Goal: Task Accomplishment & Management: Complete application form

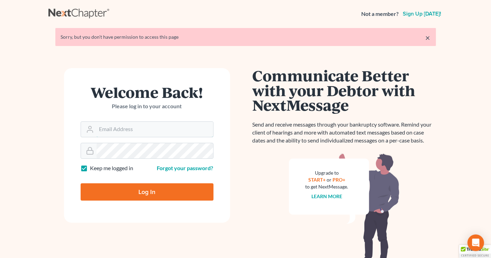
type input "Lisa@lawlisa.com"
click at [147, 195] on input "Log In" at bounding box center [147, 191] width 133 height 17
type input "Thinking..."
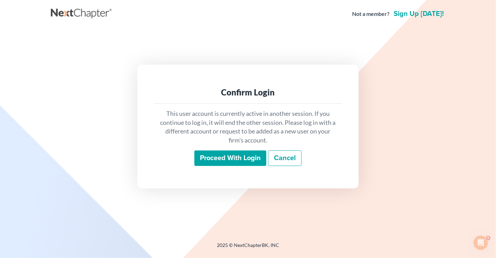
click at [237, 161] on input "Proceed with login" at bounding box center [231, 159] width 72 height 16
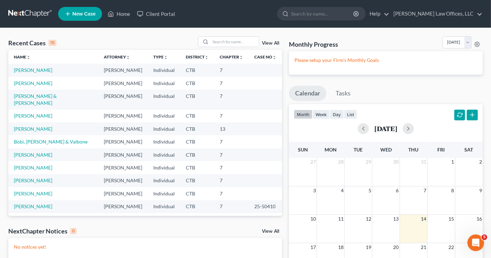
click at [87, 13] on span "New Case" at bounding box center [83, 13] width 23 height 5
select select "12"
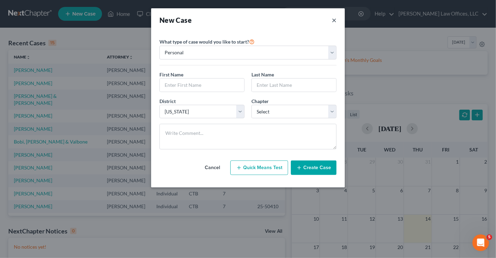
click at [333, 20] on button "×" at bounding box center [334, 20] width 5 height 10
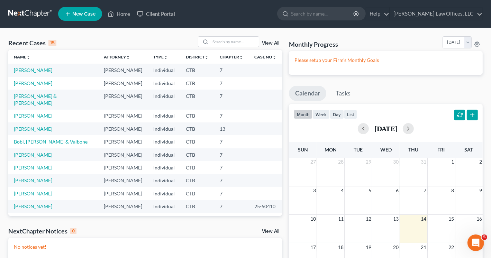
click at [84, 8] on link "New Case" at bounding box center [80, 14] width 44 height 14
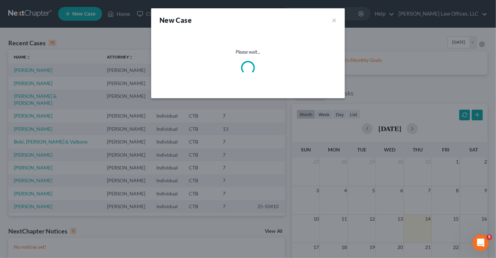
select select "12"
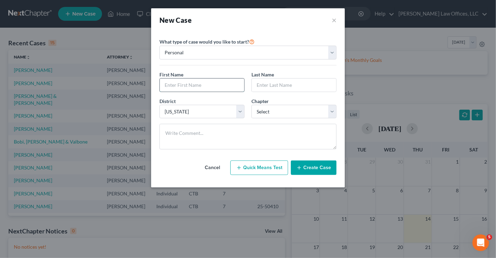
click at [186, 84] on input "text" at bounding box center [202, 85] width 84 height 13
type input "Tanisha"
click at [267, 84] on input "Wonsing" at bounding box center [294, 85] width 84 height 13
type input "Wongsing"
click at [273, 109] on select "Select 7 11 12 13" at bounding box center [294, 112] width 85 height 14
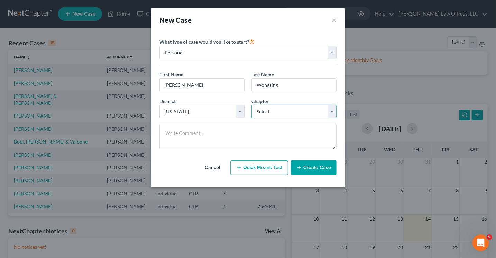
select select "0"
click at [252, 105] on select "Select 7 11 12 13" at bounding box center [294, 112] width 85 height 14
click at [309, 168] on button "Create Case" at bounding box center [314, 168] width 46 height 15
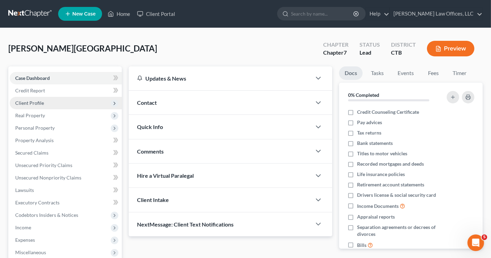
click at [30, 103] on span "Client Profile" at bounding box center [29, 103] width 29 height 6
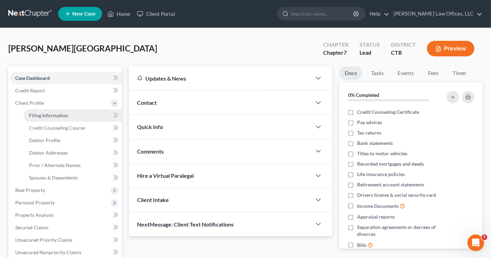
click at [43, 117] on span "Filing Information" at bounding box center [48, 115] width 39 height 6
select select "1"
select select "0"
select select "12"
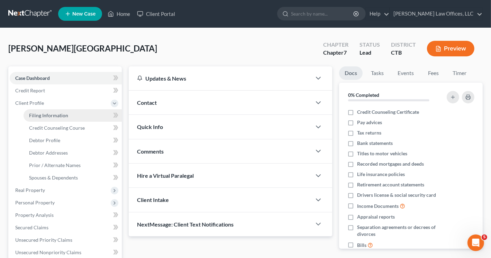
select select "0"
select select "6"
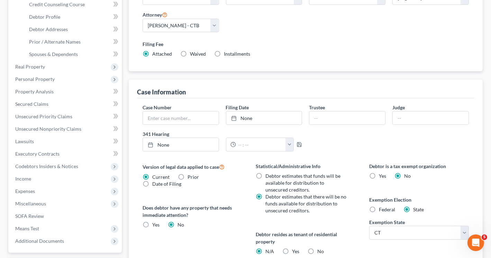
scroll to position [138, 0]
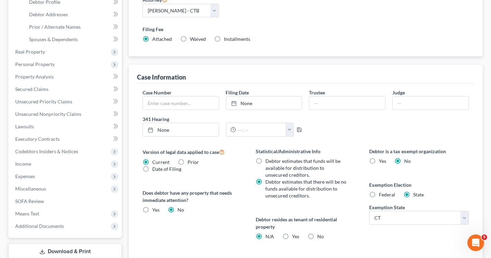
click at [379, 191] on label "Federal" at bounding box center [387, 194] width 16 height 7
click at [382, 191] on input "Federal" at bounding box center [384, 193] width 4 height 4
radio input "true"
radio input "false"
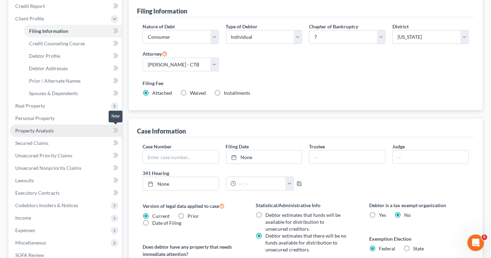
scroll to position [69, 0]
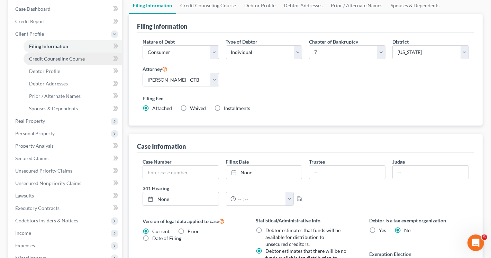
click at [54, 60] on span "Credit Counseling Course" at bounding box center [57, 59] width 56 height 6
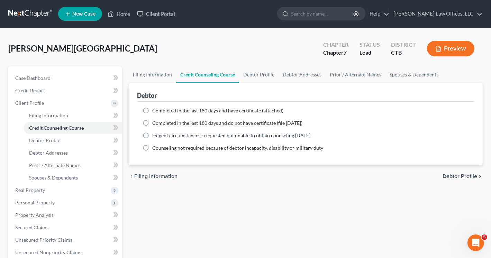
click at [152, 111] on label "Completed in the last 180 days and have certificate (attached)" at bounding box center [217, 110] width 131 height 7
click at [155, 111] on input "Completed in the last 180 days and have certificate (attached)" at bounding box center [157, 109] width 4 height 4
radio input "true"
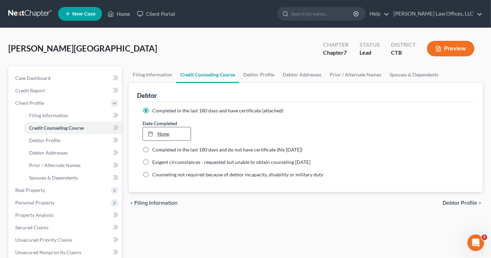
click at [159, 135] on link "None" at bounding box center [167, 133] width 48 height 13
type input "8/14/2025"
click at [52, 141] on span "Debtor Profile" at bounding box center [44, 140] width 31 height 6
select select "0"
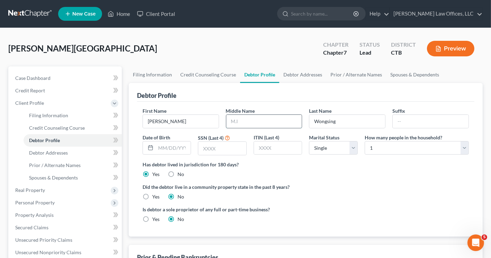
click at [239, 121] on input "text" at bounding box center [264, 121] width 76 height 13
type input "N"
click at [465, 149] on select "Select 1 2 3 4 5 6 7 8 9 10 11 12 13 14 15 16 17 18 19 20" at bounding box center [417, 148] width 104 height 14
select select "3"
click at [365, 141] on select "Select 1 2 3 4 5 6 7 8 9 10 11 12 13 14 15 16 17 18 19 20" at bounding box center [417, 148] width 104 height 14
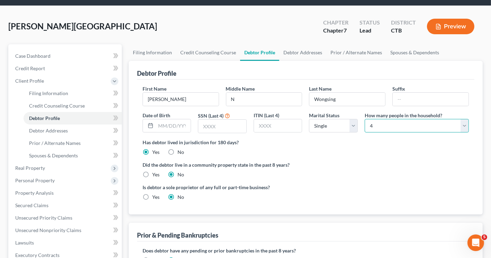
scroll to position [35, 0]
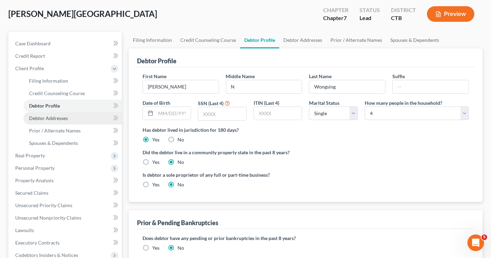
click at [65, 119] on span "Debtor Addresses" at bounding box center [48, 118] width 39 height 6
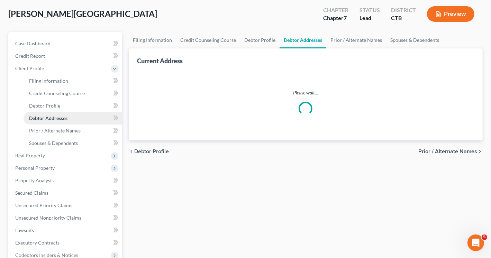
scroll to position [3, 0]
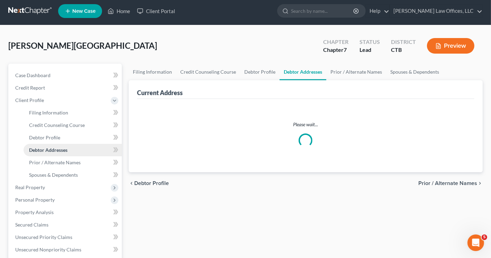
select select "0"
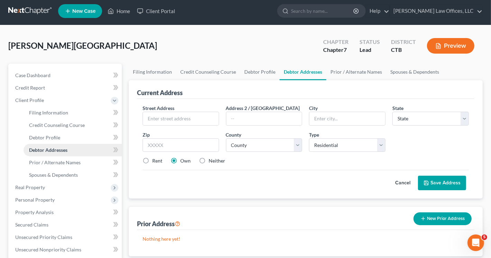
scroll to position [0, 0]
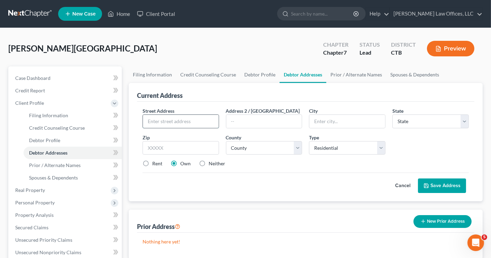
click at [168, 120] on input "text" at bounding box center [181, 121] width 76 height 13
type input "65 Ridgewood Ave"
type input "Stamford"
select select "6"
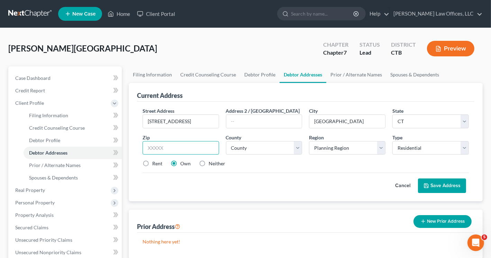
click at [163, 151] on input "text" at bounding box center [181, 148] width 76 height 14
type input "06907"
click at [300, 151] on select "County Fairfield County Hartford County Litchfield County Middlesex County New …" at bounding box center [264, 148] width 76 height 14
select select "0"
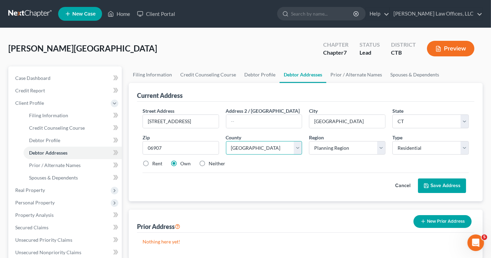
click at [226, 141] on select "County Fairfield County Hartford County Litchfield County Middlesex County New …" at bounding box center [264, 148] width 76 height 14
click at [382, 146] on select "Planning Region Capitol Planning Region Greater Bridgeport Planning Region Lowe…" at bounding box center [347, 148] width 76 height 14
click at [382, 151] on select "Planning Region Capitol Planning Region Greater Bridgeport Planning Region Lowe…" at bounding box center [347, 148] width 76 height 14
select select "8"
click at [309, 141] on select "Planning Region Capitol Planning Region Greater Bridgeport Planning Region Lowe…" at bounding box center [347, 148] width 76 height 14
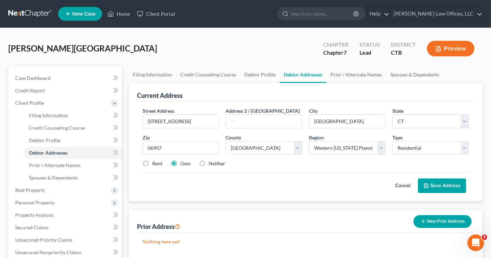
click at [152, 162] on label "Rent" at bounding box center [157, 163] width 10 height 7
click at [155, 162] on input "Rent" at bounding box center [157, 162] width 4 height 4
radio input "true"
click at [438, 183] on button "Save Address" at bounding box center [442, 186] width 48 height 15
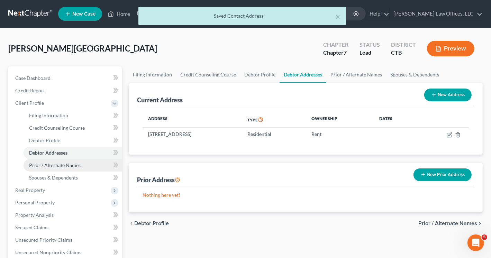
click at [53, 166] on span "Prior / Alternate Names" at bounding box center [55, 165] width 52 height 6
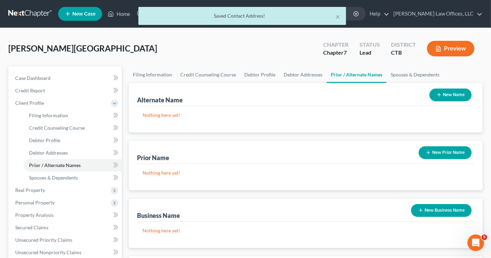
click at [444, 94] on button "New Name" at bounding box center [451, 95] width 42 height 13
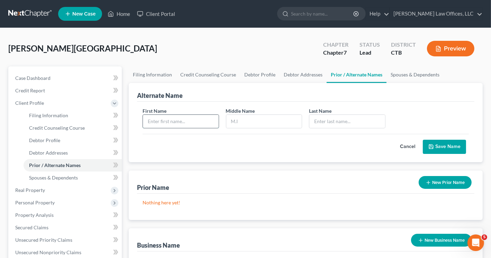
click at [167, 119] on input "text" at bounding box center [181, 121] width 76 height 13
type input "Tanisha"
type input "N"
type input "Coley"
click at [440, 146] on button "Save Name" at bounding box center [444, 147] width 43 height 15
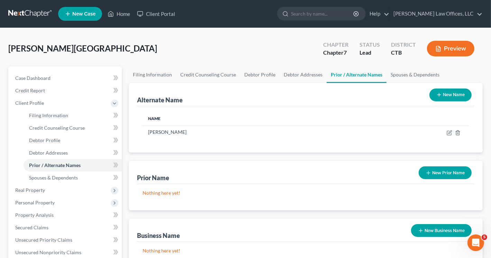
click at [442, 93] on button "New Name" at bounding box center [451, 95] width 42 height 13
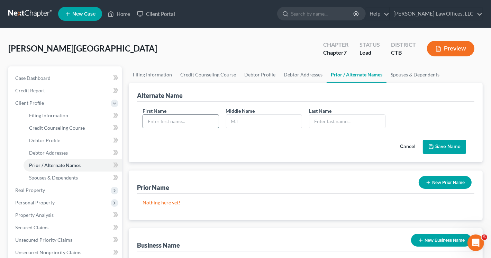
click at [175, 121] on input "text" at bounding box center [181, 121] width 76 height 13
type input "Tanisha"
type input "Nicole"
click at [323, 123] on input "text" at bounding box center [347, 121] width 76 height 13
type input "W"
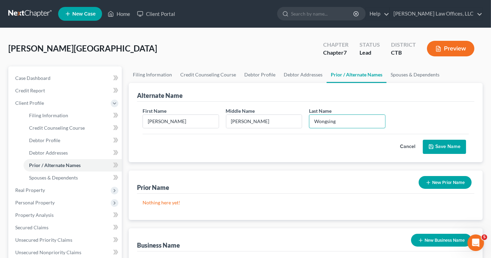
type input "Wongsing"
click at [440, 145] on button "Save Name" at bounding box center [444, 147] width 43 height 15
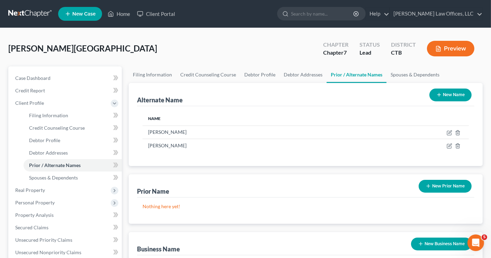
click at [443, 188] on button "New Prior Name" at bounding box center [445, 186] width 53 height 13
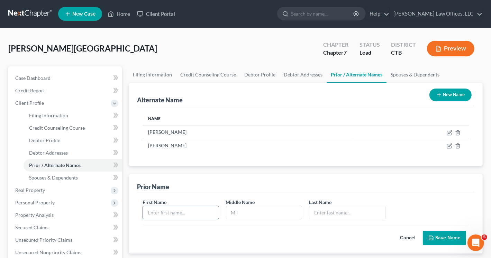
click at [162, 206] on input "text" at bounding box center [181, 212] width 76 height 13
type input "Tanisha"
type input "N"
type input "Coley"
click at [453, 236] on button "Save Name" at bounding box center [444, 238] width 43 height 15
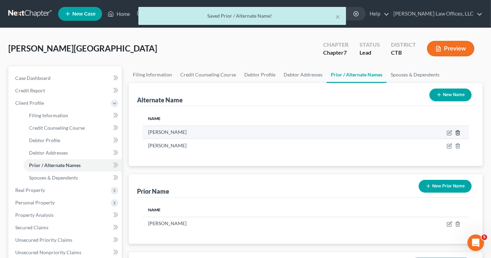
click at [459, 133] on icon at bounding box center [458, 133] width 6 height 6
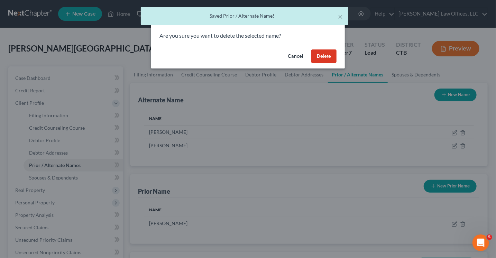
click at [330, 60] on button "Delete" at bounding box center [324, 56] width 25 height 14
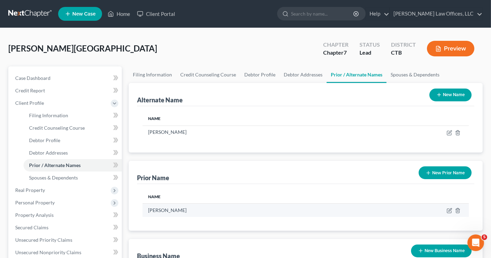
scroll to position [35, 0]
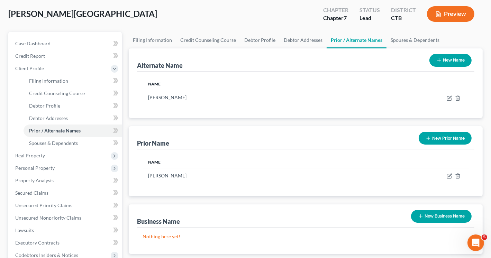
click at [452, 137] on button "New Prior Name" at bounding box center [445, 138] width 53 height 13
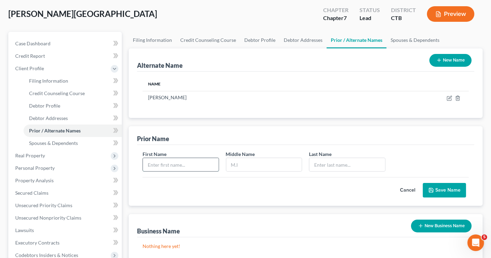
click at [205, 163] on input "text" at bounding box center [181, 164] width 76 height 13
type input "Tanisha"
type input "Nicole"
type input "Coley"
click at [450, 188] on button "Save Name" at bounding box center [444, 190] width 43 height 15
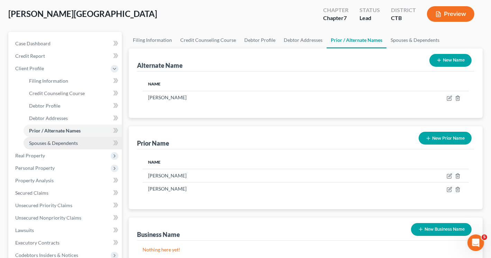
click at [61, 144] on span "Spouses & Dependents" at bounding box center [53, 143] width 49 height 6
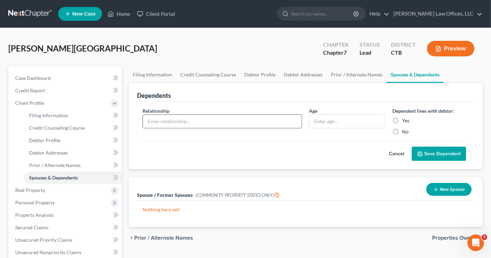
click at [191, 121] on input "text" at bounding box center [222, 121] width 159 height 13
type input "Son"
click at [331, 119] on input "text" at bounding box center [347, 121] width 76 height 13
type input "2"
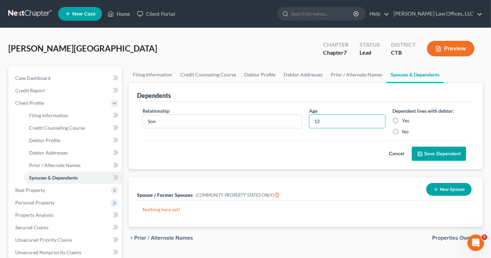
type input "12"
click at [402, 121] on label "Yes" at bounding box center [405, 120] width 7 height 7
click at [405, 121] on input "Yes" at bounding box center [407, 119] width 4 height 4
radio input "true"
click at [439, 148] on button "Save Dependent" at bounding box center [439, 154] width 54 height 15
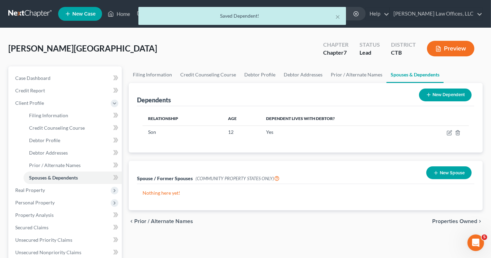
click at [432, 93] on button "New Dependent" at bounding box center [445, 95] width 53 height 13
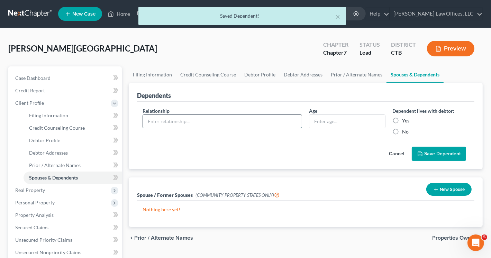
click at [155, 121] on input "text" at bounding box center [222, 121] width 159 height 13
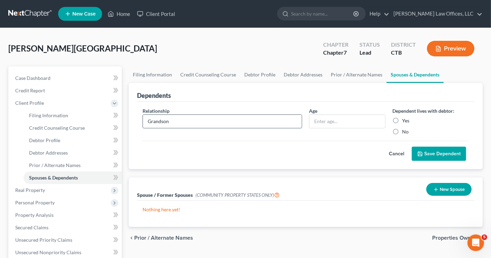
type input "Grandson"
type input "9"
click at [402, 120] on label "Yes" at bounding box center [405, 120] width 7 height 7
click at [405, 120] on input "Yes" at bounding box center [407, 119] width 4 height 4
radio input "true"
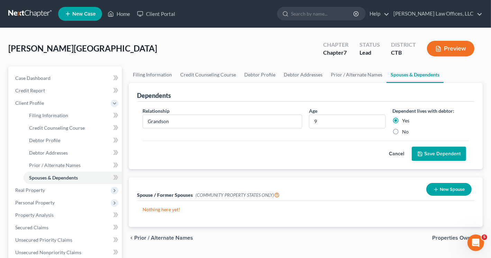
click at [435, 155] on button "Save Dependent" at bounding box center [439, 154] width 54 height 15
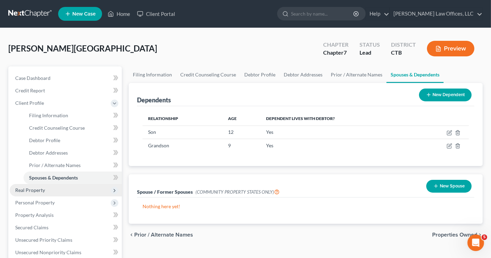
click at [41, 191] on span "Real Property" at bounding box center [30, 190] width 30 height 6
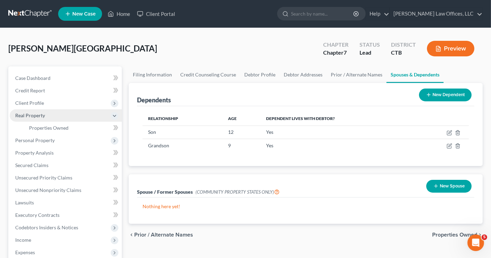
click at [40, 115] on span "Real Property" at bounding box center [30, 115] width 30 height 6
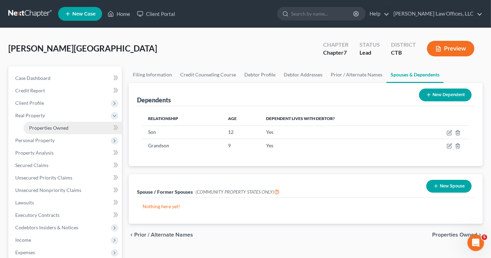
click at [48, 125] on span "Properties Owned" at bounding box center [48, 128] width 39 height 6
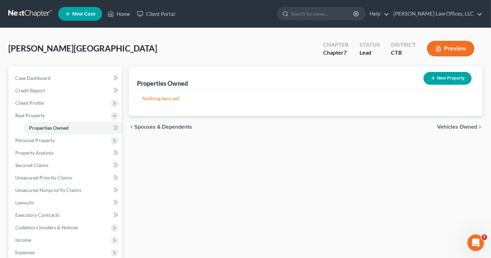
click at [448, 78] on button "New Property" at bounding box center [448, 78] width 48 height 13
select select "6"
select select "0"
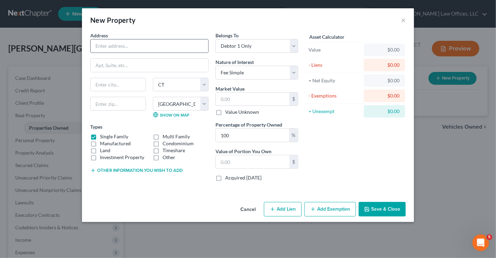
click at [132, 44] on input "text" at bounding box center [150, 45] width 118 height 13
type input "[STREET_ADDRESS][PERSON_NAME]"
click at [124, 84] on input "text" at bounding box center [118, 84] width 55 height 13
type input "[GEOGRAPHIC_DATA]"
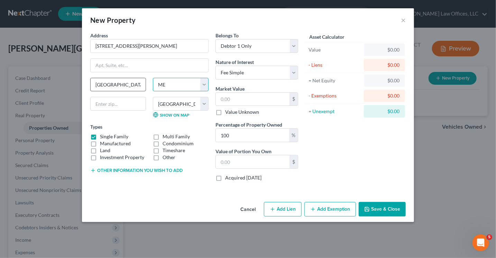
select select "25"
select select
click at [120, 105] on input "text" at bounding box center [118, 104] width 56 height 14
type input "39773"
click at [188, 108] on select "County Adams County Alcorn County Amite County Attala County Benton County Boli…" at bounding box center [181, 104] width 56 height 14
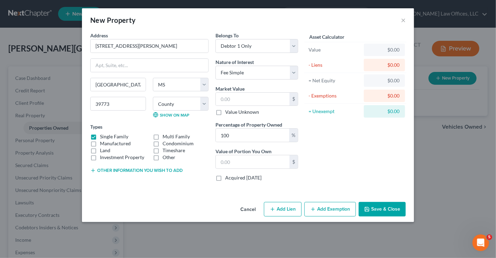
click at [244, 242] on div "New Property × Address * 5660 E. Church Hill Rd West Point State AL AK AR AZ CA…" at bounding box center [248, 129] width 496 height 258
drag, startPoint x: 93, startPoint y: 44, endPoint x: 151, endPoint y: 53, distance: 59.2
click at [151, 53] on div "Address * 5660 E. Church Hill Rd West Point State AL AK AR AZ CA CO CT DE DC FL…" at bounding box center [149, 109] width 125 height 155
click at [174, 102] on select "County Adams County Alcorn County Amite County Attala County Benton County Boli…" at bounding box center [181, 104] width 56 height 14
select select "12"
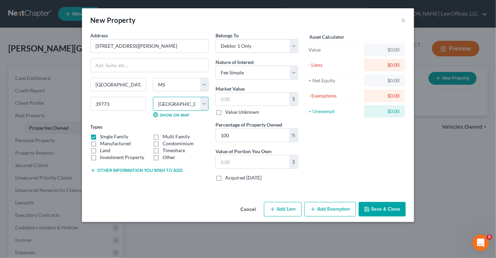
click at [153, 97] on select "County Adams County Alcorn County Amite County Attala County Benton County Boli…" at bounding box center [181, 104] width 56 height 14
click at [237, 46] on select "Select Debtor 1 Only Debtor 2 Only Debtor 1 And Debtor 2 Only At Least One Of T…" at bounding box center [257, 46] width 83 height 14
select select "3"
click at [216, 39] on select "Select Debtor 1 Only Debtor 2 Only Debtor 1 And Debtor 2 Only At Least One Of T…" at bounding box center [257, 46] width 83 height 14
click at [250, 103] on input "text" at bounding box center [253, 99] width 74 height 13
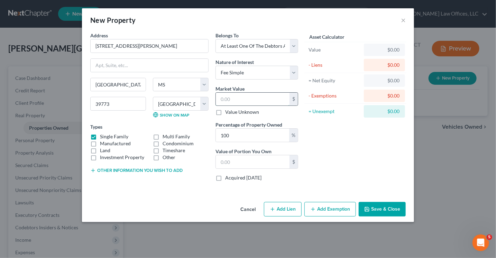
type input "1"
type input "1.00"
type input "17"
type input "17.00"
type input "170"
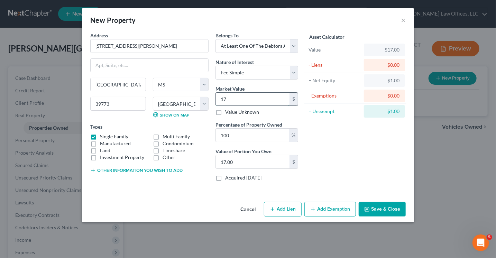
type input "170.00"
type input "1700"
type input "1,700.00"
type input "1,7000"
type input "17,000.00"
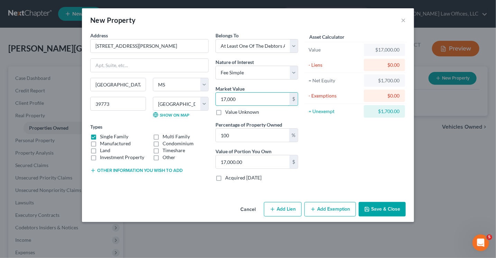
type input "17,000"
click at [320, 205] on button "Add Exemption" at bounding box center [331, 209] width 52 height 15
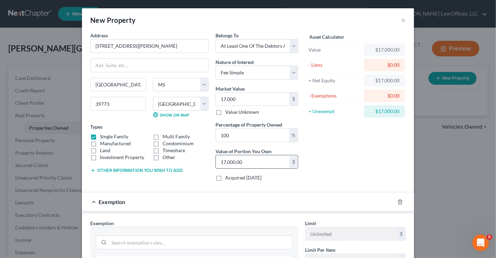
scroll to position [35, 0]
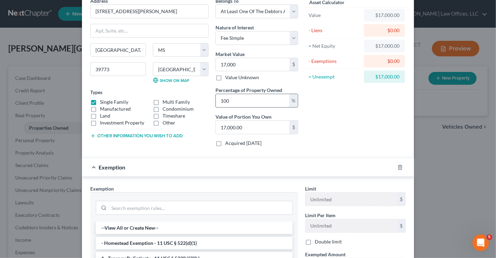
click at [232, 97] on input "100" at bounding box center [252, 100] width 73 height 13
type input "10"
type input "1,700.00"
type input "1"
type input "170.00"
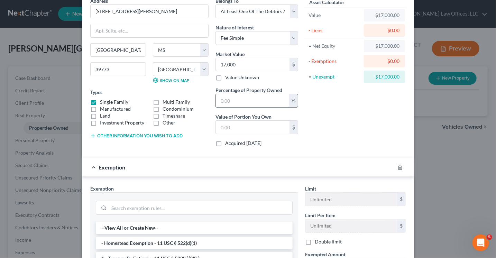
type input "5"
type input "850.00"
type input "50"
type input "8,500.00"
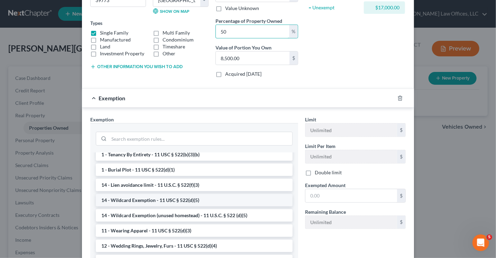
type input "50"
click at [160, 200] on li "14 - Wildcard Exemption - 11 USC § 522(d)(5)" at bounding box center [194, 200] width 197 height 12
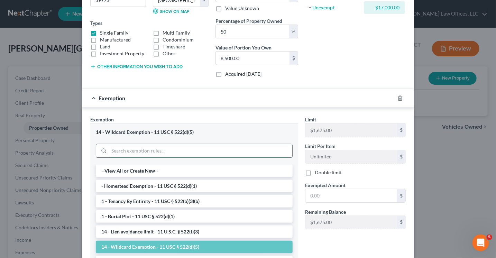
click at [156, 144] on input "search" at bounding box center [200, 150] width 183 height 13
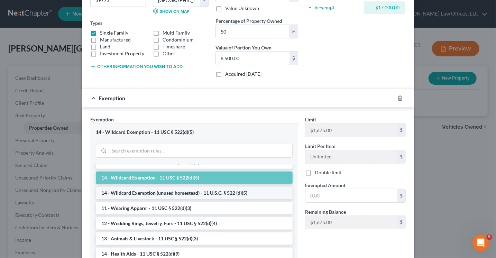
click at [162, 192] on li "14 - Wildcard Exemption (unused homestead) - 11 U.S.C. § 522 (d)(5)" at bounding box center [194, 193] width 197 height 12
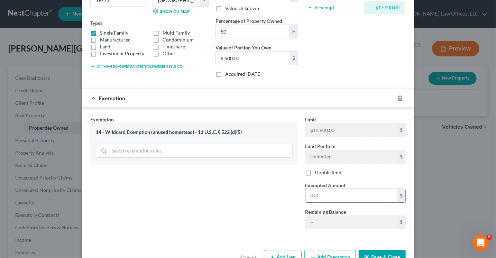
click at [308, 197] on input "text" at bounding box center [352, 195] width 92 height 13
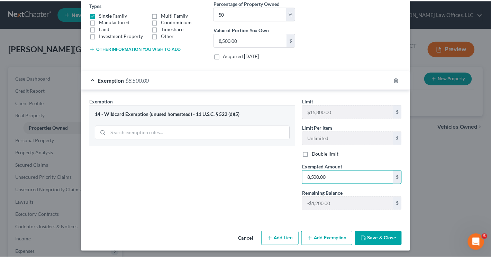
scroll to position [123, 0]
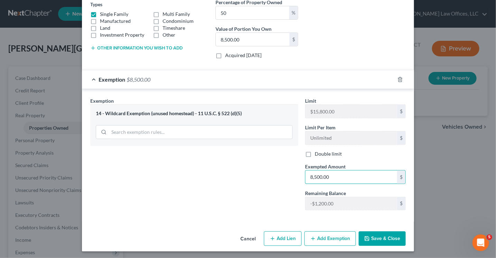
type input "8,500.00"
click at [378, 236] on button "Save & Close" at bounding box center [382, 239] width 47 height 15
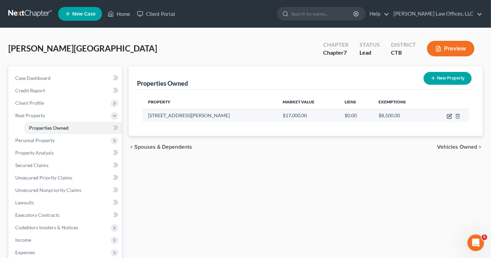
click at [449, 115] on icon "button" at bounding box center [450, 117] width 6 height 6
select select "25"
select select "12"
select select "3"
select select "0"
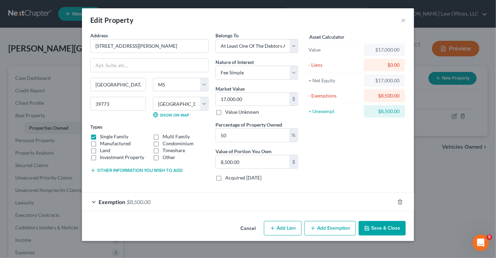
click at [379, 223] on button "Save & Close" at bounding box center [382, 228] width 47 height 15
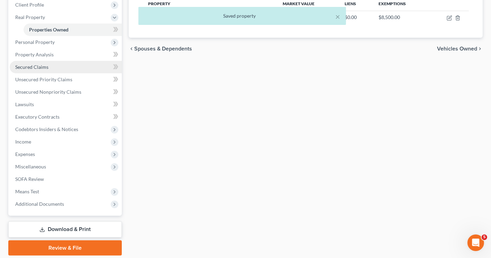
scroll to position [104, 0]
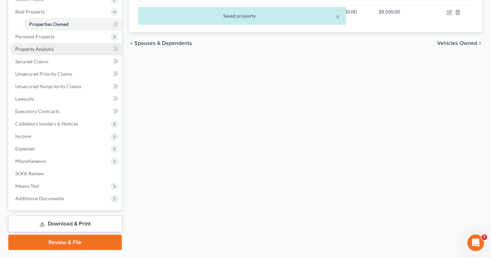
click at [42, 51] on span "Property Analysis" at bounding box center [34, 49] width 38 height 6
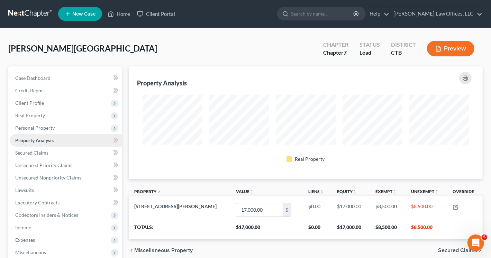
click at [49, 141] on span "Property Analysis" at bounding box center [34, 140] width 38 height 6
click at [45, 115] on span "Real Property" at bounding box center [66, 115] width 112 height 12
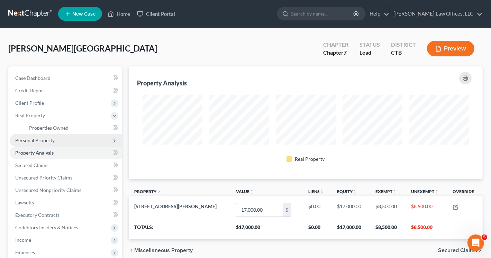
click at [44, 140] on span "Personal Property" at bounding box center [34, 140] width 39 height 6
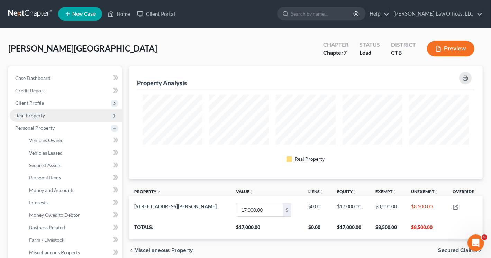
click at [43, 112] on span "Real Property" at bounding box center [30, 115] width 30 height 6
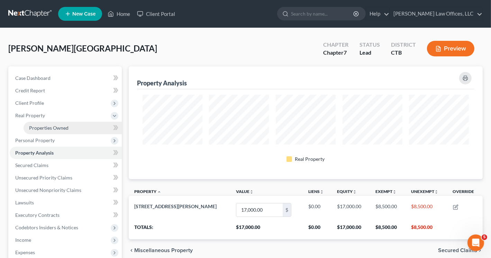
click at [50, 124] on link "Properties Owned" at bounding box center [73, 128] width 98 height 12
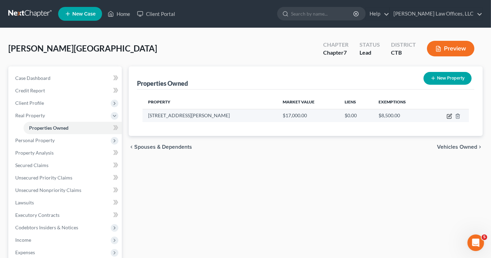
click at [449, 117] on icon "button" at bounding box center [450, 115] width 3 height 3
select select "25"
select select "12"
select select "3"
select select "0"
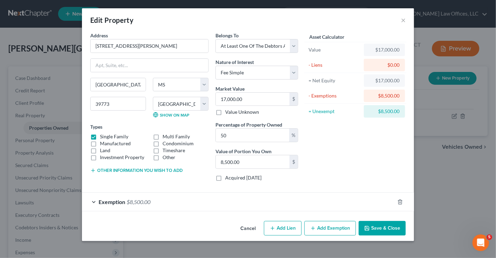
click at [100, 151] on label "Land" at bounding box center [105, 150] width 10 height 7
click at [103, 151] on input "Land" at bounding box center [105, 149] width 4 height 4
checkbox input "true"
click at [100, 136] on label "Single Family" at bounding box center [114, 136] width 28 height 7
click at [103, 136] on input "Single Family" at bounding box center [105, 135] width 4 height 4
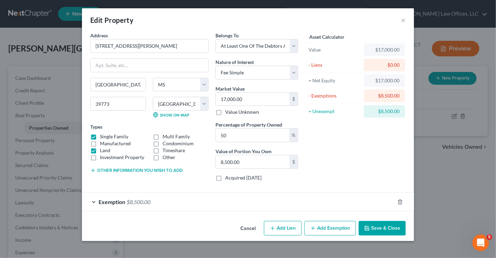
checkbox input "false"
click at [385, 227] on button "Save & Close" at bounding box center [382, 228] width 47 height 15
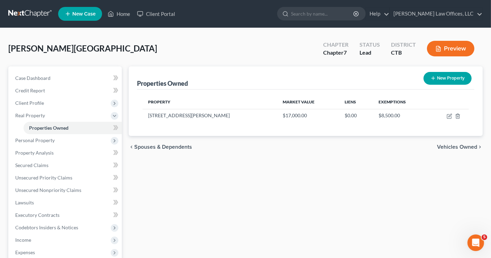
click at [477, 177] on div "Properties Owned New Property Property Market Value Liens Exemptions 5660 E. Ch…" at bounding box center [305, 210] width 361 height 288
click at [450, 114] on icon "button" at bounding box center [450, 117] width 6 height 6
select select "25"
select select "12"
select select "3"
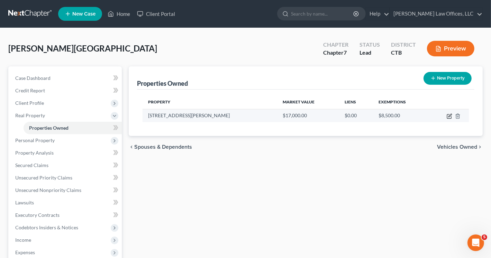
select select "0"
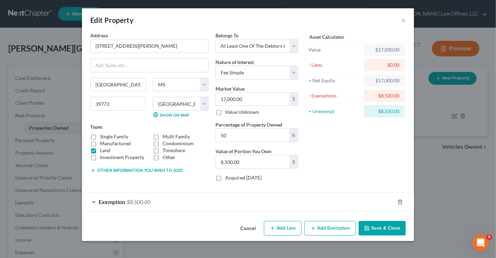
click at [120, 202] on span "Exemption" at bounding box center [112, 202] width 27 height 7
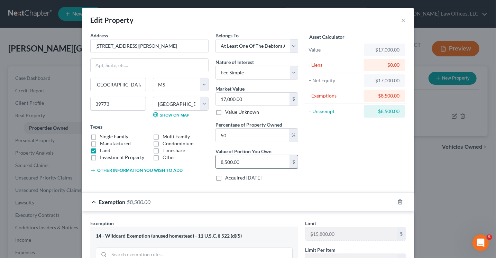
click at [242, 161] on input "8,500.00" at bounding box center [253, 161] width 74 height 13
type input "0"
click at [223, 99] on input "17,000.00" at bounding box center [253, 99] width 74 height 13
type input "0"
type input "15,000"
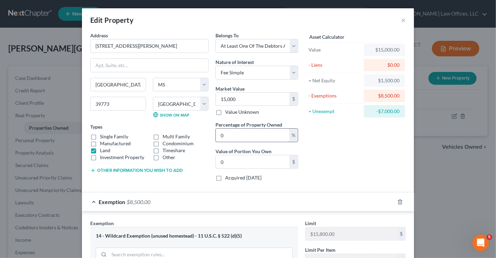
click at [236, 138] on input "0" at bounding box center [252, 135] width 73 height 13
type input "05"
type input "750.00"
type input "050"
type input "7,500.00"
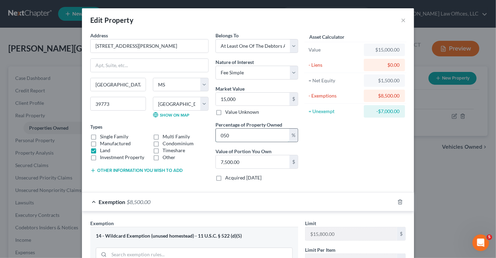
type input "05"
type input "750.00"
type input "0"
type input "5"
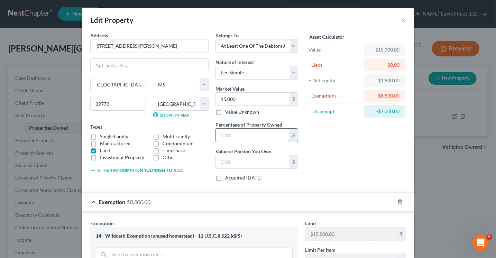
type input "750.00"
type input "50"
type input "7,500.00"
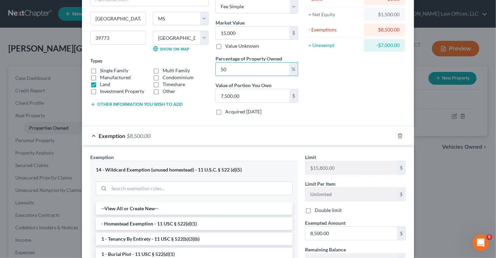
scroll to position [69, 0]
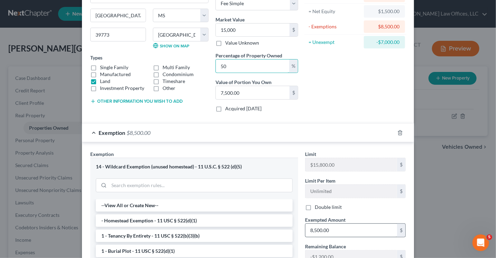
type input "50"
click at [336, 229] on input "8,500.00" at bounding box center [352, 230] width 92 height 13
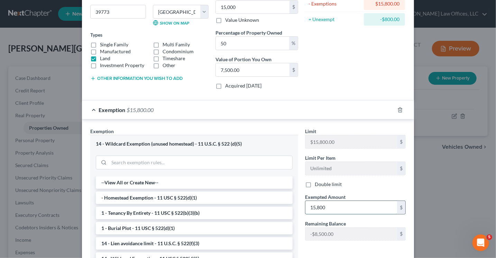
scroll to position [138, 0]
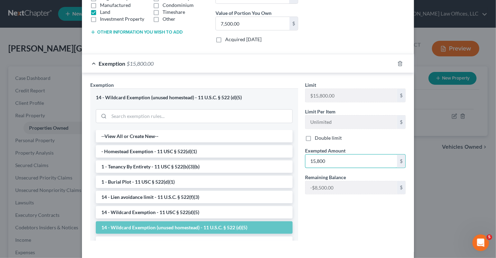
type input "15,800"
click at [340, 224] on div "Limit $15,800.00 $ Limit Per Item Unlimited $ Double limit Exempted Amount * 15…" at bounding box center [356, 163] width 108 height 165
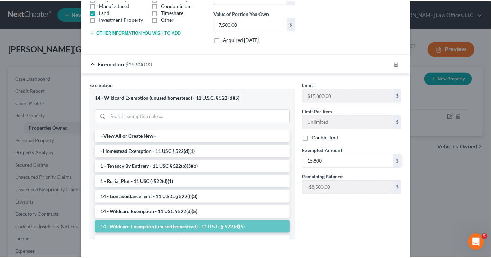
scroll to position [169, 0]
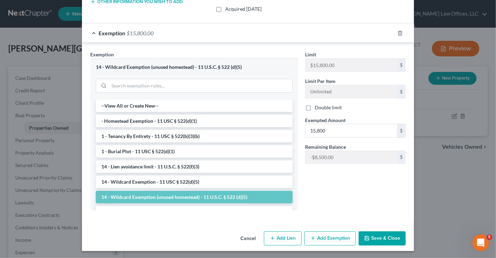
click at [378, 238] on button "Save & Close" at bounding box center [382, 239] width 47 height 15
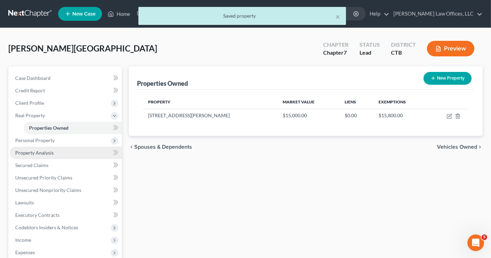
click at [40, 153] on span "Property Analysis" at bounding box center [34, 153] width 38 height 6
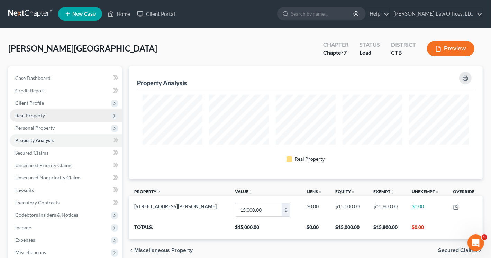
click at [40, 117] on span "Real Property" at bounding box center [30, 115] width 30 height 6
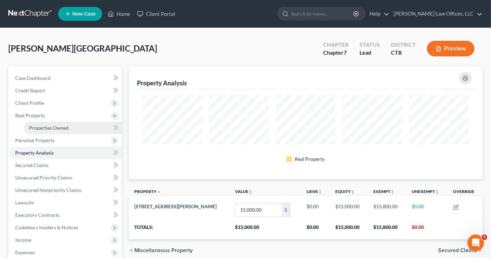
click at [52, 129] on span "Properties Owned" at bounding box center [48, 128] width 39 height 6
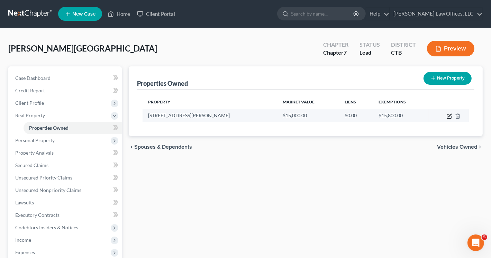
click at [449, 115] on icon "button" at bounding box center [450, 115] width 3 height 3
select select "25"
select select "12"
select select "3"
select select "0"
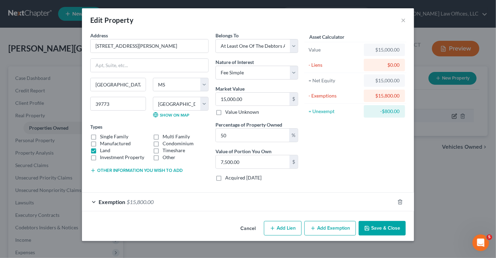
click at [449, 115] on div "Edit Property × Address * 5660 E. [GEOGRAPHIC_DATA][PERSON_NAME][GEOGRAPHIC_DAT…" at bounding box center [248, 129] width 496 height 258
click at [149, 201] on span "$15,800.00" at bounding box center [140, 202] width 27 height 7
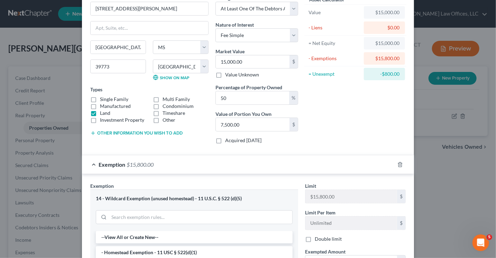
scroll to position [138, 0]
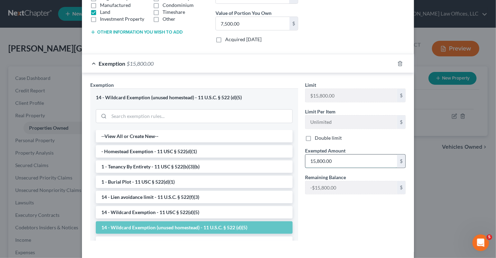
click at [317, 159] on input "15,800.00" at bounding box center [352, 161] width 92 height 13
click at [319, 160] on input "1,500.00" at bounding box center [352, 161] width 92 height 13
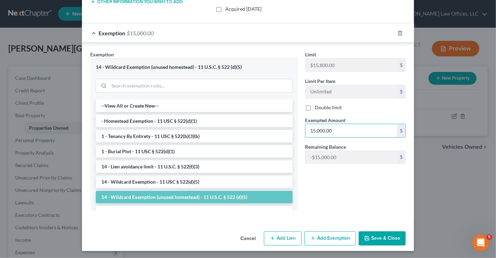
type input "15,000.00"
click at [369, 237] on button "Save & Close" at bounding box center [382, 239] width 47 height 15
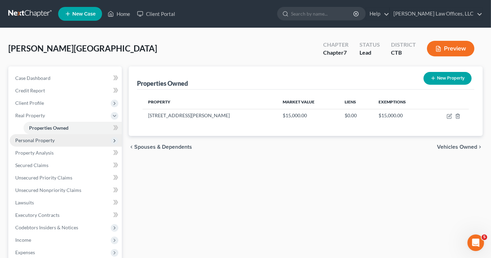
click at [46, 141] on span "Personal Property" at bounding box center [34, 140] width 39 height 6
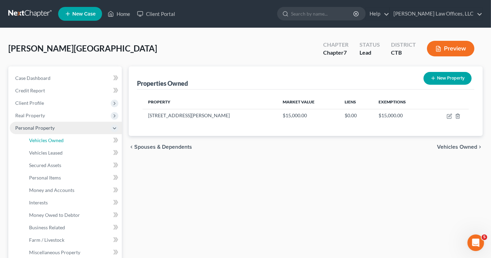
click at [46, 141] on span "Vehicles Owned" at bounding box center [46, 140] width 35 height 6
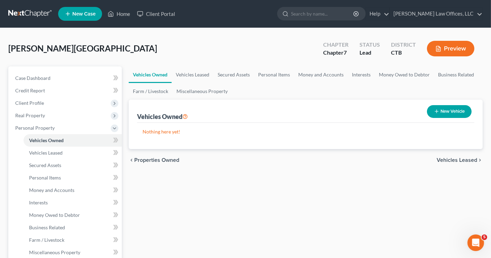
click at [453, 114] on button "New Vehicle" at bounding box center [449, 111] width 45 height 13
select select "0"
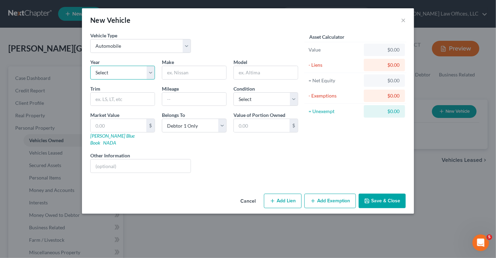
click at [152, 75] on select "Select 2026 2025 2024 2023 2022 2021 2020 2019 2018 2017 2016 2015 2014 2013 20…" at bounding box center [122, 73] width 65 height 14
click at [114, 73] on select "Select 2026 2025 2024 2023 2022 2021 2020 2019 2018 2017 2016 2015 2014 2013 20…" at bounding box center [122, 73] width 65 height 14
select select "10"
click at [90, 66] on select "Select 2026 2025 2024 2023 2022 2021 2020 2019 2018 2017 2016 2015 2014 2013 20…" at bounding box center [122, 73] width 65 height 14
click at [190, 72] on input "text" at bounding box center [194, 72] width 64 height 13
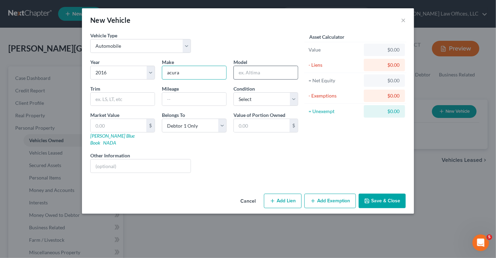
type input "acura"
click at [242, 68] on input "text" at bounding box center [266, 72] width 64 height 13
type input "TLX"
click at [125, 97] on input "text" at bounding box center [123, 99] width 64 height 13
click at [182, 101] on input "text" at bounding box center [194, 99] width 64 height 13
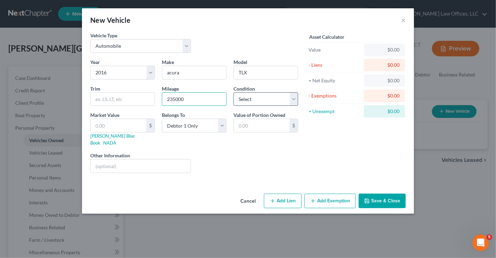
type input "235000"
click at [263, 94] on select "Select Excellent Very Good Good Fair Poor" at bounding box center [266, 99] width 65 height 14
select select "3"
click at [234, 92] on select "Select Excellent Very Good Good Fair Poor" at bounding box center [266, 99] width 65 height 14
click at [122, 122] on input "text" at bounding box center [119, 125] width 56 height 13
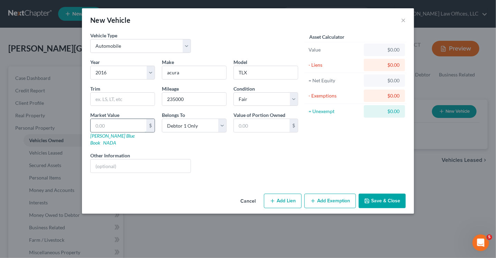
type input "2"
type input "2.00"
type input "20"
type input "20.00"
type input "206"
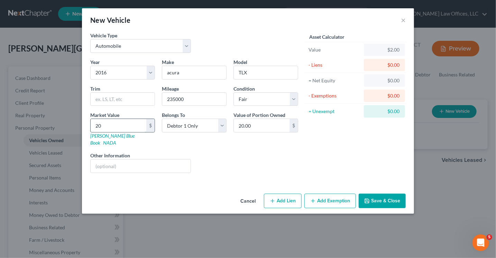
type input "206.00"
type input "2061"
type input "2,061.00"
type input "2,061"
click at [330, 194] on button "Add Exemption" at bounding box center [331, 201] width 52 height 15
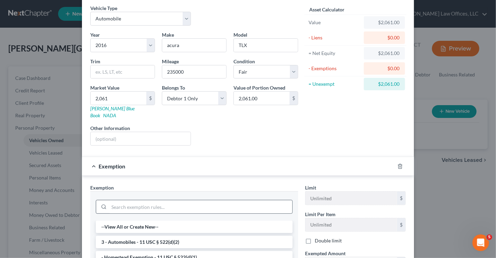
scroll to position [69, 0]
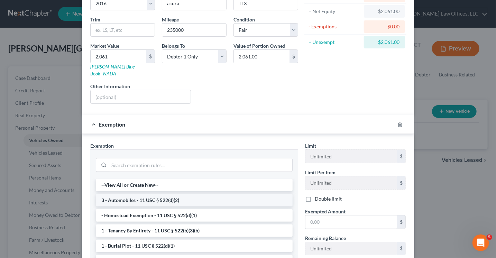
click at [154, 194] on li "3 - Automobiles - 11 USC § 522(d)(2)" at bounding box center [194, 200] width 197 height 12
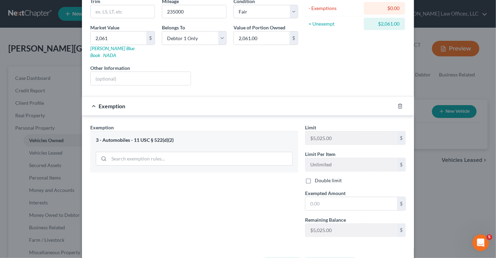
scroll to position [104, 0]
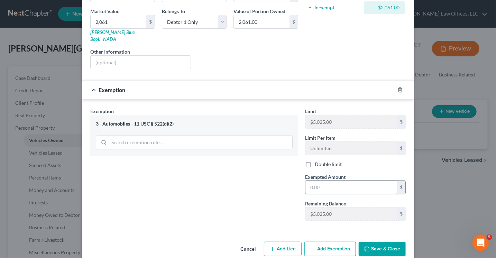
click at [318, 181] on input "text" at bounding box center [352, 187] width 92 height 13
type input "2,061"
click at [373, 242] on button "Save & Close" at bounding box center [382, 249] width 47 height 15
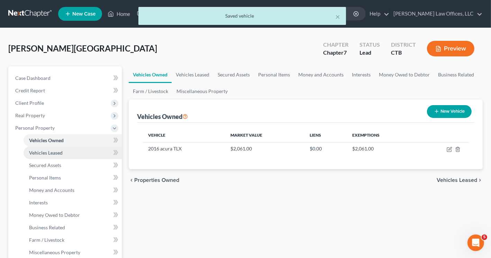
click at [50, 151] on span "Vehicles Leased" at bounding box center [46, 153] width 34 height 6
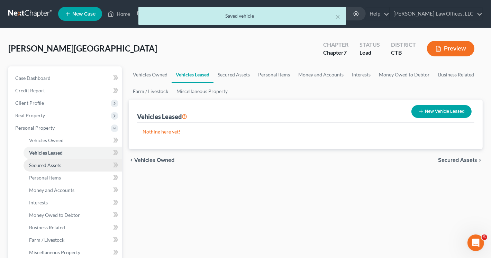
click at [53, 164] on span "Secured Assets" at bounding box center [45, 165] width 32 height 6
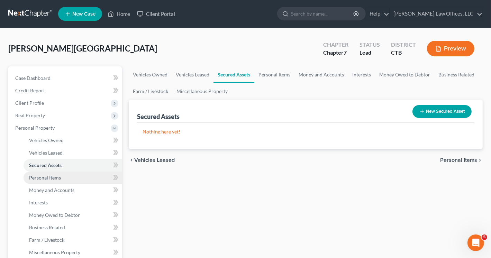
click at [56, 179] on span "Personal Items" at bounding box center [45, 178] width 32 height 6
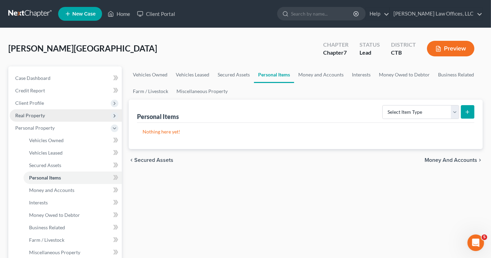
click at [46, 114] on span "Real Property" at bounding box center [66, 115] width 112 height 12
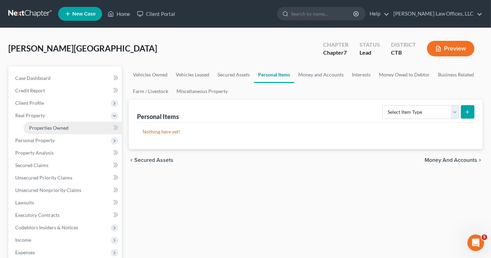
click at [60, 128] on span "Properties Owned" at bounding box center [48, 128] width 39 height 6
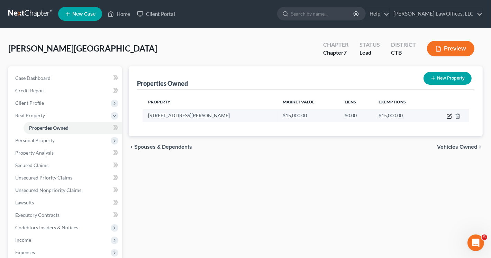
click at [450, 116] on icon "button" at bounding box center [450, 117] width 6 height 6
select select "25"
select select "12"
select select "3"
select select "0"
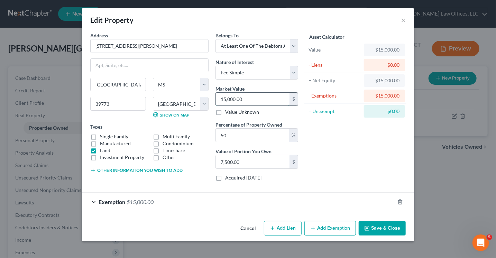
click at [255, 96] on input "15,000.00" at bounding box center [253, 99] width 74 height 13
type input "0"
type input "7"
type input "3.50"
type input "77"
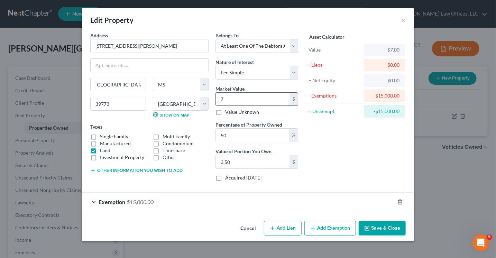
type input "38.50"
type input "770"
type input "385.00"
type input "7700"
type input "3,850.00"
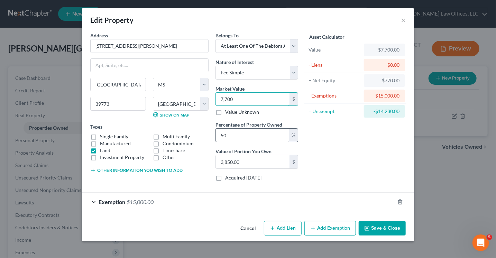
type input "7,700"
click at [242, 137] on input "50" at bounding box center [252, 135] width 73 height 13
type input "5"
type input "385.00"
type input "1"
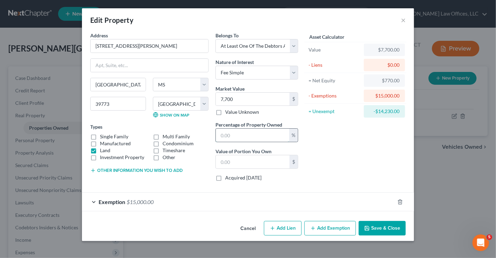
type input "77.00"
type input "10"
type input "770.00"
type input "100"
type input "7,700.00"
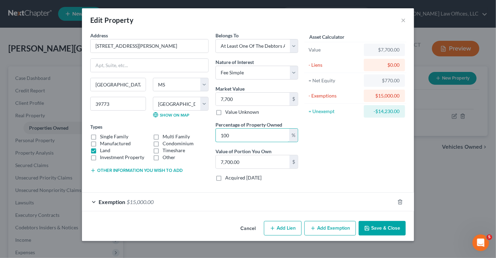
type input "100"
click at [174, 205] on div "Exemption $15,000.00" at bounding box center [238, 202] width 313 height 18
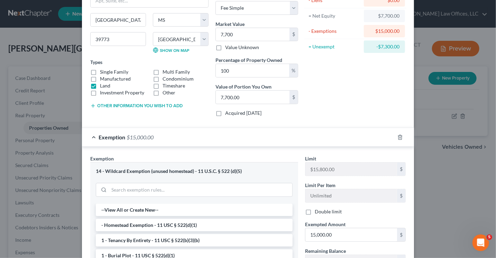
scroll to position [69, 0]
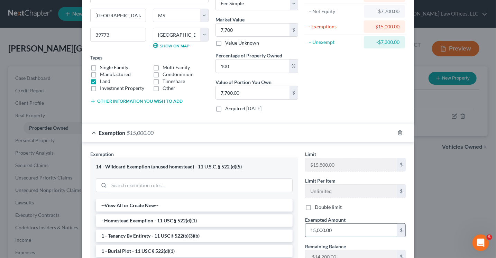
click at [340, 229] on input "15,000.00" at bounding box center [352, 230] width 92 height 13
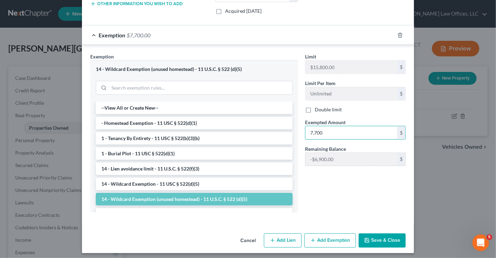
scroll to position [169, 0]
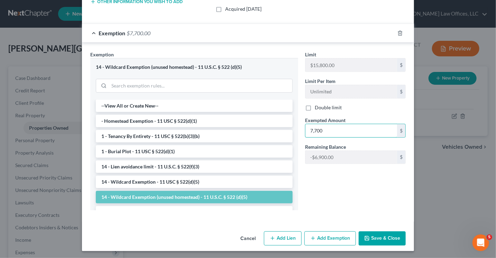
type input "7,700"
click at [383, 241] on button "Save & Close" at bounding box center [382, 239] width 47 height 15
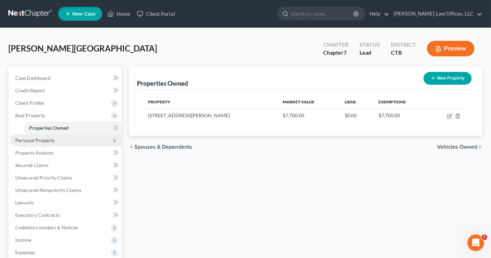
click at [52, 140] on span "Personal Property" at bounding box center [34, 140] width 39 height 6
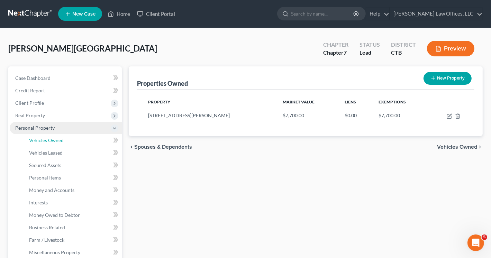
click at [52, 140] on span "Vehicles Owned" at bounding box center [46, 140] width 35 height 6
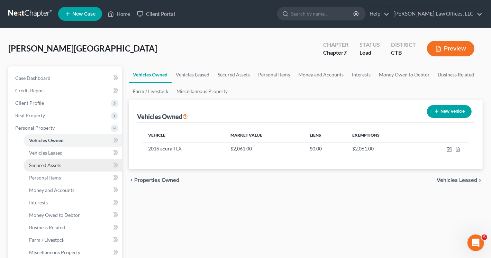
click at [50, 164] on span "Secured Assets" at bounding box center [45, 165] width 32 height 6
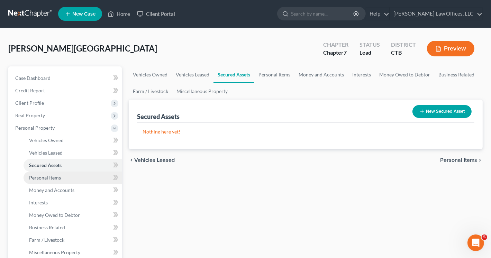
click at [42, 176] on span "Personal Items" at bounding box center [45, 178] width 32 height 6
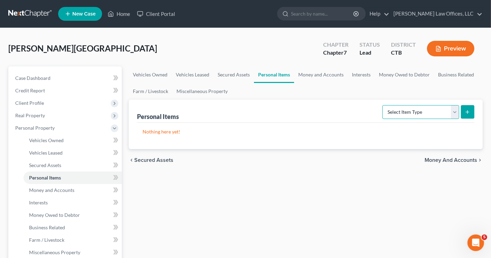
click at [457, 114] on select "Select Item Type Clothing Collectibles Of Value Electronics Firearms Household …" at bounding box center [420, 112] width 77 height 14
select select "clothing"
click at [383, 105] on select "Select Item Type Clothing Collectibles Of Value Electronics Firearms Household …" at bounding box center [420, 112] width 77 height 14
click at [468, 112] on icon "submit" at bounding box center [468, 112] width 6 height 6
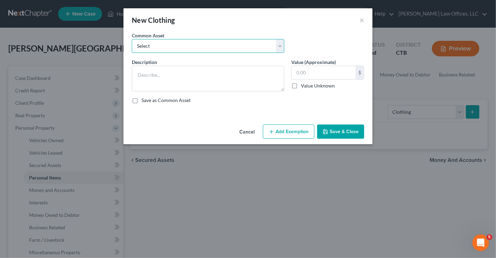
click at [222, 48] on select "Select Casual clothes" at bounding box center [208, 46] width 153 height 14
select select "0"
click at [132, 39] on select "Select Casual clothes" at bounding box center [208, 46] width 153 height 14
type textarea "Casual clothes"
type input "200.00"
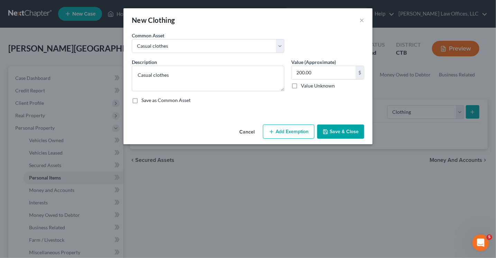
click at [291, 130] on button "Add Exemption" at bounding box center [289, 132] width 52 height 15
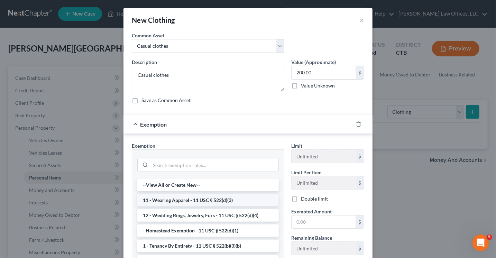
click at [205, 202] on li "11 - Wearing Apparel - 11 USC § 522(d)(3)" at bounding box center [208, 200] width 142 height 12
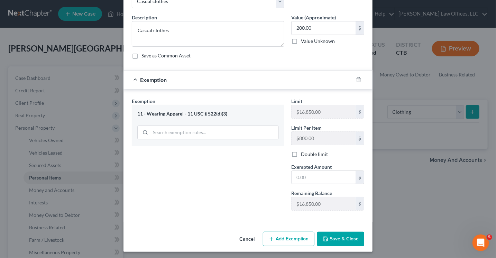
scroll to position [46, 0]
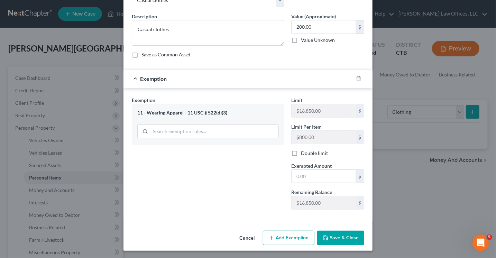
click at [337, 240] on button "Save & Close" at bounding box center [340, 238] width 47 height 15
click at [213, 148] on div "Exemption Set must be selected for CA. Exemption * 11 - Wearing Apparel - 11 US…" at bounding box center [208, 156] width 160 height 119
click at [309, 171] on input "text" at bounding box center [324, 176] width 64 height 13
type input "200.00"
click at [339, 239] on button "Save & Close" at bounding box center [340, 238] width 47 height 15
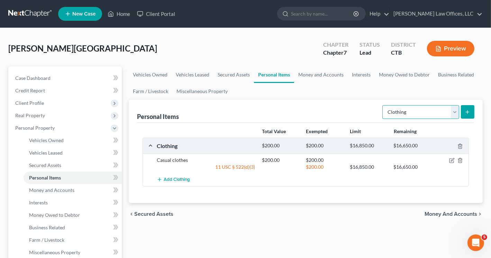
click at [455, 112] on select "Select Item Type Clothing Collectibles Of Value Electronics Firearms Household …" at bounding box center [420, 112] width 77 height 14
select select "electronics"
click at [383, 105] on select "Select Item Type Clothing Collectibles Of Value Electronics Firearms Household …" at bounding box center [420, 112] width 77 height 14
click at [469, 111] on icon "submit" at bounding box center [468, 112] width 6 height 6
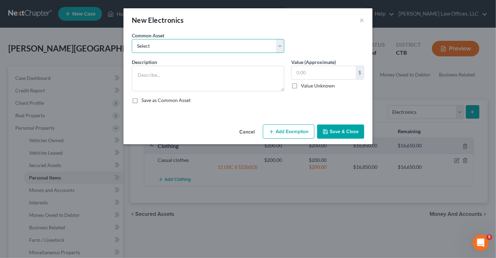
click at [189, 50] on select "Select Flat screen TV Laptop" at bounding box center [208, 46] width 153 height 14
select select "0"
click at [132, 39] on select "Select Flat screen TV Laptop" at bounding box center [208, 46] width 153 height 14
type textarea "Flat screen TV"
type input "200.00"
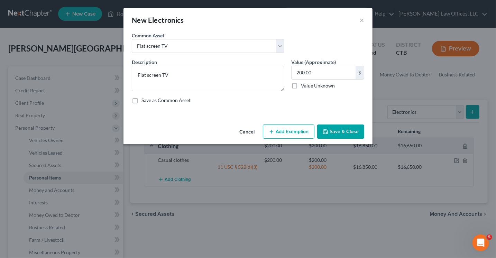
click at [294, 134] on button "Add Exemption" at bounding box center [289, 132] width 52 height 15
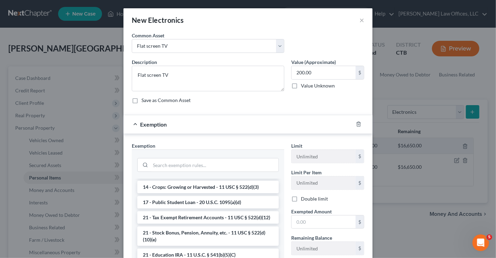
scroll to position [173, 0]
click at [168, 163] on input "search" at bounding box center [215, 165] width 128 height 13
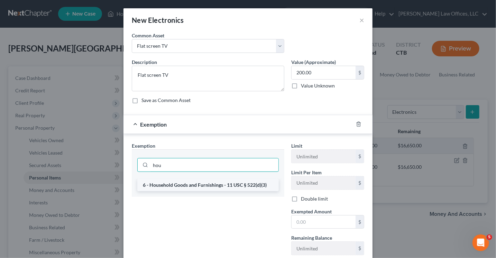
type input "hou"
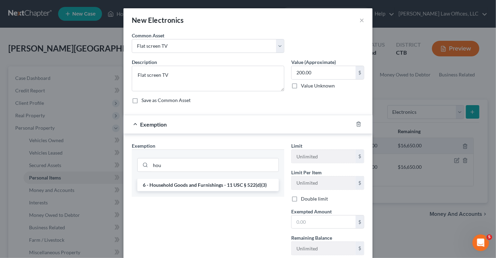
click at [182, 186] on li "6 - Household Goods and Furnishings - 11 USC § 522(d)(3)" at bounding box center [208, 185] width 142 height 12
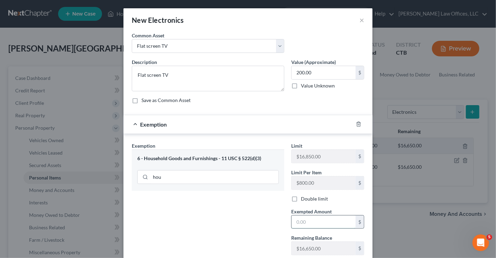
click at [310, 219] on input "text" at bounding box center [324, 222] width 64 height 13
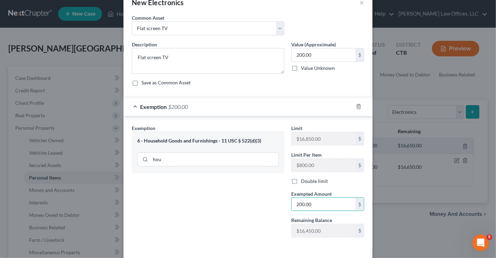
scroll to position [46, 0]
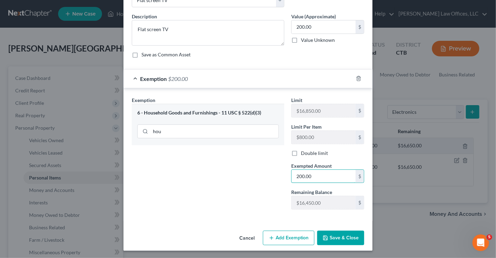
type input "200.00"
click at [339, 237] on button "Save & Close" at bounding box center [340, 238] width 47 height 15
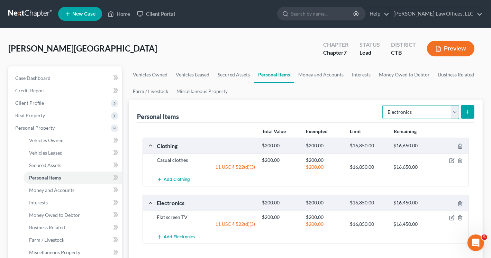
click at [456, 112] on select "Select Item Type Clothing Collectibles Of Value Electronics Firearms Household …" at bounding box center [420, 112] width 77 height 14
select select "household_goods"
click at [383, 105] on select "Select Item Type Clothing Collectibles Of Value Electronics Firearms Household …" at bounding box center [420, 112] width 77 height 14
click at [468, 109] on icon "submit" at bounding box center [468, 112] width 6 height 6
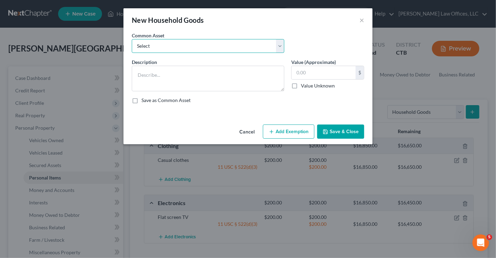
click at [212, 46] on select "Select Furniture, linens, kitchenware." at bounding box center [208, 46] width 153 height 14
select select "0"
click at [132, 39] on select "Select Furniture, linens, kitchenware." at bounding box center [208, 46] width 153 height 14
type textarea "Furniture, linens, kitchenware."
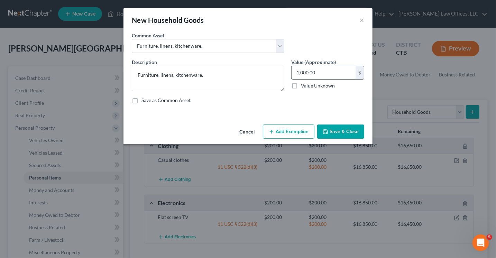
click at [302, 72] on input "1,000.00" at bounding box center [324, 72] width 64 height 13
click at [303, 72] on input "1,000.00" at bounding box center [324, 72] width 64 height 13
type input "1"
type input "1,500.00"
click at [287, 133] on button "Add Exemption" at bounding box center [289, 132] width 52 height 15
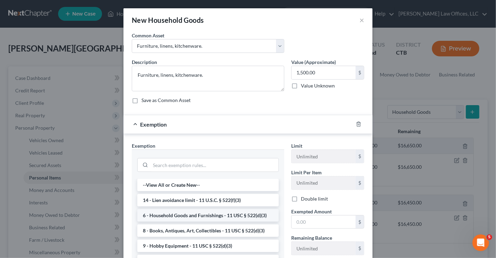
click at [205, 215] on li "6 - Household Goods and Furnishings - 11 USC § 522(d)(3)" at bounding box center [208, 215] width 142 height 12
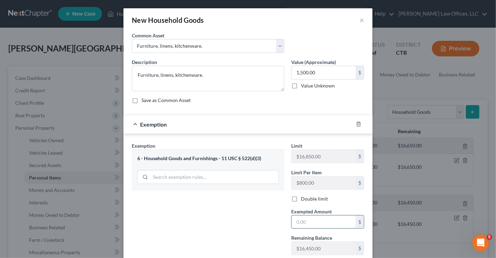
click at [306, 217] on input "text" at bounding box center [324, 222] width 64 height 13
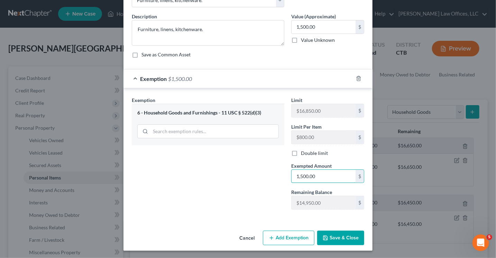
type input "1,500.00"
click at [337, 236] on button "Save & Close" at bounding box center [340, 238] width 47 height 15
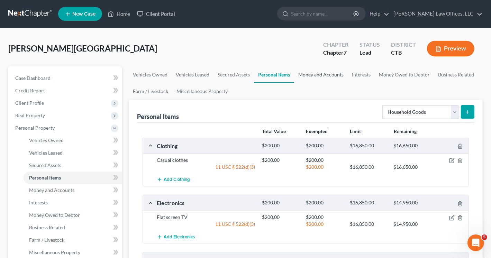
click at [325, 73] on link "Money and Accounts" at bounding box center [321, 74] width 54 height 17
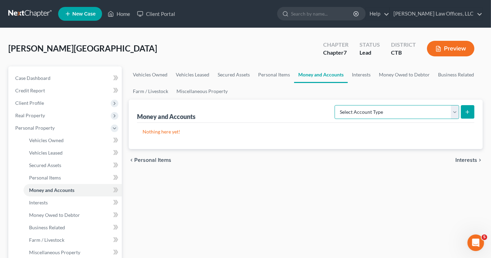
click at [456, 112] on select "Select Account Type Brokerage Cash on Hand Certificates of Deposit Checking Acc…" at bounding box center [397, 112] width 125 height 14
click at [454, 110] on select "Select Account Type Brokerage Cash on Hand Certificates of Deposit Checking Acc…" at bounding box center [397, 112] width 125 height 14
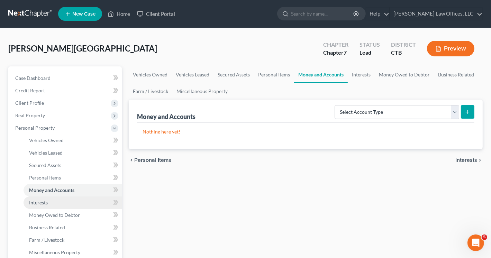
click at [49, 203] on link "Interests" at bounding box center [73, 203] width 98 height 12
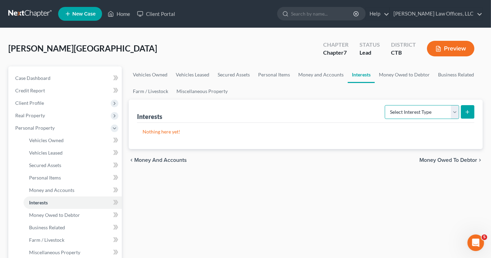
click at [456, 113] on select "Select Interest Type 401K Annuity Bond Education IRA Government Bond Government…" at bounding box center [422, 112] width 74 height 14
select select "401k"
click at [386, 105] on select "Select Interest Type 401K Annuity Bond Education IRA Government Bond Government…" at bounding box center [422, 112] width 74 height 14
click at [468, 110] on icon "submit" at bounding box center [468, 112] width 6 height 6
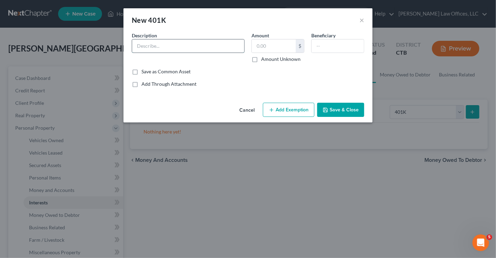
click at [162, 46] on input "text" at bounding box center [188, 45] width 112 height 13
type input "401k"
click at [275, 48] on input "text" at bounding box center [274, 45] width 44 height 13
type input "11,500.40"
click at [289, 108] on button "Add Exemption" at bounding box center [289, 110] width 52 height 15
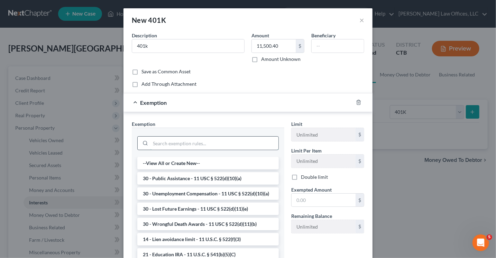
click at [187, 144] on input "search" at bounding box center [215, 143] width 128 height 13
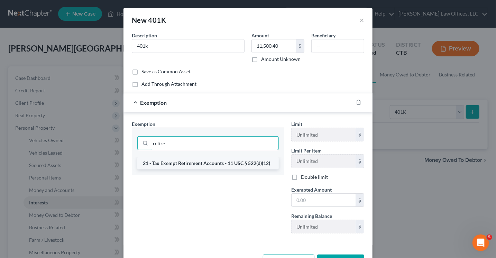
type input "retire"
click at [200, 162] on li "21 - Tax Exempt Retirement Accounts - 11 USC § 522(d)(12)" at bounding box center [208, 163] width 142 height 12
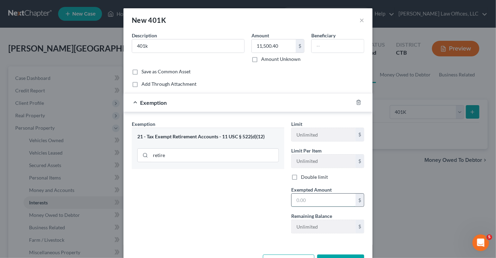
click at [302, 196] on input "text" at bounding box center [324, 200] width 64 height 13
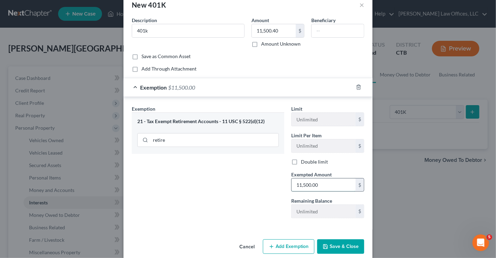
scroll to position [24, 0]
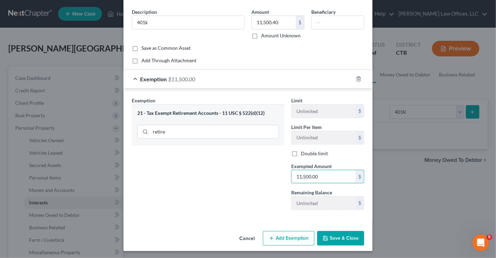
type input "11,500.00"
click at [332, 234] on button "Save & Close" at bounding box center [340, 238] width 47 height 15
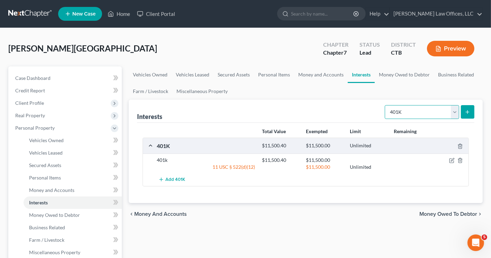
click at [456, 112] on select "Select Interest Type 401K Annuity Bond Education IRA Government Bond Government…" at bounding box center [422, 112] width 74 height 14
select select "other_retirement_plan"
click at [386, 105] on select "Select Interest Type 401K Annuity Bond Education IRA Government Bond Government…" at bounding box center [422, 112] width 74 height 14
click at [468, 114] on icon "submit" at bounding box center [468, 112] width 6 height 6
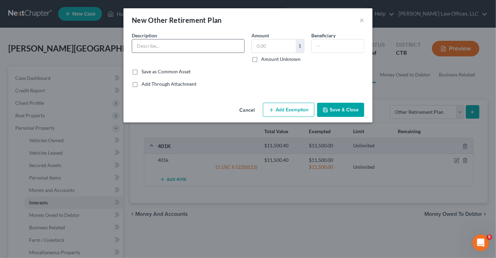
click at [156, 42] on input "text" at bounding box center [188, 45] width 112 height 13
type input "457"
click at [279, 46] on input "text" at bounding box center [274, 45] width 44 height 13
type input "1,492.88"
click at [289, 109] on button "Add Exemption" at bounding box center [289, 110] width 52 height 15
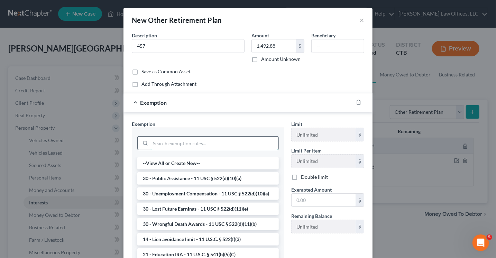
click at [178, 142] on input "search" at bounding box center [215, 143] width 128 height 13
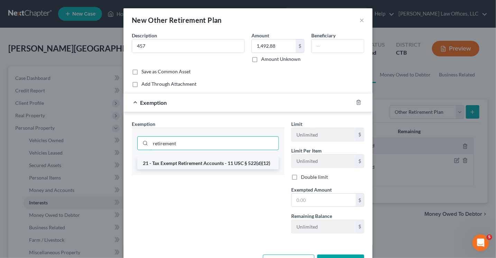
type input "retirement"
click at [188, 164] on li "21 - Tax Exempt Retirement Accounts - 11 USC § 522(d)(12)" at bounding box center [208, 163] width 142 height 12
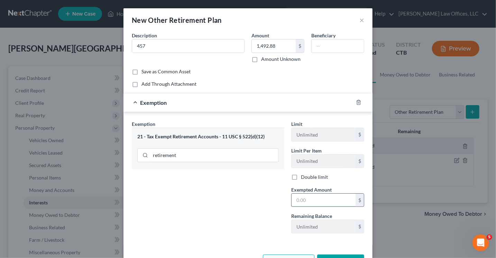
click at [311, 201] on input "text" at bounding box center [324, 200] width 64 height 13
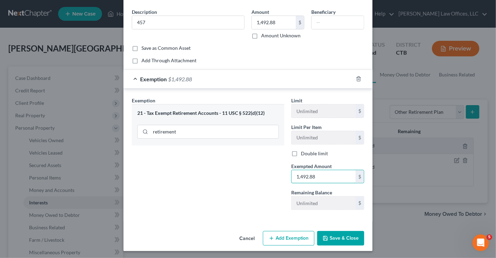
type input "1,492.88"
click at [330, 235] on button "Save & Close" at bounding box center [340, 238] width 47 height 15
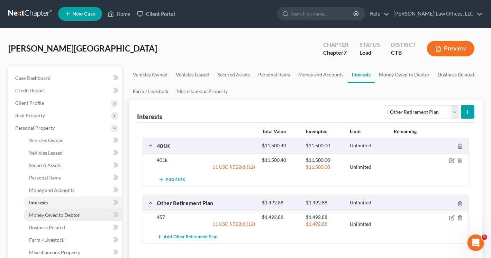
click at [66, 215] on span "Money Owed to Debtor" at bounding box center [54, 215] width 51 height 6
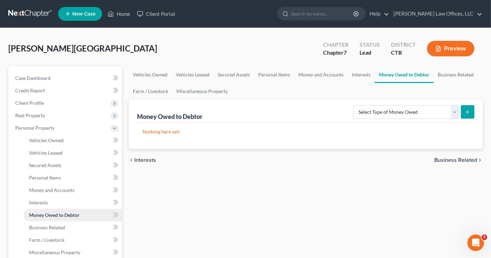
scroll to position [35, 0]
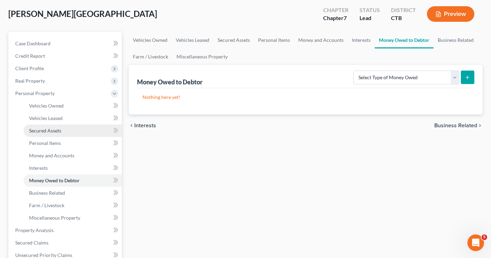
click at [52, 127] on link "Secured Assets" at bounding box center [73, 131] width 98 height 12
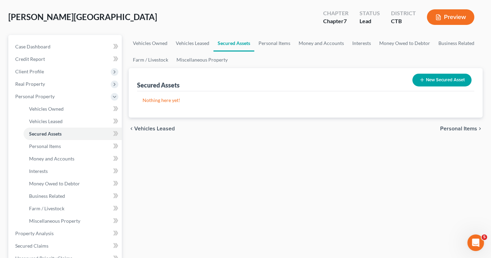
scroll to position [69, 0]
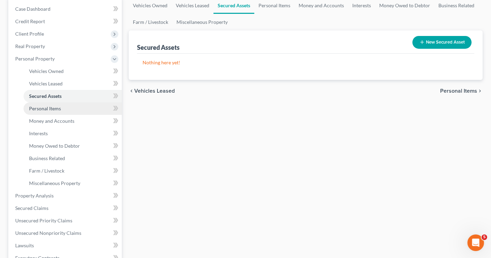
click at [47, 108] on span "Personal Items" at bounding box center [45, 109] width 32 height 6
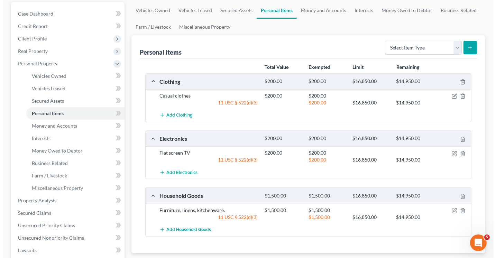
scroll to position [104, 0]
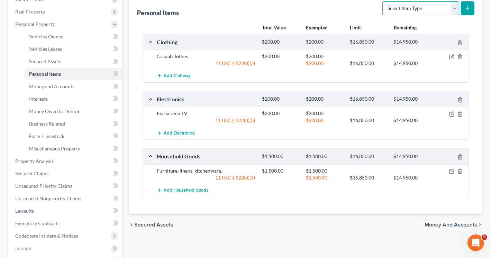
click at [454, 9] on select "Select Item Type Clothing Collectibles Of Value Electronics Firearms Household …" at bounding box center [420, 8] width 77 height 14
click at [383, 1] on select "Select Item Type Clothing Collectibles Of Value Electronics Firearms Household …" at bounding box center [420, 8] width 77 height 14
click at [455, 3] on select "Select Item Type Clothing Collectibles Of Value Electronics Firearms Household …" at bounding box center [420, 8] width 77 height 14
select select "electronics"
click at [383, 1] on select "Select Item Type Clothing Collectibles Of Value Electronics Firearms Household …" at bounding box center [420, 8] width 77 height 14
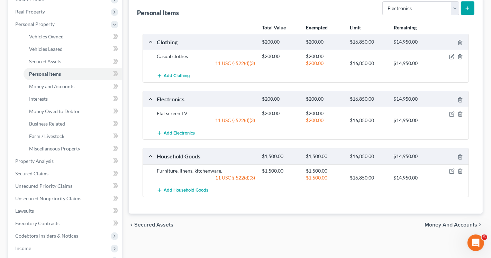
click at [466, 8] on icon "submit" at bounding box center [468, 9] width 6 height 6
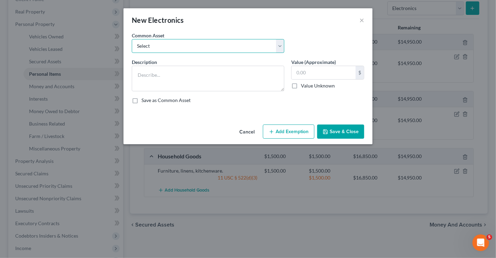
drag, startPoint x: 259, startPoint y: 46, endPoint x: 251, endPoint y: 47, distance: 8.1
click at [259, 46] on select "Select Flat screen TV Laptop" at bounding box center [208, 46] width 153 height 14
select select "1"
click at [132, 39] on select "Select Flat screen TV Laptop" at bounding box center [208, 46] width 153 height 14
type textarea "Laptop"
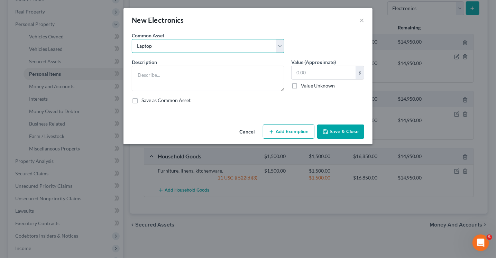
type input "400.00"
click at [273, 132] on icon "button" at bounding box center [272, 132] width 6 height 6
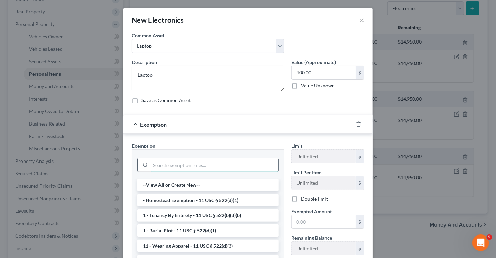
click at [166, 165] on input "search" at bounding box center [215, 165] width 128 height 13
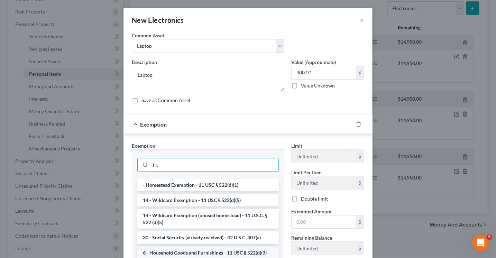
type input "ho"
click at [177, 250] on li "6 - Household Goods and Furnishings - 11 USC § 522(d)(3)" at bounding box center [208, 253] width 142 height 12
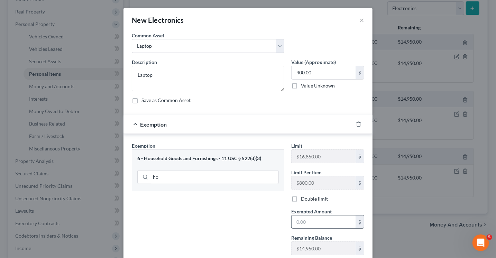
click at [301, 223] on input "text" at bounding box center [324, 222] width 64 height 13
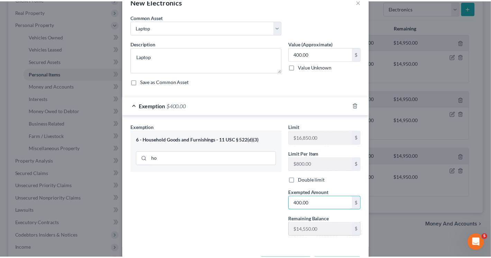
scroll to position [46, 0]
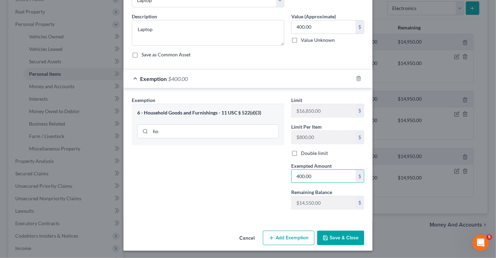
type input "400.00"
click at [335, 238] on button "Save & Close" at bounding box center [340, 238] width 47 height 15
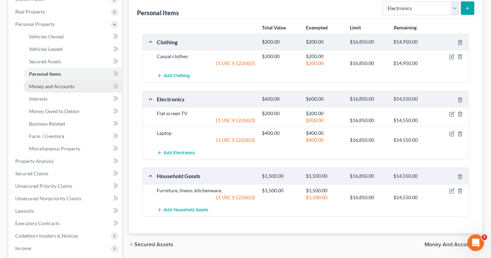
click at [54, 89] on span "Money and Accounts" at bounding box center [51, 86] width 45 height 6
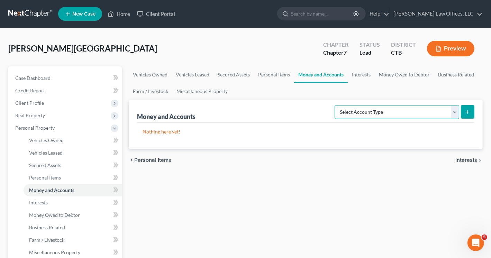
click at [454, 107] on select "Select Account Type Brokerage Cash on Hand Certificates of Deposit Checking Acc…" at bounding box center [397, 112] width 125 height 14
select select "checking"
click at [336, 105] on select "Select Account Type Brokerage Cash on Hand Certificates of Deposit Checking Acc…" at bounding box center [397, 112] width 125 height 14
click at [473, 110] on button "submit" at bounding box center [467, 111] width 13 height 13
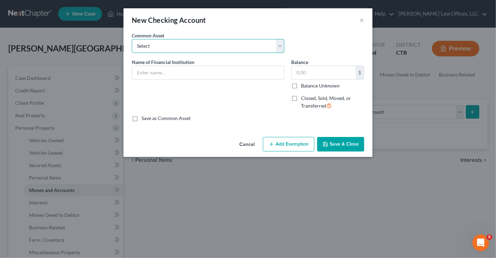
click at [183, 45] on select "Select Bank of America_Joint checking_2845 Checking Account" at bounding box center [208, 46] width 153 height 14
select select "1"
click at [132, 39] on select "Select Bank of America_Joint checking_2845 Checking Account" at bounding box center [208, 46] width 153 height 14
click at [171, 71] on input "Checking Account" at bounding box center [208, 72] width 152 height 13
click at [197, 72] on input "Checking Account" at bounding box center [208, 72] width 152 height 13
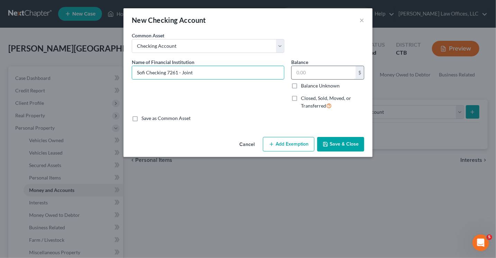
click at [306, 71] on input "text" at bounding box center [324, 72] width 64 height 13
click at [299, 144] on button "Add Exemption" at bounding box center [289, 144] width 52 height 15
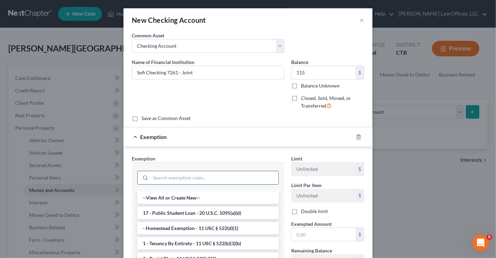
click at [171, 178] on input "search" at bounding box center [215, 177] width 128 height 13
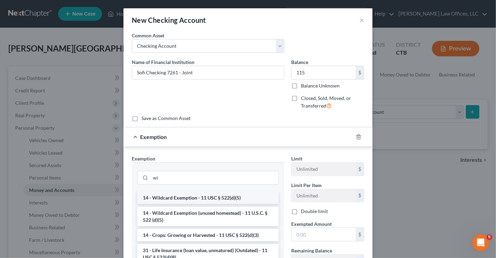
click at [160, 195] on li "14 - Wildcard Exemption - 11 USC § 522(d)(5)" at bounding box center [208, 198] width 142 height 12
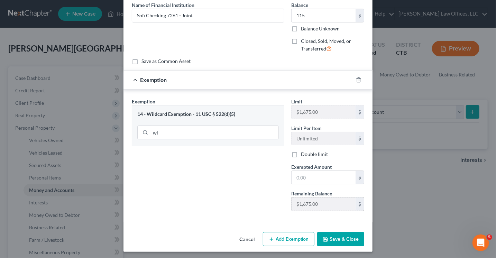
scroll to position [58, 0]
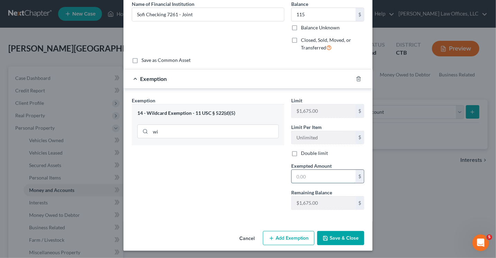
click at [300, 172] on input "text" at bounding box center [324, 176] width 64 height 13
click at [337, 241] on button "Save & Close" at bounding box center [340, 238] width 47 height 15
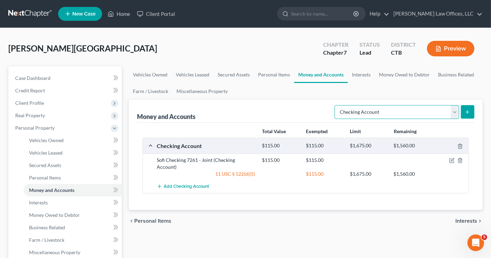
click at [456, 113] on select "Select Account Type Brokerage Cash on Hand Certificates of Deposit Checking Acc…" at bounding box center [397, 112] width 125 height 14
click at [336, 105] on select "Select Account Type Brokerage Cash on Hand Certificates of Deposit Checking Acc…" at bounding box center [397, 112] width 125 height 14
click at [468, 111] on icon "submit" at bounding box center [468, 112] width 6 height 6
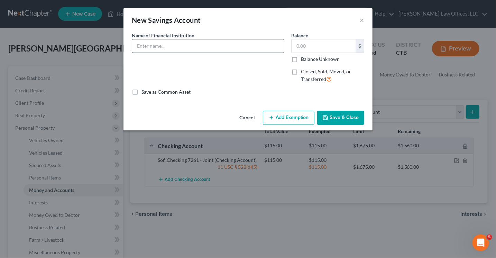
click at [165, 45] on input "text" at bounding box center [208, 45] width 152 height 13
click at [303, 45] on input "text" at bounding box center [324, 45] width 64 height 13
click at [300, 114] on button "Add Exemption" at bounding box center [289, 118] width 52 height 15
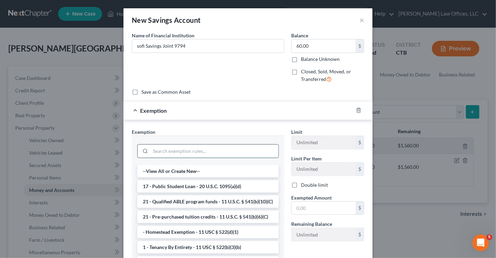
click at [197, 148] on input "search" at bounding box center [215, 151] width 128 height 13
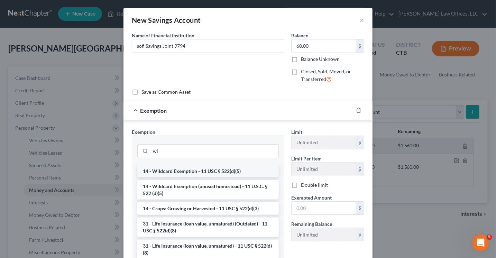
click at [191, 171] on li "14 - Wildcard Exemption - 11 USC § 522(d)(5)" at bounding box center [208, 171] width 142 height 12
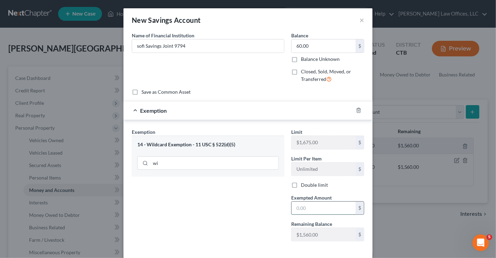
click at [300, 209] on input "text" at bounding box center [324, 208] width 64 height 13
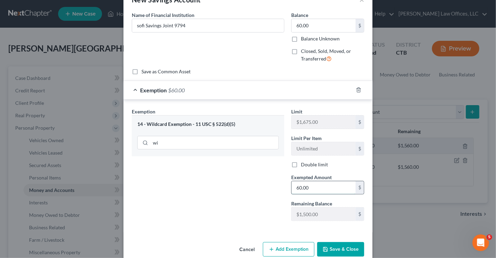
scroll to position [32, 0]
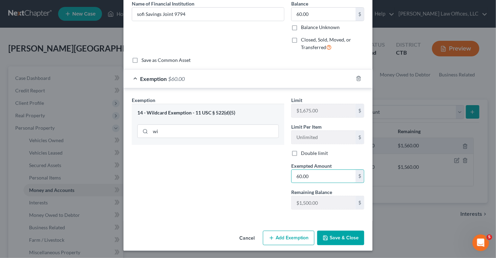
click at [332, 233] on button "Save & Close" at bounding box center [340, 238] width 47 height 15
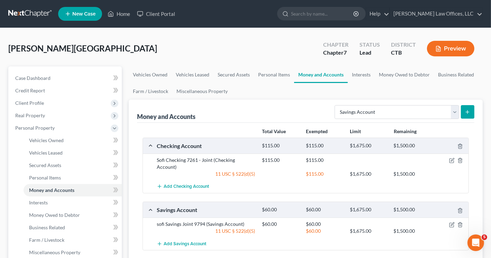
click at [468, 113] on icon "submit" at bounding box center [468, 112] width 6 height 6
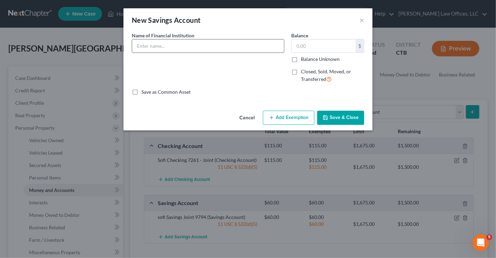
click at [211, 43] on input "text" at bounding box center [208, 45] width 152 height 13
click at [193, 47] on input "Chase checking 8270" at bounding box center [208, 45] width 152 height 13
click at [301, 44] on input "text" at bounding box center [324, 45] width 64 height 13
click at [282, 115] on button "Add Exemption" at bounding box center [289, 118] width 52 height 15
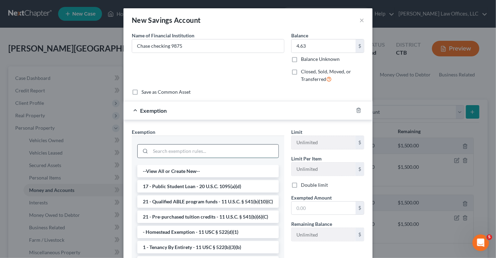
click at [170, 151] on input "search" at bounding box center [215, 151] width 128 height 13
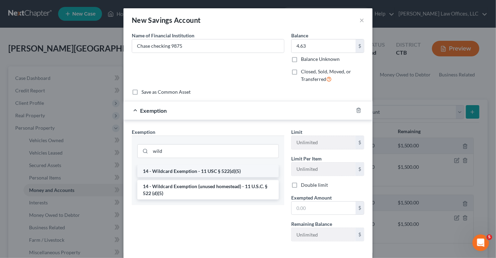
click at [181, 173] on li "14 - Wildcard Exemption - 11 USC § 522(d)(5)" at bounding box center [208, 171] width 142 height 12
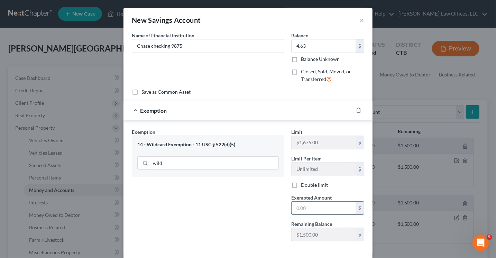
click at [309, 206] on input "text" at bounding box center [324, 208] width 64 height 13
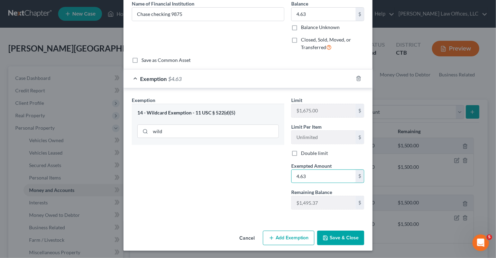
click at [331, 242] on button "Save & Close" at bounding box center [340, 238] width 47 height 15
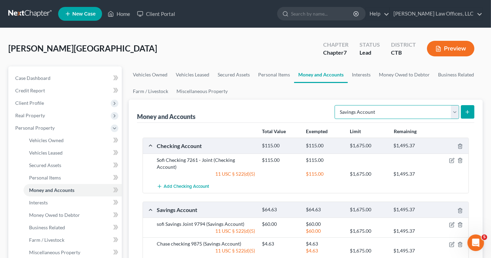
click at [455, 112] on select "Select Account Type Brokerage Cash on Hand Certificates of Deposit Checking Acc…" at bounding box center [397, 112] width 125 height 14
click at [336, 105] on select "Select Account Type Brokerage Cash on Hand Certificates of Deposit Checking Acc…" at bounding box center [397, 112] width 125 height 14
click at [468, 110] on icon "submit" at bounding box center [468, 112] width 6 height 6
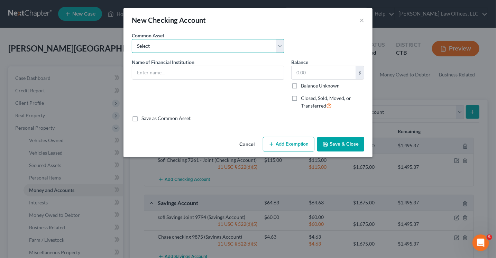
click at [201, 48] on select "Select Bank of America_Joint checking_2845 Checking Account" at bounding box center [208, 46] width 153 height 14
click at [188, 71] on input "text" at bounding box center [208, 72] width 152 height 13
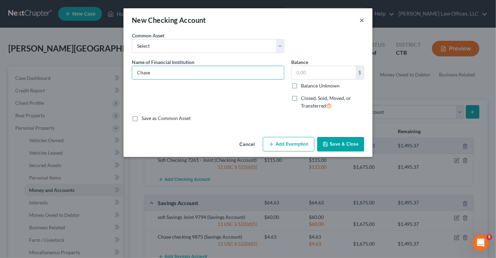
click at [364, 20] on button "×" at bounding box center [362, 20] width 5 height 8
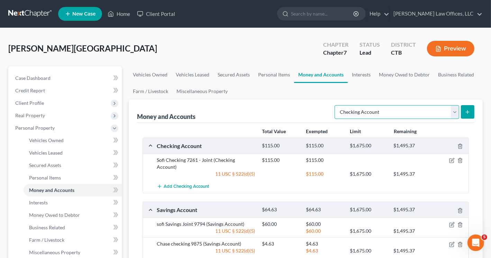
click at [455, 111] on select "Select Account Type Brokerage Cash on Hand Certificates of Deposit Checking Acc…" at bounding box center [397, 112] width 125 height 14
click at [336, 105] on select "Select Account Type Brokerage Cash on Hand Certificates of Deposit Checking Acc…" at bounding box center [397, 112] width 125 height 14
click at [469, 114] on icon "submit" at bounding box center [468, 112] width 6 height 6
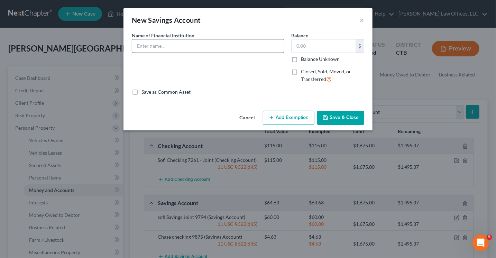
click at [188, 46] on input "text" at bounding box center [208, 45] width 152 height 13
click at [308, 47] on input "text" at bounding box center [324, 45] width 64 height 13
click at [286, 122] on button "Add Exemption" at bounding box center [289, 118] width 52 height 15
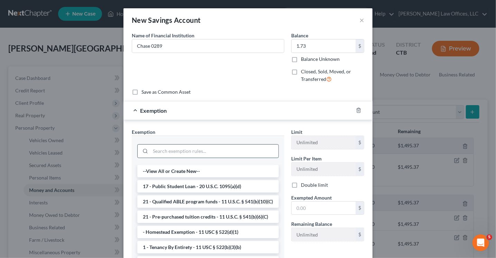
click at [190, 153] on input "search" at bounding box center [215, 151] width 128 height 13
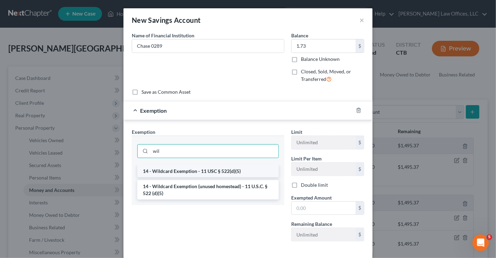
click at [193, 168] on li "14 - Wildcard Exemption - 11 USC § 522(d)(5)" at bounding box center [208, 171] width 142 height 12
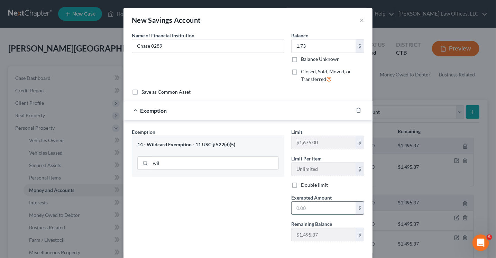
click at [300, 205] on input "text" at bounding box center [324, 208] width 64 height 13
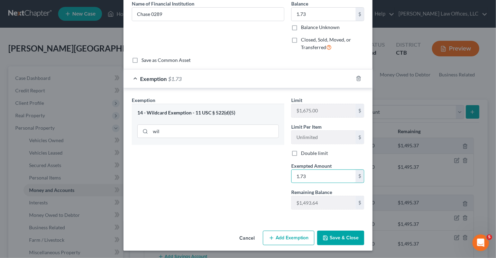
click at [341, 236] on button "Save & Close" at bounding box center [340, 238] width 47 height 15
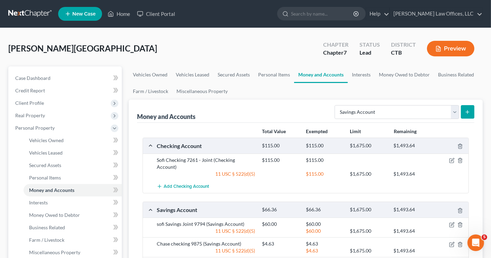
click at [469, 111] on icon "submit" at bounding box center [468, 112] width 6 height 6
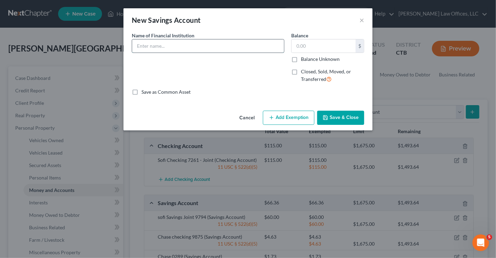
click at [208, 48] on input "text" at bounding box center [208, 45] width 152 height 13
click at [305, 46] on input "text" at bounding box center [324, 45] width 64 height 13
click at [225, 40] on input "Navy Federal Credit Union" at bounding box center [208, 45] width 152 height 13
click at [307, 42] on input "text" at bounding box center [324, 45] width 64 height 13
click at [301, 119] on button "Add Exemption" at bounding box center [289, 118] width 52 height 15
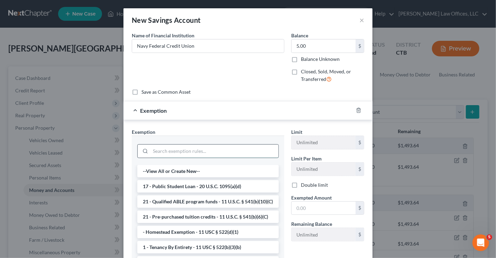
click at [190, 147] on input "search" at bounding box center [215, 151] width 128 height 13
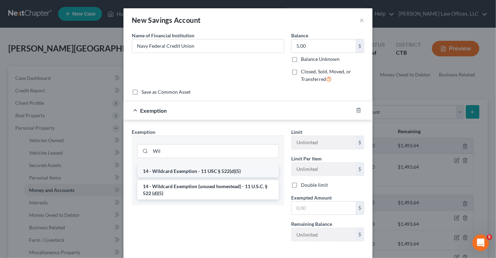
click at [192, 167] on li "14 - Wildcard Exemption - 11 USC § 522(d)(5)" at bounding box center [208, 171] width 142 height 12
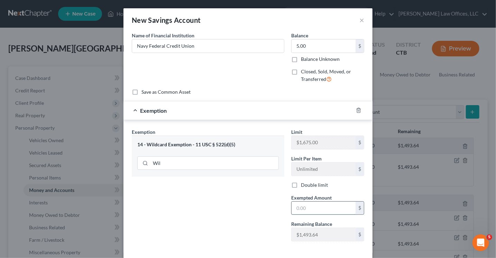
click at [298, 208] on input "text" at bounding box center [324, 208] width 64 height 13
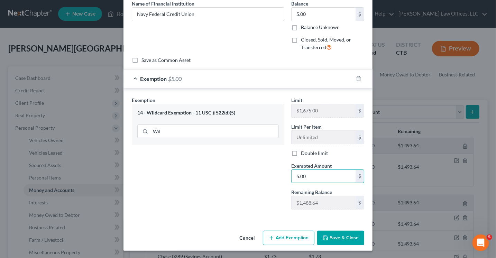
click at [334, 238] on button "Save & Close" at bounding box center [340, 238] width 47 height 15
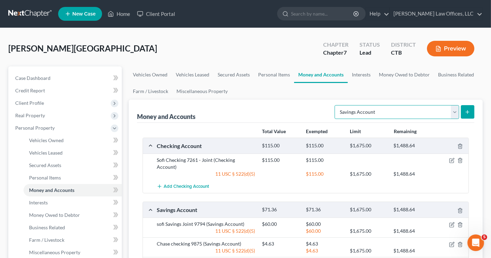
click at [455, 113] on select "Select Account Type Brokerage Cash on Hand Certificates of Deposit Checking Acc…" at bounding box center [397, 112] width 125 height 14
click at [336, 105] on select "Select Account Type Brokerage Cash on Hand Certificates of Deposit Checking Acc…" at bounding box center [397, 112] width 125 height 14
click at [470, 110] on icon "submit" at bounding box center [468, 112] width 6 height 6
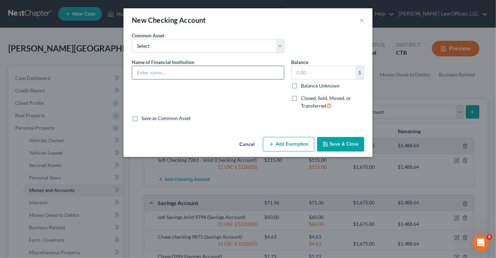
click at [205, 68] on input "text" at bounding box center [208, 72] width 152 height 13
click at [299, 75] on input "text" at bounding box center [324, 72] width 64 height 13
click at [342, 144] on button "Save & Close" at bounding box center [340, 144] width 47 height 15
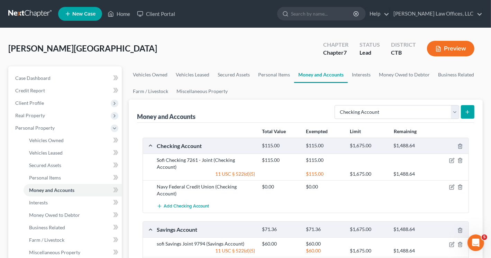
click at [471, 110] on button "submit" at bounding box center [467, 111] width 13 height 13
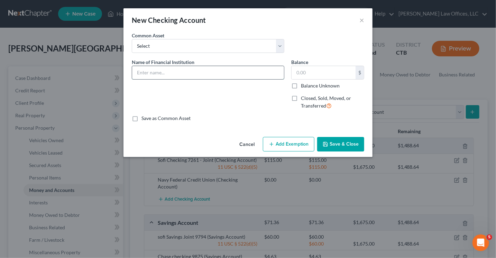
click at [180, 68] on input "text" at bounding box center [208, 72] width 152 height 13
click at [308, 70] on input "text" at bounding box center [324, 72] width 64 height 13
click at [300, 146] on button "Add Exemption" at bounding box center [289, 144] width 52 height 15
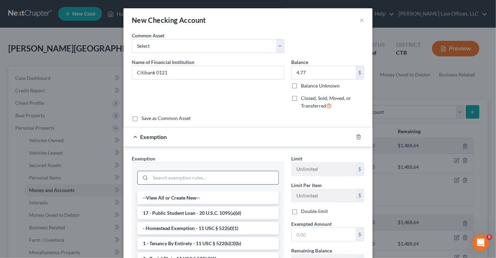
click at [182, 172] on input "search" at bounding box center [215, 177] width 128 height 13
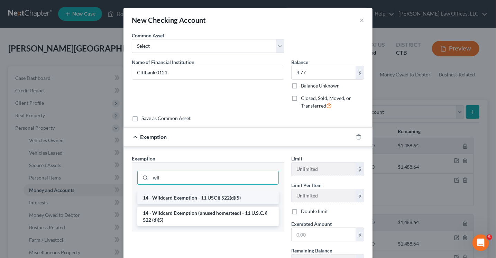
click at [184, 199] on li "14 - Wildcard Exemption - 11 USC § 522(d)(5)" at bounding box center [208, 198] width 142 height 12
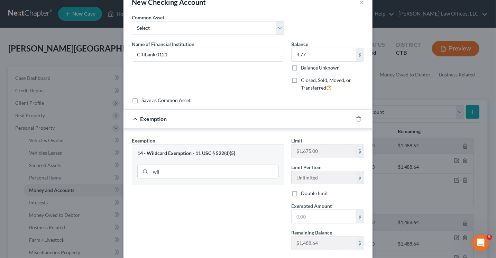
scroll to position [58, 0]
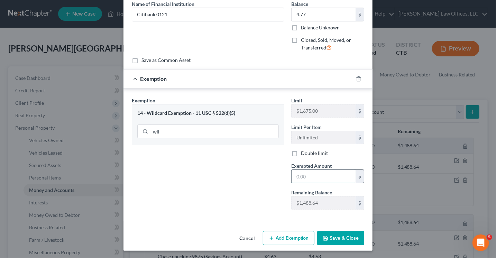
click at [297, 180] on input "text" at bounding box center [324, 176] width 64 height 13
click at [343, 236] on button "Save & Close" at bounding box center [340, 238] width 47 height 15
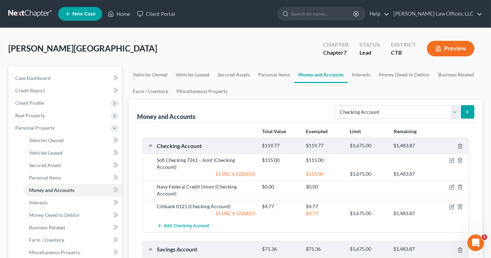
click at [470, 112] on icon "submit" at bounding box center [468, 112] width 6 height 6
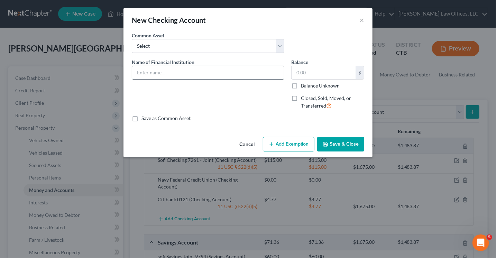
click at [183, 75] on input "text" at bounding box center [208, 72] width 152 height 13
click at [296, 72] on input "text" at bounding box center [324, 72] width 64 height 13
click at [288, 144] on button "Add Exemption" at bounding box center [289, 144] width 52 height 15
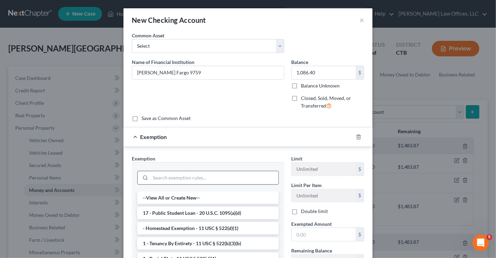
click at [173, 176] on input "search" at bounding box center [215, 177] width 128 height 13
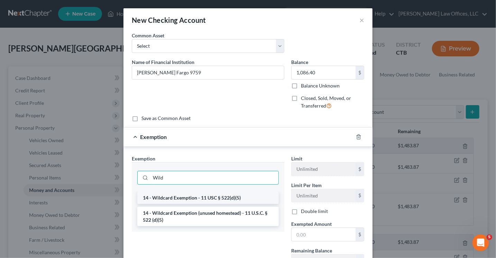
click at [191, 198] on li "14 - Wildcard Exemption - 11 USC § 522(d)(5)" at bounding box center [208, 198] width 142 height 12
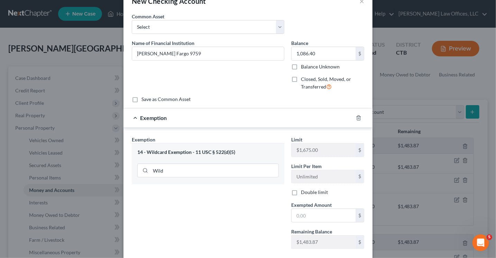
scroll to position [35, 0]
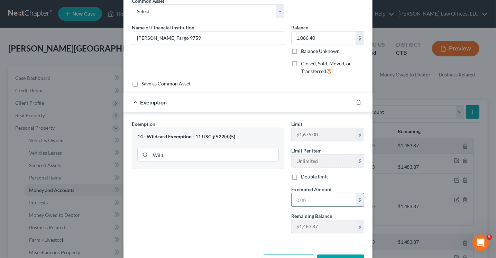
click at [305, 197] on input "text" at bounding box center [324, 199] width 64 height 13
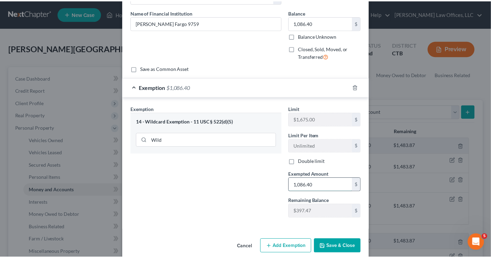
scroll to position [58, 0]
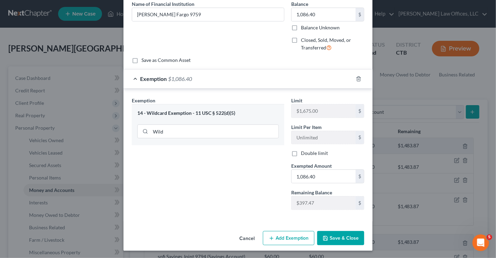
click at [335, 240] on button "Save & Close" at bounding box center [340, 238] width 47 height 15
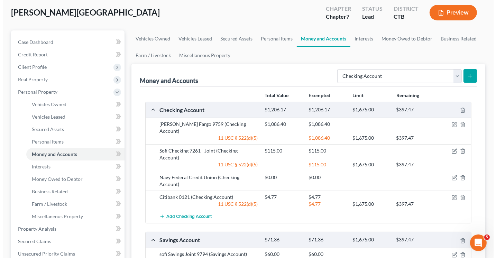
scroll to position [35, 0]
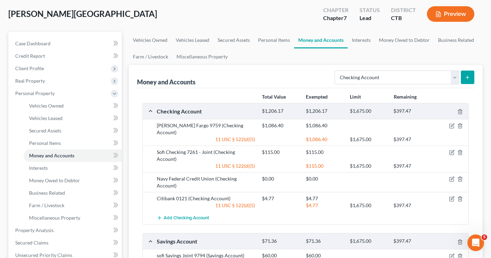
click at [467, 75] on icon "submit" at bounding box center [468, 78] width 6 height 6
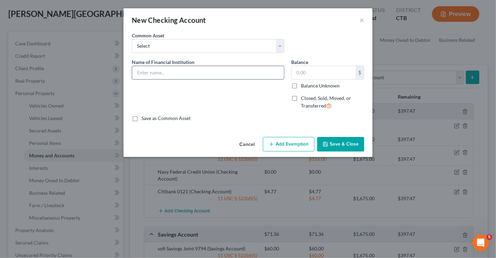
click at [149, 75] on input "text" at bounding box center [208, 72] width 152 height 13
click at [297, 74] on input "text" at bounding box center [324, 72] width 64 height 13
click at [287, 144] on button "Add Exemption" at bounding box center [289, 144] width 52 height 15
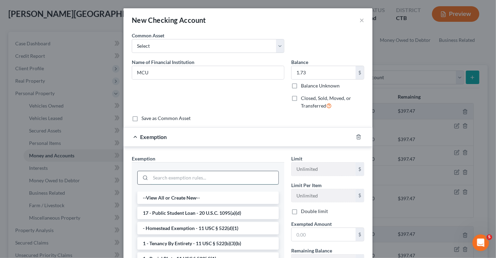
click at [215, 175] on input "search" at bounding box center [215, 177] width 128 height 13
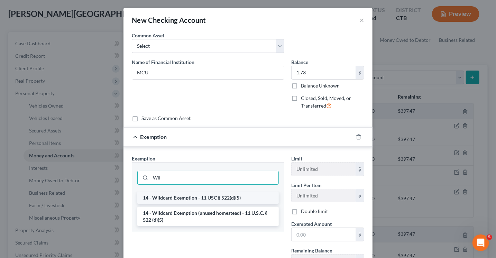
click at [225, 193] on li "14 - Wildcard Exemption - 11 USC § 522(d)(5)" at bounding box center [208, 198] width 142 height 12
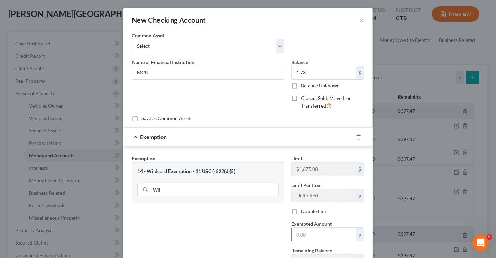
click at [299, 235] on input "text" at bounding box center [324, 234] width 64 height 13
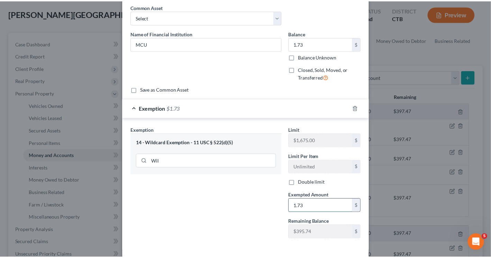
scroll to position [58, 0]
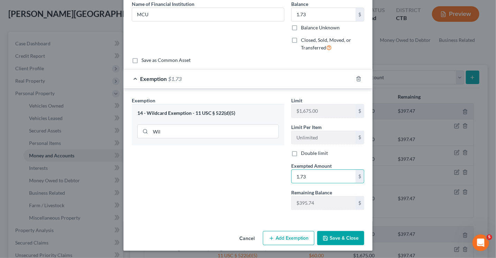
click at [335, 233] on button "Save & Close" at bounding box center [340, 238] width 47 height 15
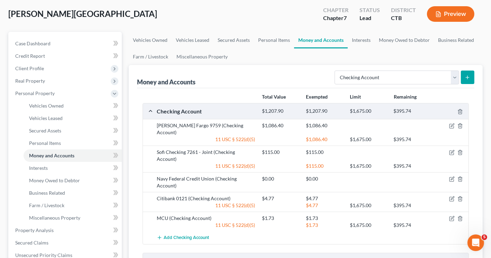
click at [470, 77] on icon "submit" at bounding box center [468, 78] width 6 height 6
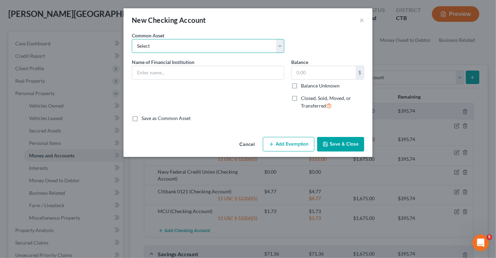
click at [200, 51] on select "Select Bank of America_Joint checking_2845 Checking Account" at bounding box center [208, 46] width 153 height 14
click at [360, 18] on button "×" at bounding box center [362, 20] width 5 height 8
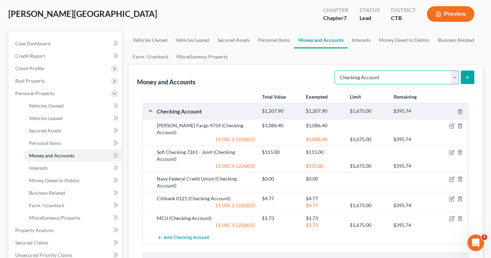
click at [456, 76] on select "Select Account Type Brokerage Cash on Hand Certificates of Deposit Checking Acc…" at bounding box center [397, 78] width 125 height 14
click at [336, 71] on select "Select Account Type Brokerage Cash on Hand Certificates of Deposit Checking Acc…" at bounding box center [397, 78] width 125 height 14
click at [467, 74] on button "submit" at bounding box center [467, 77] width 13 height 13
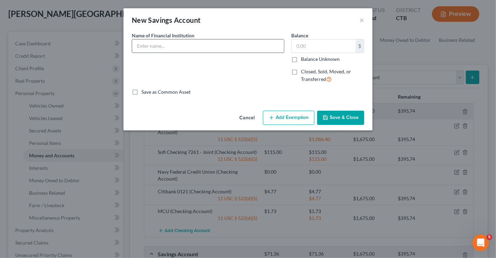
click at [166, 48] on input "text" at bounding box center [208, 45] width 152 height 13
click at [306, 46] on input "text" at bounding box center [324, 45] width 64 height 13
click at [335, 118] on button "Save & Close" at bounding box center [340, 118] width 47 height 15
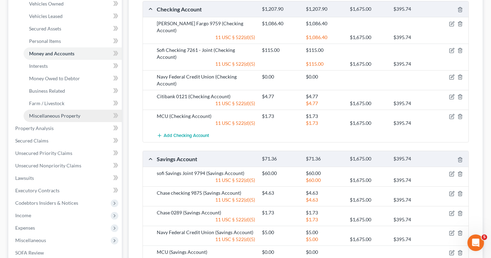
scroll to position [173, 0]
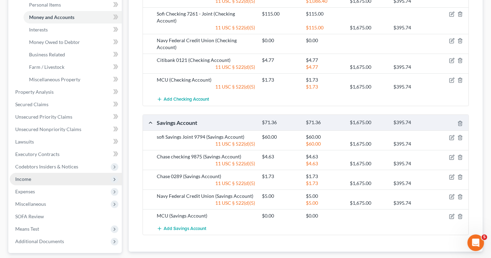
click at [31, 181] on span "Income" at bounding box center [66, 179] width 112 height 12
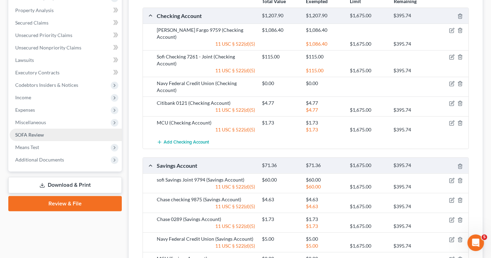
scroll to position [69, 0]
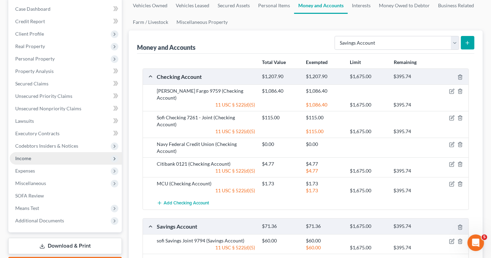
click at [39, 160] on span "Income" at bounding box center [66, 158] width 112 height 12
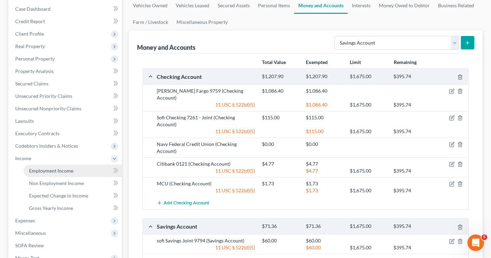
click at [59, 170] on span "Employment Income" at bounding box center [51, 171] width 44 height 6
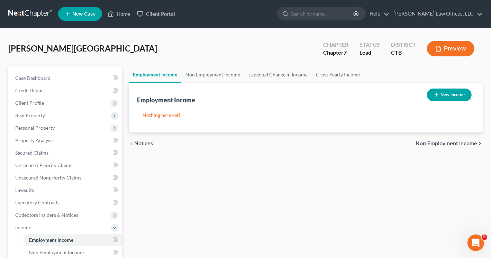
click at [443, 95] on button "New Income" at bounding box center [449, 95] width 45 height 13
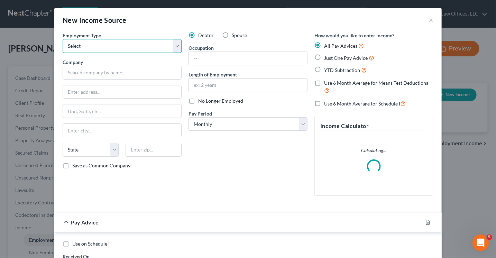
click at [125, 50] on select "Select Full or Part Time Employment Self Employment" at bounding box center [122, 46] width 119 height 14
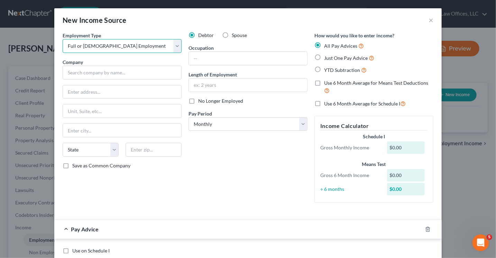
click at [63, 39] on select "Select Full or Part Time Employment Self Employment" at bounding box center [122, 46] width 119 height 14
click at [103, 73] on input "text" at bounding box center [122, 73] width 119 height 14
click at [70, 71] on input "NYC Transit" at bounding box center [122, 73] width 119 height 14
click at [71, 71] on input "NYC Transit" at bounding box center [122, 73] width 119 height 14
click at [69, 71] on input "NYC Transit" at bounding box center [122, 73] width 119 height 14
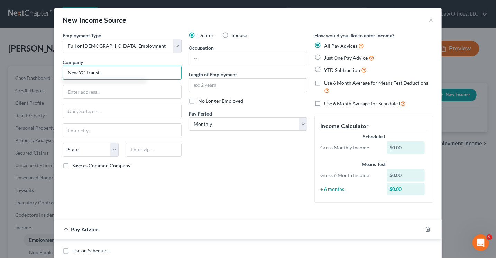
click at [79, 72] on input "New YC Transit" at bounding box center [122, 73] width 119 height 14
click at [89, 71] on input "New York C Transit" at bounding box center [122, 73] width 119 height 14
click at [121, 74] on input "[US_STATE] City Transit" at bounding box center [122, 73] width 119 height 14
click at [111, 91] on input "text" at bounding box center [122, 91] width 118 height 13
click at [94, 109] on input "text" at bounding box center [122, 111] width 118 height 13
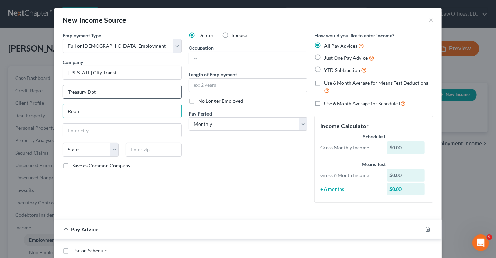
click at [100, 92] on input "Treasury Dpt" at bounding box center [122, 91] width 118 height 13
click at [81, 112] on input "Room" at bounding box center [122, 111] width 118 height 13
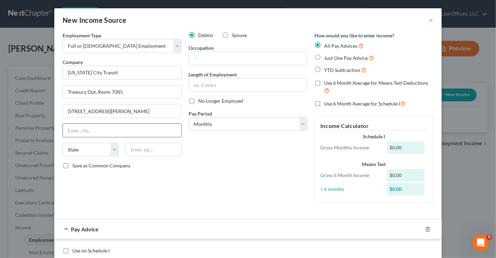
click at [75, 129] on input "text" at bounding box center [122, 130] width 118 height 13
click at [77, 151] on select "State AL AK AR AZ CA CO CT DE DC FL GA GU HI ID IL IN IA KS KY LA ME MD MA MI M…" at bounding box center [91, 150] width 56 height 14
click at [134, 151] on input "text" at bounding box center [154, 150] width 56 height 14
click at [222, 60] on input "text" at bounding box center [248, 58] width 118 height 13
click at [197, 58] on input "Diver" at bounding box center [248, 58] width 118 height 13
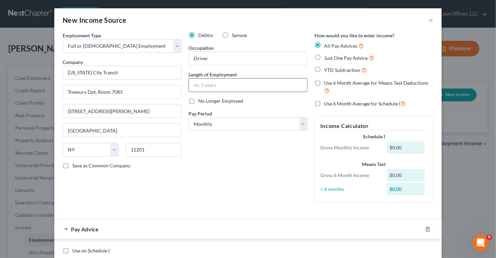
click at [198, 85] on input "text" at bounding box center [248, 85] width 118 height 13
click at [219, 123] on select "Select Monthly Twice Monthly Every Other Week Weekly" at bounding box center [248, 124] width 119 height 14
click at [189, 117] on select "Select Monthly Twice Monthly Every Other Week Weekly" at bounding box center [248, 124] width 119 height 14
click at [324, 56] on label "Just One Pay Advice" at bounding box center [349, 58] width 50 height 8
click at [327, 56] on input "Just One Pay Advice" at bounding box center [329, 56] width 4 height 4
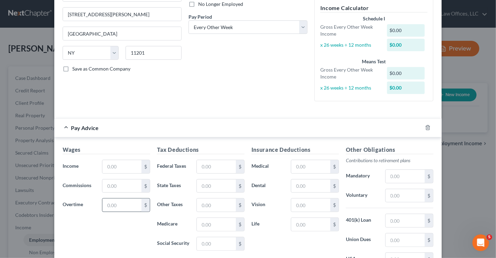
scroll to position [104, 0]
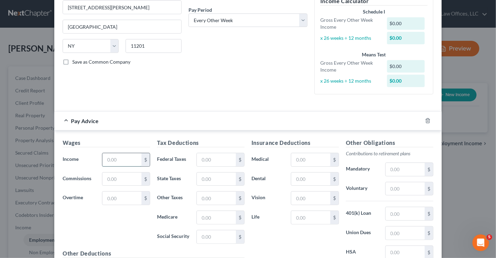
click at [116, 163] on input "text" at bounding box center [121, 159] width 39 height 13
click at [123, 177] on input "text" at bounding box center [121, 179] width 39 height 13
click at [223, 159] on input "text" at bounding box center [216, 159] width 39 height 13
click at [212, 214] on input "text" at bounding box center [216, 217] width 39 height 13
click at [211, 177] on input "text" at bounding box center [216, 179] width 39 height 13
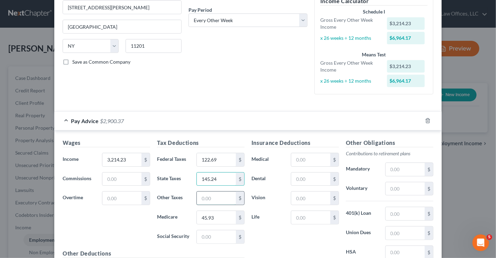
click at [224, 199] on input "text" at bounding box center [216, 198] width 39 height 13
click at [197, 234] on input "text" at bounding box center [216, 237] width 39 height 13
click at [312, 161] on input "text" at bounding box center [310, 159] width 39 height 13
click at [274, 69] on div "Debtor Spouse Occupation Driver Length of Employment 3 years No Longer Employed…" at bounding box center [248, 14] width 126 height 172
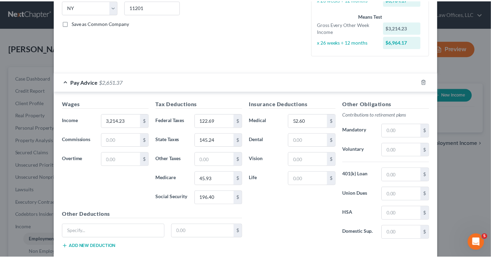
scroll to position [181, 0]
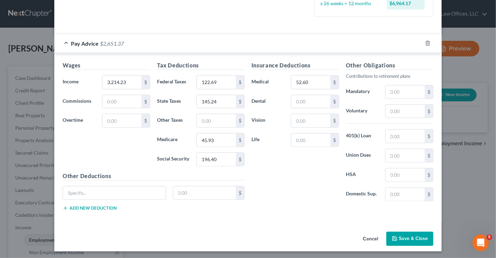
click at [402, 233] on button "Save & Close" at bounding box center [410, 239] width 47 height 15
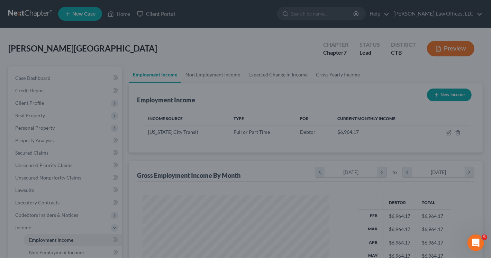
scroll to position [346025, 345950]
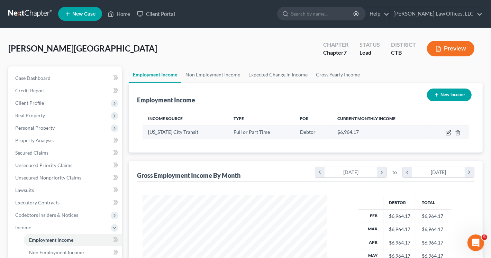
click at [447, 132] on icon "button" at bounding box center [449, 133] width 6 height 6
select select "0"
select select "35"
select select "2"
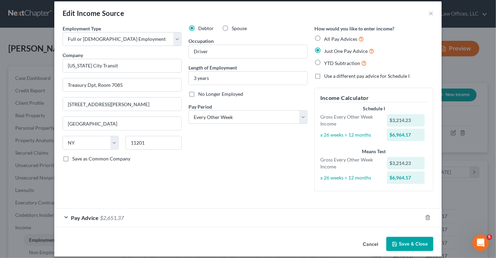
scroll to position [13, 0]
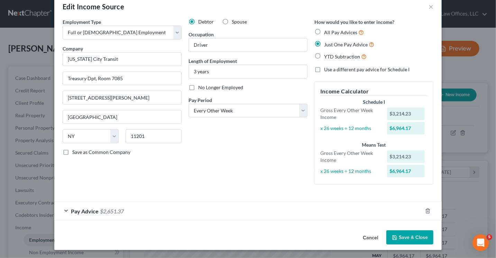
click at [95, 211] on span "Pay Advice" at bounding box center [85, 211] width 28 height 7
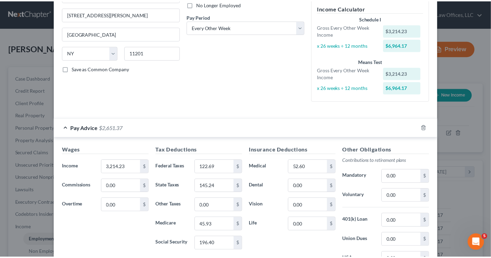
scroll to position [181, 0]
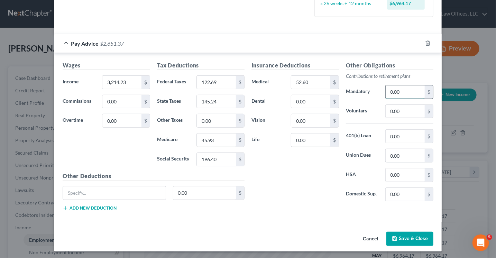
click at [388, 90] on input "0.00" at bounding box center [405, 91] width 39 height 13
type input "144.91"
click at [405, 112] on input "0.00" at bounding box center [405, 111] width 39 height 13
click at [405, 135] on input "0.00" at bounding box center [405, 136] width 39 height 13
type input "19.72"
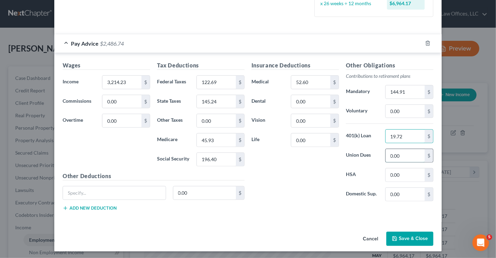
click at [397, 152] on input "0.00" at bounding box center [405, 155] width 39 height 13
type input "37.12"
click at [406, 136] on input "19.72" at bounding box center [405, 136] width 39 height 13
type input "156.39"
click at [396, 112] on input "0.00" at bounding box center [405, 111] width 39 height 13
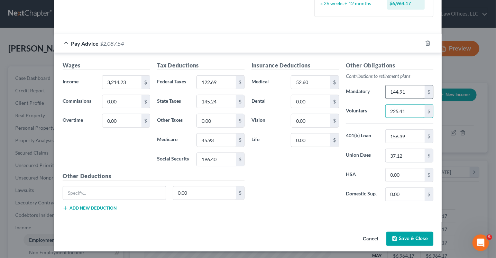
type input "225.41"
click at [405, 89] on input "144.91" at bounding box center [405, 91] width 39 height 13
type input "209.31"
click at [396, 234] on button "Save & Close" at bounding box center [410, 239] width 47 height 15
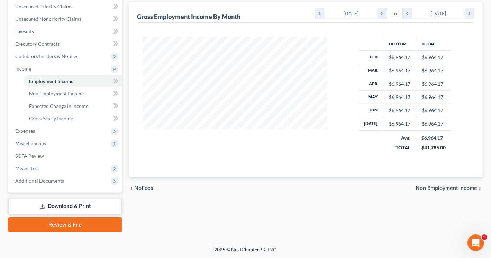
scroll to position [0, 0]
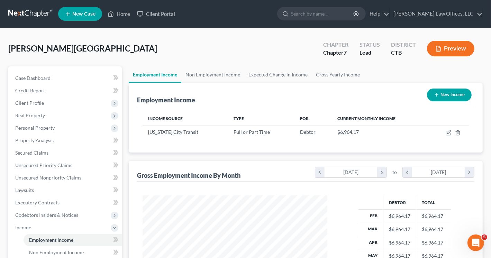
click at [448, 94] on button "New Income" at bounding box center [449, 95] width 45 height 13
select select "0"
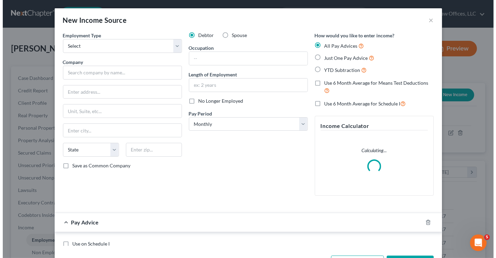
scroll to position [123, 201]
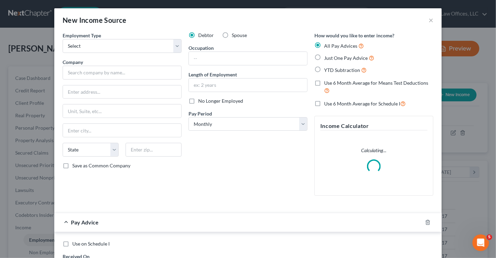
click at [232, 36] on label "Spouse" at bounding box center [239, 35] width 15 height 7
click at [235, 36] on input "Spouse" at bounding box center [237, 34] width 4 height 4
radio input "true"
click at [112, 48] on select "Select Full or Part Time Employment Self Employment" at bounding box center [122, 46] width 119 height 14
select select "0"
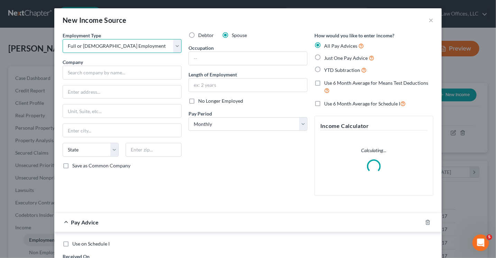
click at [63, 39] on select "Select Full or Part Time Employment Self Employment" at bounding box center [122, 46] width 119 height 14
click at [94, 70] on input "text" at bounding box center [122, 73] width 119 height 14
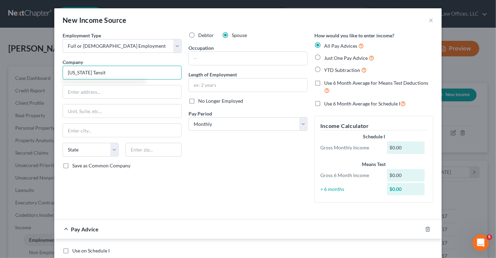
click at [87, 71] on input "New York Tansit" at bounding box center [122, 73] width 119 height 14
type input "New York City Tansit"
click at [88, 93] on input "text" at bounding box center [122, 91] width 118 height 13
type input "Treasury Dpt, Room 7085"
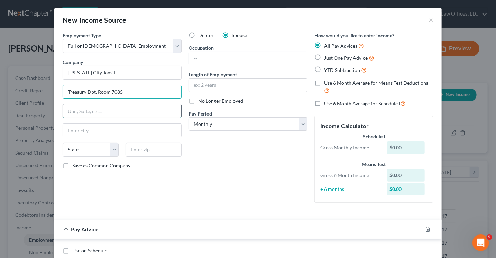
click at [108, 109] on input "text" at bounding box center [122, 111] width 118 height 13
click at [65, 112] on input "Livingston" at bounding box center [122, 111] width 118 height 13
click at [109, 112] on input "130 Livingston" at bounding box center [122, 111] width 118 height 13
type input "130 Livingston Street"
click at [99, 131] on input "text" at bounding box center [122, 130] width 118 height 13
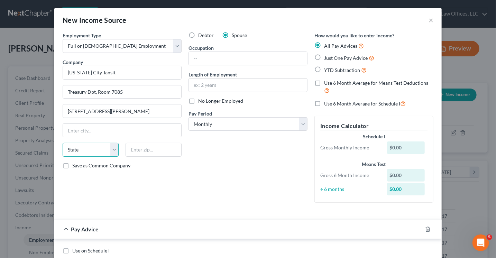
click at [94, 148] on select "State [US_STATE] AK AR AZ CA CO CT DE DC [GEOGRAPHIC_DATA] [GEOGRAPHIC_DATA] GU…" at bounding box center [91, 150] width 56 height 14
select select "35"
click at [92, 148] on select "State [US_STATE] AK AR AZ CA CO CT DE DC [GEOGRAPHIC_DATA] [GEOGRAPHIC_DATA] GU…" at bounding box center [91, 150] width 56 height 14
click at [154, 151] on input "text" at bounding box center [154, 150] width 56 height 14
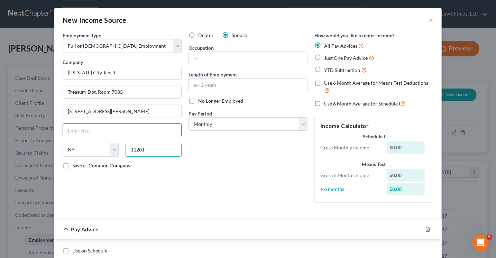
type input "11201"
type input "Brooklyn"
click at [141, 128] on input "Brooklyn" at bounding box center [122, 130] width 118 height 13
click at [231, 193] on div "Debtor Spouse Occupation Length of Employment No Longer Employed Pay Period * S…" at bounding box center [248, 120] width 126 height 177
click at [213, 58] on input "text" at bounding box center [248, 58] width 118 height 13
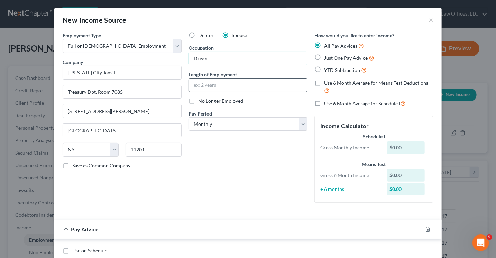
type input "Driver"
click at [209, 85] on input "text" at bounding box center [248, 85] width 118 height 13
type input "2 years"
click at [230, 119] on select "Select Monthly Twice Monthly Every Other Week Weekly" at bounding box center [248, 124] width 119 height 14
select select "2"
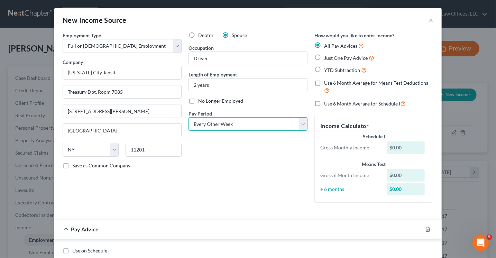
click at [189, 117] on select "Select Monthly Twice Monthly Every Other Week Weekly" at bounding box center [248, 124] width 119 height 14
click at [324, 57] on label "Just One Pay Advice" at bounding box center [349, 58] width 50 height 8
click at [327, 57] on input "Just One Pay Advice" at bounding box center [329, 56] width 4 height 4
radio input "true"
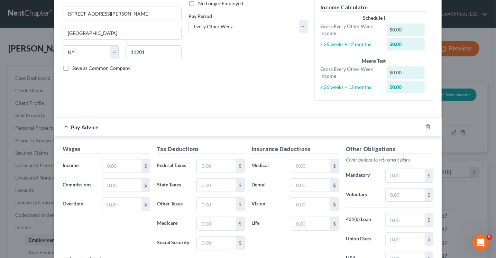
scroll to position [104, 0]
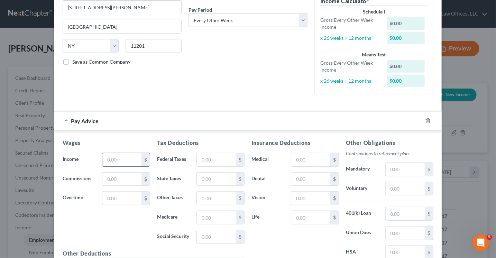
click at [116, 159] on input "text" at bounding box center [121, 159] width 39 height 13
type input "3,428.15"
click at [208, 161] on input "text" at bounding box center [216, 159] width 39 height 13
click at [202, 155] on input "text" at bounding box center [216, 159] width 39 height 13
type input "348.26"
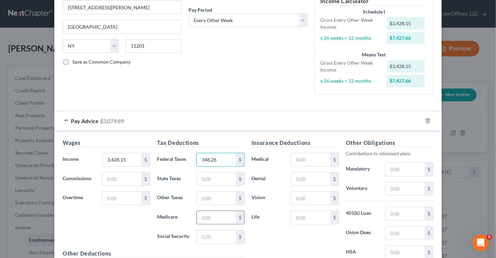
click at [210, 213] on input "text" at bounding box center [216, 217] width 39 height 13
click at [198, 174] on input "text" at bounding box center [216, 179] width 39 height 13
type input "157.09"
click at [212, 236] on input "text" at bounding box center [216, 237] width 39 height 13
type input "214.00"
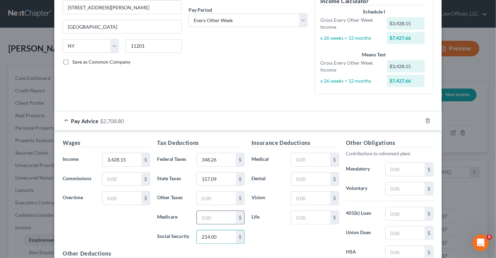
click at [213, 215] on input "text" at bounding box center [216, 217] width 39 height 13
type input "50.05"
click at [212, 201] on input "text" at bounding box center [216, 198] width 39 height 13
click at [314, 159] on input "text" at bounding box center [310, 159] width 39 height 13
type input "49.30"
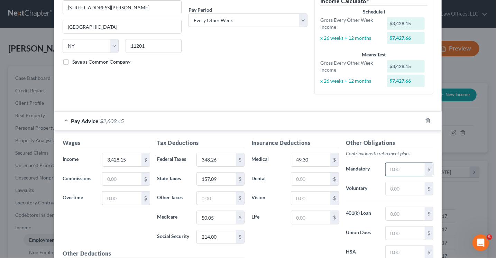
click at [404, 167] on input "text" at bounding box center [405, 169] width 39 height 13
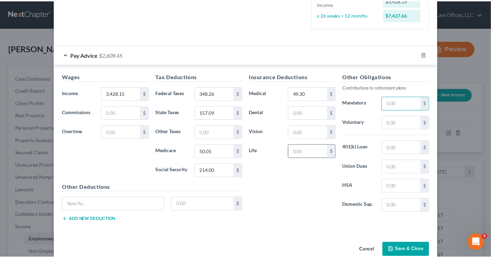
scroll to position [173, 0]
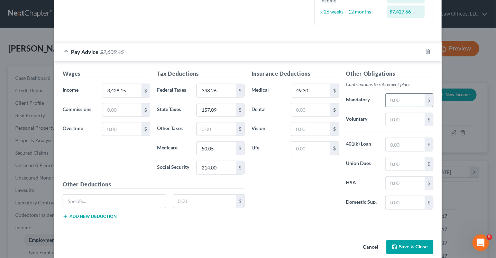
click at [388, 98] on input "text" at bounding box center [405, 100] width 39 height 13
click at [310, 213] on div "Insurance Deductions Medical 49.30 $ Dental $ Vision $ Life $" at bounding box center [295, 143] width 94 height 146
click at [399, 99] on input "text" at bounding box center [405, 100] width 39 height 13
click at [405, 96] on input "157.54" at bounding box center [405, 100] width 39 height 13
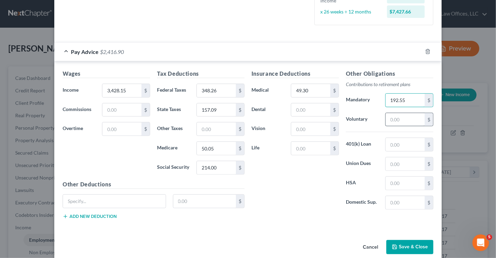
type input "192.55"
click at [395, 119] on input "text" at bounding box center [405, 119] width 39 height 13
click at [389, 142] on input "text" at bounding box center [405, 144] width 39 height 13
type input "4.23"
click at [399, 201] on input "text" at bounding box center [405, 202] width 39 height 13
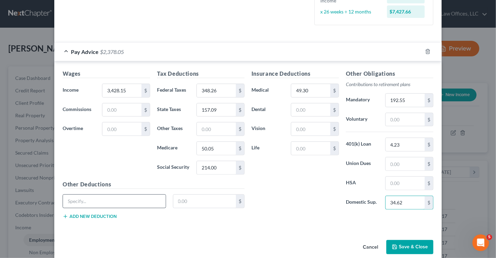
type input "34.62"
click at [150, 200] on input "text" at bounding box center [114, 201] width 103 height 13
click at [202, 200] on input "text" at bounding box center [204, 201] width 63 height 13
type input "1.20"
drag, startPoint x: 80, startPoint y: 198, endPoint x: 69, endPoint y: 197, distance: 11.1
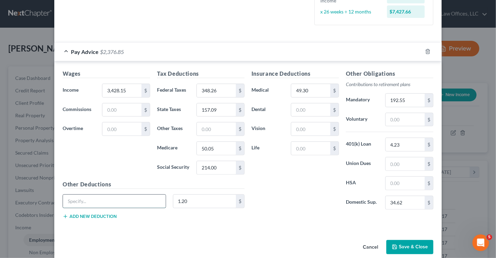
click at [80, 198] on input "text" at bounding box center [114, 201] width 103 height 13
type input "Disability"
click at [402, 116] on input "text" at bounding box center [405, 119] width 39 height 13
click at [399, 118] on input "text" at bounding box center [405, 119] width 39 height 13
type input "245.07"
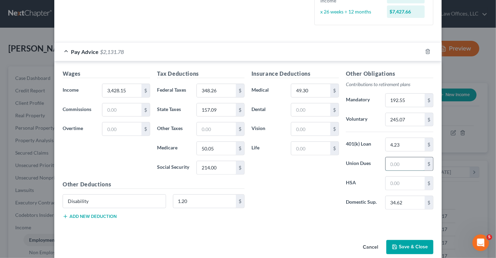
click at [400, 163] on input "text" at bounding box center [405, 163] width 39 height 13
type input "42.23"
click at [397, 245] on button "Save & Close" at bounding box center [410, 247] width 47 height 15
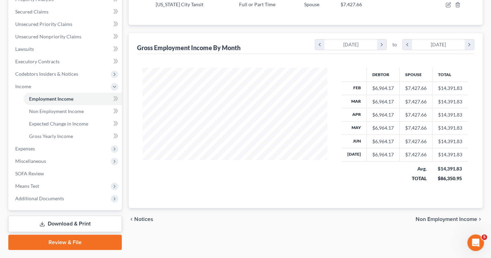
scroll to position [159, 0]
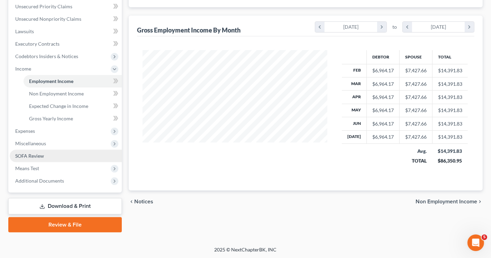
click at [43, 156] on span "SOFA Review" at bounding box center [29, 156] width 29 height 6
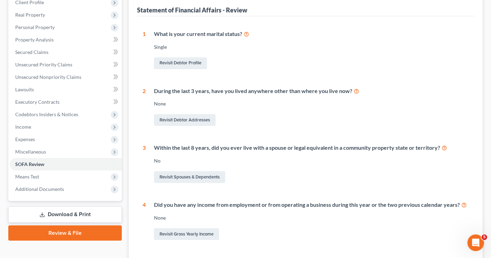
scroll to position [104, 0]
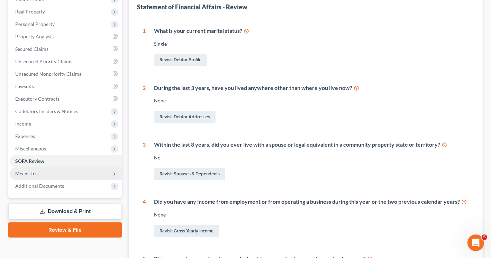
click at [27, 173] on span "Means Test" at bounding box center [27, 174] width 24 height 6
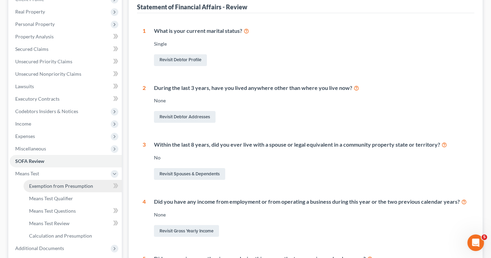
click at [82, 184] on span "Exemption from Presumption" at bounding box center [61, 186] width 64 height 6
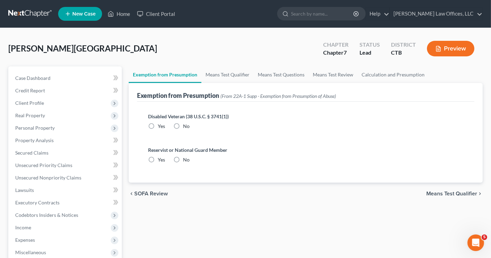
click at [183, 125] on label "No" at bounding box center [186, 126] width 7 height 7
click at [186, 125] on input "No" at bounding box center [188, 125] width 4 height 4
radio input "true"
click at [183, 160] on label "No" at bounding box center [186, 159] width 7 height 7
click at [186, 160] on input "No" at bounding box center [188, 158] width 4 height 4
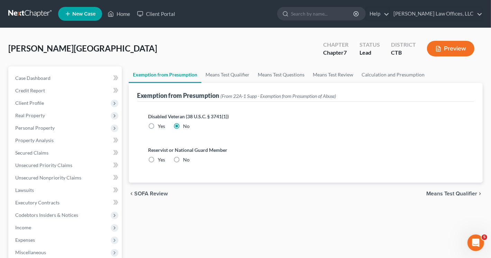
radio input "true"
click at [219, 71] on link "Means Test Qualifier" at bounding box center [227, 74] width 52 height 17
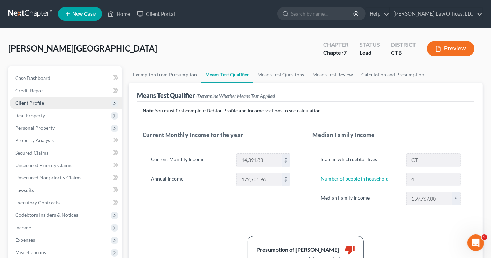
click at [38, 104] on span "Client Profile" at bounding box center [29, 103] width 29 height 6
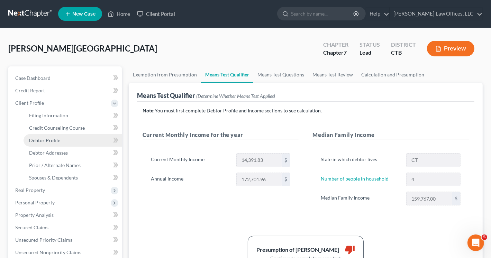
click at [48, 141] on span "Debtor Profile" at bounding box center [44, 140] width 31 height 6
select select "0"
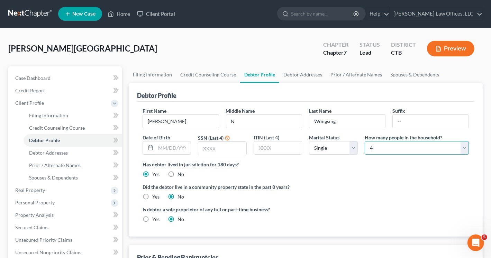
click at [465, 150] on select "Select 1 2 3 4 5 6 7 8 9 10 11 12 13 14 15 16 17 18 19 20" at bounding box center [417, 148] width 104 height 14
click at [365, 141] on select "Select 1 2 3 4 5 6 7 8 9 10 11 12 13 14 15 16 17 18 19 20" at bounding box center [417, 148] width 104 height 14
click at [466, 149] on select "Select 1 2 3 4 5 6 7 8 9 10 11 12 13 14 15 16 17 18 19 20" at bounding box center [417, 148] width 104 height 14
select select "4"
click at [365, 141] on select "Select 1 2 3 4 5 6 7 8 9 10 11 12 13 14 15 16 17 18 19 20" at bounding box center [417, 148] width 104 height 14
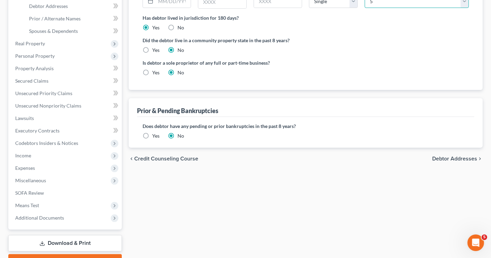
scroll to position [184, 0]
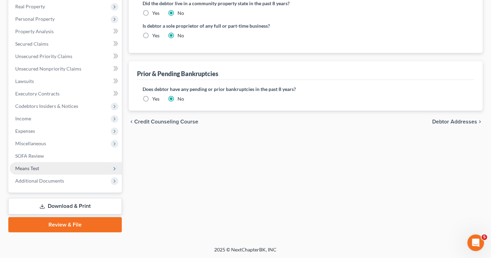
click at [30, 167] on span "Means Test" at bounding box center [27, 168] width 24 height 6
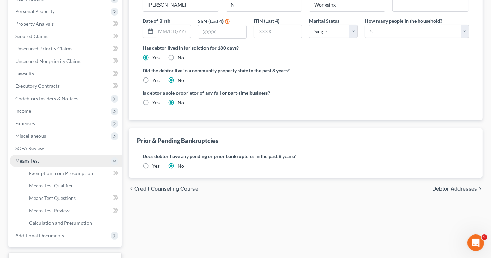
scroll to position [109, 0]
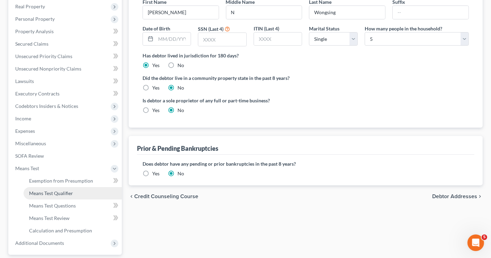
click at [55, 193] on span "Means Test Qualifier" at bounding box center [51, 193] width 44 height 6
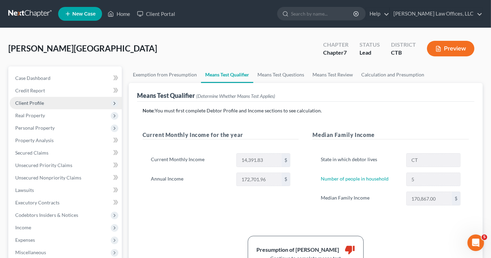
click at [45, 104] on span "Client Profile" at bounding box center [66, 103] width 112 height 12
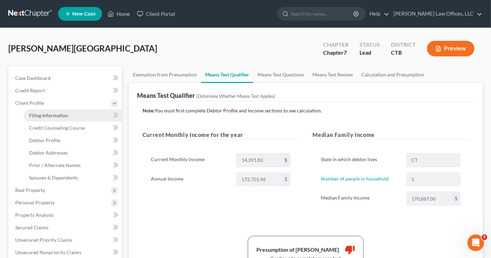
click at [55, 115] on span "Filing Information" at bounding box center [48, 115] width 39 height 6
select select "1"
select select "0"
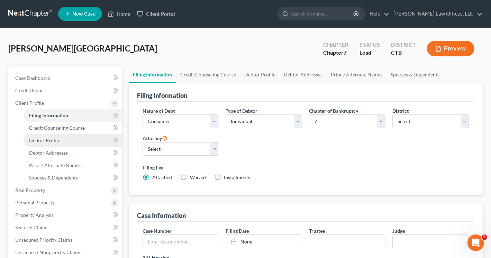
click at [53, 140] on span "Debtor Profile" at bounding box center [44, 140] width 31 height 6
select select "0"
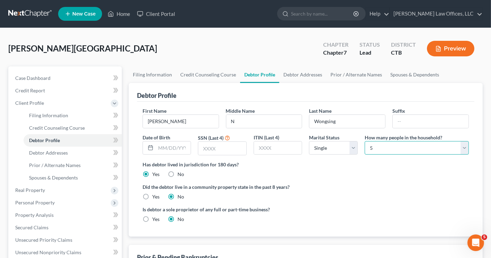
click at [466, 148] on select "Select 1 2 3 4 5 6 7 8 9 10 11 12 13 14 15 16 17 18 19 20" at bounding box center [417, 148] width 104 height 14
select select "5"
click at [365, 141] on select "Select 1 2 3 4 5 6 7 8 9 10 11 12 13 14 15 16 17 18 19 20" at bounding box center [417, 148] width 104 height 14
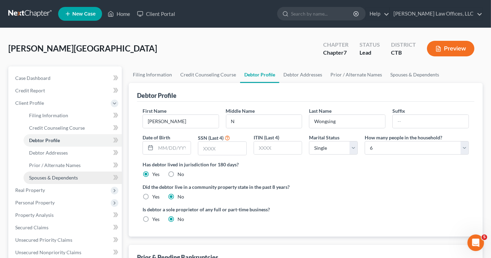
click at [71, 173] on link "Spouses & Dependents" at bounding box center [73, 178] width 98 height 12
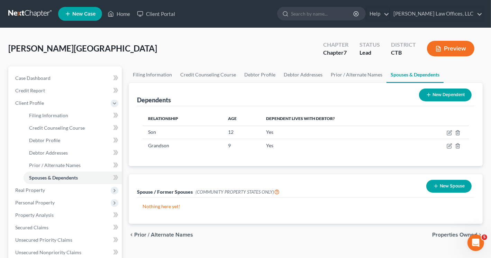
click at [444, 90] on button "New Dependent" at bounding box center [445, 95] width 53 height 13
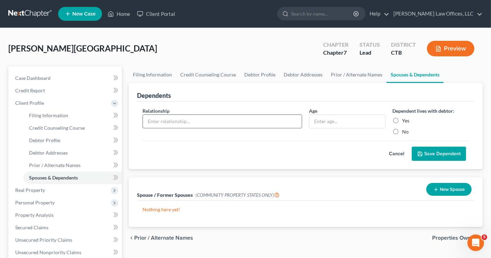
click at [173, 115] on input "text" at bounding box center [222, 121] width 159 height 13
type input "son"
click at [326, 120] on input "text" at bounding box center [347, 121] width 76 height 13
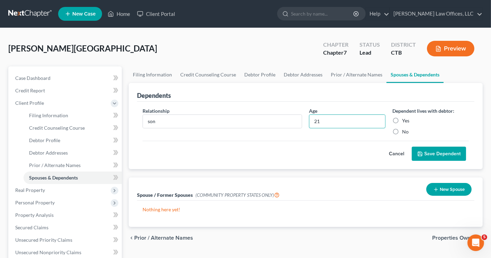
type input "21"
click at [402, 130] on label "No" at bounding box center [405, 131] width 7 height 7
click at [405, 130] on input "No" at bounding box center [407, 130] width 4 height 4
radio input "true"
click at [434, 154] on button "Save Dependent" at bounding box center [439, 154] width 54 height 15
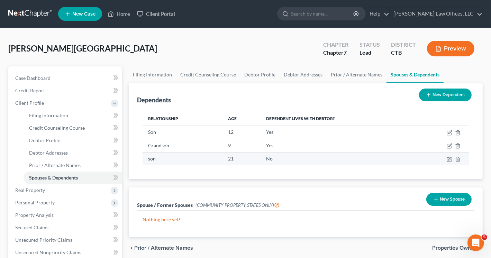
click at [181, 164] on td "son" at bounding box center [183, 158] width 80 height 13
click at [449, 158] on icon "button" at bounding box center [450, 160] width 6 height 6
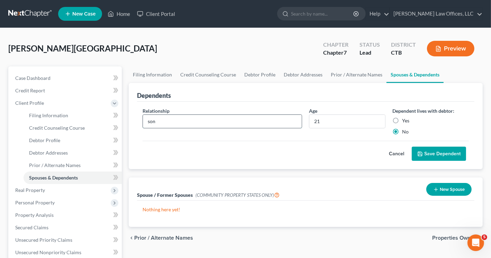
click at [169, 122] on input "son" at bounding box center [222, 121] width 159 height 13
type input "s"
type input "Daughter"
click at [429, 154] on button "Save Dependent" at bounding box center [439, 154] width 54 height 15
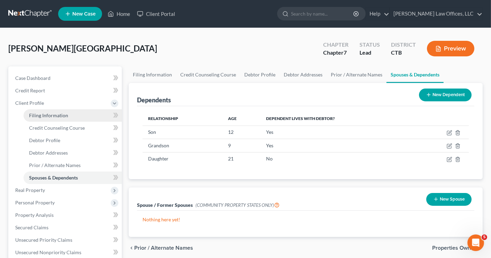
click at [68, 116] on link "Filing Information" at bounding box center [73, 115] width 98 height 12
select select "1"
select select "0"
select select "12"
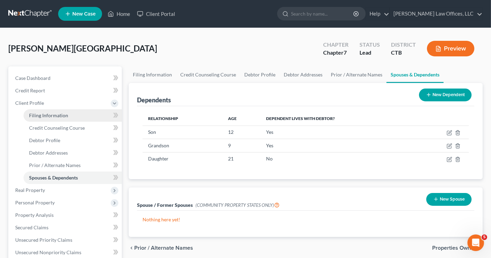
select select "0"
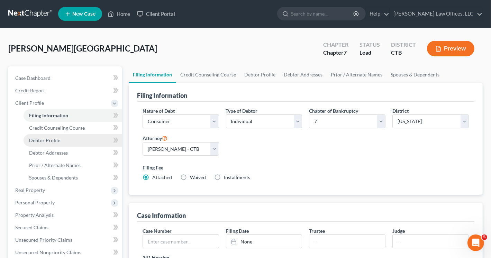
click at [62, 144] on link "Debtor Profile" at bounding box center [73, 140] width 98 height 12
select select "0"
select select "5"
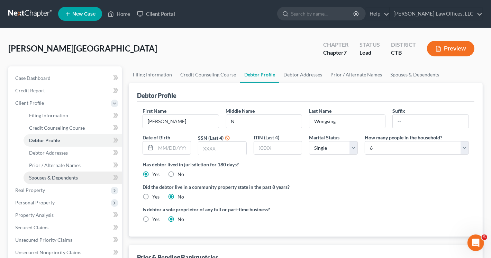
click at [69, 177] on span "Spouses & Dependents" at bounding box center [53, 178] width 49 height 6
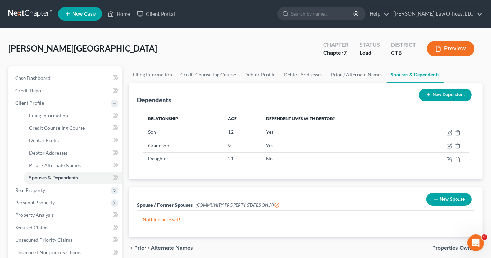
click at [450, 96] on button "New Dependent" at bounding box center [445, 95] width 53 height 13
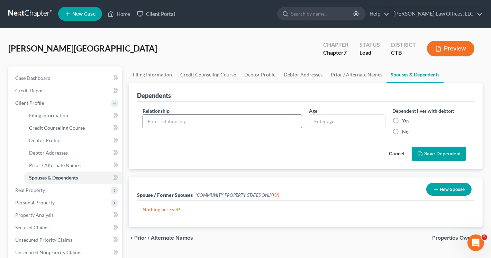
click at [182, 121] on input "text" at bounding box center [222, 121] width 159 height 13
type input "Grandson"
click at [329, 116] on input "text" at bounding box center [347, 121] width 76 height 13
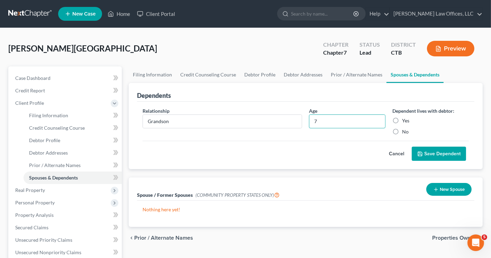
type input "7"
click at [402, 119] on label "Yes" at bounding box center [405, 120] width 7 height 7
click at [405, 119] on input "Yes" at bounding box center [407, 119] width 4 height 4
radio input "true"
click at [429, 152] on button "Save Dependent" at bounding box center [439, 154] width 54 height 15
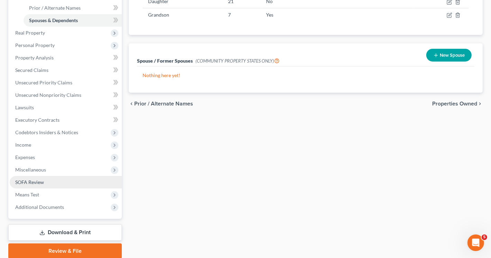
scroll to position [173, 0]
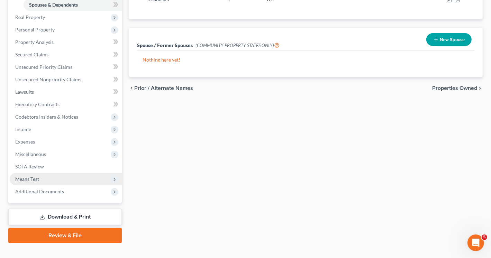
click at [35, 178] on span "Means Test" at bounding box center [27, 179] width 24 height 6
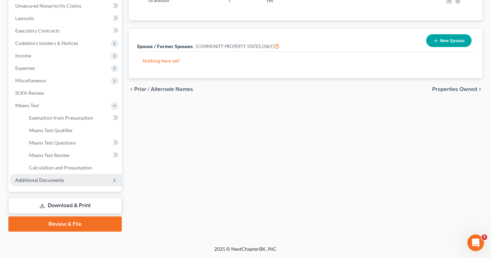
scroll to position [171, 0]
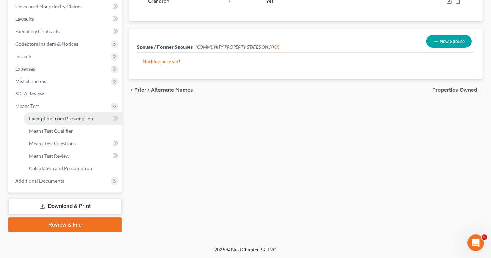
click at [52, 119] on span "Exemption from Presumption" at bounding box center [61, 119] width 64 height 6
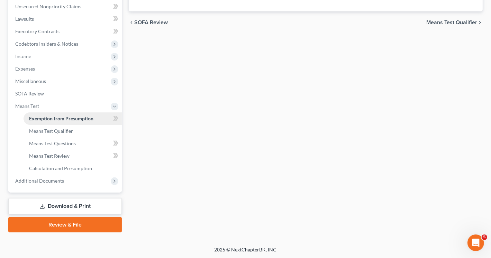
scroll to position [67, 0]
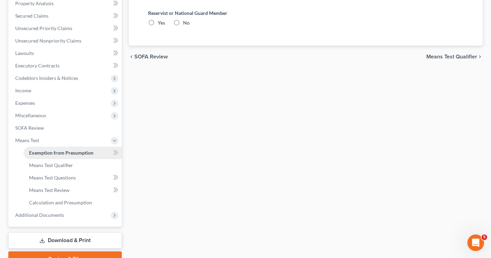
radio input "true"
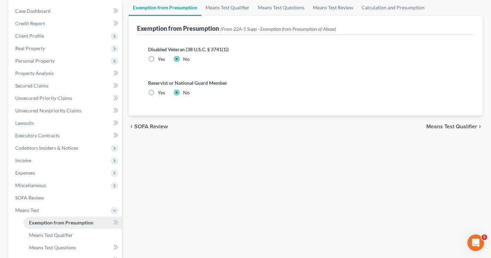
scroll to position [0, 0]
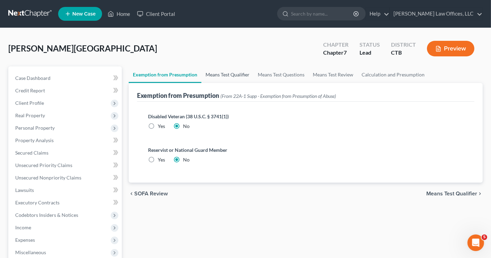
click at [231, 76] on link "Means Test Qualifier" at bounding box center [227, 74] width 52 height 17
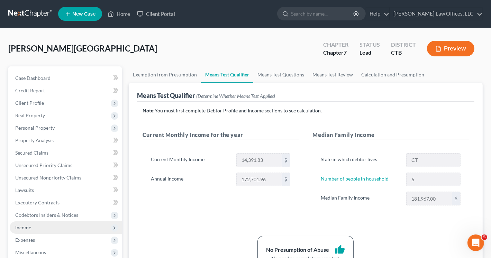
click at [44, 226] on span "Income" at bounding box center [66, 228] width 112 height 12
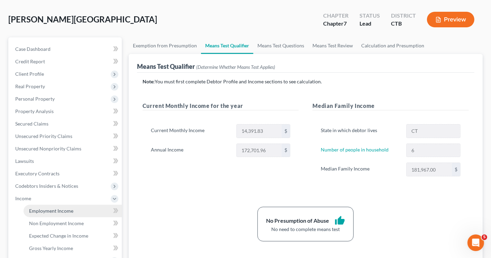
scroll to position [69, 0]
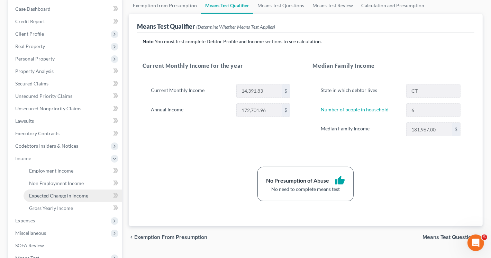
click at [53, 197] on span "Expected Change in Income" at bounding box center [58, 196] width 59 height 6
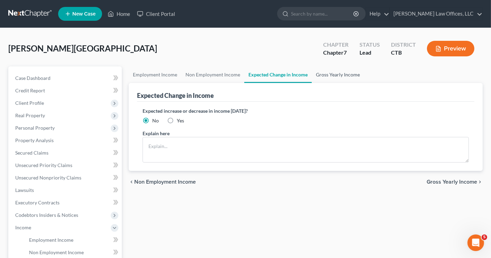
click at [333, 72] on link "Gross Yearly Income" at bounding box center [338, 74] width 52 height 17
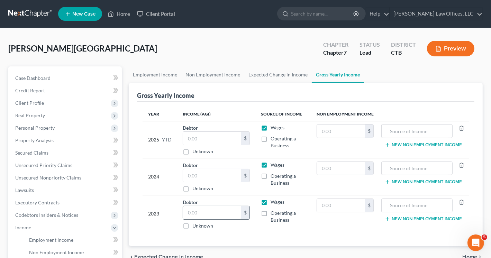
click at [221, 215] on input "text" at bounding box center [212, 212] width 58 height 13
click at [285, 74] on link "Expected Change in Income" at bounding box center [277, 74] width 67 height 17
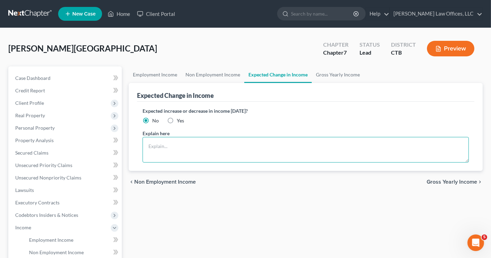
click at [155, 142] on textarea at bounding box center [306, 150] width 326 height 26
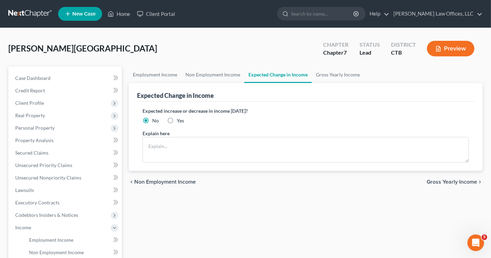
click at [177, 118] on label "Yes" at bounding box center [180, 120] width 7 height 7
click at [180, 118] on input "Yes" at bounding box center [182, 119] width 4 height 4
radio input "true"
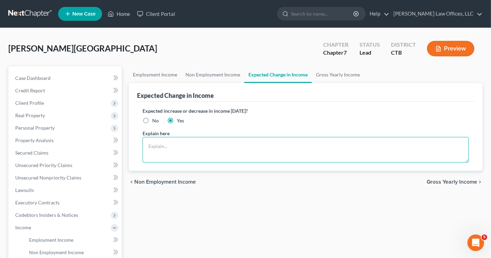
click at [160, 143] on textarea at bounding box center [306, 150] width 326 height 26
type textarea "3"
click at [147, 147] on textarea "hourly rate increase" at bounding box center [306, 150] width 326 height 26
click at [209, 150] on textarea "Small hourly rate increase" at bounding box center [306, 150] width 326 height 26
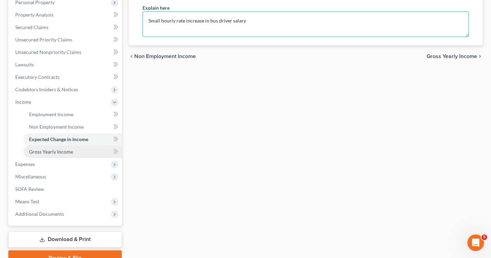
scroll to position [138, 0]
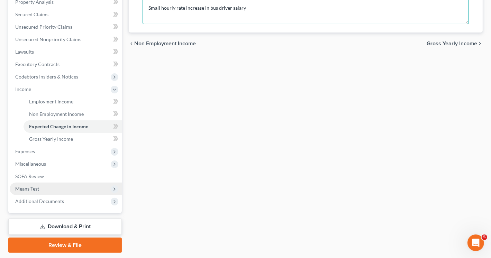
type textarea "Small hourly rate increase in bus driver salary"
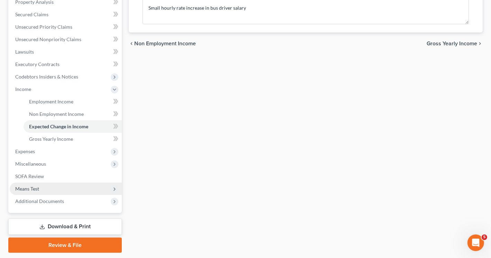
click at [44, 188] on span "Means Test" at bounding box center [66, 189] width 112 height 12
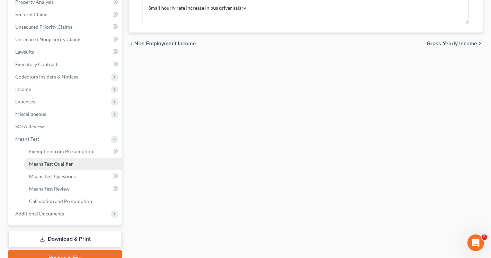
click at [61, 166] on span "Means Test Qualifier" at bounding box center [51, 164] width 44 height 6
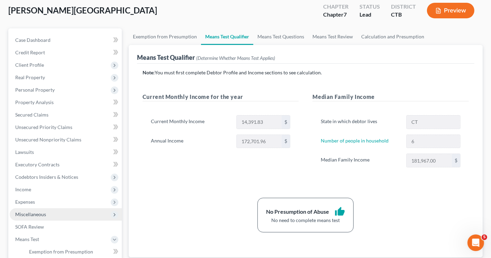
scroll to position [69, 0]
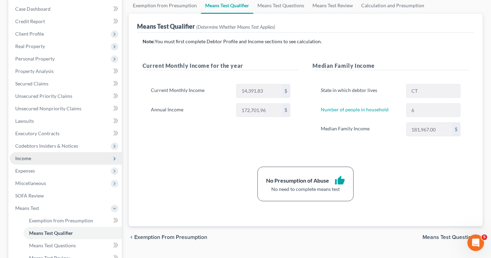
click at [49, 161] on span "Income" at bounding box center [66, 158] width 112 height 12
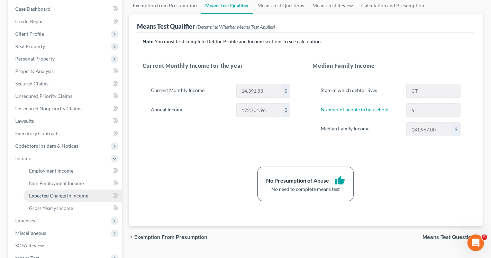
click at [62, 196] on span "Expected Change in Income" at bounding box center [58, 196] width 59 height 6
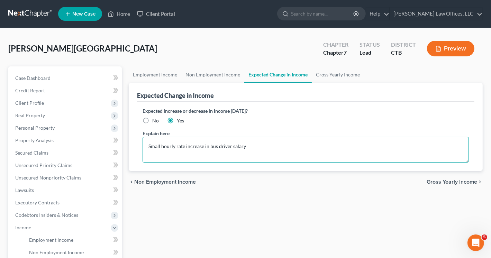
click at [253, 144] on textarea "Small hourly rate increase in bus driver salary" at bounding box center [306, 150] width 326 height 26
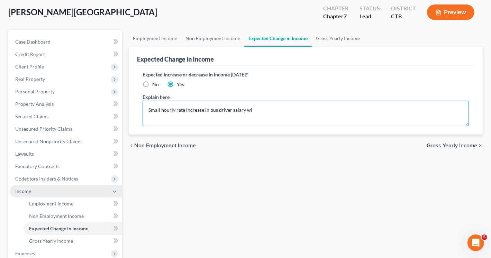
scroll to position [104, 0]
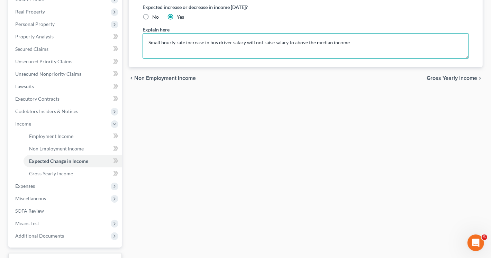
click at [285, 40] on textarea "Small hourly rate increase in bus driver salary will not raise salary to above …" at bounding box center [306, 46] width 326 height 26
click at [349, 42] on textarea "Small hourly rate increase in bus driver salary will not raise income to above …" at bounding box center [306, 46] width 326 height 26
type textarea "Small hourly rate increase in bus driver salary will not raise income to above …"
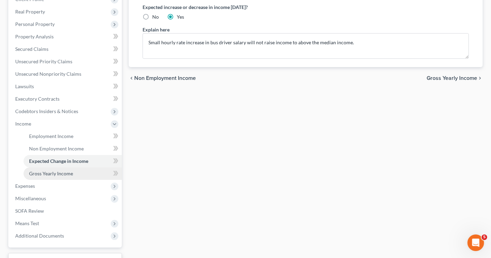
click at [59, 176] on link "Gross Yearly Income" at bounding box center [73, 174] width 98 height 12
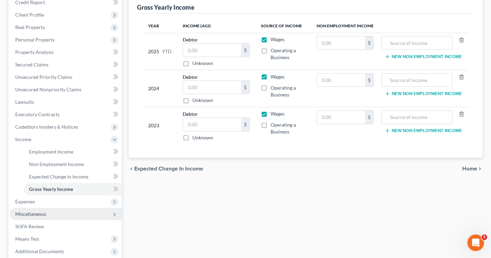
scroll to position [104, 0]
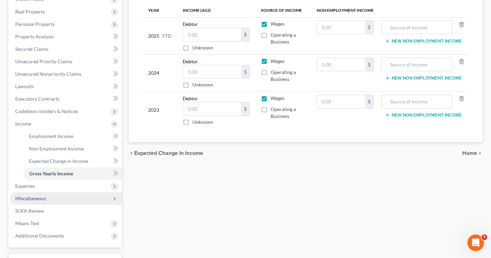
click at [46, 196] on span "Miscellaneous" at bounding box center [66, 198] width 112 height 12
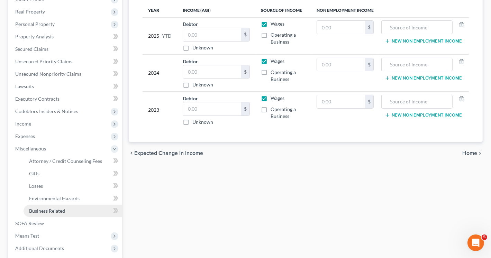
click at [47, 208] on span "Business Related" at bounding box center [47, 211] width 36 height 6
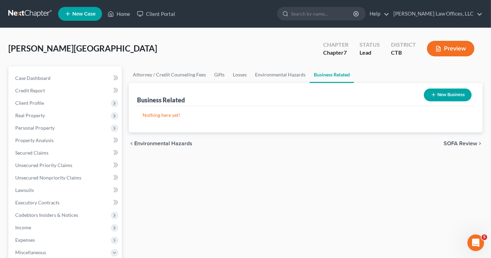
click at [448, 96] on button "New Business" at bounding box center [448, 95] width 48 height 13
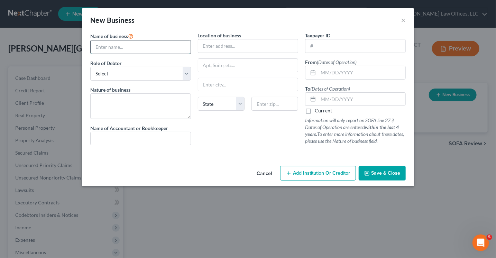
click at [128, 51] on input "text" at bounding box center [141, 46] width 100 height 13
click at [130, 47] on input "The House of Tase To Go" at bounding box center [141, 46] width 100 height 13
click at [158, 49] on input "The House of Taste To Go" at bounding box center [141, 46] width 100 height 13
type input "The House of Taste To Go Kitchen Inc"
click at [142, 73] on select "Select A member of a limited liability company (LLC) or limited liability partn…" at bounding box center [140, 74] width 101 height 14
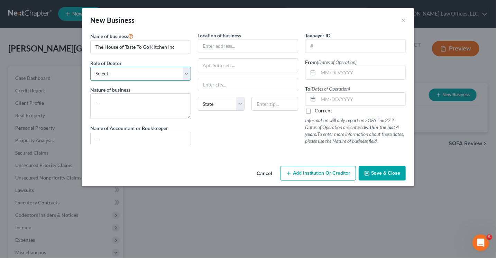
select select "officer"
click at [90, 67] on select "Select A member of a limited liability company (LLC) or limited liability partn…" at bounding box center [140, 74] width 101 height 14
click at [114, 99] on textarea at bounding box center [140, 106] width 101 height 26
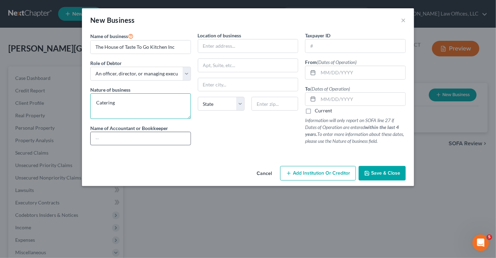
type textarea "Catering"
click at [133, 137] on input "text" at bounding box center [141, 138] width 100 height 13
click at [210, 42] on input "text" at bounding box center [248, 45] width 100 height 13
click at [206, 43] on input "text" at bounding box center [248, 45] width 100 height 13
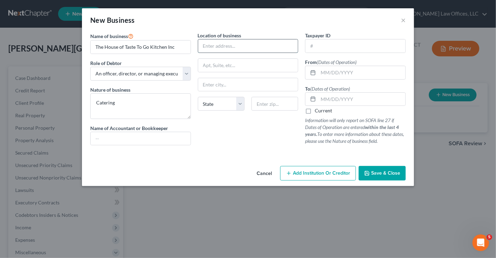
click at [210, 45] on input "text" at bounding box center [248, 45] width 100 height 13
click at [314, 47] on input "text" at bounding box center [356, 45] width 100 height 13
type input "[US_EMPLOYER_IDENTIFICATION_NUMBER]"
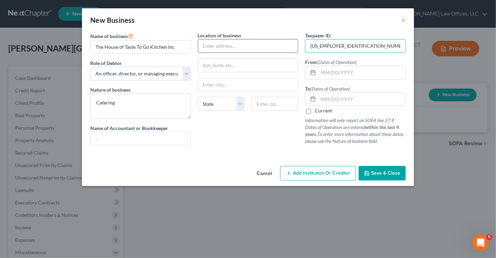
click at [242, 45] on input "text" at bounding box center [248, 45] width 100 height 13
type input "65 Ridgewood Ave"
click at [235, 83] on input "text" at bounding box center [248, 84] width 100 height 13
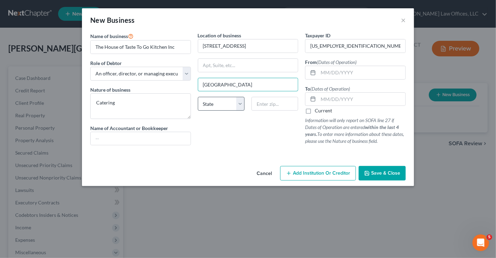
type input "Stamford"
click at [226, 101] on select "State AL AK AR AZ CA CO CT DE DC FL GA GU HI ID IL IN IA KS KY LA ME MD MA MI M…" at bounding box center [221, 104] width 47 height 14
select select "6"
click at [266, 100] on input "text" at bounding box center [275, 104] width 47 height 14
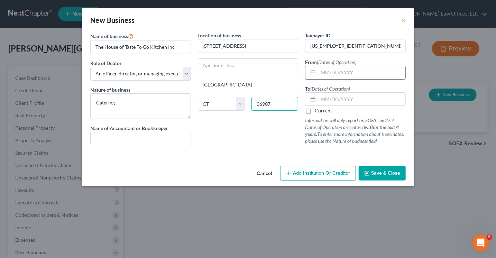
type input "06907"
click at [342, 72] on input "text" at bounding box center [361, 72] width 87 height 13
click at [329, 71] on input "text" at bounding box center [361, 72] width 87 height 13
type input "1"
type input "[DATE]"
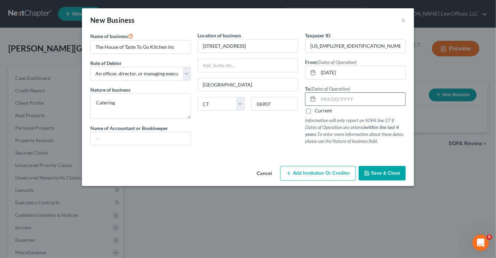
click at [323, 100] on input "text" at bounding box center [361, 99] width 87 height 13
click at [315, 111] on label "Current" at bounding box center [323, 110] width 17 height 7
click at [318, 111] on input "Current" at bounding box center [320, 109] width 4 height 4
checkbox input "true"
click at [120, 133] on input "text" at bounding box center [141, 138] width 100 height 13
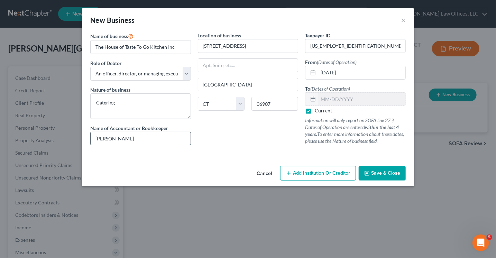
click at [107, 138] on input "Rober Reed" at bounding box center [141, 138] width 100 height 13
type input "[PERSON_NAME]"
click at [382, 173] on span "Save & Close" at bounding box center [385, 173] width 29 height 6
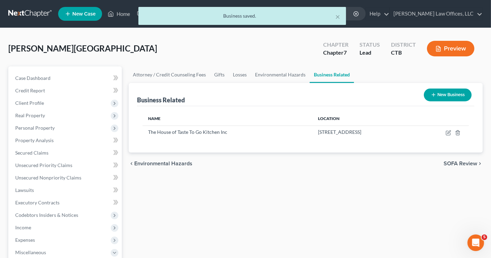
click at [269, 178] on div "Attorney / Credit Counseling Fees Gifts Losses Environmental Hazards Business R…" at bounding box center [305, 234] width 361 height 337
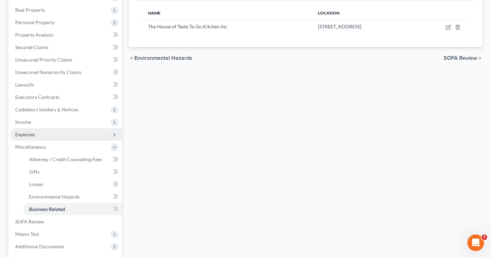
scroll to position [102, 0]
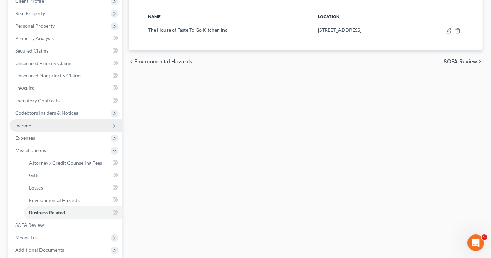
click at [41, 126] on span "Income" at bounding box center [66, 125] width 112 height 12
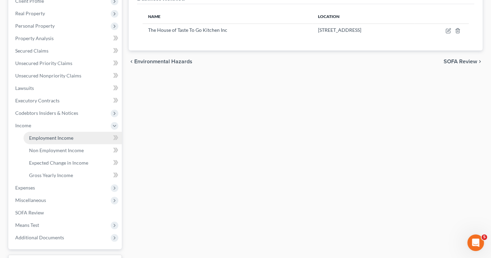
click at [59, 140] on span "Employment Income" at bounding box center [51, 138] width 44 height 6
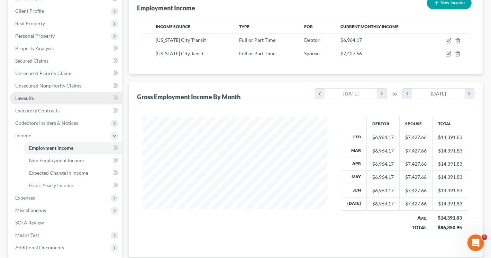
scroll to position [104, 0]
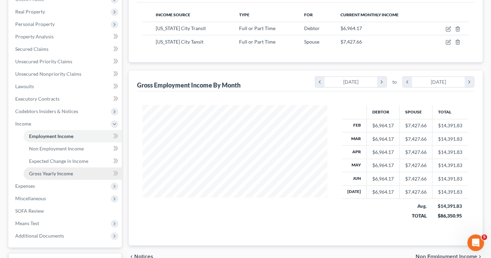
click at [67, 174] on span "Gross Yearly Income" at bounding box center [51, 174] width 44 height 6
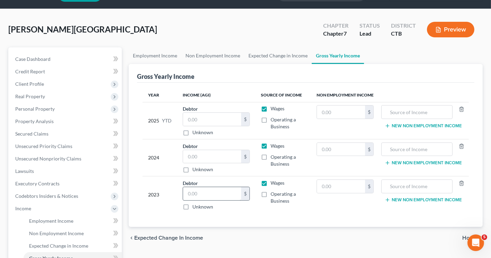
scroll to position [35, 0]
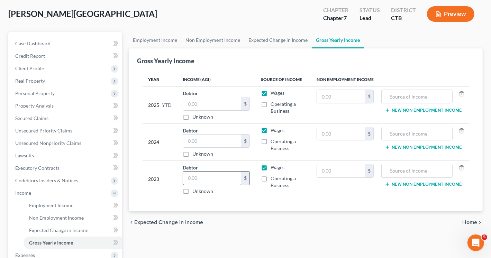
click at [204, 173] on input "text" at bounding box center [212, 178] width 58 height 13
type input "63,997"
click at [187, 143] on input "text" at bounding box center [212, 141] width 58 height 13
type input "72,920"
click at [206, 101] on input "text" at bounding box center [212, 103] width 58 height 13
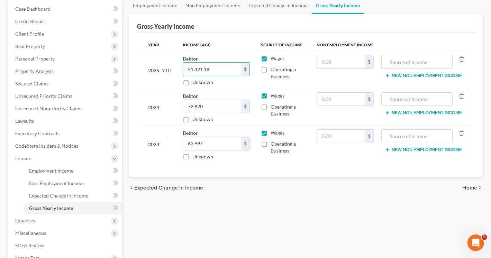
scroll to position [104, 0]
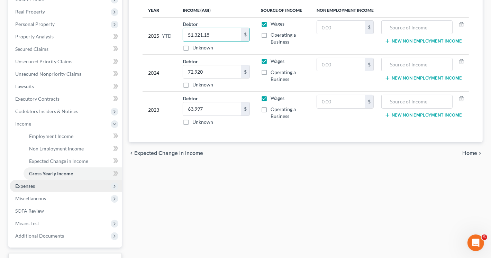
type input "51,321.18"
click at [26, 185] on span "Expenses" at bounding box center [25, 186] width 20 height 6
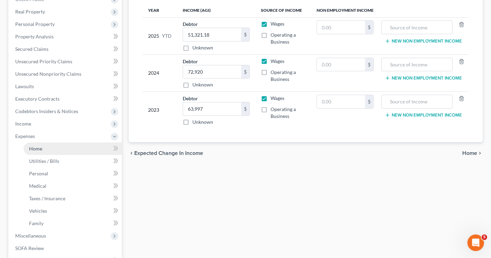
click at [47, 151] on link "Home" at bounding box center [73, 149] width 98 height 12
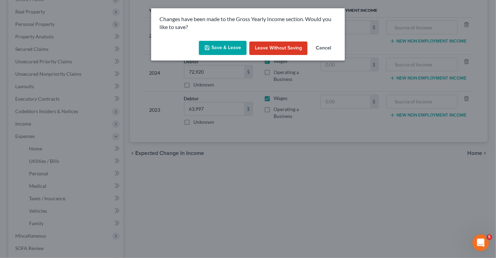
click at [222, 47] on button "Save & Leave" at bounding box center [223, 48] width 48 height 15
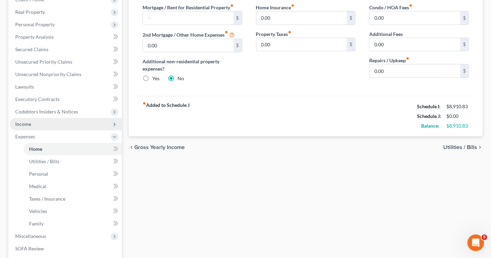
scroll to position [104, 0]
click at [44, 147] on link "Home" at bounding box center [73, 149] width 98 height 12
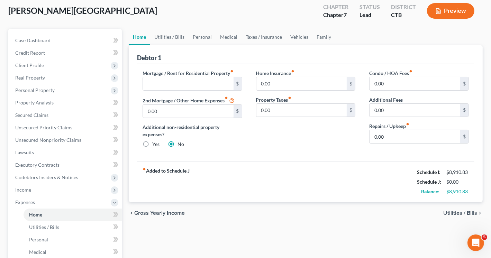
scroll to position [0, 0]
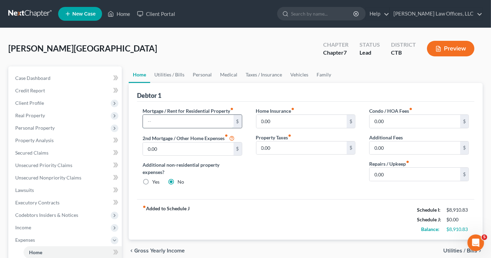
click at [171, 118] on input "text" at bounding box center [188, 121] width 91 height 13
type input "1,479"
click at [270, 122] on input "0.00" at bounding box center [301, 121] width 91 height 13
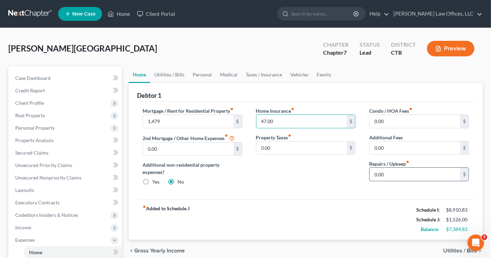
type input "47.00"
click at [394, 169] on input "0.00" at bounding box center [415, 174] width 91 height 13
type input "126.66"
click at [166, 70] on link "Utilities / Bills" at bounding box center [169, 74] width 38 height 17
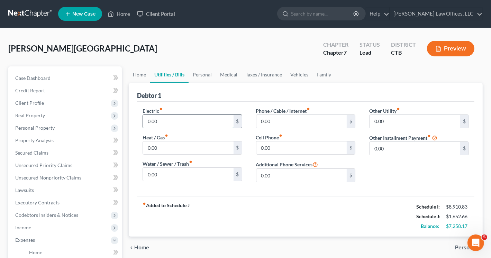
click at [163, 121] on input "0.00" at bounding box center [188, 121] width 91 height 13
type input "252.00"
click at [159, 150] on input "0.00" at bounding box center [188, 148] width 91 height 13
type input "325"
click at [158, 173] on input "0.00" at bounding box center [188, 174] width 91 height 13
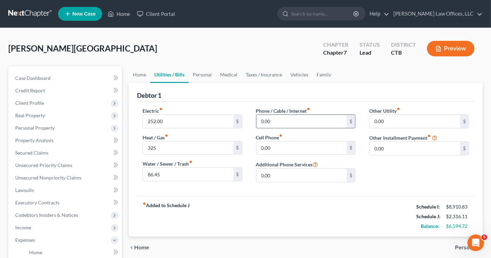
click at [262, 119] on input "0.00" at bounding box center [301, 121] width 91 height 13
click at [151, 174] on input "86.45" at bounding box center [188, 174] width 91 height 13
type input "96.45"
click at [287, 121] on input "0.00" at bounding box center [301, 121] width 91 height 13
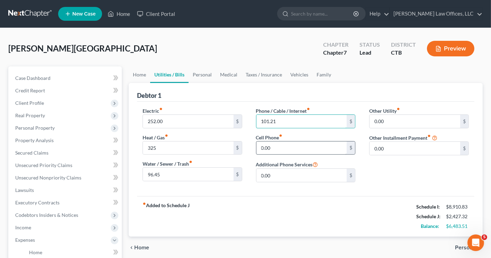
type input "101.21"
click at [280, 147] on input "0.00" at bounding box center [301, 148] width 91 height 13
click at [260, 148] on input "text" at bounding box center [301, 148] width 91 height 13
type input "728.45"
click at [283, 174] on input "0.00" at bounding box center [301, 175] width 91 height 13
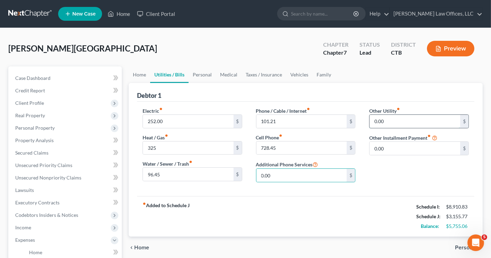
click at [393, 121] on input "0.00" at bounding box center [415, 121] width 91 height 13
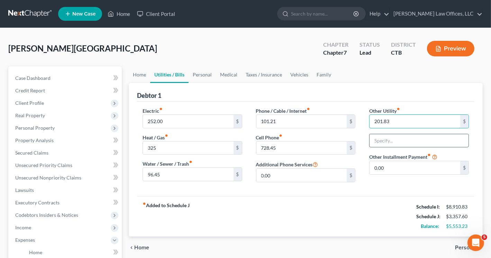
type input "201.83"
click at [383, 139] on input "text" at bounding box center [419, 140] width 99 height 13
click at [422, 141] on input "net flix, you tube, Starz Gym" at bounding box center [419, 140] width 99 height 13
type input "net flix, you tube, Starz, prime, Gym"
click at [202, 74] on link "Personal" at bounding box center [202, 74] width 27 height 17
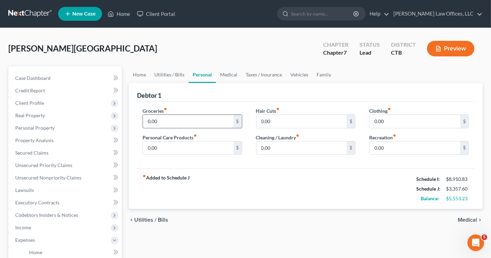
click at [153, 121] on input "0.00" at bounding box center [188, 121] width 91 height 13
type input "1,545"
click at [264, 124] on input "0.00" at bounding box center [301, 121] width 91 height 13
click at [165, 75] on link "Utilities / Bills" at bounding box center [169, 74] width 38 height 17
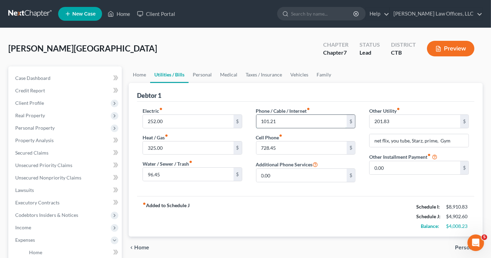
click at [264, 121] on input "101.21" at bounding box center [301, 121] width 91 height 13
click at [263, 122] on input "101.21" at bounding box center [301, 121] width 91 height 13
type input "301.21"
click at [438, 138] on input "net flix, you tube, Starz, prime, Gym" at bounding box center [419, 140] width 99 height 13
click at [390, 141] on input "Gym" at bounding box center [419, 140] width 99 height 13
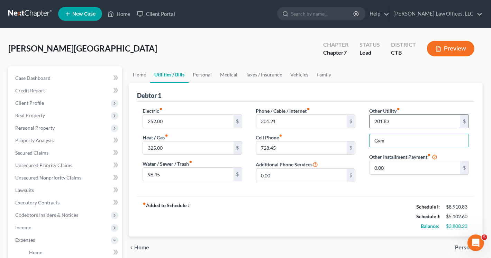
type input "Gym"
click at [401, 121] on input "201.83" at bounding box center [415, 121] width 91 height 13
type input "180.00"
click at [202, 74] on link "Personal" at bounding box center [202, 74] width 27 height 17
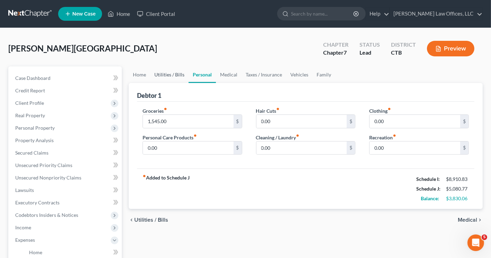
click at [168, 69] on link "Utilities / Bills" at bounding box center [169, 74] width 38 height 17
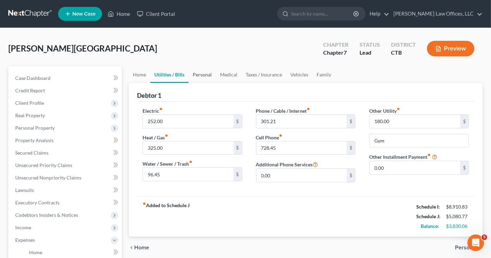
click at [201, 75] on link "Personal" at bounding box center [202, 74] width 27 height 17
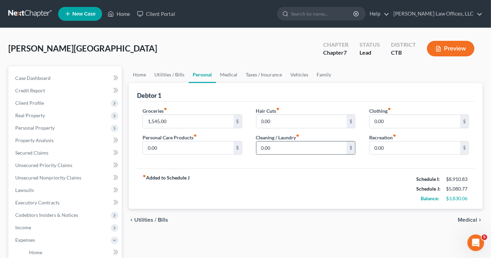
click at [274, 151] on input "0.00" at bounding box center [301, 148] width 91 height 13
type input "98.00"
click at [271, 119] on input "0.00" at bounding box center [301, 121] width 91 height 13
click at [400, 117] on input "0.00" at bounding box center [415, 121] width 91 height 13
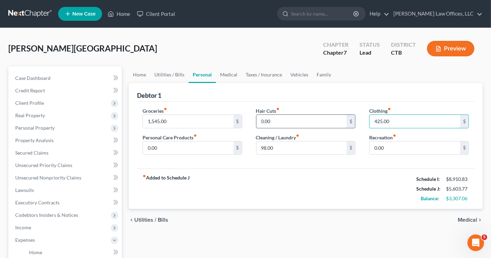
type input "425.00"
click at [289, 125] on input "0.00" at bounding box center [301, 121] width 91 height 13
type input "135.00"
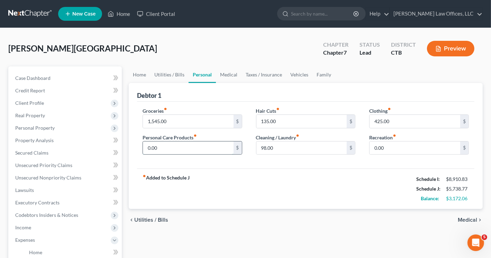
click at [170, 143] on input "0.00" at bounding box center [188, 148] width 91 height 13
click at [152, 147] on input "98.00" at bounding box center [188, 148] width 91 height 13
type input "108.00"
click at [397, 149] on input "0.00" at bounding box center [415, 148] width 91 height 13
type input "400.00"
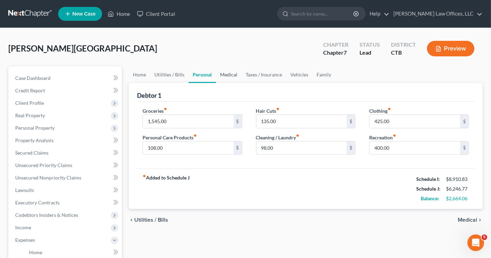
click at [234, 74] on link "Medical" at bounding box center [229, 74] width 26 height 17
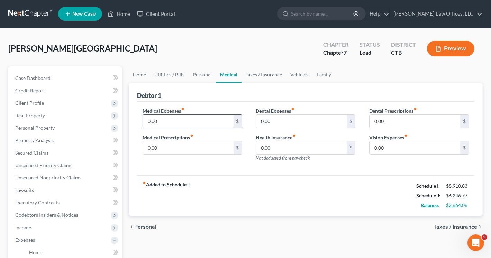
click at [177, 123] on input "0.00" at bounding box center [188, 121] width 91 height 13
click at [384, 145] on input "0.00" at bounding box center [415, 148] width 91 height 13
click at [265, 76] on link "Taxes / Insurance" at bounding box center [264, 74] width 45 height 17
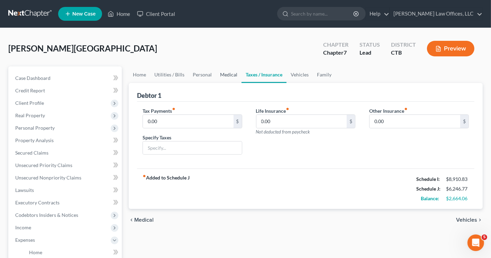
click at [228, 74] on link "Medical" at bounding box center [229, 74] width 26 height 17
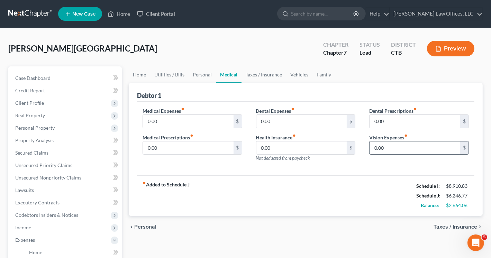
click at [385, 146] on input "0.00" at bounding box center [415, 148] width 91 height 13
type input "105.00"
click at [273, 74] on link "Taxes / Insurance" at bounding box center [264, 74] width 45 height 17
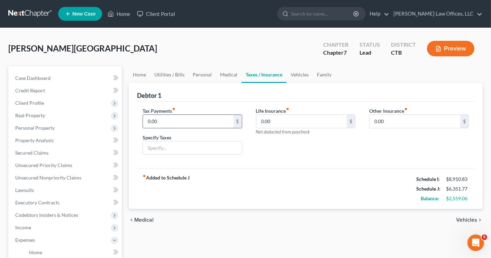
click at [171, 121] on input "0.00" at bounding box center [188, 121] width 91 height 13
click at [168, 148] on input "text" at bounding box center [192, 148] width 99 height 13
type input "personal property car"
click at [165, 123] on input "0.00" at bounding box center [188, 121] width 91 height 13
type input "202.00"
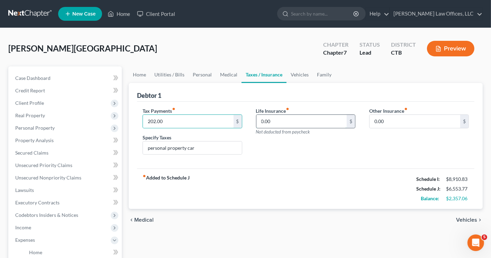
click at [271, 118] on input "0.00" at bounding box center [301, 121] width 91 height 13
click at [307, 120] on input "0.00" at bounding box center [301, 121] width 91 height 13
type input "0"
type input "526.00"
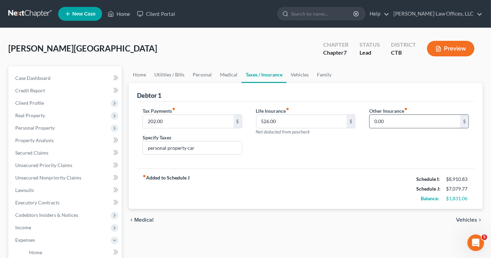
click at [392, 124] on input "0.00" at bounding box center [415, 121] width 91 height 13
click at [295, 75] on link "Vehicles" at bounding box center [300, 74] width 26 height 17
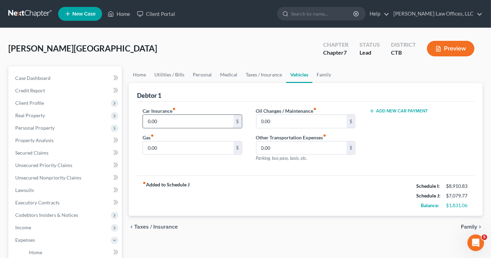
click at [161, 121] on input "0.00" at bounding box center [188, 121] width 91 height 13
type input "8"
type input "356.50"
click at [160, 144] on input "0.00" at bounding box center [188, 148] width 91 height 13
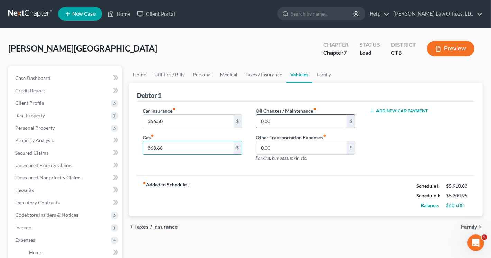
type input "868.68"
click at [284, 117] on input "0.00" at bounding box center [301, 121] width 91 height 13
type input "82.66"
click at [278, 145] on input "0.00" at bounding box center [301, 148] width 91 height 13
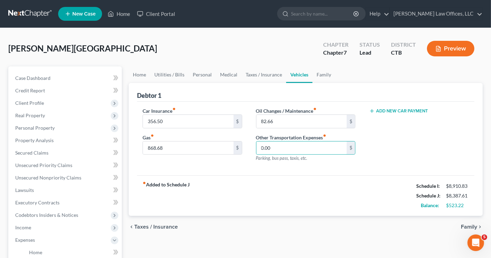
click at [387, 155] on div "Add New Car Payment" at bounding box center [419, 137] width 114 height 60
click at [141, 75] on link "Home" at bounding box center [139, 74] width 21 height 17
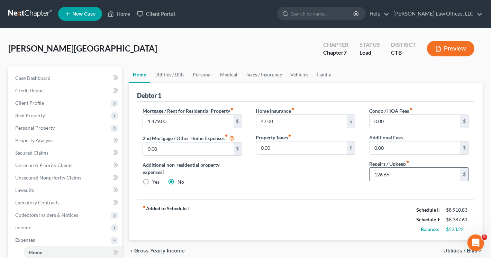
click at [380, 174] on input "126.66" at bounding box center [415, 174] width 91 height 13
click at [271, 178] on div "Home Insurance fiber_manual_record 47.00 $ Property Taxes fiber_manual_record 0…" at bounding box center [306, 149] width 114 height 84
click at [173, 70] on link "Utilities / Bills" at bounding box center [169, 74] width 38 height 17
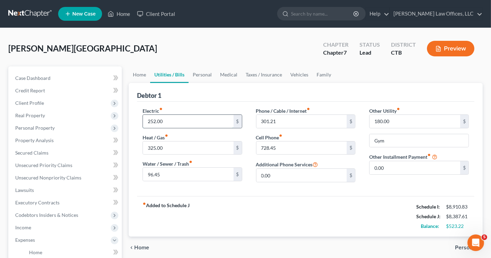
click at [154, 120] on input "252.00" at bounding box center [188, 121] width 91 height 13
click at [155, 120] on input "252.00" at bounding box center [188, 121] width 91 height 13
click at [153, 121] on input "252.00" at bounding box center [188, 121] width 91 height 13
click at [183, 120] on input "252.00" at bounding box center [188, 121] width 91 height 13
click at [154, 120] on input "252.00" at bounding box center [188, 121] width 91 height 13
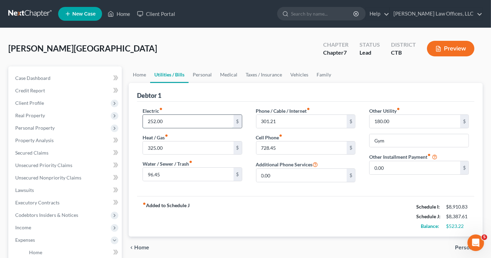
click at [150, 121] on input "252.00" at bounding box center [188, 121] width 91 height 13
type input "352.00"
click at [154, 147] on input "325.00" at bounding box center [188, 148] width 91 height 13
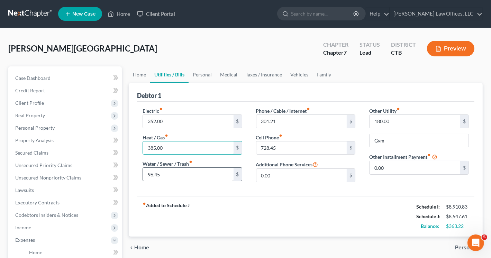
type input "385.00"
click at [150, 172] on input "96.45" at bounding box center [188, 174] width 91 height 13
click at [150, 173] on input "96.45" at bounding box center [188, 174] width 91 height 13
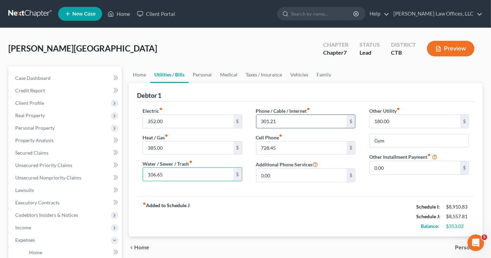
type input "106.65"
click at [292, 122] on input "301.21" at bounding box center [301, 121] width 91 height 13
click at [298, 148] on input "728.45" at bounding box center [301, 148] width 91 height 13
click at [299, 147] on input "728.45" at bounding box center [301, 148] width 91 height 13
click at [389, 141] on input "Gym" at bounding box center [419, 140] width 99 height 13
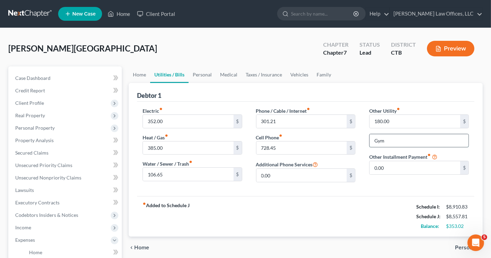
click at [374, 137] on input "Gym" at bounding box center [419, 140] width 99 height 13
type input "Net flix, Gym"
click at [202, 75] on link "Personal" at bounding box center [202, 74] width 27 height 17
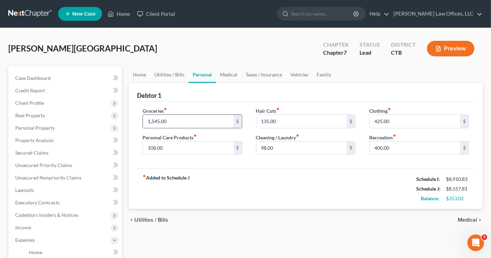
click at [154, 119] on input "1,545.00" at bounding box center [188, 121] width 91 height 13
click at [153, 122] on input "1,545.00" at bounding box center [188, 121] width 91 height 13
type input "1"
type input "1,645.50"
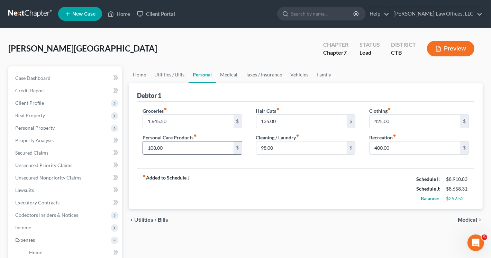
click at [154, 147] on input "108.00" at bounding box center [188, 148] width 91 height 13
click at [156, 147] on input "108.00" at bounding box center [188, 148] width 91 height 13
click at [153, 147] on input "108.00" at bounding box center [188, 148] width 91 height 13
type input "128.00"
click at [266, 121] on input "135.00" at bounding box center [301, 121] width 91 height 13
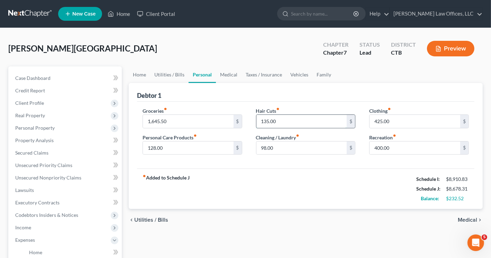
click at [266, 121] on input "135.00" at bounding box center [301, 121] width 91 height 13
type input "155.00"
click at [263, 145] on input "98.00" at bounding box center [301, 148] width 91 height 13
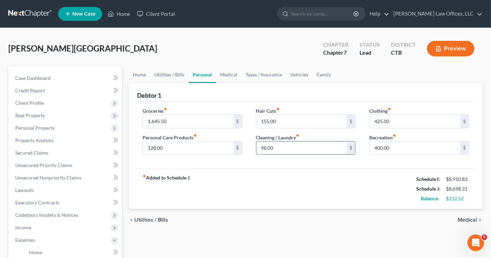
click at [263, 145] on input "98.00" at bounding box center [301, 148] width 91 height 13
click at [263, 147] on input "98.00" at bounding box center [301, 148] width 91 height 13
click at [227, 72] on link "Medical" at bounding box center [229, 74] width 26 height 17
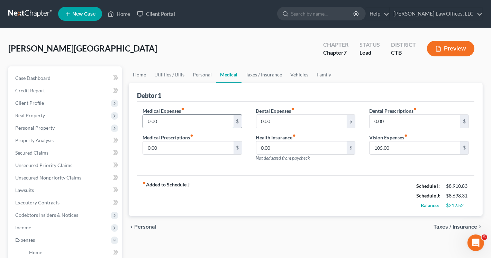
click at [166, 126] on input "0.00" at bounding box center [188, 121] width 91 height 13
type input "50.00"
click at [166, 146] on input "0.00" at bounding box center [188, 148] width 91 height 13
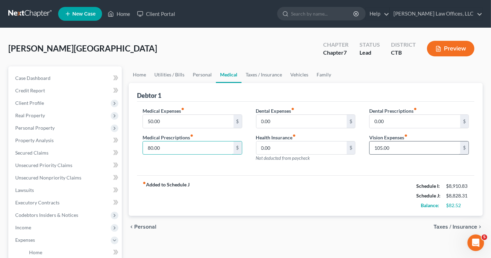
type input "80.00"
click at [381, 147] on input "105.00" at bounding box center [415, 148] width 91 height 13
click at [382, 147] on input "105.00" at bounding box center [415, 148] width 91 height 13
click at [381, 147] on input "105.00" at bounding box center [415, 148] width 91 height 13
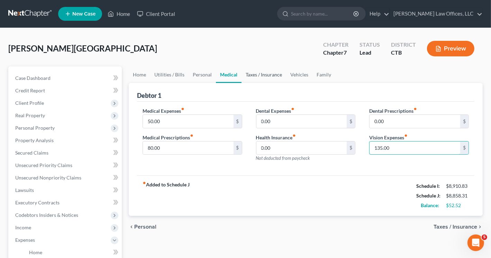
type input "135.00"
click at [262, 74] on link "Taxes / Insurance" at bounding box center [264, 74] width 45 height 17
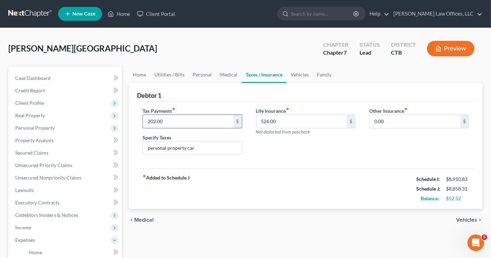
click at [153, 121] on input "202.00" at bounding box center [188, 121] width 91 height 13
click at [154, 119] on input "202.00" at bounding box center [188, 121] width 91 height 13
click at [164, 122] on input "202.00" at bounding box center [188, 121] width 91 height 13
click at [152, 121] on input "202.00" at bounding box center [188, 121] width 91 height 13
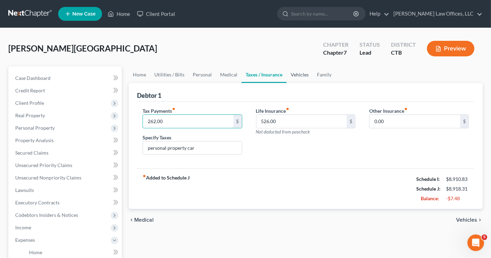
type input "262.00"
click at [301, 75] on link "Vehicles" at bounding box center [300, 74] width 26 height 17
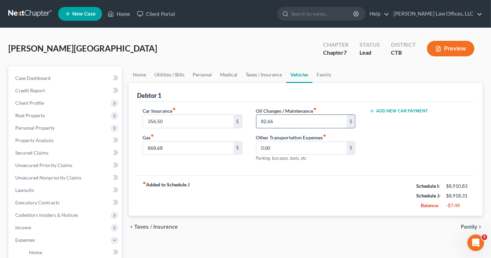
click at [264, 120] on input "82.66" at bounding box center [301, 121] width 91 height 13
click at [262, 120] on input "82.66" at bounding box center [301, 121] width 91 height 13
click at [264, 120] on input "82.66" at bounding box center [301, 121] width 91 height 13
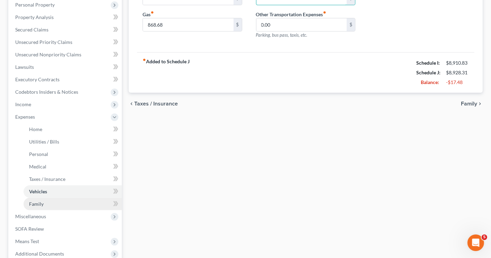
scroll to position [138, 0]
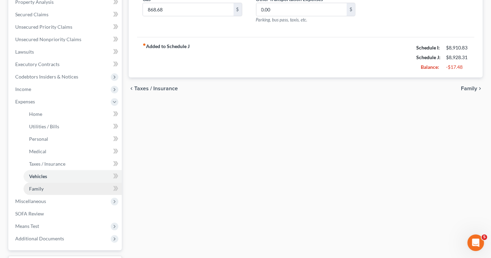
type input "92.66"
click at [50, 190] on link "Family" at bounding box center [73, 189] width 98 height 12
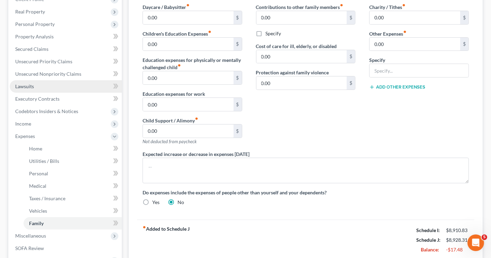
scroll to position [173, 0]
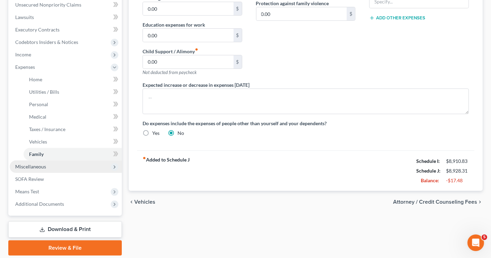
click at [39, 166] on span "Miscellaneous" at bounding box center [30, 167] width 31 height 6
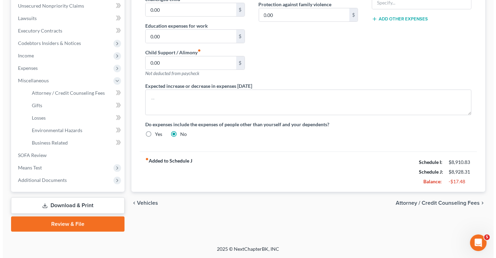
scroll to position [171, 0]
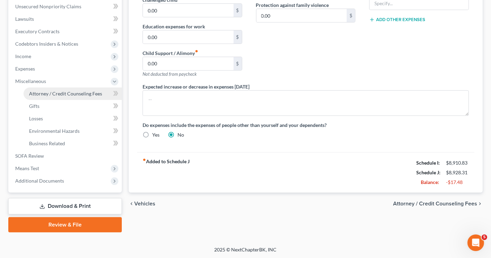
click at [58, 96] on span "Attorney / Credit Counseling Fees" at bounding box center [65, 94] width 73 height 6
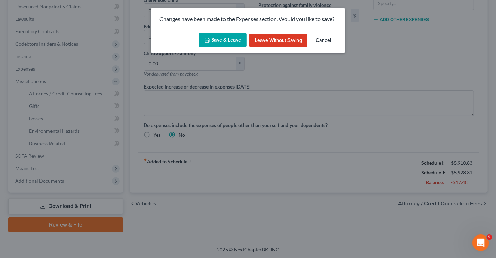
click at [226, 39] on button "Save & Leave" at bounding box center [223, 40] width 48 height 15
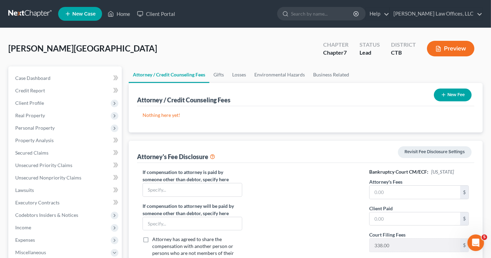
click at [449, 95] on button "New Fee" at bounding box center [453, 95] width 38 height 13
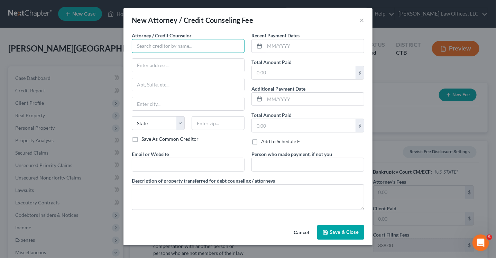
click at [181, 46] on input "text" at bounding box center [188, 46] width 113 height 14
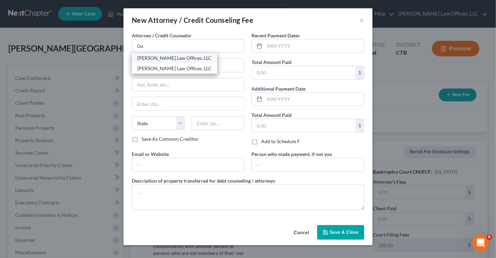
click at [182, 57] on div "[PERSON_NAME] Law Offices, LLC" at bounding box center [174, 58] width 74 height 7
type input "[PERSON_NAME] Law Offices, LLC"
type input "16 River Street, 2nd Floor"
type input "Norwalk"
select select "6"
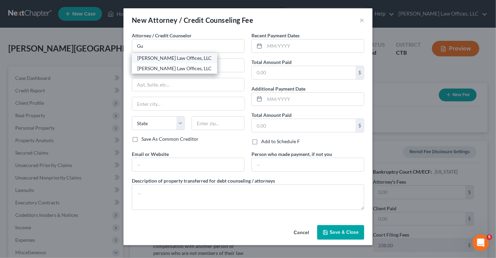
type input "06850"
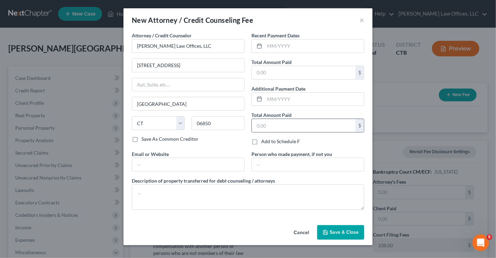
click at [277, 122] on input "text" at bounding box center [304, 125] width 104 height 13
type input "3,200"
click at [271, 102] on input "text" at bounding box center [314, 99] width 99 height 13
type input "[DATE]"
click at [150, 168] on input "text" at bounding box center [188, 164] width 112 height 13
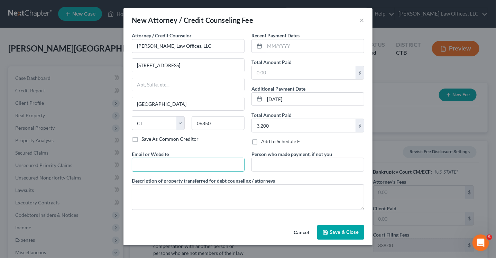
type input "[PERSON_NAME][EMAIL_ADDRESS][DOMAIN_NAME]"
type input "16 River Street"
type input "2nd Floor"
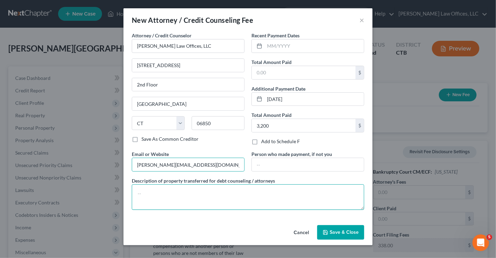
click at [179, 190] on textarea at bounding box center [248, 197] width 233 height 26
type textarea "V"
type textarea "Chapter 7 Petition"
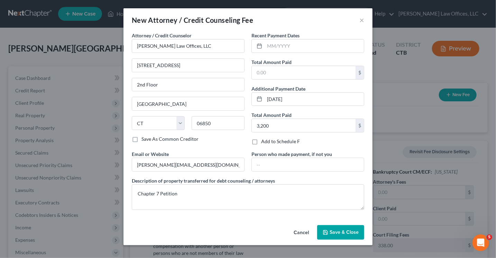
click at [343, 227] on button "Save & Close" at bounding box center [340, 232] width 47 height 15
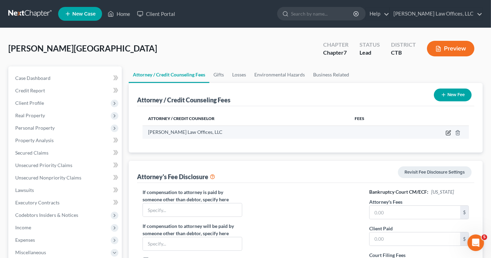
click at [449, 133] on icon "button" at bounding box center [449, 133] width 6 height 6
select select "6"
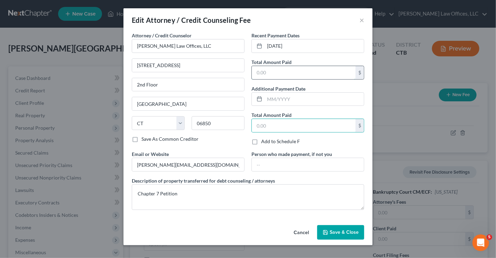
click at [261, 73] on input "text" at bounding box center [304, 72] width 104 height 13
type input "3,200"
click at [350, 233] on span "Save & Close" at bounding box center [344, 232] width 29 height 6
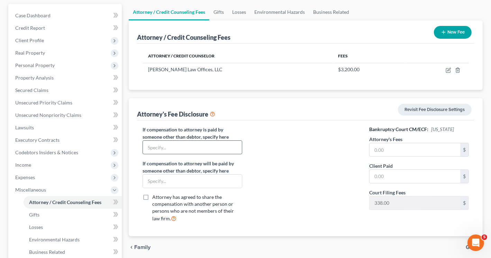
scroll to position [69, 0]
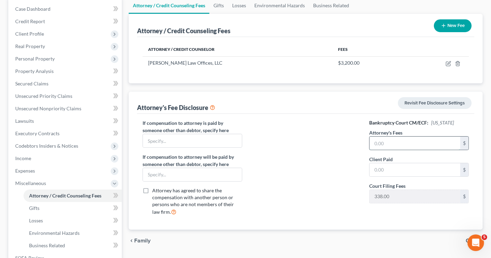
click at [384, 138] on input "text" at bounding box center [415, 143] width 91 height 13
type input "3,200"
click at [385, 170] on input "text" at bounding box center [415, 169] width 91 height 13
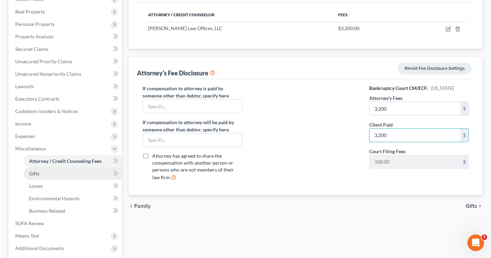
type input "3,200"
click at [37, 173] on span "Gifts" at bounding box center [34, 174] width 10 height 6
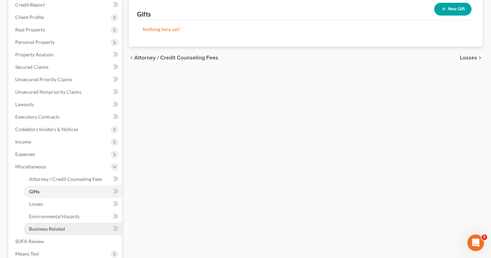
scroll to position [104, 0]
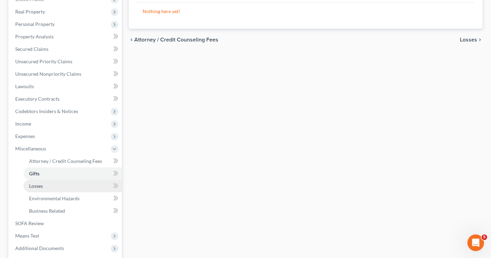
click at [35, 186] on span "Losses" at bounding box center [36, 186] width 14 height 6
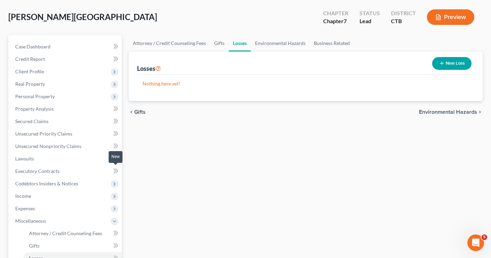
scroll to position [69, 0]
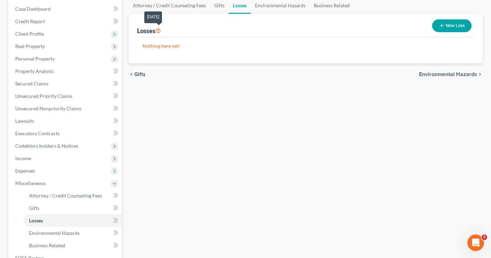
click at [158, 30] on icon at bounding box center [158, 30] width 6 height 7
click at [62, 233] on span "Environmental Hazards" at bounding box center [54, 233] width 51 height 6
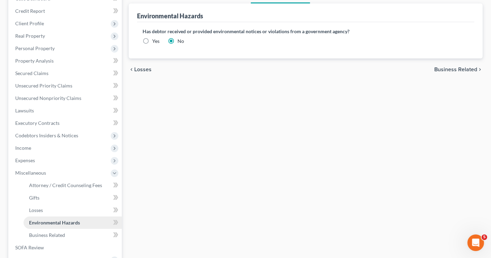
scroll to position [105, 0]
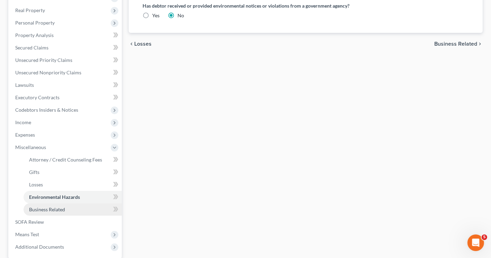
click at [60, 209] on span "Business Related" at bounding box center [47, 210] width 36 height 6
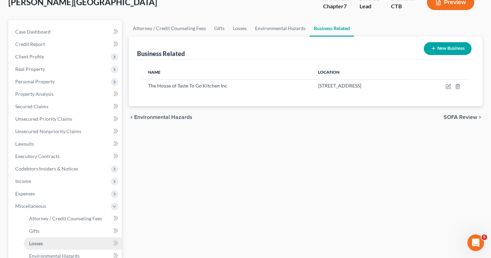
scroll to position [104, 0]
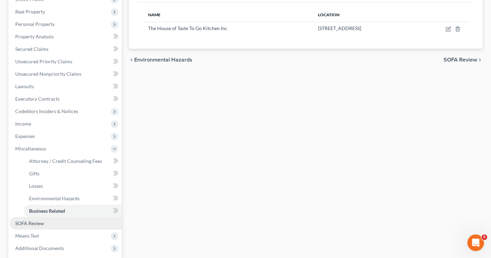
click at [42, 225] on span "SOFA Review" at bounding box center [29, 223] width 29 height 6
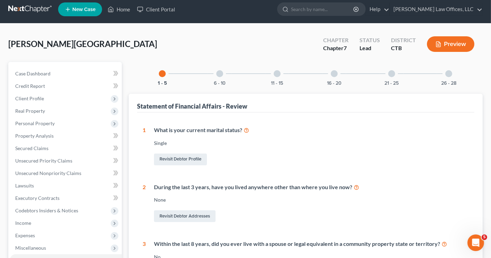
scroll to position [35, 0]
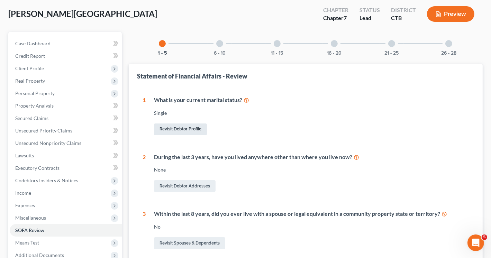
click at [172, 132] on link "Revisit Debtor Profile" at bounding box center [180, 130] width 53 height 12
select select "0"
select select "5"
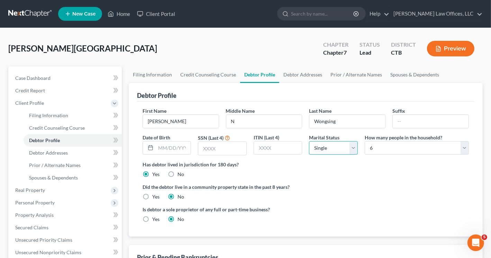
click at [357, 148] on select "Select Single Married Separated Divorced Widowed" at bounding box center [333, 148] width 49 height 14
select select "1"
click at [309, 141] on select "Select Single Married Separated Divorced Widowed" at bounding box center [333, 148] width 49 height 14
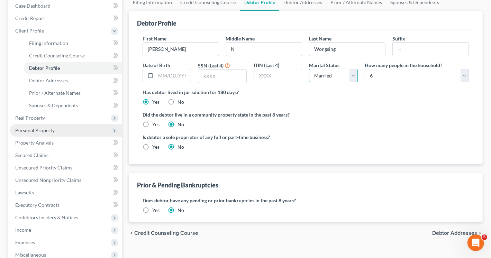
scroll to position [138, 0]
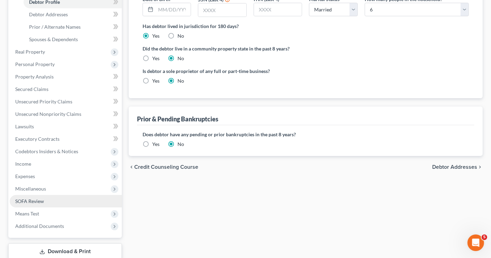
click at [43, 199] on span "SOFA Review" at bounding box center [29, 201] width 29 height 6
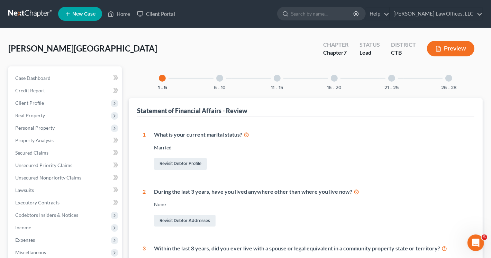
click at [217, 73] on div "6 - 10" at bounding box center [220, 78] width 24 height 24
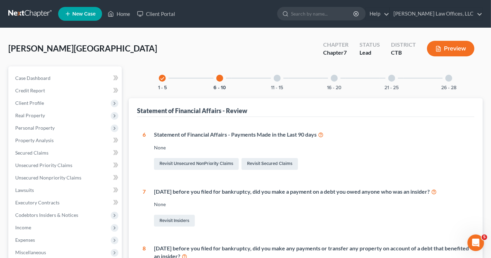
click at [322, 135] on icon at bounding box center [321, 134] width 6 height 7
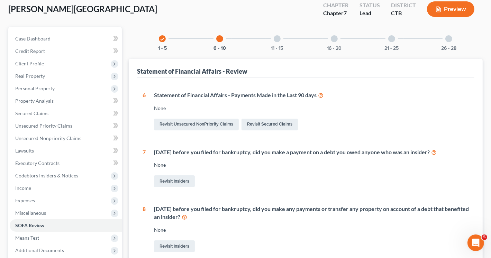
scroll to position [35, 0]
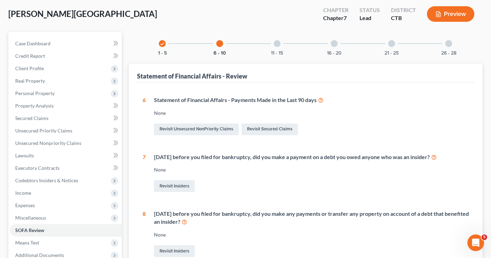
click at [278, 43] on div at bounding box center [277, 43] width 7 height 7
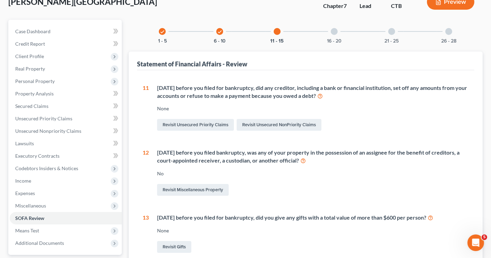
scroll to position [0, 0]
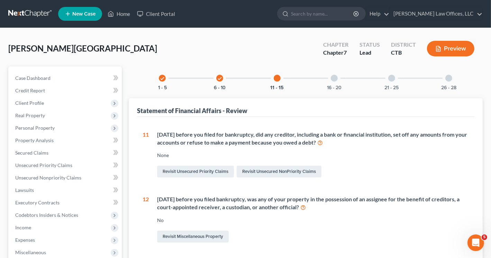
click at [334, 76] on div at bounding box center [334, 78] width 7 height 7
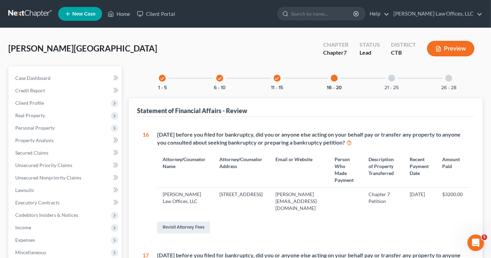
click at [391, 79] on div at bounding box center [391, 78] width 7 height 7
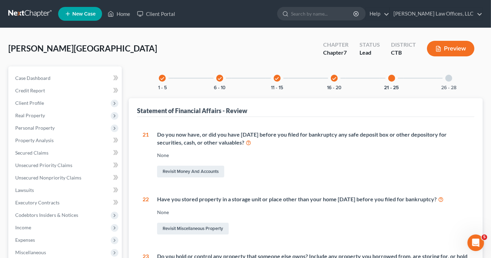
click at [448, 75] on div at bounding box center [448, 78] width 7 height 7
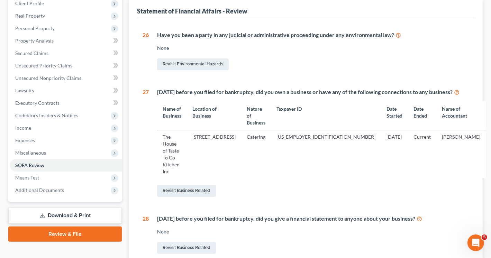
scroll to position [138, 0]
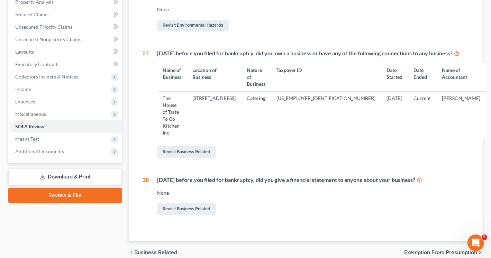
click at [443, 250] on span "Exemption from Presumption" at bounding box center [440, 253] width 73 height 6
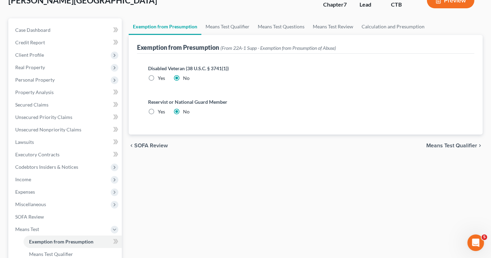
scroll to position [33, 0]
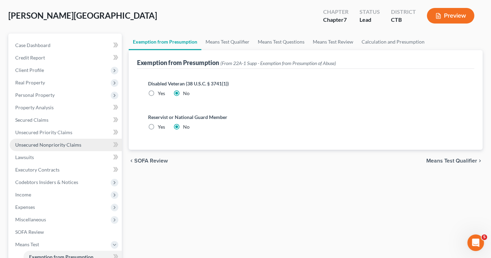
click at [48, 145] on span "Unsecured Nonpriority Claims" at bounding box center [48, 145] width 66 height 6
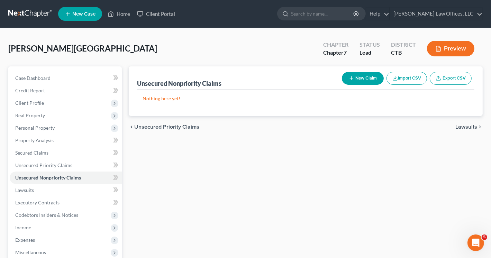
click at [357, 82] on button "New Claim" at bounding box center [363, 78] width 42 height 13
select select "0"
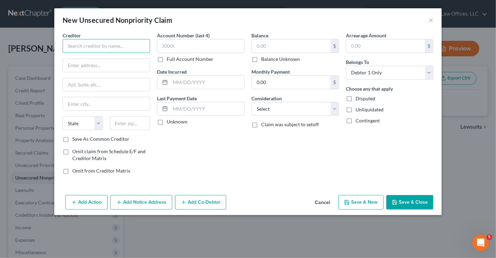
click at [105, 43] on input "text" at bounding box center [107, 46] width 88 height 14
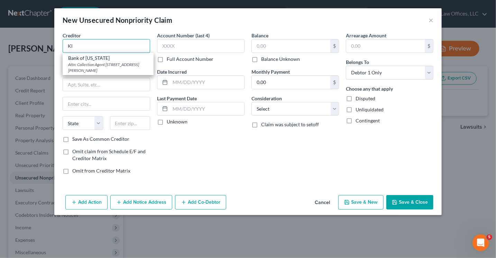
type input "K"
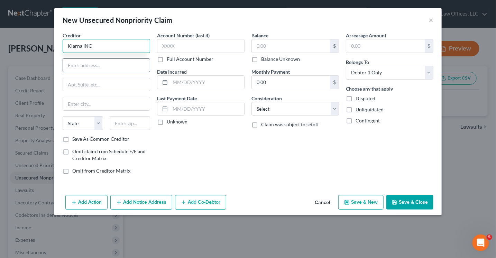
type input "Klarna INC"
click at [105, 64] on input "text" at bounding box center [106, 65] width 87 height 13
type input "Attn: Collection Agent"
click at [88, 83] on input "text" at bounding box center [106, 84] width 87 height 13
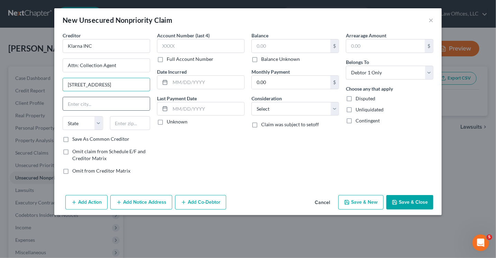
type input "800 N. High Street Ste 400"
click at [74, 108] on input "text" at bounding box center [106, 103] width 87 height 13
type input "Columbus"
click at [86, 122] on select "State AL AK AR AZ CA CO CT DE DC FL GA GU HI ID IL IN IA KS KY LA ME MD MA MI M…" at bounding box center [83, 123] width 40 height 14
select select "36"
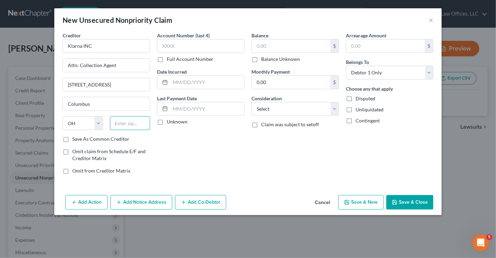
click at [125, 125] on input "text" at bounding box center [130, 123] width 40 height 14
type input "43215"
click at [72, 138] on label "Save As Common Creditor" at bounding box center [100, 139] width 57 height 7
click at [75, 138] on input "Save As Common Creditor" at bounding box center [77, 138] width 4 height 4
checkbox input "true"
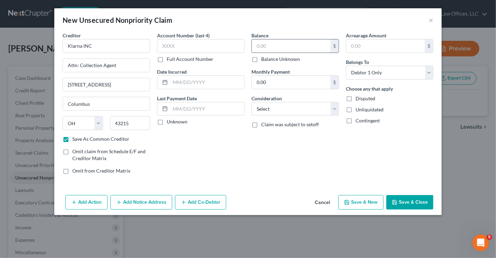
click at [265, 47] on input "text" at bounding box center [291, 45] width 79 height 13
type input "512.57"
click at [280, 108] on select "Select Cable / Satellite Services Collection Agency Credit Card Debt Debt Couns…" at bounding box center [296, 109] width 88 height 14
select select "2"
click at [252, 102] on select "Select Cable / Satellite Services Collection Agency Credit Card Debt Debt Couns…" at bounding box center [296, 109] width 88 height 14
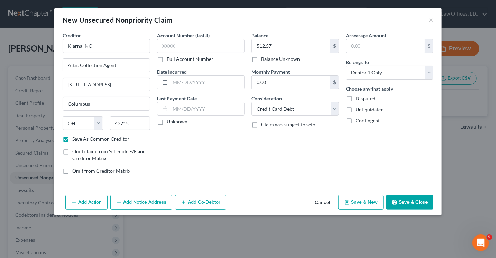
click at [415, 200] on button "Save & Close" at bounding box center [410, 202] width 47 height 15
checkbox input "false"
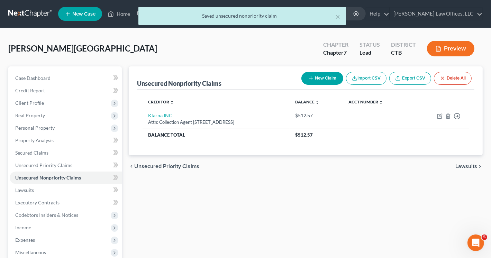
click at [322, 77] on button "New Claim" at bounding box center [322, 78] width 42 height 13
select select "0"
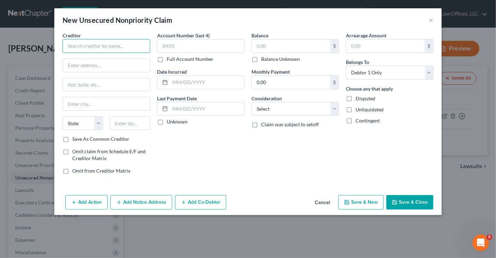
click at [148, 47] on input "text" at bounding box center [107, 46] width 88 height 14
type input "M"
type input "Concora Credit"
click at [120, 67] on input "text" at bounding box center [106, 65] width 87 height 13
type input "Attn: Collection Agent"
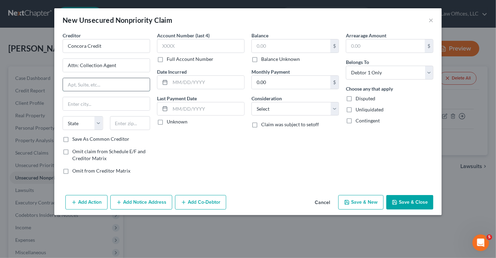
click at [84, 85] on input "text" at bounding box center [106, 84] width 87 height 13
type input "PO BOX 96541"
click at [85, 107] on input "text" at bounding box center [106, 103] width 87 height 13
click at [79, 120] on select "State AL AK AR AZ CA CO CT DE DC FL GA GU HI ID IL IN IA KS KY LA ME MD MA MI M…" at bounding box center [83, 123] width 40 height 14
select select "28"
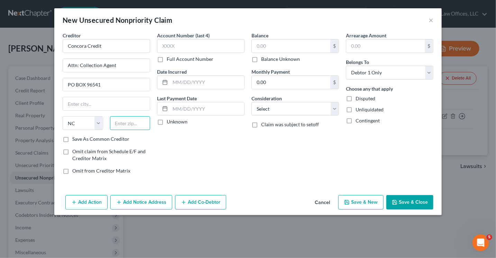
click at [124, 121] on input "text" at bounding box center [130, 123] width 40 height 14
type input "28296-0541"
click at [108, 102] on input "text" at bounding box center [106, 103] width 87 height 13
type input "Charlotte"
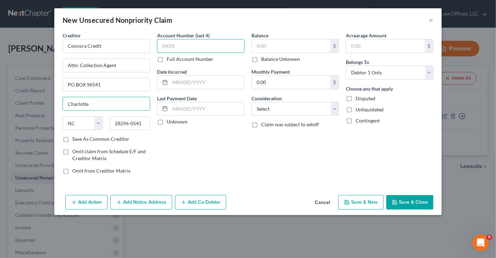
click at [204, 39] on input "text" at bounding box center [201, 46] width 88 height 14
type input "7021"
click at [276, 48] on input "text" at bounding box center [291, 45] width 79 height 13
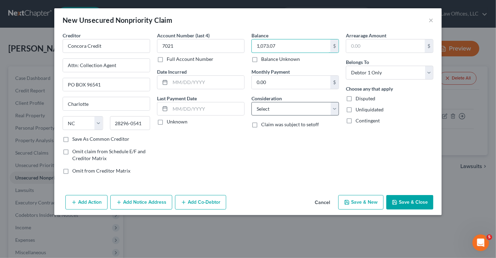
type input "1,073.07"
click at [292, 107] on select "Select Cable / Satellite Services Collection Agency Credit Card Debt Debt Couns…" at bounding box center [296, 109] width 88 height 14
select select "2"
click at [252, 102] on select "Select Cable / Satellite Services Collection Agency Credit Card Debt Debt Couns…" at bounding box center [296, 109] width 88 height 14
click at [72, 139] on label "Save As Common Creditor" at bounding box center [100, 139] width 57 height 7
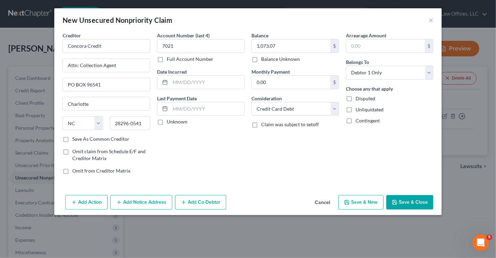
click at [75, 139] on input "Save As Common Creditor" at bounding box center [77, 138] width 4 height 4
click at [412, 202] on button "Save & Close" at bounding box center [410, 202] width 47 height 15
checkbox input "false"
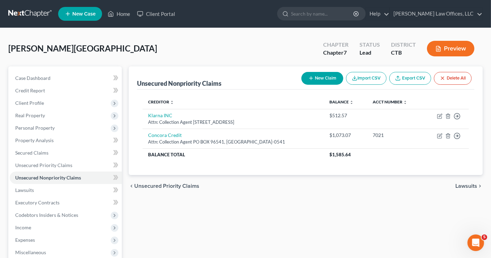
click at [317, 76] on button "New Claim" at bounding box center [322, 78] width 42 height 13
select select "0"
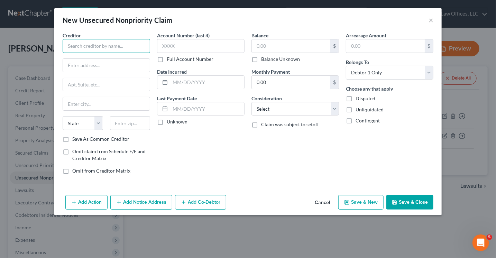
click at [96, 45] on input "text" at bounding box center [107, 46] width 88 height 14
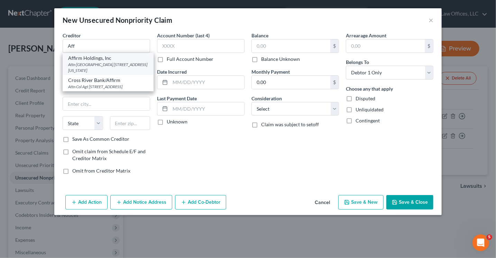
click at [98, 63] on div "Attn Col Agt 650 California Street, San Francisco, CA 94108" at bounding box center [108, 68] width 80 height 12
type input "Affirm Holdings, Inc"
type input "Attn Col Agt"
type input "650 California Street"
type input "San Francisco"
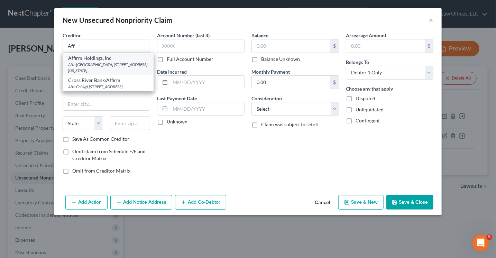
select select "4"
type input "94108"
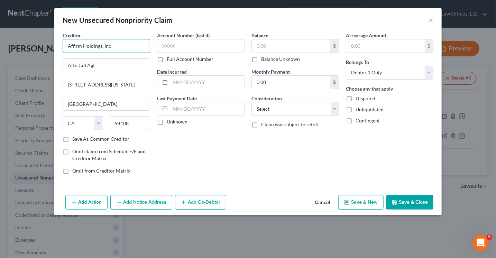
click at [121, 46] on input "Affirm Holdings, Inc" at bounding box center [107, 46] width 88 height 14
type input "Affirm, INC"
click at [123, 81] on input "650 California Street" at bounding box center [106, 84] width 87 height 13
type input "6"
type input "30 Isabella St, 4th fl"
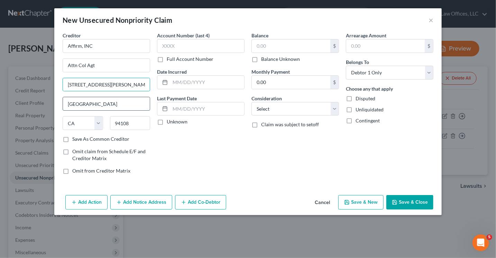
click at [85, 106] on input "San Francisco" at bounding box center [106, 103] width 87 height 13
drag, startPoint x: 132, startPoint y: 122, endPoint x: 101, endPoint y: 121, distance: 31.5
click at [101, 121] on div "State AL AK AR AZ CA CO CT DE DC FL GA GU HI ID IL IN IA KS KY LA ME MD MA MI M…" at bounding box center [106, 125] width 94 height 19
click at [98, 124] on select "State AL AK AR AZ CA CO CT DE DC FL GA GU HI ID IL IN IA KS KY LA ME MD MA MI M…" at bounding box center [83, 123] width 40 height 14
click at [63, 116] on select "State AL AK AR AZ CA CO CT DE DC FL GA GU HI ID IL IN IA KS KY LA ME MD MA MI M…" at bounding box center [83, 123] width 40 height 14
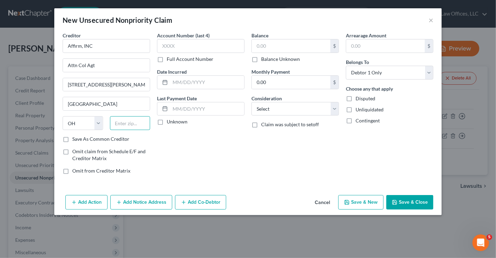
click at [136, 120] on input "text" at bounding box center [130, 123] width 40 height 14
click at [97, 123] on select "State AL AK AR AZ CA CO CT DE DC FL GA GU HI ID IL IN IA KS KY LA ME MD MA MI M…" at bounding box center [83, 123] width 40 height 14
select select "39"
click at [63, 116] on select "State AL AK AR AZ CA CO CT DE DC FL GA GU HI ID IL IN IA KS KY LA ME MD MA MI M…" at bounding box center [83, 123] width 40 height 14
click at [128, 120] on input "text" at bounding box center [130, 123] width 40 height 14
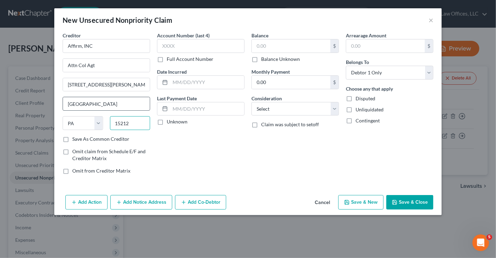
type input "15212"
click at [103, 103] on input "San Francisco" at bounding box center [106, 103] width 87 height 13
type input "Pittsburgh"
click at [191, 48] on input "text" at bounding box center [201, 46] width 88 height 14
type input "OD4S"
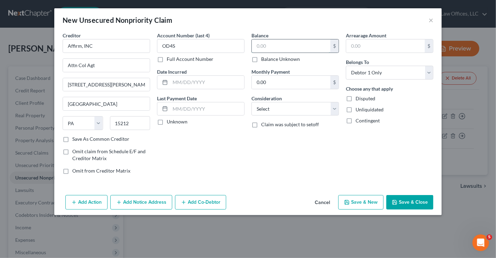
click at [281, 43] on input "text" at bounding box center [291, 45] width 79 height 13
type input "603.27"
click at [278, 107] on select "Select Cable / Satellite Services Collection Agency Credit Card Debt Debt Couns…" at bounding box center [296, 109] width 88 height 14
select select "10"
click at [252, 102] on select "Select Cable / Satellite Services Collection Agency Credit Card Debt Debt Couns…" at bounding box center [296, 109] width 88 height 14
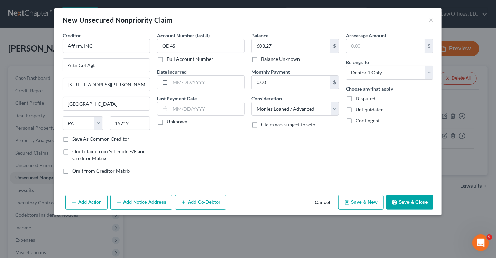
click at [72, 139] on label "Save As Common Creditor" at bounding box center [100, 139] width 57 height 7
click at [75, 139] on input "Save As Common Creditor" at bounding box center [77, 138] width 4 height 4
click at [414, 200] on button "Save & Close" at bounding box center [410, 202] width 47 height 15
checkbox input "false"
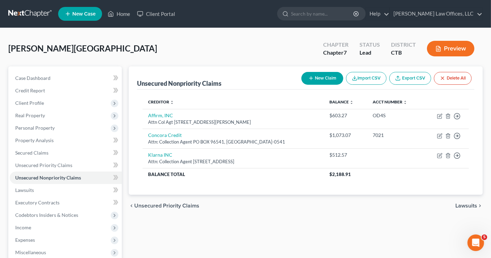
click at [318, 76] on button "New Claim" at bounding box center [322, 78] width 42 height 13
select select "0"
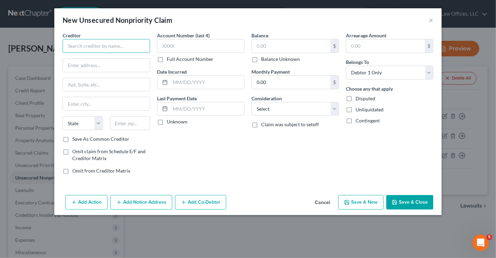
click at [79, 42] on input "text" at bounding box center [107, 46] width 88 height 14
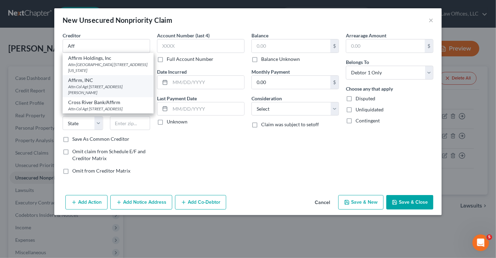
click at [97, 82] on div "Affirm, INC" at bounding box center [108, 80] width 80 height 7
type input "Affirm, INC"
type input "Attn Col Agt"
type input "30 Isabella St, 4th fl"
type input "Pittsburgh"
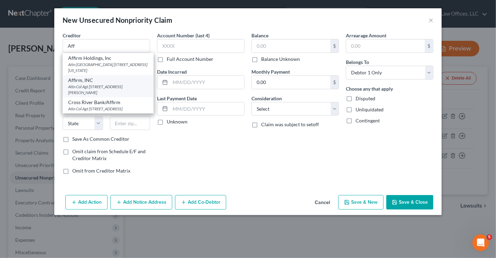
select select "39"
type input "15212"
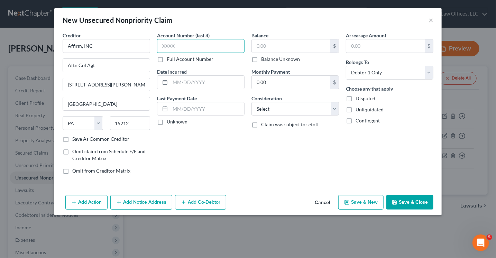
click at [183, 42] on input "text" at bounding box center [201, 46] width 88 height 14
type input "JXKM"
click at [265, 45] on input "text" at bounding box center [291, 45] width 79 height 13
type input "414.67"
click at [291, 107] on select "Select Cable / Satellite Services Collection Agency Credit Card Debt Debt Couns…" at bounding box center [296, 109] width 88 height 14
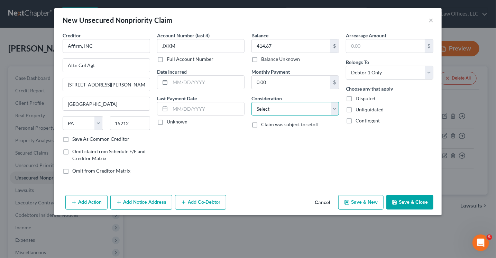
select select "10"
click at [252, 102] on select "Select Cable / Satellite Services Collection Agency Credit Card Debt Debt Couns…" at bounding box center [296, 109] width 88 height 14
click at [414, 201] on button "Save & Close" at bounding box center [410, 202] width 47 height 15
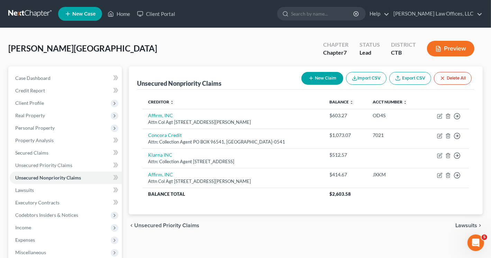
click at [322, 83] on button "New Claim" at bounding box center [322, 78] width 42 height 13
select select "0"
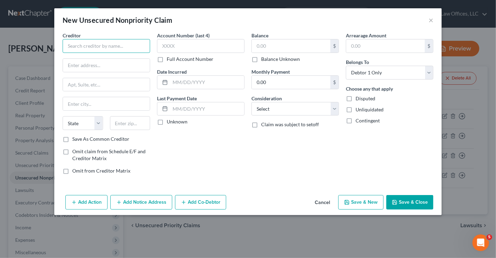
click at [82, 42] on input "text" at bounding box center [107, 46] width 88 height 14
type input "Upgrade, INC"
click at [83, 62] on input "text" at bounding box center [106, 65] width 87 height 13
click at [90, 68] on input "text" at bounding box center [106, 65] width 87 height 13
type input "Attn: Collection Agent"
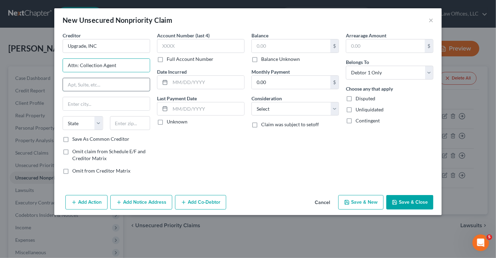
click at [82, 81] on input "text" at bounding box center [106, 84] width 87 height 13
type input "PO BOX 52210"
click at [89, 106] on input "text" at bounding box center [106, 103] width 87 height 13
click at [86, 120] on select "State [US_STATE] AK AR AZ CA CO CT DE DC [GEOGRAPHIC_DATA] [GEOGRAPHIC_DATA] GU…" at bounding box center [83, 123] width 40 height 14
click at [137, 126] on input "text" at bounding box center [130, 123] width 40 height 14
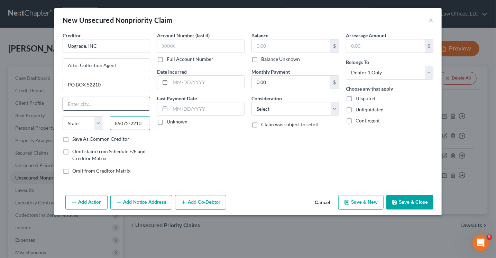
type input "85072-2210"
click at [110, 108] on input "text" at bounding box center [106, 103] width 87 height 13
click at [93, 105] on input "text" at bounding box center [106, 103] width 87 height 13
click at [83, 122] on select "State [US_STATE] AK AR AZ CA CO CT DE DC [GEOGRAPHIC_DATA] [GEOGRAPHIC_DATA] GU…" at bounding box center [83, 123] width 40 height 14
select select "3"
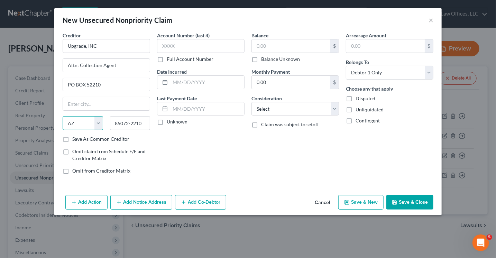
click at [63, 116] on select "State [US_STATE] AK AR AZ CA CO CT DE DC [GEOGRAPHIC_DATA] [GEOGRAPHIC_DATA] GU…" at bounding box center [83, 123] width 40 height 14
click at [84, 100] on input "text" at bounding box center [106, 103] width 87 height 13
type input "Phoenix"
click at [72, 137] on label "Save As Common Creditor" at bounding box center [100, 139] width 57 height 7
click at [75, 137] on input "Save As Common Creditor" at bounding box center [77, 138] width 4 height 4
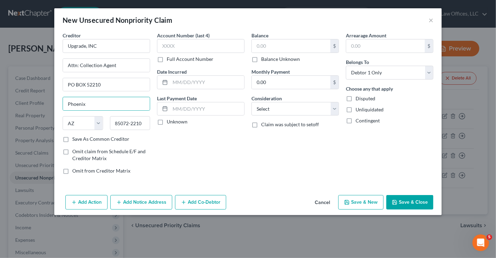
checkbox input "true"
click at [211, 42] on input "text" at bounding box center [201, 46] width 88 height 14
type input "4496"
click at [271, 44] on input "text" at bounding box center [291, 45] width 79 height 13
type input "1,233.46"
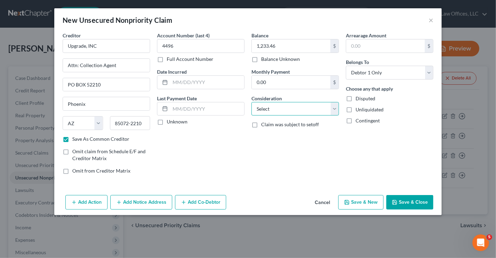
click at [288, 111] on select "Select Cable / Satellite Services Collection Agency Credit Card Debt Debt Couns…" at bounding box center [296, 109] width 88 height 14
select select "2"
click at [252, 102] on select "Select Cable / Satellite Services Collection Agency Credit Card Debt Debt Couns…" at bounding box center [296, 109] width 88 height 14
click at [409, 201] on button "Save & Close" at bounding box center [410, 202] width 47 height 15
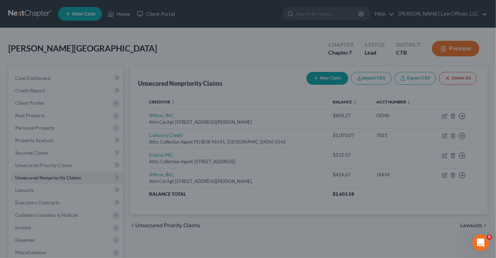
checkbox input "false"
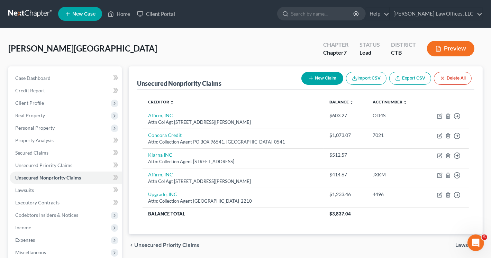
click at [325, 82] on button "New Claim" at bounding box center [322, 78] width 42 height 13
select select "0"
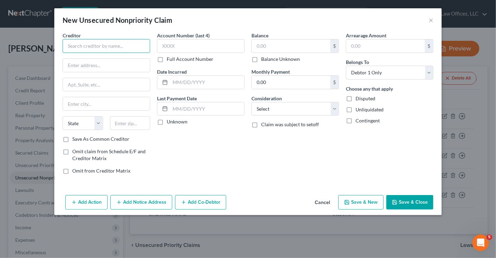
click at [88, 44] on input "text" at bounding box center [107, 46] width 88 height 14
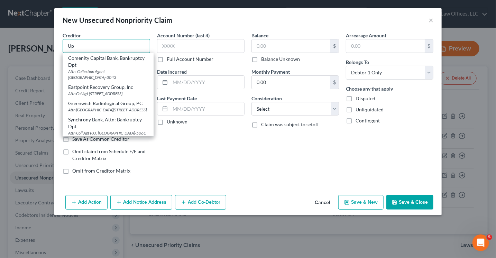
type input "U"
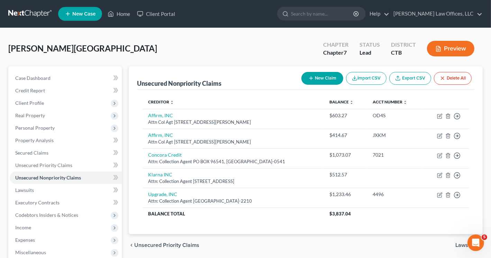
click at [319, 76] on button "New Claim" at bounding box center [322, 78] width 42 height 13
select select "0"
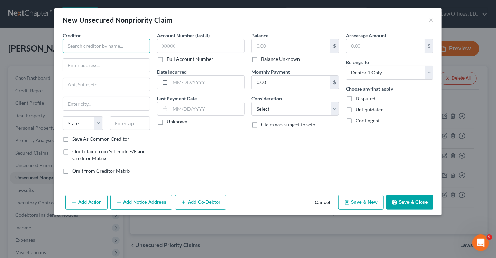
click at [99, 46] on input "text" at bounding box center [107, 46] width 88 height 14
type input "Upgrade, INC"
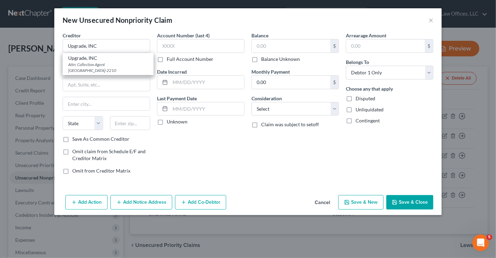
click at [98, 62] on div "Attn: Collection Agent [GEOGRAPHIC_DATA]-2210" at bounding box center [108, 68] width 80 height 12
type input "Attn: Collection Agent"
type input "PO BOX 52210"
type input "Phoenix"
select select "3"
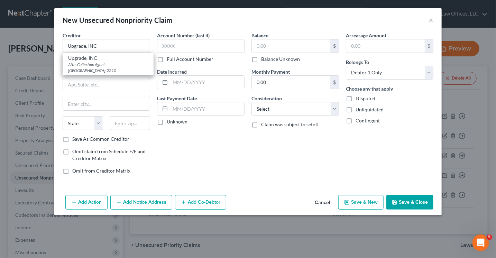
type input "85072-2210"
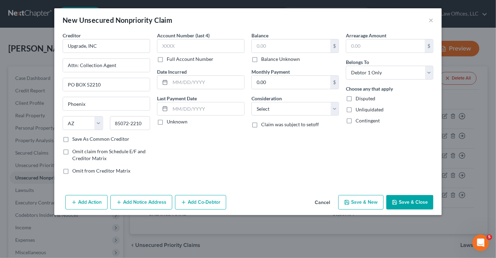
click at [72, 139] on label "Save As Common Creditor" at bounding box center [100, 139] width 57 height 7
click at [75, 139] on input "Save As Common Creditor" at bounding box center [77, 138] width 4 height 4
checkbox input "true"
click at [274, 47] on input "text" at bounding box center [291, 45] width 79 height 13
type input "499.69"
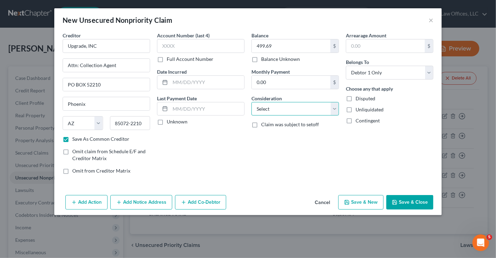
click at [290, 107] on select "Select Cable / Satellite Services Collection Agency Credit Card Debt Debt Couns…" at bounding box center [296, 109] width 88 height 14
select select "2"
click at [252, 102] on select "Select Cable / Satellite Services Collection Agency Credit Card Debt Debt Couns…" at bounding box center [296, 109] width 88 height 14
click at [413, 200] on button "Save & Close" at bounding box center [410, 202] width 47 height 15
checkbox input "false"
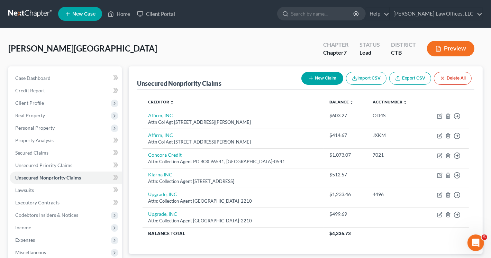
click at [317, 76] on button "New Claim" at bounding box center [322, 78] width 42 height 13
select select "0"
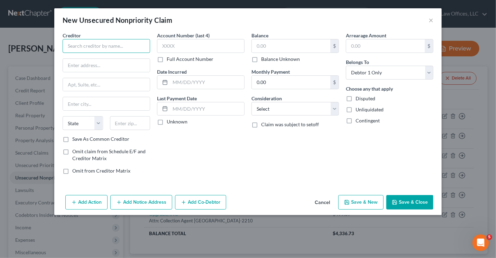
click at [98, 50] on input "text" at bounding box center [107, 46] width 88 height 14
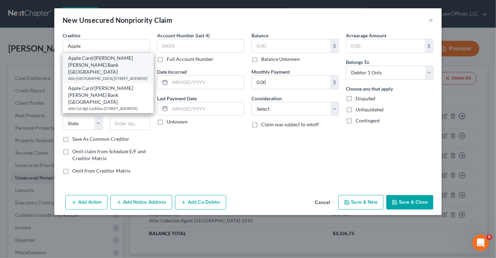
click at [97, 58] on div "Apple Card/[PERSON_NAME] [PERSON_NAME] Bank [GEOGRAPHIC_DATA]" at bounding box center [108, 65] width 80 height 21
type input "Apple Card/[PERSON_NAME] [PERSON_NAME] Bank [GEOGRAPHIC_DATA]"
type input "Attn Col Agt"
type input "[STREET_ADDRESS]"
type input "[GEOGRAPHIC_DATA]"
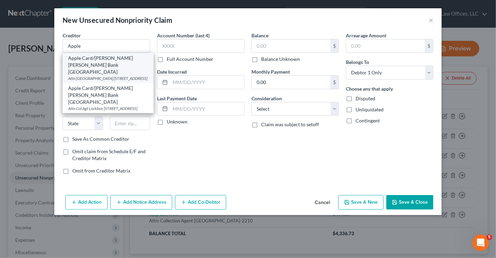
select select "46"
type input "84111"
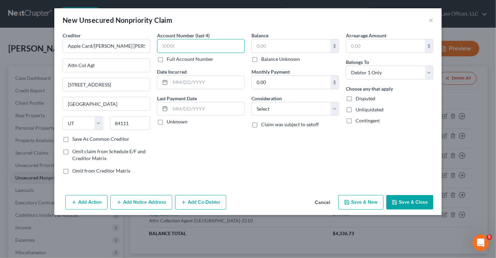
click at [179, 48] on input "text" at bounding box center [201, 46] width 88 height 14
click at [274, 49] on input "text" at bounding box center [291, 45] width 79 height 13
type input "569.68"
click at [281, 110] on select "Select Cable / Satellite Services Collection Agency Credit Card Debt Debt Couns…" at bounding box center [296, 109] width 88 height 14
select select "2"
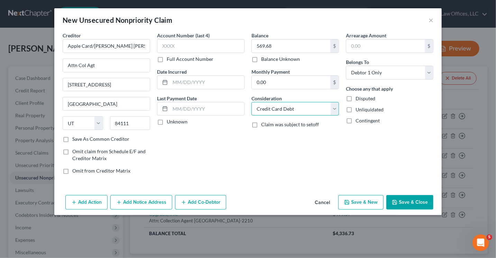
click at [252, 102] on select "Select Cable / Satellite Services Collection Agency Credit Card Debt Debt Couns…" at bounding box center [296, 109] width 88 height 14
click at [412, 202] on button "Save & Close" at bounding box center [410, 202] width 47 height 15
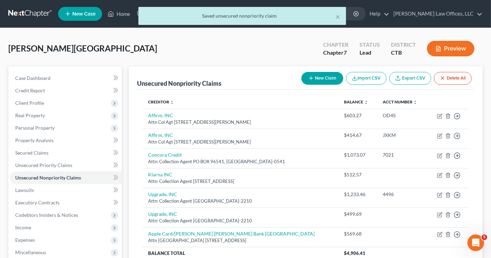
click at [326, 72] on button "New Claim" at bounding box center [322, 78] width 42 height 13
select select "0"
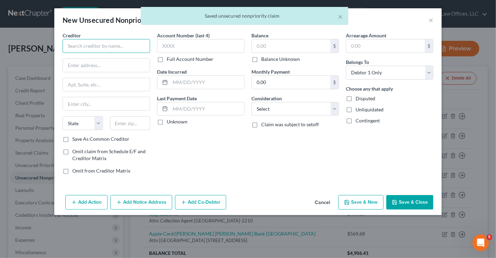
click at [95, 43] on input "text" at bounding box center [107, 46] width 88 height 14
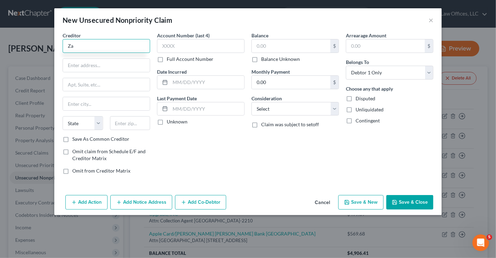
type input "Z"
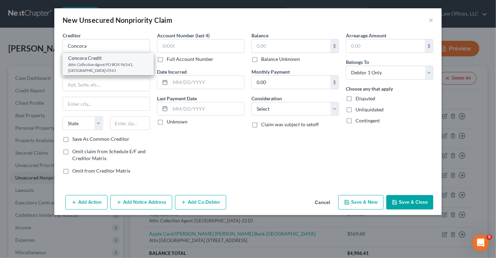
click at [98, 66] on div "Attn: Collection Agent PO BOX 96541, [GEOGRAPHIC_DATA]-0541" at bounding box center [108, 68] width 80 height 12
type input "Concora Credit"
type input "Attn: Collection Agent"
type input "PO BOX 96541"
type input "Charlotte"
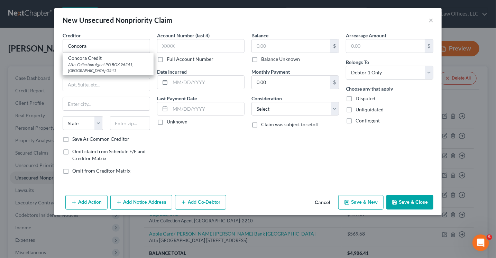
select select "28"
type input "28296-0541"
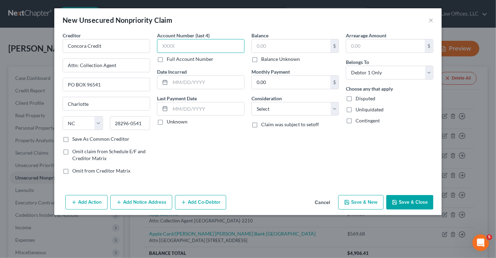
click at [198, 44] on input "text" at bounding box center [201, 46] width 88 height 14
type input "2910"
click at [277, 46] on input "text" at bounding box center [291, 45] width 79 height 13
type input "1,472.81"
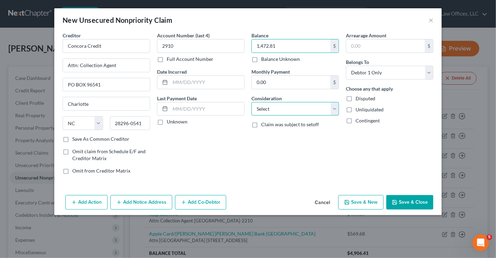
click at [273, 111] on select "Select Cable / Satellite Services Collection Agency Credit Card Debt Debt Couns…" at bounding box center [296, 109] width 88 height 14
select select "2"
click at [252, 102] on select "Select Cable / Satellite Services Collection Agency Credit Card Debt Debt Couns…" at bounding box center [296, 109] width 88 height 14
click at [408, 204] on button "Save & Close" at bounding box center [410, 202] width 47 height 15
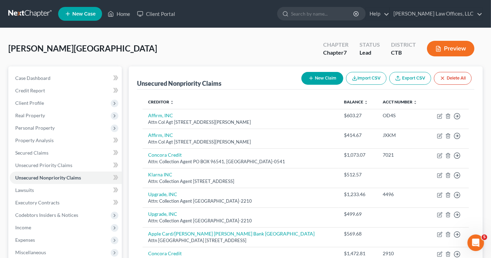
click at [318, 78] on button "New Claim" at bounding box center [322, 78] width 42 height 13
select select "0"
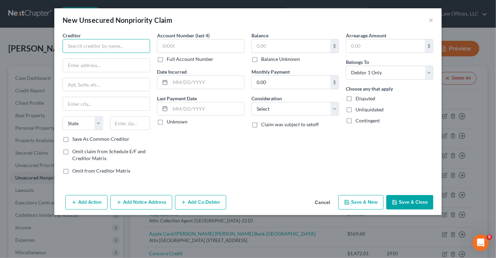
click at [89, 47] on input "text" at bounding box center [107, 46] width 88 height 14
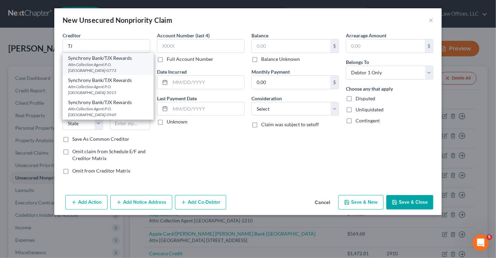
click at [93, 62] on div "Attn Collection Agent P.O. Box 669819, Dallas, TX 75266-0773" at bounding box center [108, 68] width 80 height 12
type input "Synchrony Bank/TJX Rewards"
type input "Attn Collection Agent"
type input "P.O. Box 669819"
type input "Dallas"
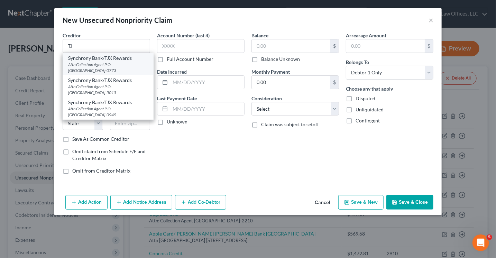
select select "45"
type input "75266-0773"
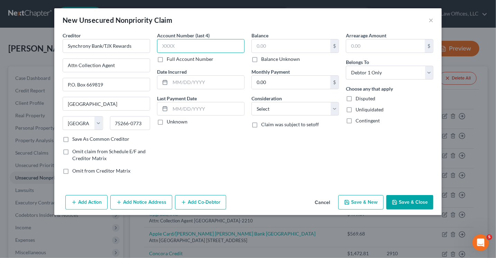
click at [201, 48] on input "text" at bounding box center [201, 46] width 88 height 14
type input "9615"
click at [270, 51] on input "text" at bounding box center [291, 45] width 79 height 13
type input "267.14"
click at [283, 105] on select "Select Cable / Satellite Services Collection Agency Credit Card Debt Debt Couns…" at bounding box center [296, 109] width 88 height 14
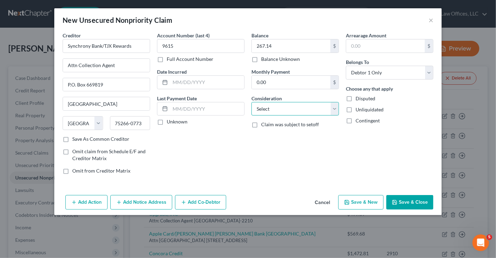
select select "2"
click at [252, 102] on select "Select Cable / Satellite Services Collection Agency Credit Card Debt Debt Couns…" at bounding box center [296, 109] width 88 height 14
click at [413, 200] on button "Save & Close" at bounding box center [410, 202] width 47 height 15
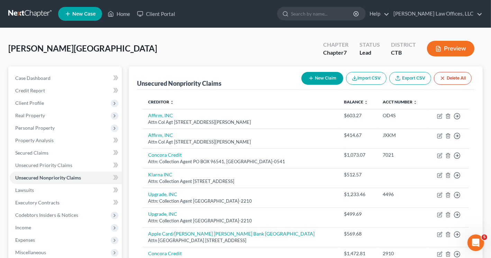
click at [321, 77] on button "New Claim" at bounding box center [322, 78] width 42 height 13
select select "0"
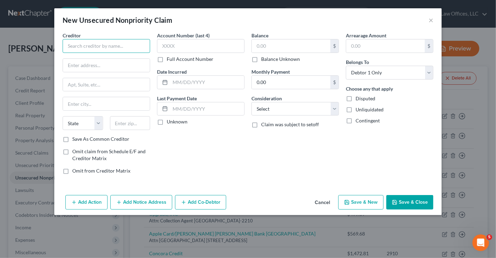
click at [109, 47] on input "text" at bounding box center [107, 46] width 88 height 14
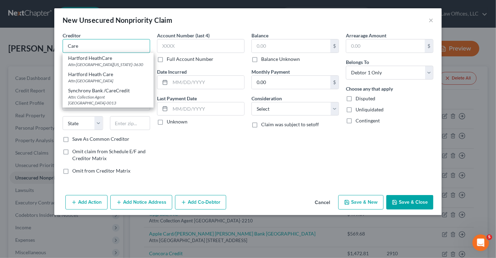
click at [86, 45] on input "Care" at bounding box center [107, 46] width 88 height 14
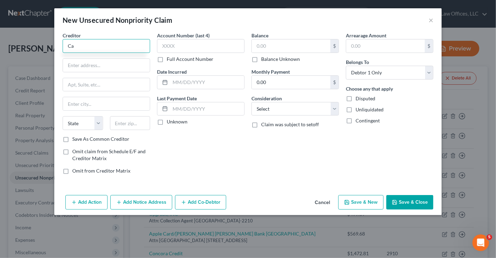
type input "C"
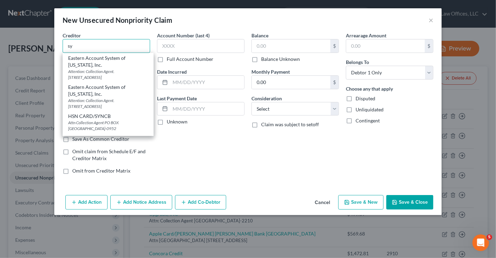
type input "s"
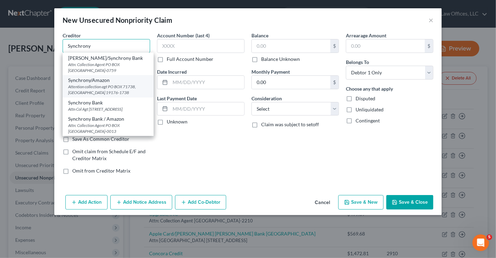
scroll to position [35, 0]
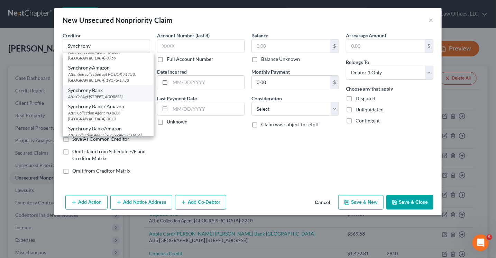
click at [112, 97] on div "Attn Col Agt PO Box 71715, Philadelphia, PA 19176-1715" at bounding box center [108, 97] width 80 height 6
type input "Synchrony Bank"
type input "Attn Col Agt"
type input "PO Box 71715"
type input "Philadelphia"
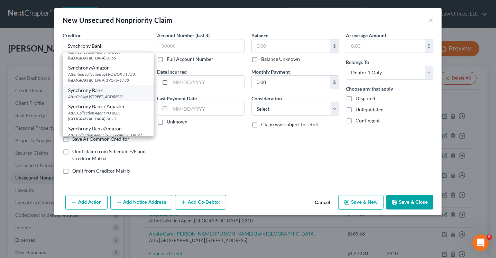
select select "39"
type input "19176-1715"
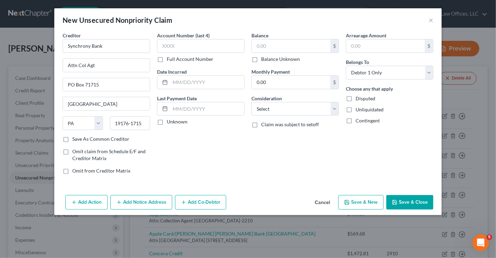
scroll to position [0, 0]
click at [106, 48] on input "Synchrony Bank" at bounding box center [107, 46] width 88 height 14
type input "Synchrony Bank/Care Credit"
click at [72, 138] on label "Save As Common Creditor" at bounding box center [100, 139] width 57 height 7
click at [75, 138] on input "Save As Common Creditor" at bounding box center [77, 138] width 4 height 4
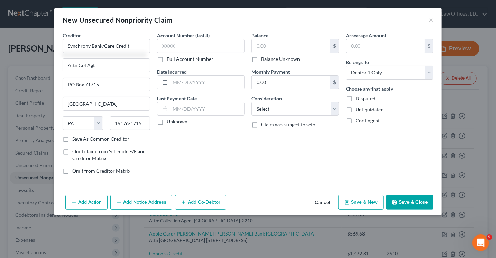
checkbox input "true"
click at [214, 46] on input "text" at bounding box center [201, 46] width 88 height 14
type input "2415"
click at [258, 43] on input "text" at bounding box center [291, 45] width 79 height 13
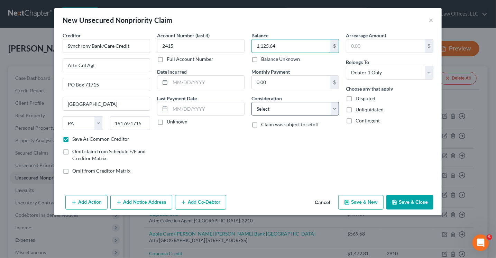
type input "1,125.64"
click at [277, 114] on select "Select Cable / Satellite Services Collection Agency Credit Card Debt Debt Couns…" at bounding box center [296, 109] width 88 height 14
select select "2"
click at [252, 102] on select "Select Cable / Satellite Services Collection Agency Credit Card Debt Debt Couns…" at bounding box center [296, 109] width 88 height 14
click at [407, 201] on button "Save & Close" at bounding box center [410, 202] width 47 height 15
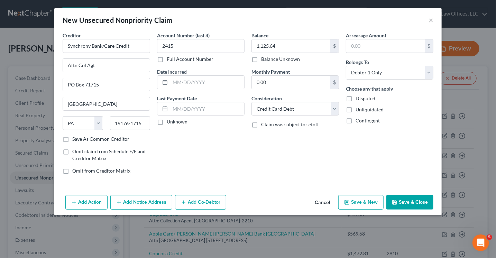
checkbox input "false"
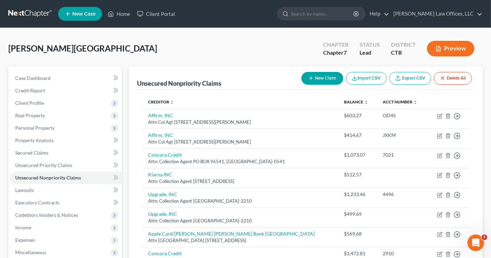
click at [324, 76] on button "New Claim" at bounding box center [322, 78] width 42 height 13
select select "0"
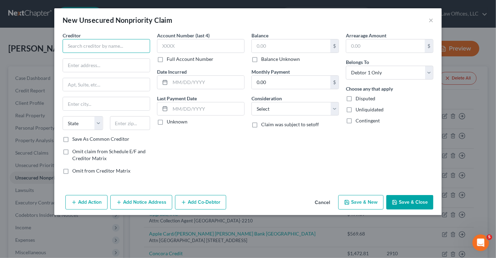
click at [82, 44] on input "text" at bounding box center [107, 46] width 88 height 14
click at [75, 46] on input "Marrick" at bounding box center [107, 46] width 88 height 14
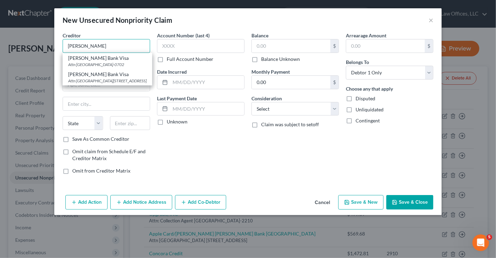
click at [90, 46] on input "Merrick" at bounding box center [107, 46] width 88 height 14
click at [94, 61] on div "Merrick Bank Visa" at bounding box center [107, 58] width 79 height 7
type input "Merrick Bank Visa"
type input "Attn Coll Agt"
type input "PO BOX 660702"
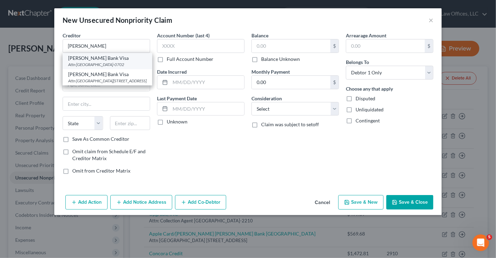
type input "Dallas"
select select "45"
type input "75266-0702"
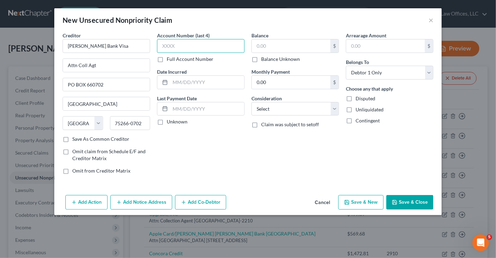
click at [183, 46] on input "text" at bounding box center [201, 46] width 88 height 14
type input "0483"
click at [263, 45] on input "text" at bounding box center [291, 45] width 79 height 13
type input "1,269.94"
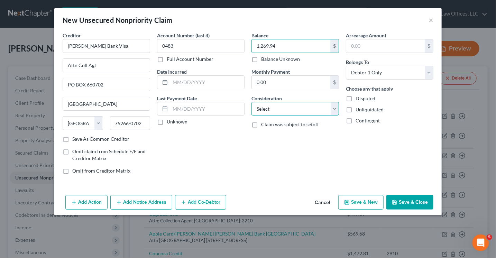
click at [276, 105] on select "Select Cable / Satellite Services Collection Agency Credit Card Debt Debt Couns…" at bounding box center [296, 109] width 88 height 14
select select "2"
click at [252, 102] on select "Select Cable / Satellite Services Collection Agency Credit Card Debt Debt Couns…" at bounding box center [296, 109] width 88 height 14
click at [404, 201] on button "Save & Close" at bounding box center [410, 202] width 47 height 15
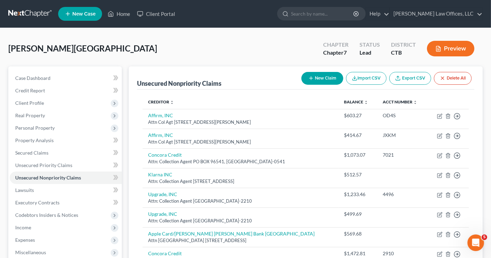
click at [327, 78] on button "New Claim" at bounding box center [322, 78] width 42 height 13
select select "0"
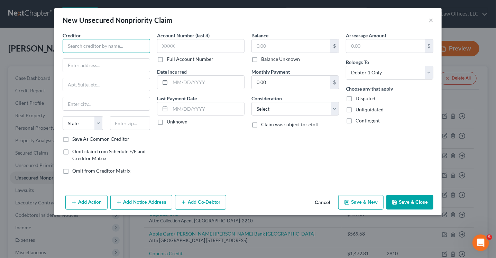
click at [90, 46] on input "text" at bounding box center [107, 46] width 88 height 14
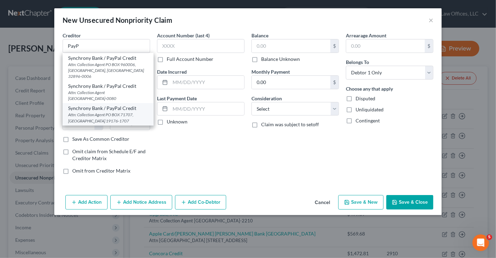
click at [117, 112] on div "Attn: Collection Agent PO BOX 71707, Philadelphia, PA 19176-1707" at bounding box center [108, 118] width 80 height 12
type input "Synchrony Bank / PayPal Credit"
type input "Attn: Collection Agent"
type input "PO BOX 71707"
type input "Philadelphia"
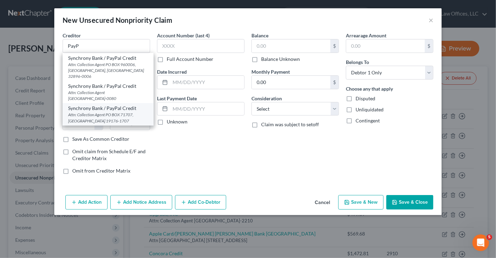
select select "39"
type input "19176-1707"
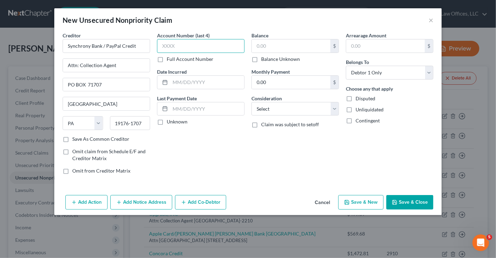
click at [174, 46] on input "text" at bounding box center [201, 46] width 88 height 14
type input "5506"
click at [193, 80] on input "text" at bounding box center [207, 82] width 74 height 13
click at [271, 45] on input "text" at bounding box center [291, 45] width 79 height 13
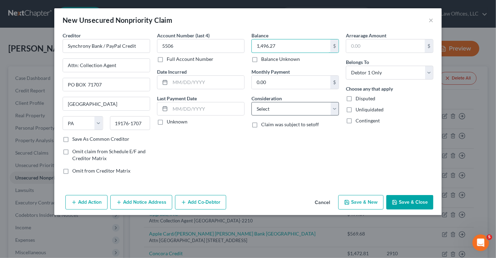
type input "1,496.27"
click at [270, 105] on select "Select Cable / Satellite Services Collection Agency Credit Card Debt Debt Couns…" at bounding box center [296, 109] width 88 height 14
select select "2"
click at [252, 102] on select "Select Cable / Satellite Services Collection Agency Credit Card Debt Debt Couns…" at bounding box center [296, 109] width 88 height 14
click at [400, 200] on button "Save & Close" at bounding box center [410, 202] width 47 height 15
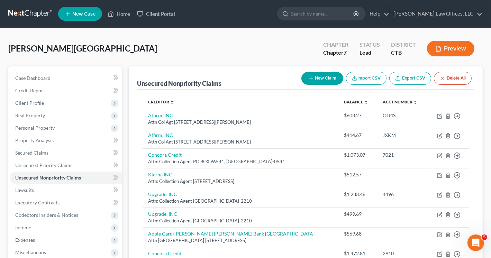
click at [318, 82] on button "New Claim" at bounding box center [322, 78] width 42 height 13
select select "0"
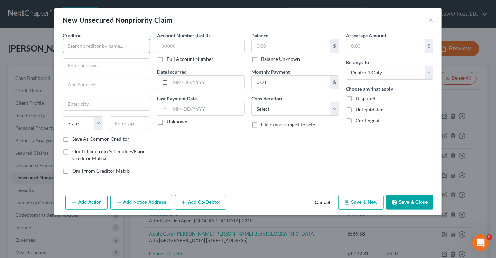
click at [74, 46] on input "text" at bounding box center [107, 46] width 88 height 14
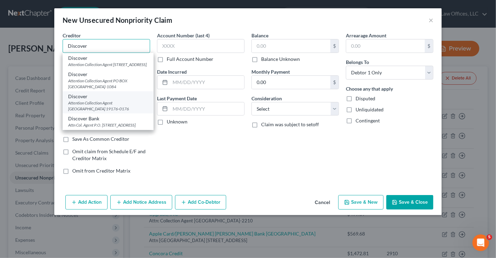
type input "Discover"
click at [118, 111] on div "Attention Collection Agent PO BOX 70176, Philadelphia, PA 19176-0176" at bounding box center [108, 106] width 80 height 12
type input "Attention Collection Agent"
type input "PO BOX 70176"
type input "Philadelphia"
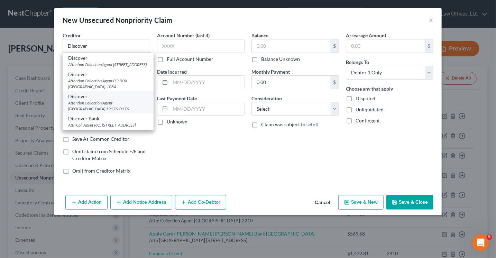
select select "39"
type input "19176-0176"
click at [118, 111] on div "Creditor * Discover Discover Attention Collection Agent PO BOX 6103, Carol Stre…" at bounding box center [107, 84] width 88 height 104
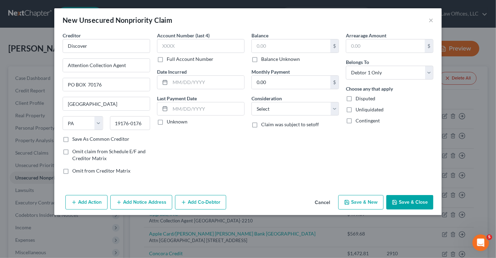
click at [160, 140] on div "Account Number (last 4) Full Account Number Date Incurred Last Payment Date Unk…" at bounding box center [201, 106] width 94 height 148
click at [191, 42] on input "text" at bounding box center [201, 46] width 88 height 14
type input "3028"
click at [268, 47] on input "text" at bounding box center [291, 45] width 79 height 13
type input "1,428.98"
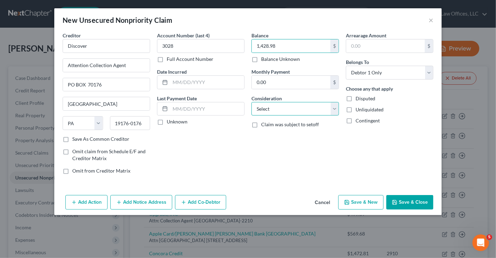
click at [289, 111] on select "Select Cable / Satellite Services Collection Agency Credit Card Debt Debt Couns…" at bounding box center [296, 109] width 88 height 14
select select "2"
click at [252, 102] on select "Select Cable / Satellite Services Collection Agency Credit Card Debt Debt Couns…" at bounding box center [296, 109] width 88 height 14
click at [413, 200] on button "Save & Close" at bounding box center [410, 202] width 47 height 15
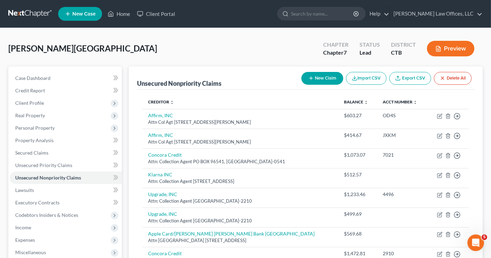
click at [318, 77] on button "New Claim" at bounding box center [322, 78] width 42 height 13
select select "0"
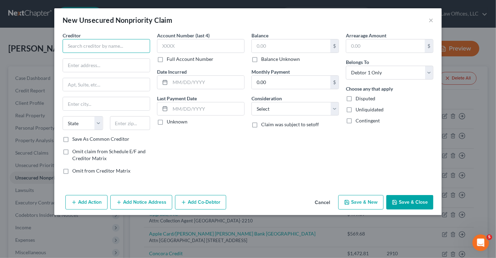
click at [85, 44] on input "text" at bounding box center [107, 46] width 88 height 14
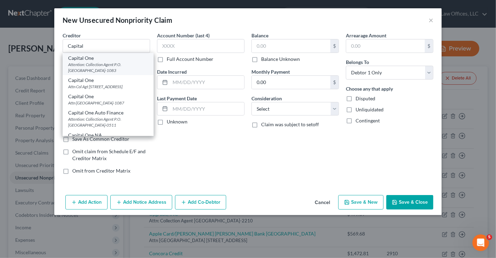
click at [95, 62] on div "Attention: Collection Agent P.O. Box 71083, Charlotte, NC 28272-1083" at bounding box center [108, 68] width 80 height 12
type input "Capital One"
type input "Attention: Collection Agent"
type input "P.O. Box 71083"
type input "Charlotte"
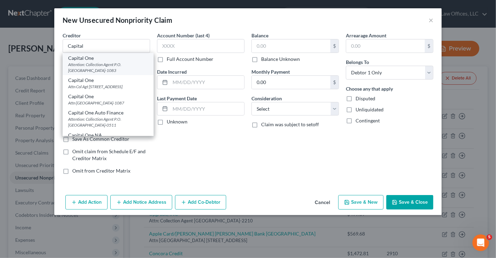
select select "28"
type input "28272-1083"
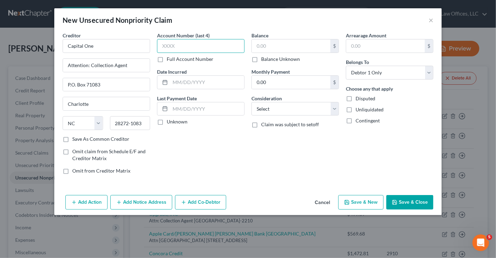
click at [196, 47] on input "text" at bounding box center [201, 46] width 88 height 14
type input "7137"
click at [268, 46] on input "text" at bounding box center [291, 45] width 79 height 13
type input "436.86"
click at [275, 110] on select "Select Cable / Satellite Services Collection Agency Credit Card Debt Debt Couns…" at bounding box center [296, 109] width 88 height 14
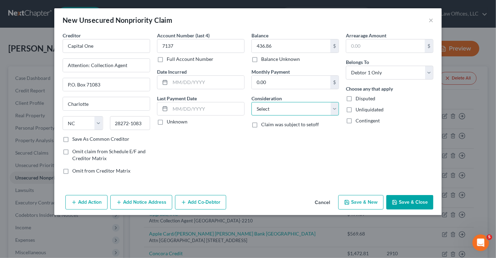
select select "2"
click at [252, 102] on select "Select Cable / Satellite Services Collection Agency Credit Card Debt Debt Couns…" at bounding box center [296, 109] width 88 height 14
click at [403, 201] on button "Save & Close" at bounding box center [410, 202] width 47 height 15
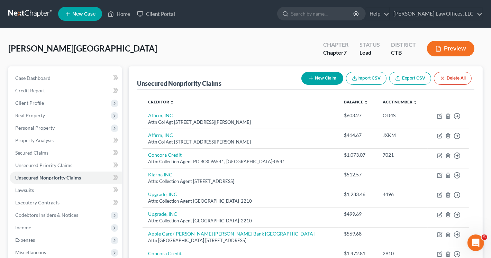
click at [323, 79] on button "New Claim" at bounding box center [322, 78] width 42 height 13
select select "0"
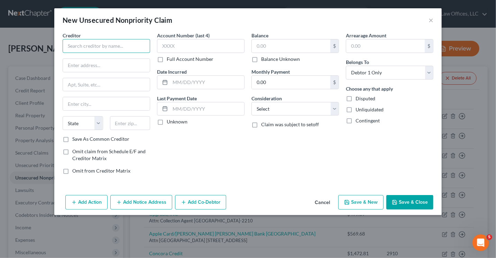
click at [107, 41] on input "text" at bounding box center [107, 46] width 88 height 14
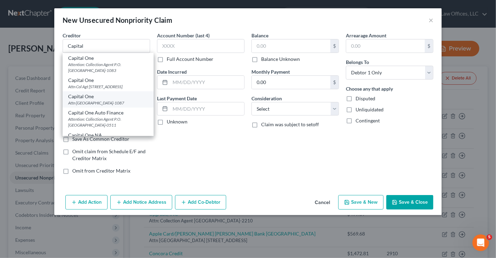
click at [108, 106] on div "Attn Coll Agt PO BOX 71087, Charlotte, NC 28272-1087" at bounding box center [108, 103] width 80 height 6
type input "Capital One"
type input "Attn Coll Agt"
type input "PO BOX 71087"
type input "Charlotte"
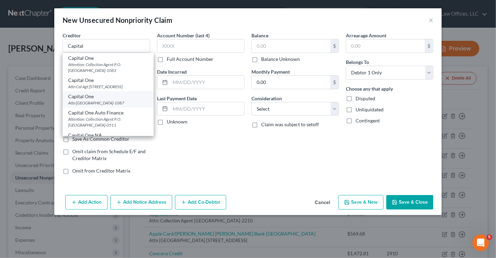
select select "28"
type input "28272-1087"
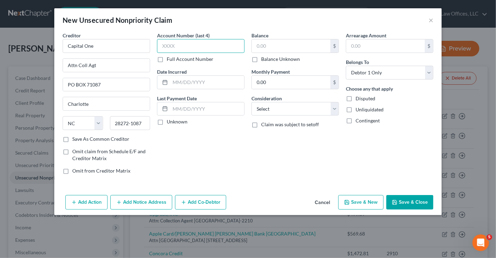
click at [178, 48] on input "text" at bounding box center [201, 46] width 88 height 14
type input "0426"
click at [277, 47] on input "text" at bounding box center [291, 45] width 79 height 13
type input "521.33"
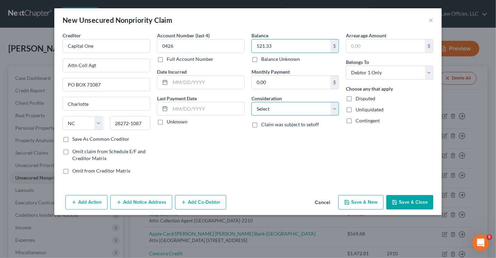
click at [278, 106] on select "Select Cable / Satellite Services Collection Agency Credit Card Debt Debt Couns…" at bounding box center [296, 109] width 88 height 14
select select "2"
click at [252, 102] on select "Select Cable / Satellite Services Collection Agency Credit Card Debt Debt Couns…" at bounding box center [296, 109] width 88 height 14
click at [407, 203] on button "Save & Close" at bounding box center [410, 202] width 47 height 15
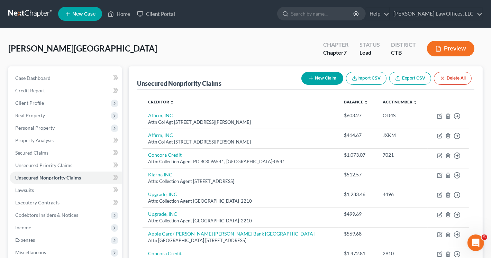
click at [317, 82] on button "New Claim" at bounding box center [322, 78] width 42 height 13
select select "0"
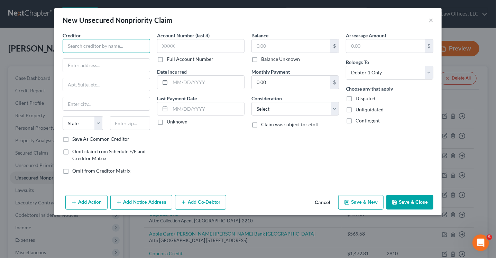
click at [107, 46] on input "text" at bounding box center [107, 46] width 88 height 14
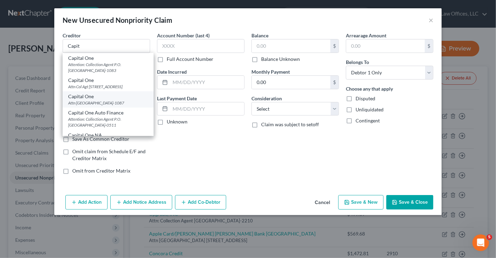
click at [117, 106] on div "Attn Coll Agt PO BOX 71087, Charlotte, NC 28272-1087" at bounding box center [108, 103] width 80 height 6
type input "Capital One"
type input "Attn Coll Agt"
type input "PO BOX 71087"
type input "Charlotte"
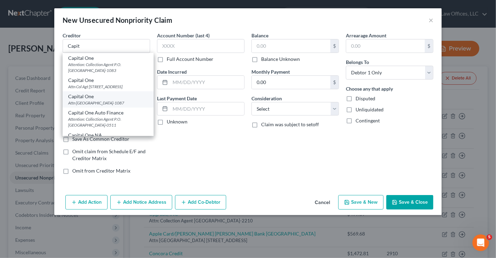
select select "28"
type input "28272-1087"
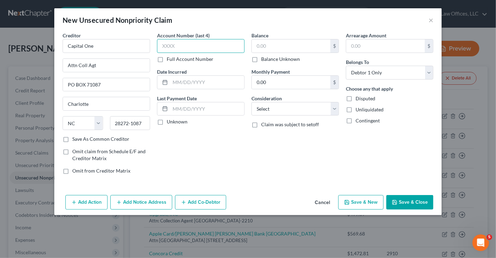
click at [180, 44] on input "text" at bounding box center [201, 46] width 88 height 14
type input "8971"
click at [273, 46] on input "text" at bounding box center [291, 45] width 79 height 13
type input "262.37"
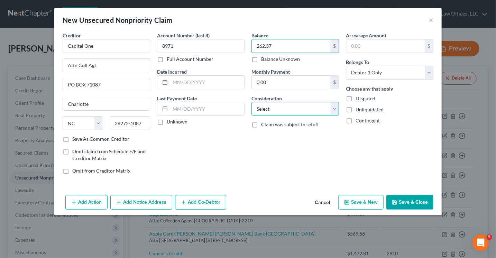
click at [288, 111] on select "Select Cable / Satellite Services Collection Agency Credit Card Debt Debt Couns…" at bounding box center [296, 109] width 88 height 14
select select "2"
click at [252, 102] on select "Select Cable / Satellite Services Collection Agency Credit Card Debt Debt Couns…" at bounding box center [296, 109] width 88 height 14
click at [408, 204] on button "Save & Close" at bounding box center [410, 202] width 47 height 15
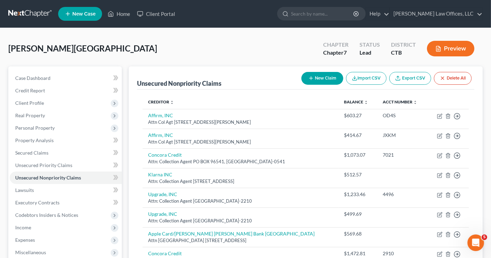
click at [322, 77] on button "New Claim" at bounding box center [322, 78] width 42 height 13
select select "0"
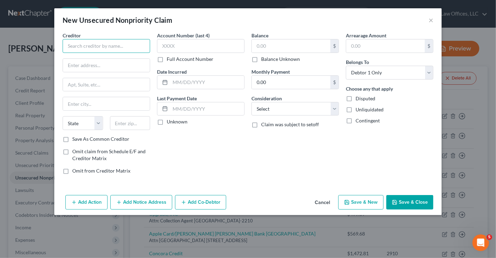
click at [125, 46] on input "text" at bounding box center [107, 46] width 88 height 14
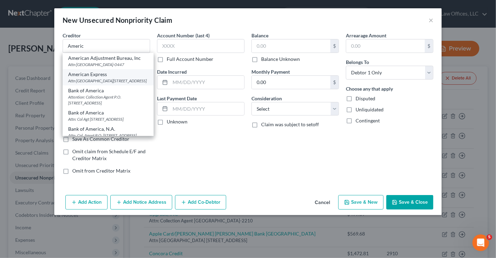
click at [111, 84] on div "Attn Col Agt PO Box 1270, Newark, NJ 07101-1270" at bounding box center [108, 81] width 80 height 6
type input "American Express"
type input "Attn Col Agt"
type input "PO Box 1270"
type input "Newark"
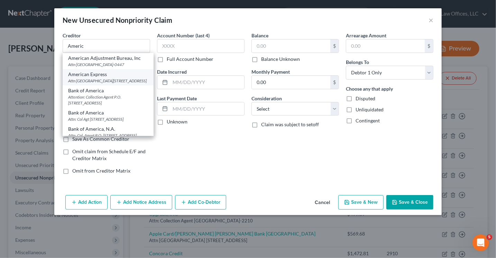
select select "33"
type input "07101-1270"
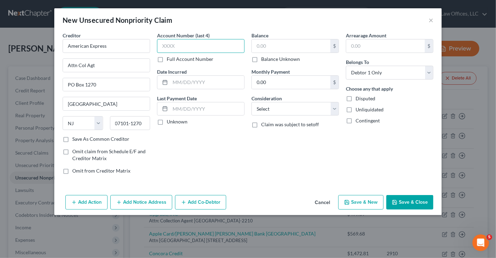
click at [184, 46] on input "text" at bounding box center [201, 46] width 88 height 14
type input "1005"
click at [269, 45] on input "text" at bounding box center [291, 45] width 79 height 13
type input "444.20"
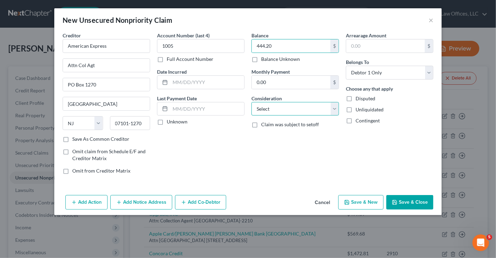
click at [274, 111] on select "Select Cable / Satellite Services Collection Agency Credit Card Debt Debt Couns…" at bounding box center [296, 109] width 88 height 14
select select "2"
click at [252, 102] on select "Select Cable / Satellite Services Collection Agency Credit Card Debt Debt Couns…" at bounding box center [296, 109] width 88 height 14
click at [407, 199] on button "Save & Close" at bounding box center [410, 202] width 47 height 15
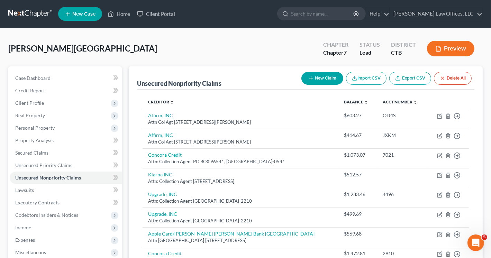
click at [321, 78] on button "New Claim" at bounding box center [322, 78] width 42 height 13
select select "0"
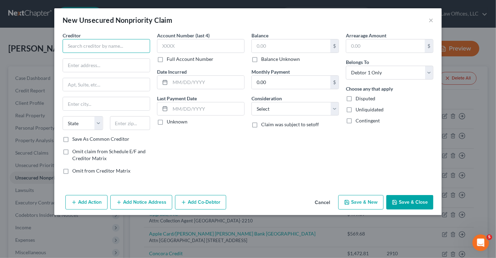
click at [137, 46] on input "text" at bounding box center [107, 46] width 88 height 14
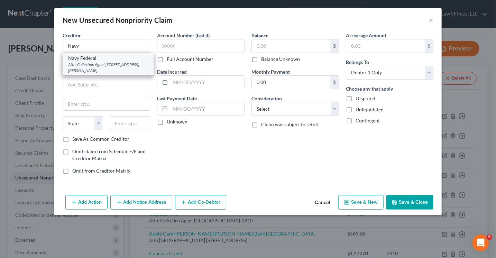
click at [132, 66] on div "Attn: Collection Agent PO BOX 3500, Merrifield, VA 22119-3500" at bounding box center [108, 68] width 80 height 12
type input "Navy Federal"
type input "Attn: Collection Agent"
type input "PO BOX 3500"
type input "Merrifield"
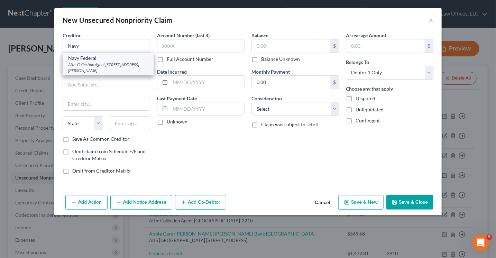
select select "48"
type input "22119-3500"
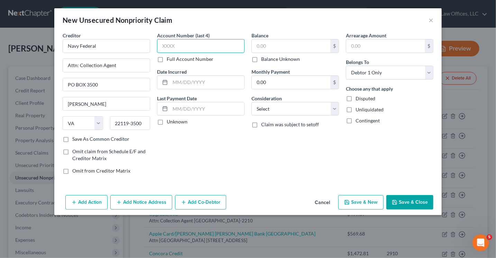
click at [173, 47] on input "text" at bounding box center [201, 46] width 88 height 14
type input "1804"
click at [283, 46] on input "text" at bounding box center [291, 45] width 79 height 13
type input "6,964.62"
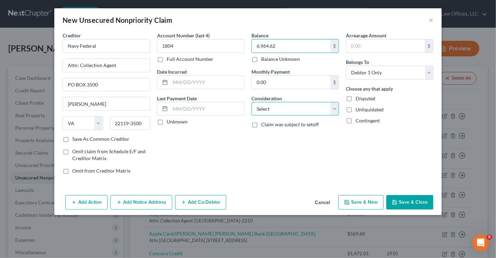
click at [303, 110] on select "Select Cable / Satellite Services Collection Agency Credit Card Debt Debt Couns…" at bounding box center [296, 109] width 88 height 14
select select "2"
click at [252, 102] on select "Select Cable / Satellite Services Collection Agency Credit Card Debt Debt Couns…" at bounding box center [296, 109] width 88 height 14
click at [411, 199] on button "Save & Close" at bounding box center [410, 202] width 47 height 15
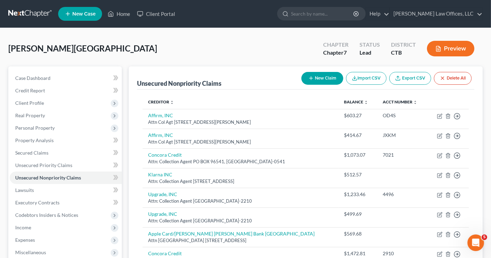
click at [324, 80] on button "New Claim" at bounding box center [322, 78] width 42 height 13
select select "0"
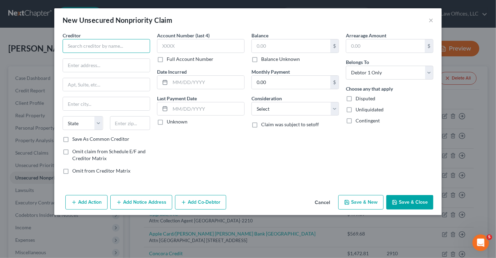
click at [117, 49] on input "text" at bounding box center [107, 46] width 88 height 14
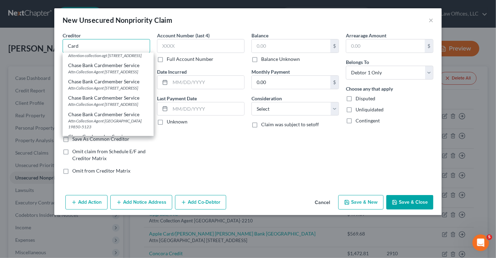
scroll to position [104, 0]
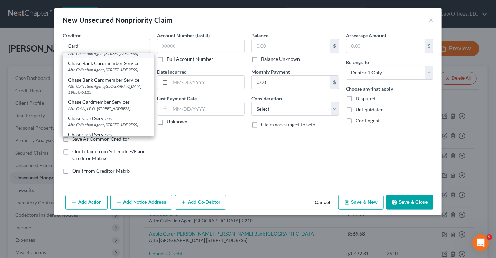
click at [117, 56] on div "Attn Collection Agent PO Box 1423, Charlotte, NC 28201-1423" at bounding box center [108, 54] width 80 height 6
type input "Chase Bank Cardmember Service"
type input "Attn Collection Agent"
type input "PO Box 1423"
type input "Charlotte"
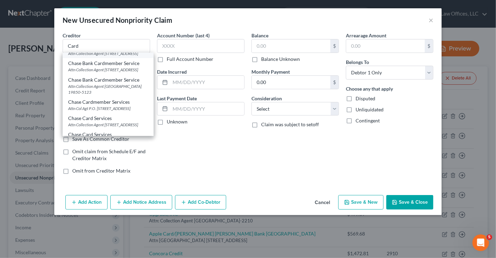
select select "28"
type input "28201-1423"
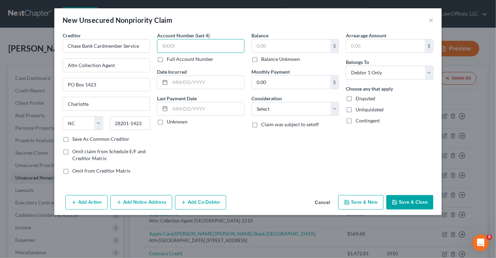
click at [201, 42] on input "text" at bounding box center [201, 46] width 88 height 14
type input "5855"
click at [270, 42] on input "text" at bounding box center [291, 45] width 79 height 13
type input "707.43"
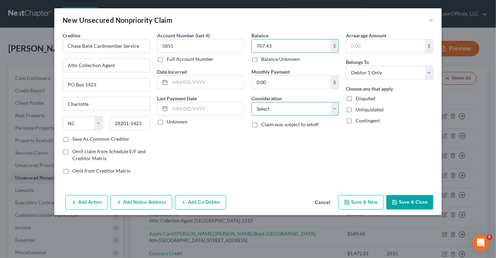
click at [274, 107] on select "Select Cable / Satellite Services Collection Agency Credit Card Debt Debt Couns…" at bounding box center [296, 109] width 88 height 14
select select "2"
click at [252, 102] on select "Select Cable / Satellite Services Collection Agency Credit Card Debt Debt Couns…" at bounding box center [296, 109] width 88 height 14
click at [407, 204] on button "Save & Close" at bounding box center [410, 202] width 47 height 15
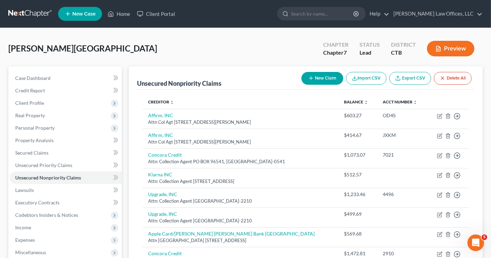
click at [329, 76] on button "New Claim" at bounding box center [322, 78] width 42 height 13
select select "0"
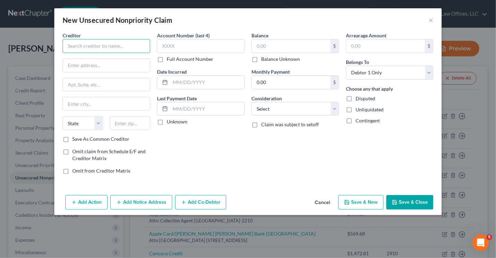
click at [139, 48] on input "text" at bounding box center [107, 46] width 88 height 14
type input "SoFi Credit Card"
click at [94, 66] on input "text" at bounding box center [106, 65] width 87 height 13
type input "Attn: Collection Agent"
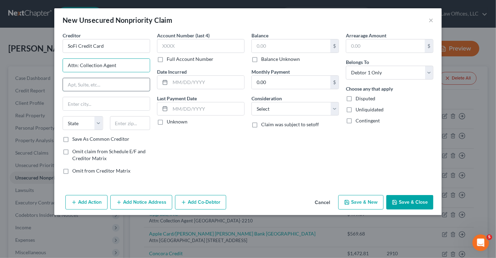
click at [77, 86] on input "text" at bounding box center [106, 84] width 87 height 13
type input "PO BOX 981075"
click at [82, 103] on input "text" at bounding box center [106, 103] width 87 height 13
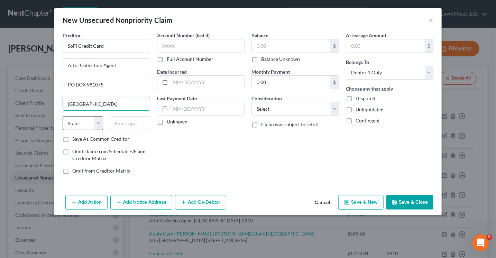
type input "Boston"
click at [81, 117] on select "State AL AK AR AZ CA CO CT DE DC FL GA GU HI ID IL IN IA KS KY LA ME MD MA MI M…" at bounding box center [83, 123] width 40 height 14
select select "22"
click at [120, 122] on input "text" at bounding box center [130, 123] width 40 height 14
type input "02298-1075"
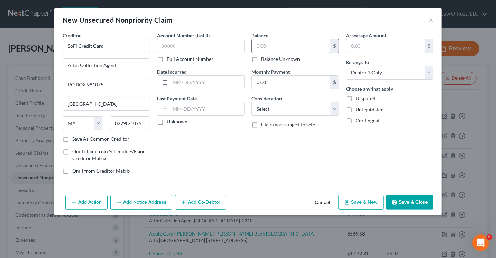
click at [267, 49] on input "text" at bounding box center [291, 45] width 79 height 13
type input "336.98"
click at [268, 102] on select "Select Cable / Satellite Services Collection Agency Credit Card Debt Debt Couns…" at bounding box center [296, 109] width 88 height 14
select select "2"
click at [252, 102] on select "Select Cable / Satellite Services Collection Agency Credit Card Debt Debt Couns…" at bounding box center [296, 109] width 88 height 14
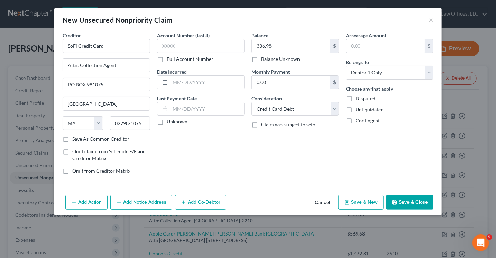
click at [408, 202] on button "Save & Close" at bounding box center [410, 202] width 47 height 15
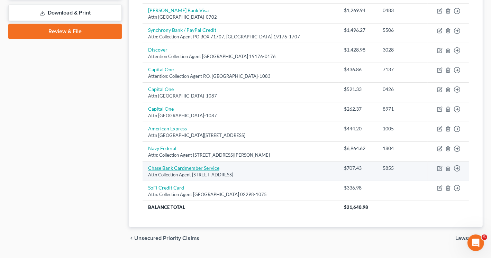
scroll to position [284, 0]
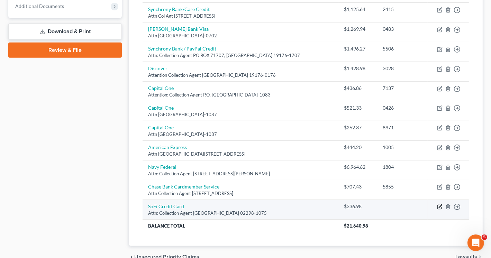
click at [439, 206] on icon "button" at bounding box center [440, 207] width 6 height 6
select select "22"
select select "2"
select select "0"
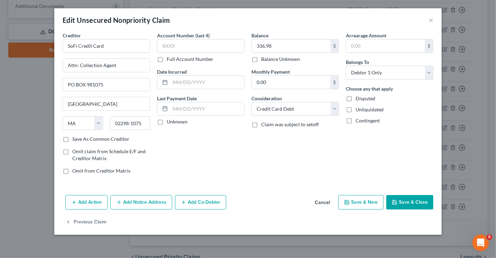
click at [72, 136] on label "Save As Common Creditor" at bounding box center [100, 139] width 57 height 7
click at [75, 136] on input "Save As Common Creditor" at bounding box center [77, 138] width 4 height 4
click at [416, 203] on button "Save & Close" at bounding box center [410, 202] width 47 height 15
checkbox input "false"
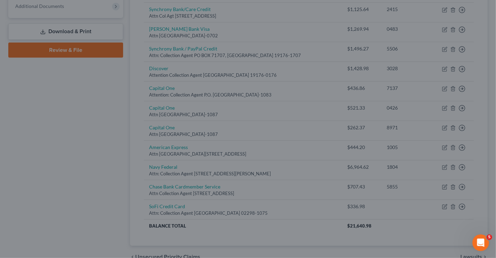
type input "0"
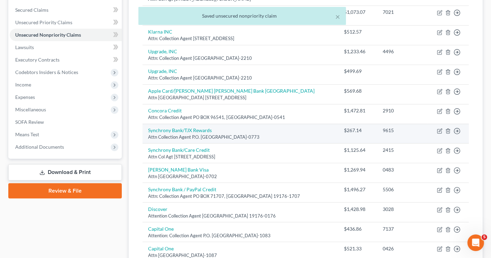
scroll to position [7, 0]
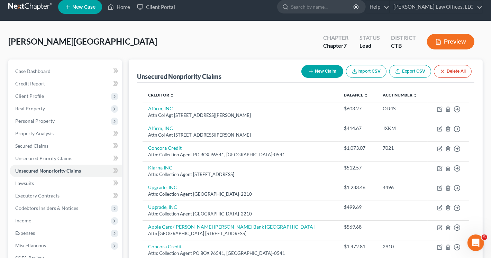
click at [314, 71] on button "New Claim" at bounding box center [322, 71] width 42 height 13
select select "0"
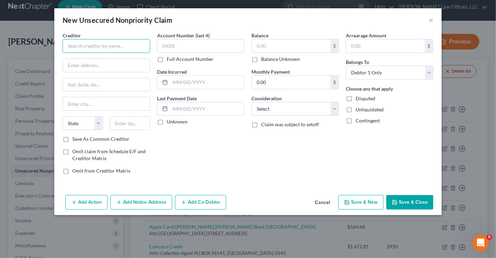
click at [129, 47] on input "text" at bounding box center [107, 46] width 88 height 14
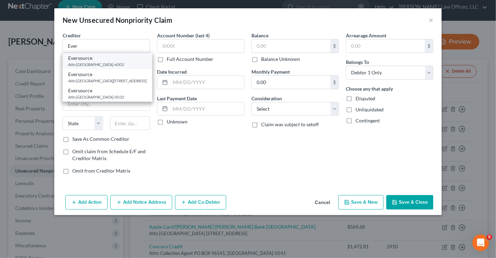
click at [102, 64] on div "Attn Coll Agt PO BOX 56002, Boston, MA 02205-6002" at bounding box center [107, 65] width 79 height 6
type input "Eversource"
type input "Attn Coll Agt"
type input "PO BOX 56002"
type input "Boston"
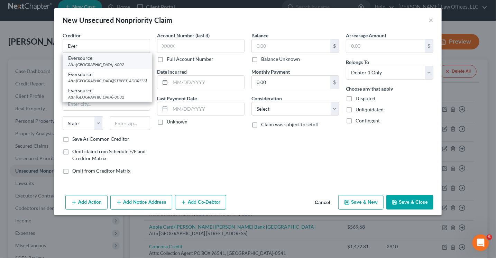
select select "22"
type input "02205-6002"
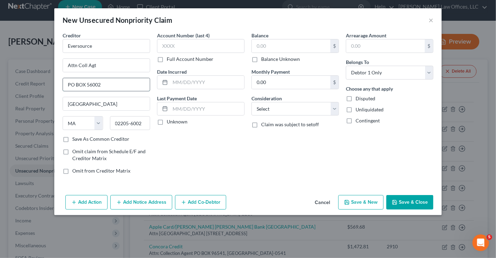
click at [101, 83] on input "PO BOX 56002" at bounding box center [106, 84] width 87 height 13
type input "PO BOX 56004"
click at [177, 38] on label "Account Number (last 4)" at bounding box center [183, 35] width 53 height 7
click at [281, 108] on select "Select Cable / Satellite Services Collection Agency Credit Card Debt Debt Couns…" at bounding box center [296, 109] width 88 height 14
select select "20"
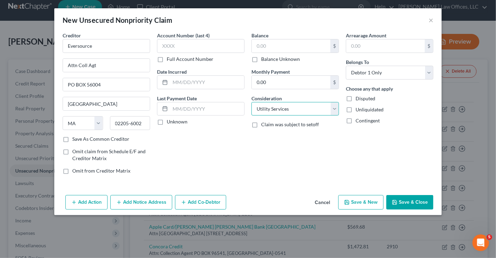
click at [252, 102] on select "Select Cable / Satellite Services Collection Agency Credit Card Debt Debt Couns…" at bounding box center [296, 109] width 88 height 14
click at [270, 46] on input "text" at bounding box center [291, 45] width 79 height 13
type input "5,077"
click at [416, 201] on button "Save & Close" at bounding box center [410, 202] width 47 height 15
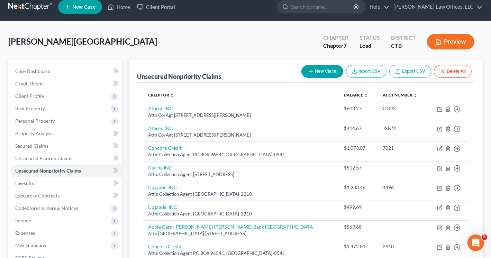
click at [324, 68] on button "New Claim" at bounding box center [322, 71] width 42 height 13
select select "0"
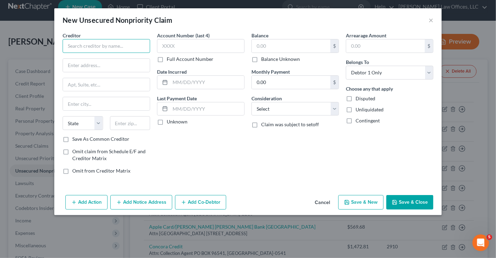
click at [122, 46] on input "text" at bounding box center [107, 46] width 88 height 14
click at [107, 64] on input "text" at bounding box center [106, 65] width 87 height 13
type input "MCU"
type input "Attn: Collection Agent"
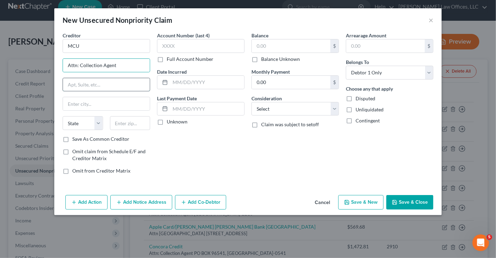
click at [102, 82] on input "text" at bounding box center [106, 84] width 87 height 13
click at [102, 106] on input "text" at bounding box center [106, 103] width 87 height 13
click at [104, 85] on input "PO BOX 3205" at bounding box center [106, 84] width 87 height 13
type input "PO BOX 477"
click at [116, 100] on input "text" at bounding box center [106, 103] width 87 height 13
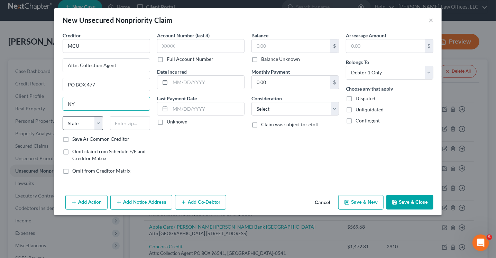
type input "NY"
click at [86, 120] on select "State AL AK AR AZ CA CO CT DE DC FL GA GU HI ID IL IN IA KS KY LA ME MD MA MI M…" at bounding box center [83, 123] width 40 height 14
select select "35"
click at [130, 121] on input "text" at bounding box center [130, 123] width 40 height 14
click at [117, 122] on input "1008" at bounding box center [130, 123] width 40 height 14
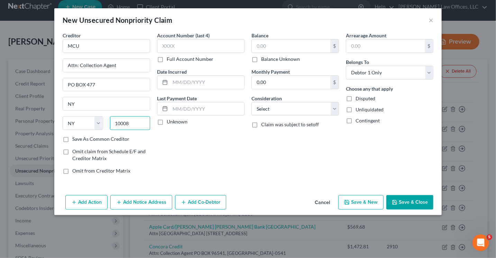
click at [139, 124] on input "10008" at bounding box center [130, 123] width 40 height 14
type input "10008"
type input "New York"
click at [72, 138] on label "Save As Common Creditor" at bounding box center [100, 139] width 57 height 7
click at [75, 138] on input "Save As Common Creditor" at bounding box center [77, 138] width 4 height 4
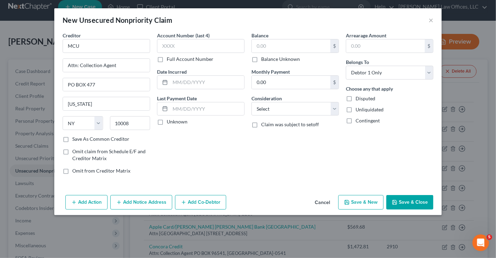
checkbox input "true"
click at [264, 45] on input "text" at bounding box center [291, 45] width 79 height 13
click at [188, 43] on input "text" at bounding box center [201, 46] width 88 height 14
type input "2402"
click at [262, 44] on input "text" at bounding box center [291, 45] width 79 height 13
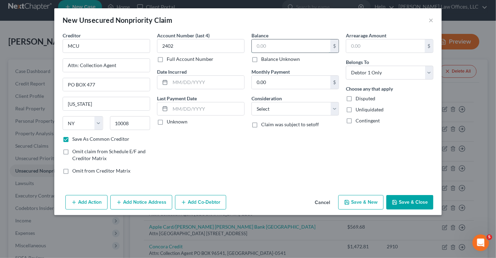
click at [266, 44] on input "text" at bounding box center [291, 45] width 79 height 13
type input "1,028.38"
click at [264, 110] on select "Select Cable / Satellite Services Collection Agency Credit Card Debt Debt Couns…" at bounding box center [296, 109] width 88 height 14
select select "2"
click at [252, 102] on select "Select Cable / Satellite Services Collection Agency Credit Card Debt Debt Couns…" at bounding box center [296, 109] width 88 height 14
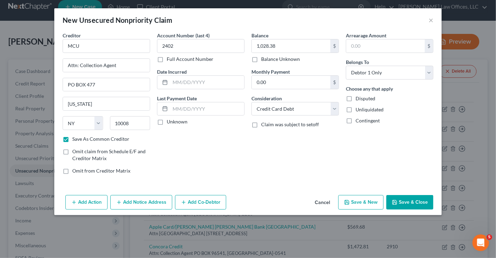
click at [411, 198] on button "Save & Close" at bounding box center [410, 202] width 47 height 15
checkbox input "false"
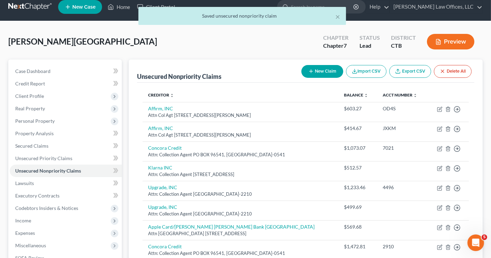
click at [316, 71] on button "New Claim" at bounding box center [322, 71] width 42 height 13
select select "0"
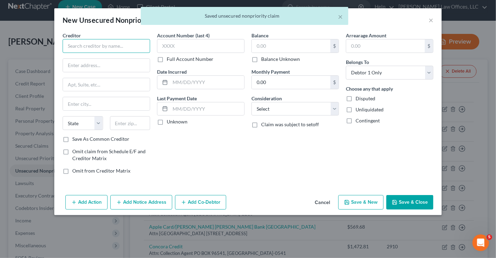
click at [133, 47] on input "text" at bounding box center [107, 46] width 88 height 14
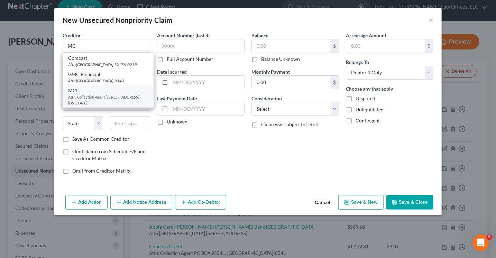
click at [122, 106] on div "Attn: Collection Agent PO BOX 477, New York, NY 10008" at bounding box center [108, 100] width 80 height 12
type input "MCU"
type input "Attn: Collection Agent"
type input "PO BOX 477"
type input "New York"
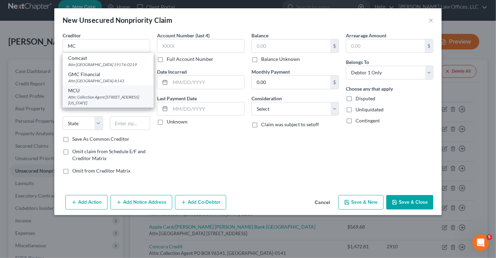
select select "35"
type input "10008"
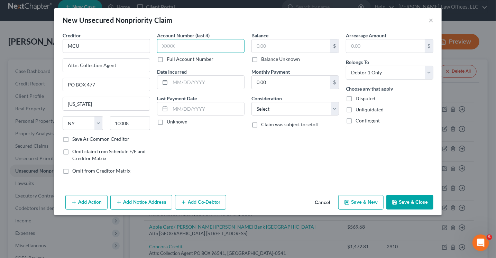
click at [188, 46] on input "text" at bounding box center [201, 46] width 88 height 14
type input "0119"
click at [268, 47] on input "text" at bounding box center [291, 45] width 79 height 13
type input "1,063.94"
click at [287, 99] on div "Consideration Select Cable / Satellite Services Collection Agency Credit Card D…" at bounding box center [296, 105] width 88 height 21
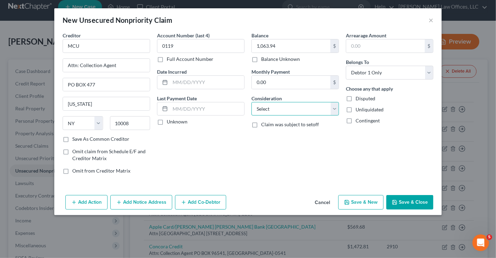
click at [286, 114] on select "Select Cable / Satellite Services Collection Agency Credit Card Debt Debt Couns…" at bounding box center [296, 109] width 88 height 14
select select "2"
click at [252, 102] on select "Select Cable / Satellite Services Collection Agency Credit Card Debt Debt Couns…" at bounding box center [296, 109] width 88 height 14
click at [414, 200] on button "Save & Close" at bounding box center [410, 202] width 47 height 15
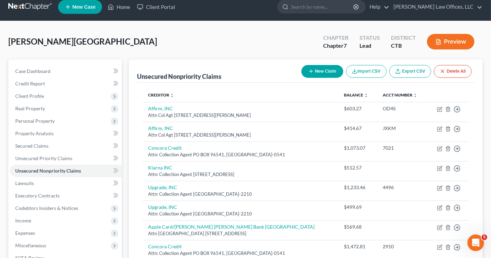
click at [312, 72] on icon "button" at bounding box center [311, 72] width 6 height 6
select select "0"
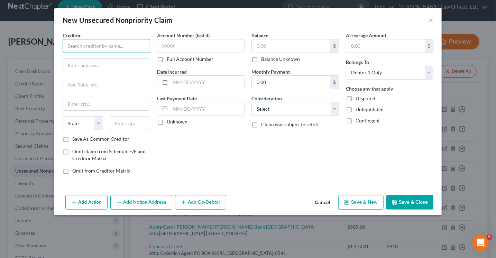
click at [126, 46] on input "text" at bounding box center [107, 46] width 88 height 14
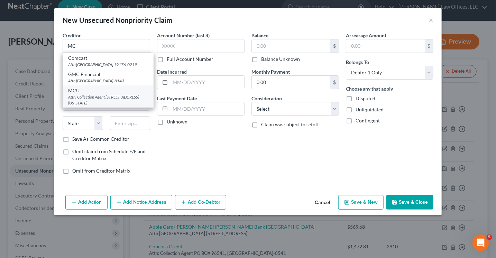
click at [114, 106] on div "Attn: Collection Agent PO BOX 477, New York, NY 10008" at bounding box center [108, 100] width 80 height 12
type input "MCU"
type input "Attn: Collection Agent"
type input "PO BOX 477"
type input "New York"
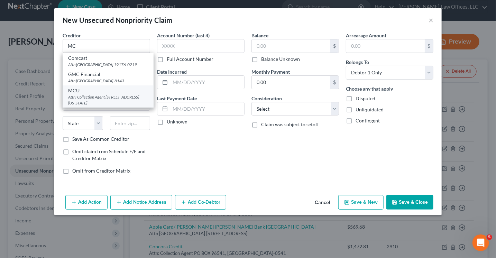
select select "35"
type input "10008"
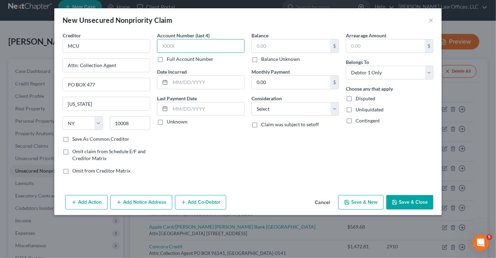
click at [180, 49] on input "text" at bounding box center [201, 46] width 88 height 14
click at [273, 107] on select "Select Cable / Satellite Services Collection Agency Credit Card Debt Debt Couns…" at bounding box center [296, 109] width 88 height 14
click at [252, 102] on select "Select Cable / Satellite Services Collection Agency Credit Card Debt Debt Couns…" at bounding box center [296, 109] width 88 height 14
click at [356, 47] on input "text" at bounding box center [385, 45] width 79 height 13
click at [179, 43] on input "text" at bounding box center [201, 46] width 88 height 14
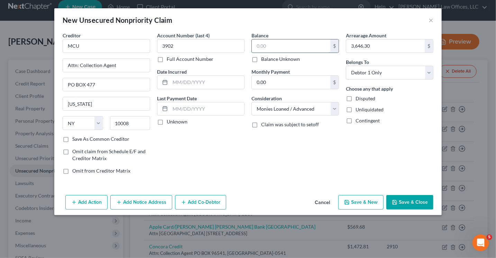
click at [280, 45] on input "text" at bounding box center [291, 45] width 79 height 13
click at [364, 45] on input "3,646.30" at bounding box center [385, 45] width 79 height 13
drag, startPoint x: 371, startPoint y: 45, endPoint x: 350, endPoint y: 45, distance: 20.8
click at [350, 45] on input "3,646.30" at bounding box center [385, 45] width 79 height 13
click at [259, 46] on input "text" at bounding box center [291, 45] width 79 height 13
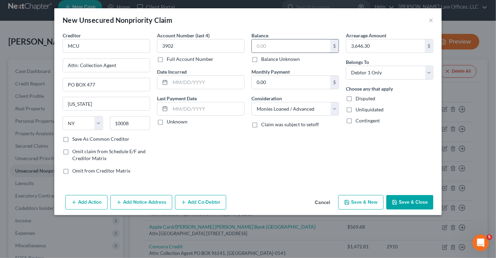
paste input "3,646.30"
click at [407, 201] on button "Save & Close" at bounding box center [410, 202] width 47 height 15
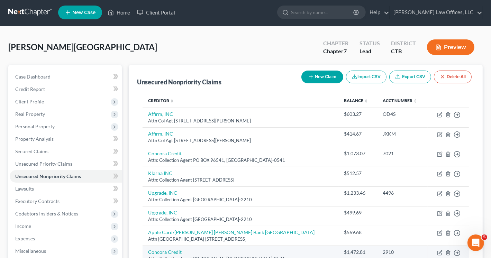
scroll to position [0, 0]
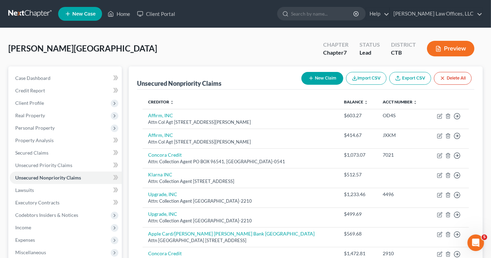
click at [325, 76] on button "New Claim" at bounding box center [322, 78] width 42 height 13
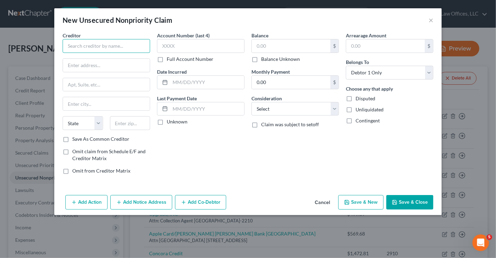
click at [94, 45] on input "text" at bounding box center [107, 46] width 88 height 14
click at [94, 61] on input "text" at bounding box center [106, 65] width 87 height 13
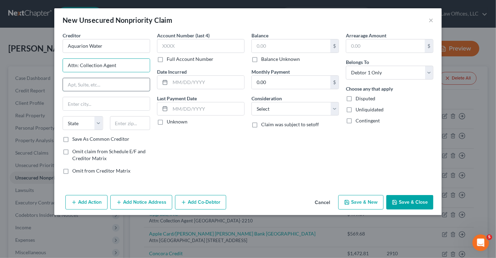
click at [100, 86] on input "text" at bounding box center [106, 84] width 87 height 13
click at [90, 100] on input "text" at bounding box center [106, 103] width 87 height 13
click at [189, 142] on div "Account Number (last 4) Full Account Number Date Incurred Last Payment Date Unk…" at bounding box center [201, 106] width 94 height 148
click at [129, 121] on input "text" at bounding box center [130, 123] width 40 height 14
click at [124, 105] on input "Portland" at bounding box center [106, 103] width 87 height 13
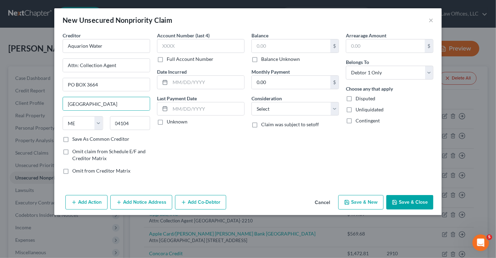
click at [191, 147] on div "Account Number (last 4) Full Account Number Date Incurred Last Payment Date Unk…" at bounding box center [201, 106] width 94 height 148
click at [187, 48] on input "text" at bounding box center [201, 46] width 88 height 14
click at [269, 45] on input "text" at bounding box center [291, 45] width 79 height 13
click at [280, 109] on select "Select Cable / Satellite Services Collection Agency Credit Card Debt Debt Couns…" at bounding box center [296, 109] width 88 height 14
click at [252, 102] on select "Select Cable / Satellite Services Collection Agency Credit Card Debt Debt Couns…" at bounding box center [296, 109] width 88 height 14
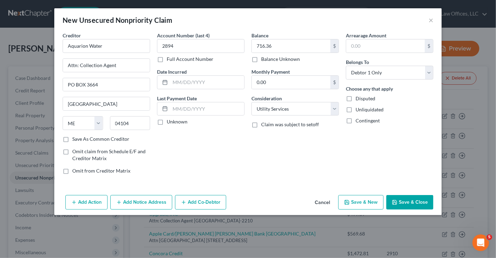
click at [72, 138] on label "Save As Common Creditor" at bounding box center [100, 139] width 57 height 7
click at [75, 138] on input "Save As Common Creditor" at bounding box center [77, 138] width 4 height 4
click at [405, 199] on button "Save & Close" at bounding box center [410, 202] width 47 height 15
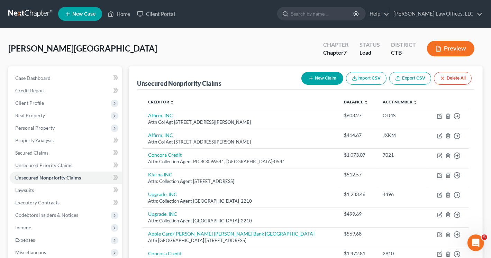
click at [317, 75] on button "New Claim" at bounding box center [322, 78] width 42 height 13
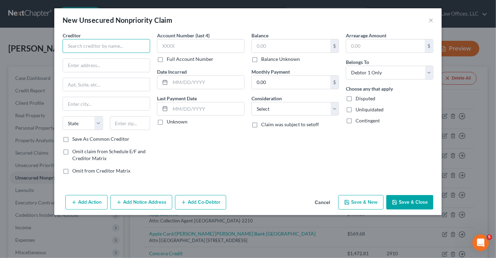
click at [104, 45] on input "text" at bounding box center [107, 46] width 88 height 14
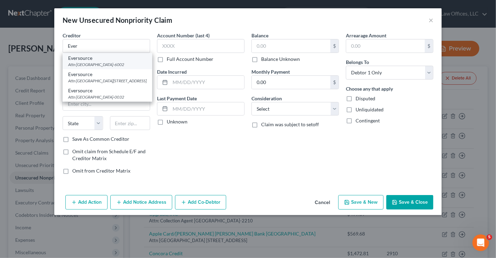
click at [111, 66] on div "Attn Coll Agt PO BOX 56002, Boston, MA 02205-6002" at bounding box center [107, 65] width 79 height 6
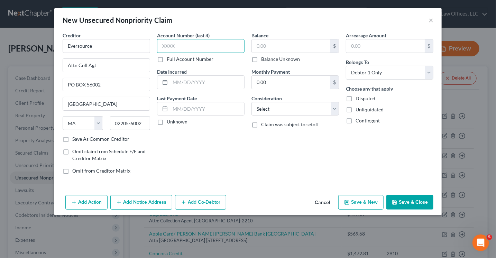
click at [175, 49] on input "text" at bounding box center [201, 46] width 88 height 14
click at [281, 48] on input "text" at bounding box center [291, 45] width 79 height 13
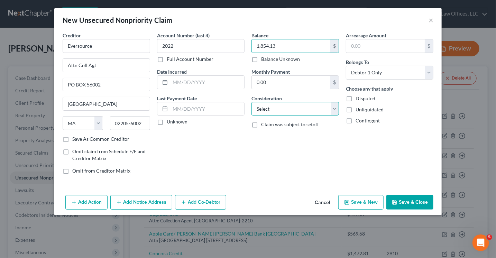
click at [280, 103] on select "Select Cable / Satellite Services Collection Agency Credit Card Debt Debt Couns…" at bounding box center [296, 109] width 88 height 14
click at [252, 102] on select "Select Cable / Satellite Services Collection Agency Credit Card Debt Debt Couns…" at bounding box center [296, 109] width 88 height 14
click at [409, 202] on button "Save & Close" at bounding box center [410, 202] width 47 height 15
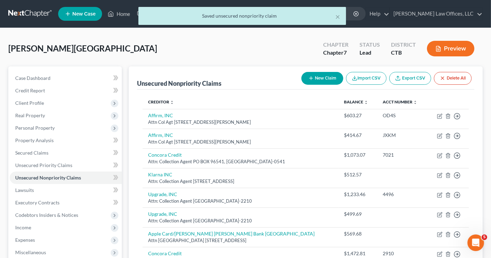
click at [325, 80] on button "New Claim" at bounding box center [322, 78] width 42 height 13
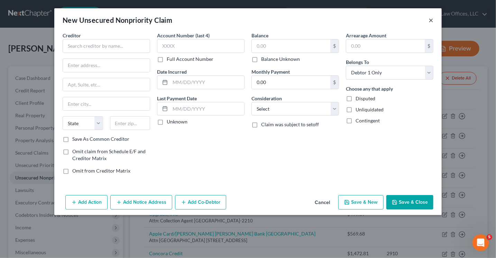
click at [432, 21] on button "×" at bounding box center [431, 20] width 5 height 8
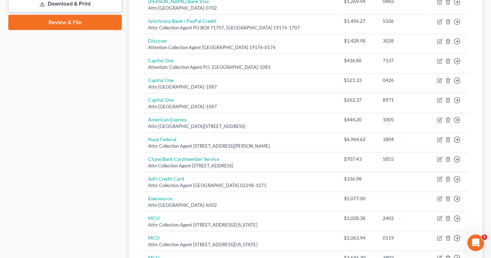
scroll to position [346, 0]
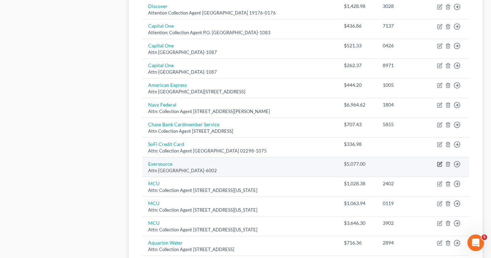
click at [439, 162] on icon "button" at bounding box center [440, 165] width 6 height 6
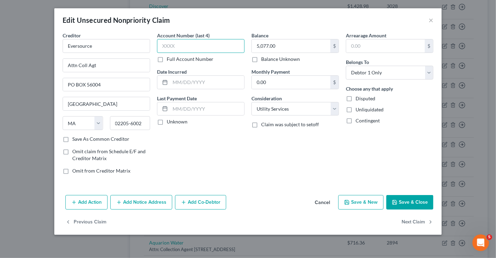
click at [180, 44] on input "text" at bounding box center [201, 46] width 88 height 14
click at [276, 46] on input "text" at bounding box center [291, 45] width 79 height 13
click at [408, 199] on button "Save & Close" at bounding box center [410, 202] width 47 height 15
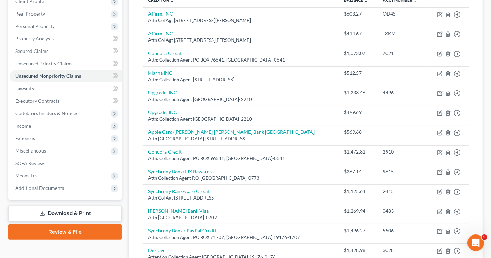
scroll to position [0, 0]
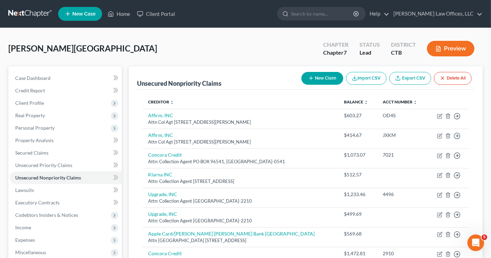
click at [325, 78] on button "New Claim" at bounding box center [322, 78] width 42 height 13
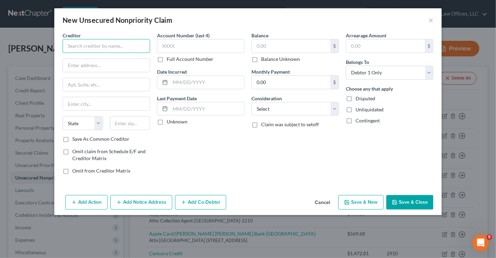
click at [108, 42] on input "text" at bounding box center [107, 46] width 88 height 14
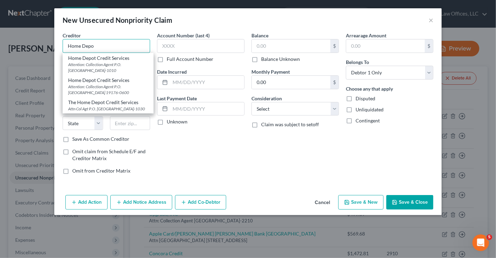
click at [101, 45] on input "Home Depo" at bounding box center [107, 46] width 88 height 14
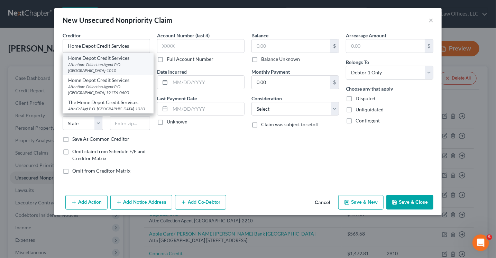
click at [100, 64] on div "Attention: Collection Agent P.O. Box 9001010, Louisville, KY 40290-1010" at bounding box center [108, 68] width 80 height 12
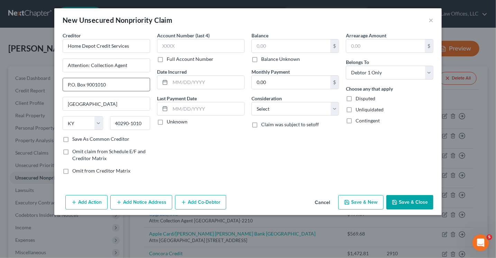
click at [115, 85] on input "P.O. Box 9001010" at bounding box center [106, 84] width 87 height 13
click at [105, 101] on input "Louisville" at bounding box center [106, 103] width 87 height 13
click at [98, 124] on select "State AL AK AR AZ CA CO CT DE DC FL GA GU HI ID IL IN IA KS KY LA ME MD MA MI M…" at bounding box center [83, 123] width 40 height 14
click at [136, 127] on input "40290-1010" at bounding box center [130, 123] width 40 height 14
click at [144, 122] on input "40290-1010" at bounding box center [130, 123] width 40 height 14
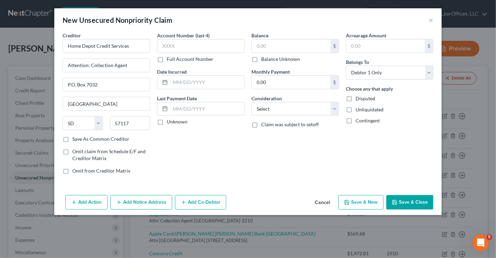
click at [179, 147] on div "Account Number (last 4) Full Account Number Date Incurred Last Payment Date Unk…" at bounding box center [201, 106] width 94 height 148
click at [278, 45] on input "text" at bounding box center [291, 45] width 79 height 13
click at [182, 45] on input "text" at bounding box center [201, 46] width 88 height 14
click at [72, 139] on label "Save As Common Creditor" at bounding box center [100, 139] width 57 height 7
click at [75, 139] on input "Save As Common Creditor" at bounding box center [77, 138] width 4 height 4
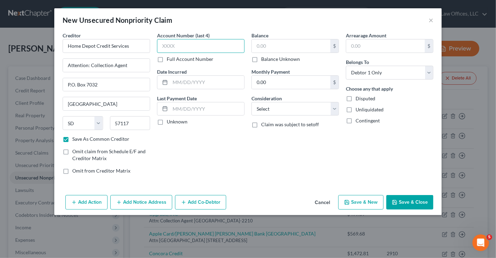
click at [190, 48] on input "text" at bounding box center [201, 46] width 88 height 14
click at [276, 47] on input "text" at bounding box center [291, 45] width 79 height 13
click at [280, 112] on select "Select Cable / Satellite Services Collection Agency Credit Card Debt Debt Couns…" at bounding box center [296, 109] width 88 height 14
click at [252, 102] on select "Select Cable / Satellite Services Collection Agency Credit Card Debt Debt Couns…" at bounding box center [296, 109] width 88 height 14
click at [408, 200] on button "Save & Close" at bounding box center [410, 202] width 47 height 15
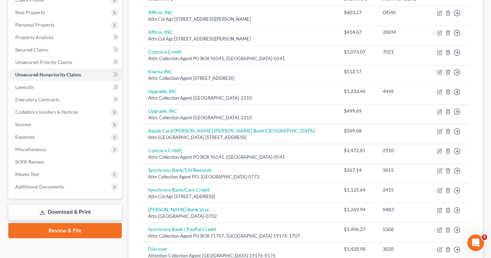
scroll to position [104, 0]
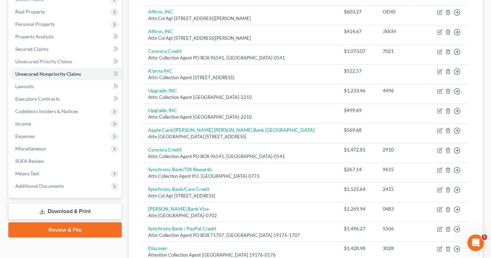
click at [74, 211] on link "Download & Print" at bounding box center [65, 212] width 114 height 16
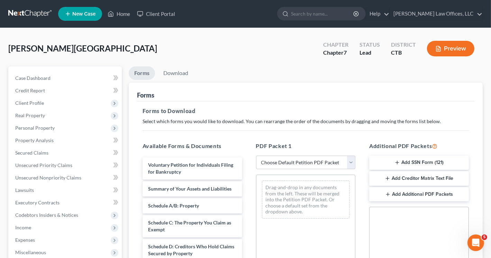
scroll to position [69, 0]
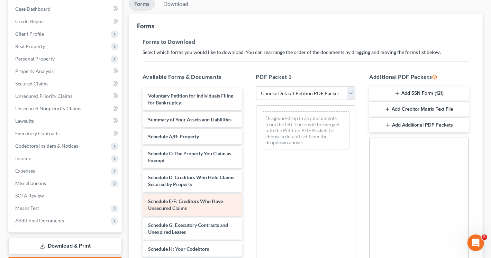
click at [192, 211] on div "Schedule E/F: Creditors Who Have Unsecured Claims" at bounding box center [193, 205] width 100 height 22
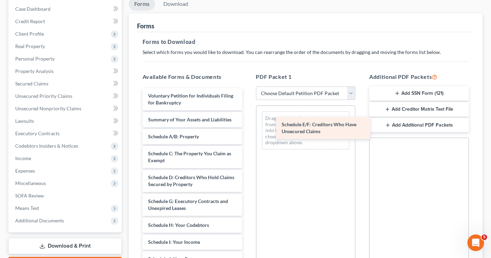
drag, startPoint x: 191, startPoint y: 211, endPoint x: 322, endPoint y: 128, distance: 155.0
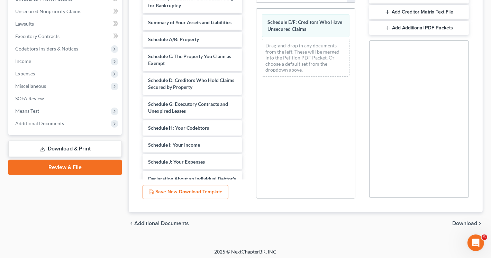
scroll to position [169, 0]
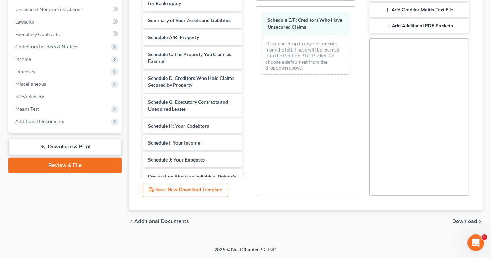
click at [464, 219] on span "Download" at bounding box center [464, 222] width 25 height 6
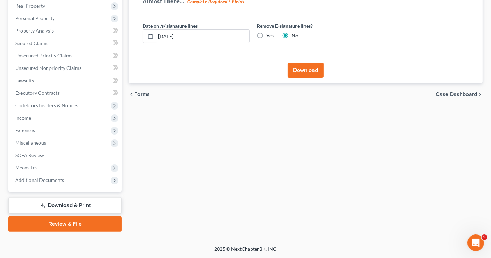
scroll to position [109, 0]
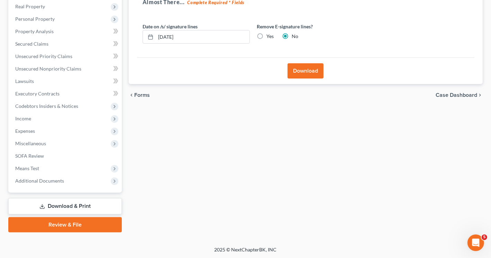
click at [307, 72] on button "Download" at bounding box center [306, 70] width 36 height 15
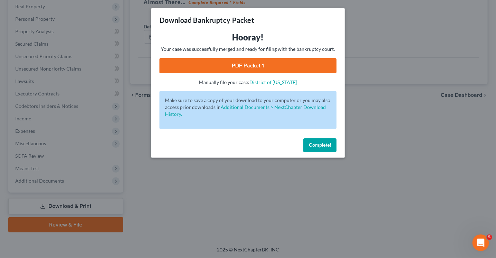
click at [250, 65] on link "PDF Packet 1" at bounding box center [248, 65] width 177 height 15
click at [329, 145] on span "Complete!" at bounding box center [320, 145] width 22 height 6
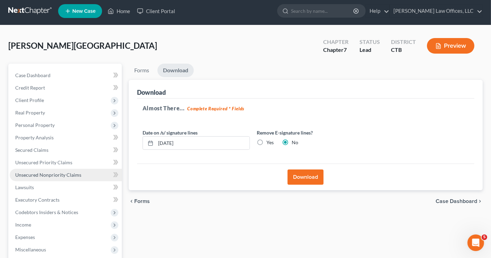
scroll to position [0, 0]
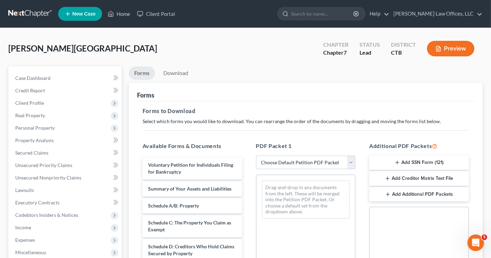
click at [424, 177] on button "Add Creditor Matrix Text File" at bounding box center [419, 178] width 100 height 15
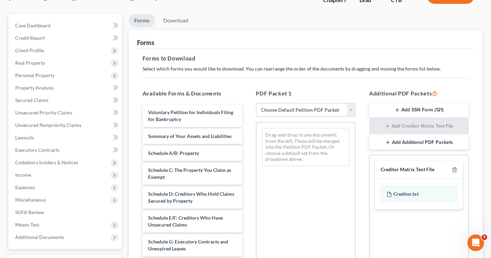
scroll to position [138, 0]
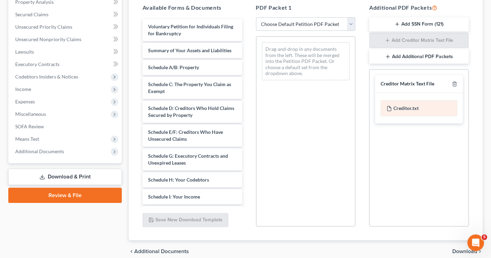
click at [410, 106] on div "Creditor.txt" at bounding box center [419, 108] width 77 height 16
click at [463, 249] on span "Download" at bounding box center [464, 252] width 25 height 6
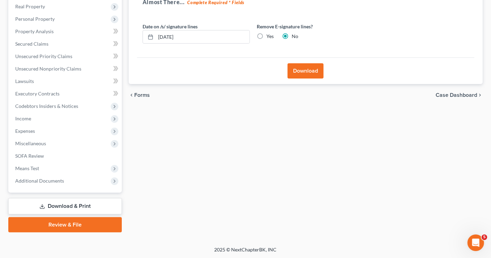
click at [309, 71] on button "Download" at bounding box center [306, 70] width 36 height 15
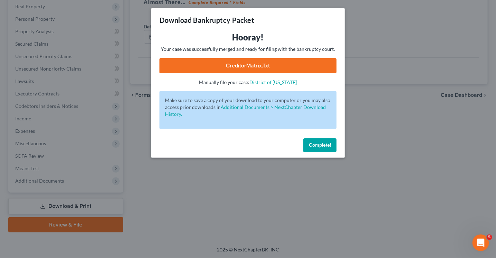
click at [259, 68] on link "CreditorMatrix.txt" at bounding box center [248, 65] width 177 height 15
click at [317, 143] on span "Complete!" at bounding box center [320, 145] width 22 height 6
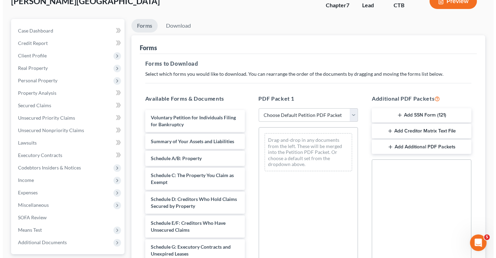
scroll to position [30, 0]
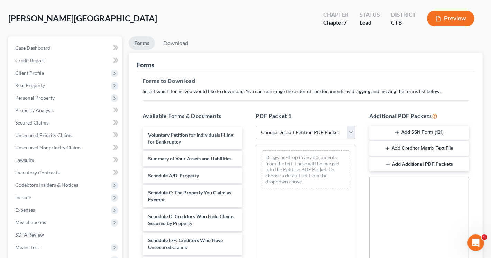
click at [457, 16] on button "Preview" at bounding box center [450, 19] width 47 height 16
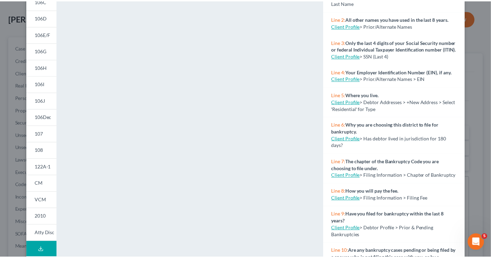
scroll to position [0, 0]
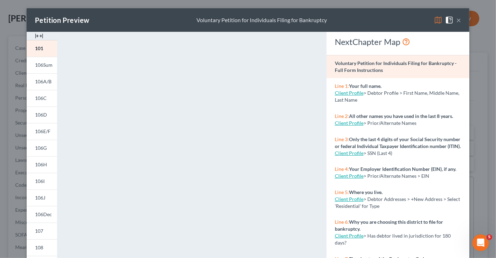
click at [457, 19] on button "×" at bounding box center [459, 20] width 5 height 8
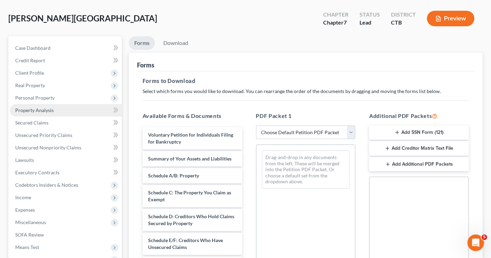
click at [35, 108] on span "Property Analysis" at bounding box center [34, 110] width 38 height 6
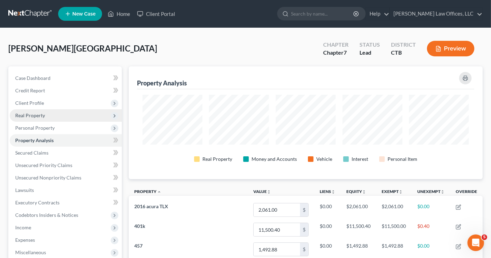
click at [38, 114] on span "Real Property" at bounding box center [30, 115] width 30 height 6
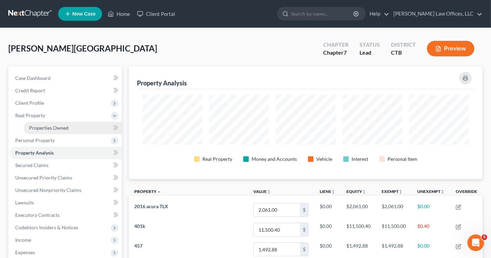
click at [49, 125] on span "Properties Owned" at bounding box center [48, 128] width 39 height 6
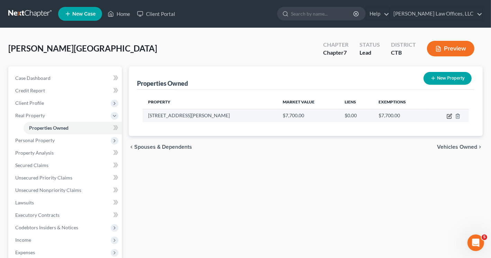
click at [448, 114] on icon "button" at bounding box center [450, 117] width 6 height 6
select select "25"
select select "3"
select select "0"
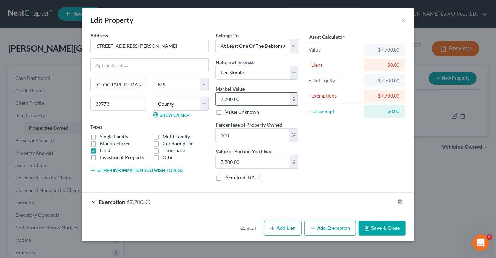
click at [246, 100] on input "7,700.00" at bounding box center [253, 99] width 74 height 13
type input "0"
type input "1"
type input "1.00"
type input "17"
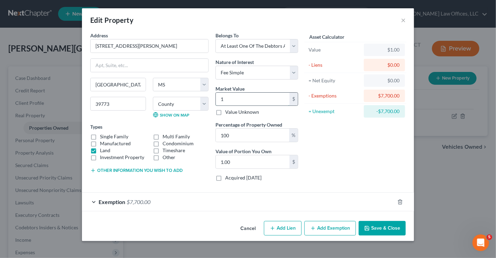
type input "17.00"
type input "170"
type input "170.00"
type input "1700"
type input "1,700.00"
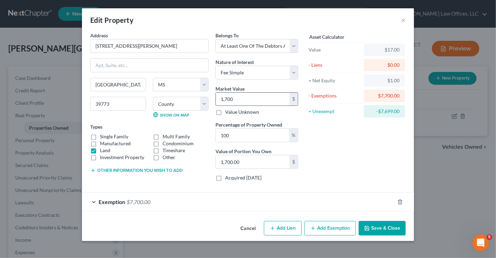
type input "1,7000"
type input "17,000.00"
type input "17,000"
click at [185, 200] on div "Exemption $7,700.00" at bounding box center [238, 202] width 313 height 18
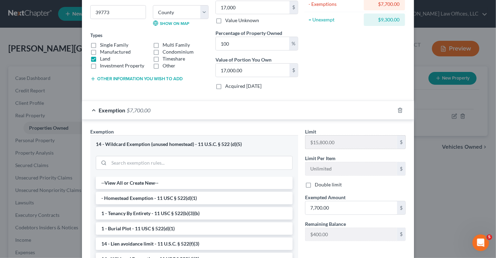
scroll to position [104, 0]
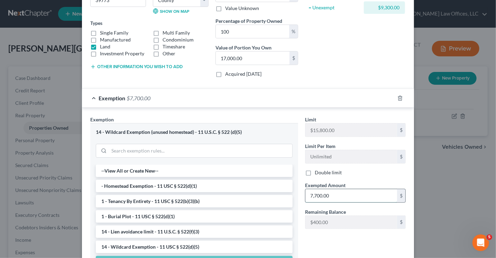
click at [328, 195] on input "7,700.00" at bounding box center [352, 195] width 92 height 13
type input "1"
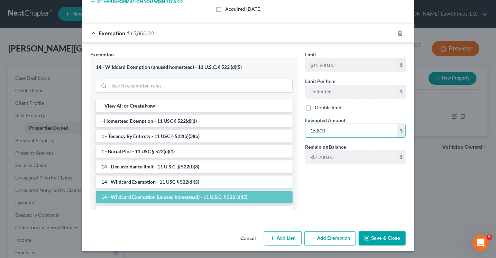
type input "15,800"
click at [325, 173] on div "Limit $15,800.00 $ Limit Per Item Unlimited $ Double limit Exempted Amount * 15…" at bounding box center [356, 133] width 108 height 165
click at [323, 237] on button "Add Exemption" at bounding box center [331, 239] width 52 height 15
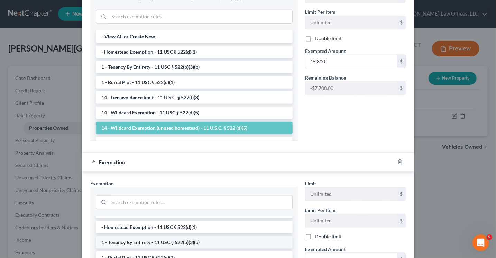
scroll to position [0, 0]
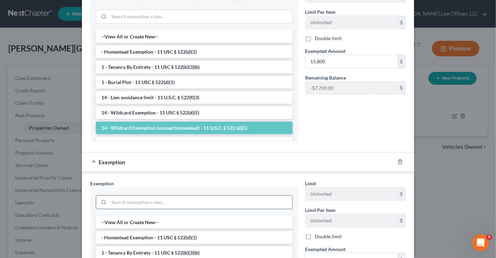
click at [144, 201] on input "search" at bounding box center [200, 202] width 183 height 13
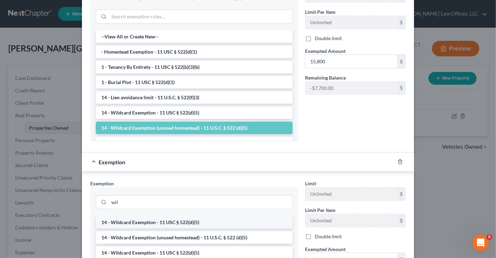
click at [153, 218] on li "14 - Wildcard Exemption - 11 USC § 522(d)(5)" at bounding box center [194, 222] width 197 height 12
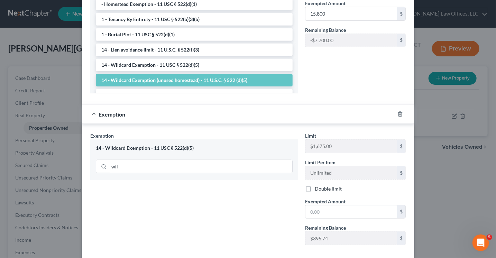
scroll to position [307, 0]
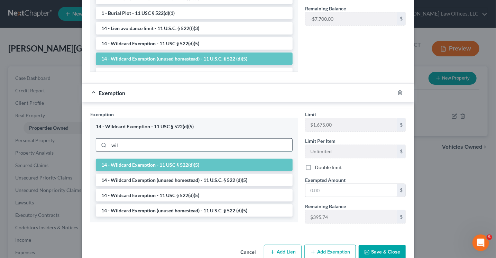
click at [131, 142] on input "wil" at bounding box center [200, 145] width 183 height 13
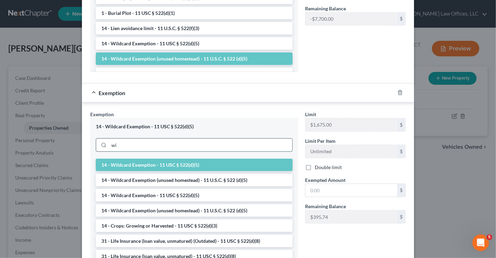
type input "w"
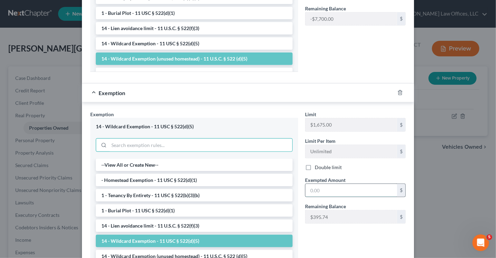
click at [309, 191] on input "text" at bounding box center [352, 190] width 92 height 13
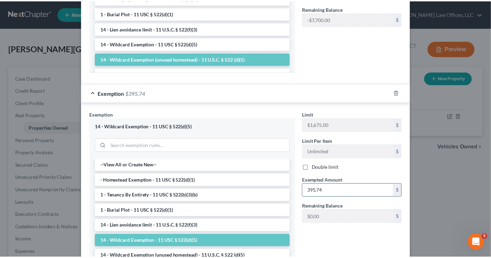
scroll to position [367, 0]
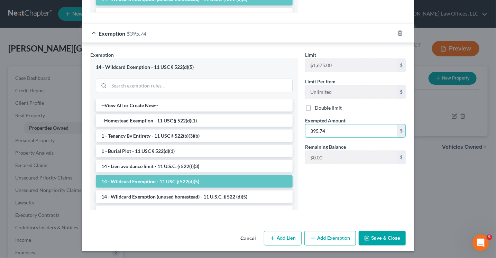
type input "395.74"
click at [372, 236] on button "Save & Close" at bounding box center [382, 238] width 47 height 15
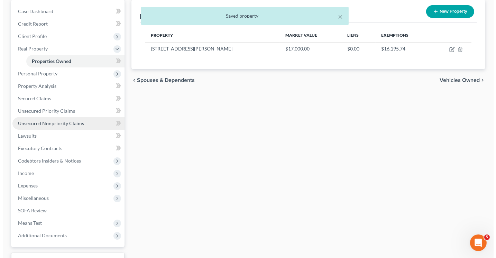
scroll to position [69, 0]
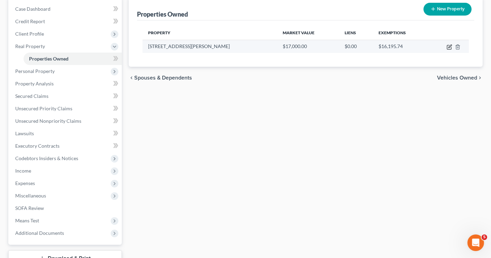
click at [450, 45] on icon "button" at bounding box center [450, 46] width 3 height 3
select select "25"
select select "12"
select select "3"
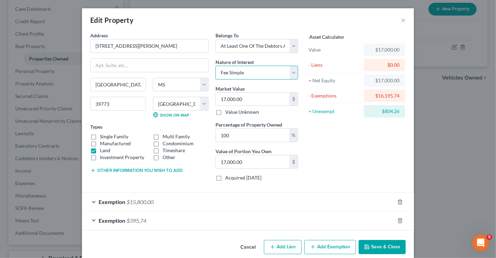
click at [248, 72] on select "Select Fee Simple Joint Tenant Life Estate Equitable Interest Future Interest T…" at bounding box center [257, 73] width 83 height 14
select select "1"
click at [216, 66] on select "Select Fee Simple Joint Tenant Life Estate Equitable Interest Future Interest T…" at bounding box center [257, 73] width 83 height 14
click at [245, 133] on input "100" at bounding box center [252, 135] width 73 height 13
click at [258, 78] on select "Select Fee Simple Joint Tenant Life Estate Equitable Interest Future Interest T…" at bounding box center [257, 73] width 83 height 14
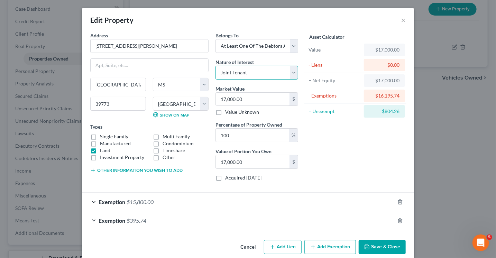
click at [216, 66] on select "Select Fee Simple Joint Tenant Life Estate Equitable Interest Future Interest T…" at bounding box center [257, 73] width 83 height 14
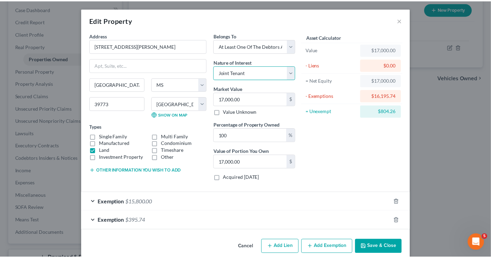
scroll to position [9, 0]
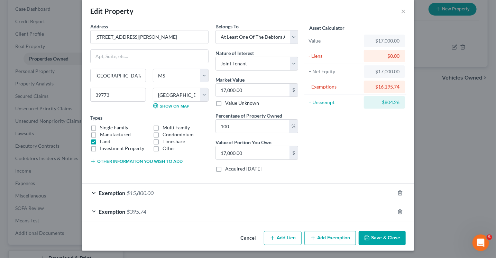
click at [374, 237] on button "Save & Close" at bounding box center [382, 238] width 47 height 15
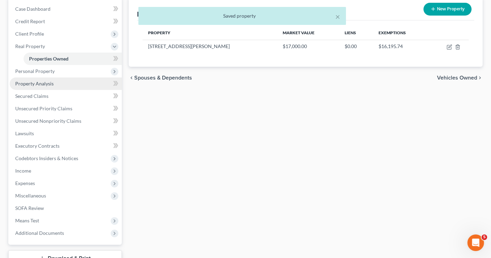
click at [44, 81] on span "Property Analysis" at bounding box center [34, 84] width 38 height 6
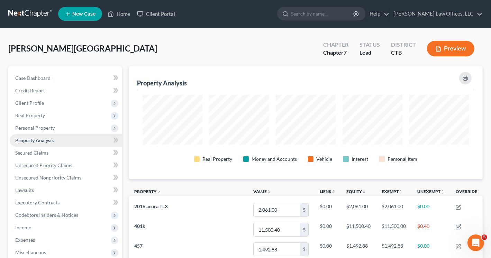
click at [54, 142] on span "Property Analysis" at bounding box center [34, 140] width 38 height 6
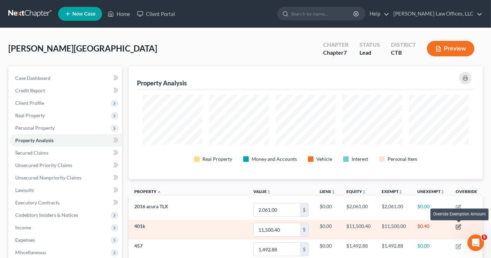
click at [460, 225] on icon "button" at bounding box center [459, 226] width 3 height 3
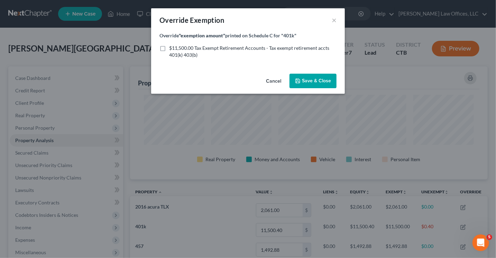
click at [312, 80] on span "Save & Close" at bounding box center [316, 81] width 29 height 6
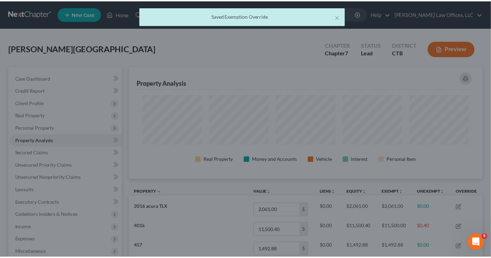
scroll to position [113, 354]
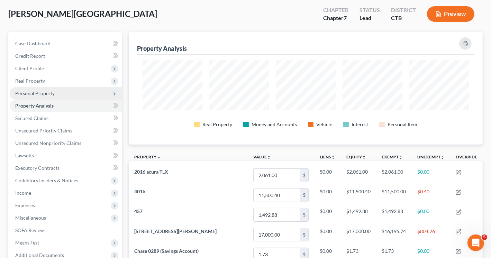
click at [44, 91] on span "Personal Property" at bounding box center [34, 93] width 39 height 6
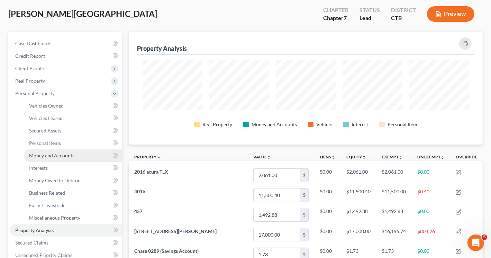
click at [53, 155] on span "Money and Accounts" at bounding box center [51, 156] width 45 height 6
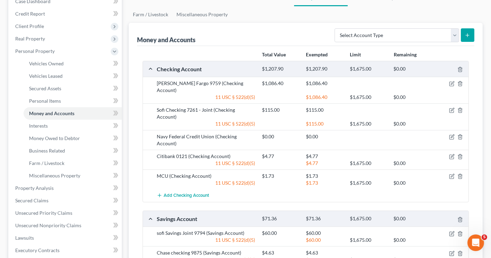
scroll to position [61, 0]
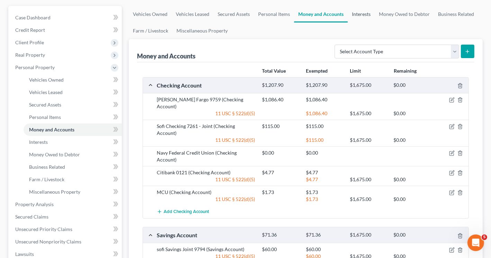
click at [360, 14] on link "Interests" at bounding box center [361, 14] width 27 height 17
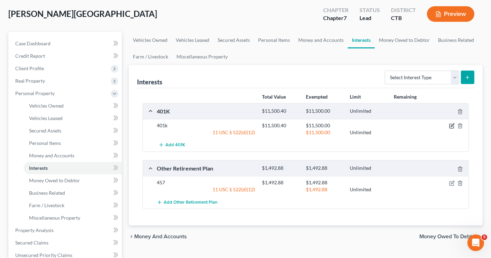
click at [450, 124] on icon "button" at bounding box center [452, 126] width 4 height 4
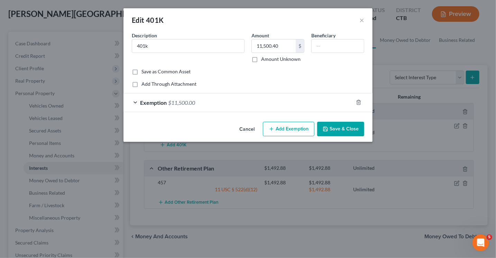
click at [224, 106] on div "Exemption $11,500.00" at bounding box center [239, 102] width 230 height 18
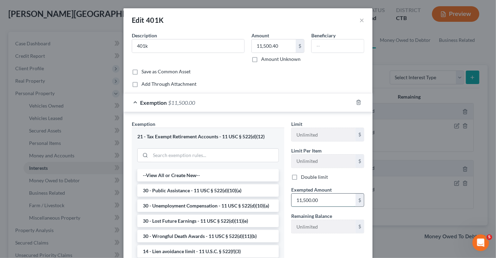
click at [314, 198] on input "11,500.00" at bounding box center [324, 200] width 64 height 13
click at [321, 198] on input "11,500.00" at bounding box center [324, 200] width 64 height 13
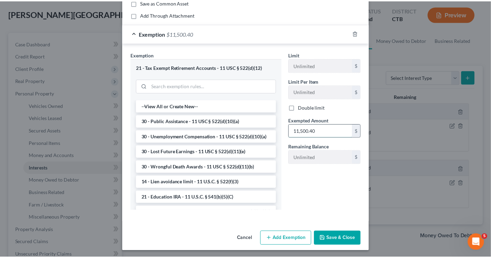
scroll to position [70, 0]
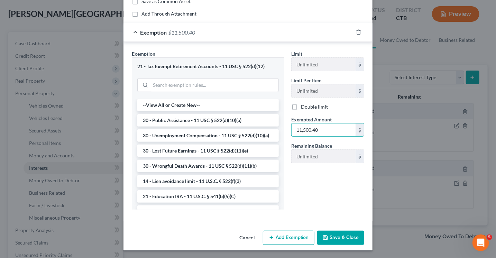
type input "11,500.40"
click at [331, 240] on button "Save & Close" at bounding box center [340, 238] width 47 height 15
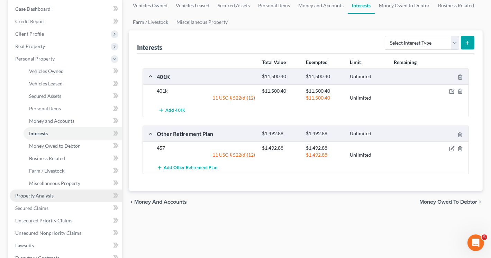
click at [54, 196] on link "Property Analysis" at bounding box center [66, 196] width 112 height 12
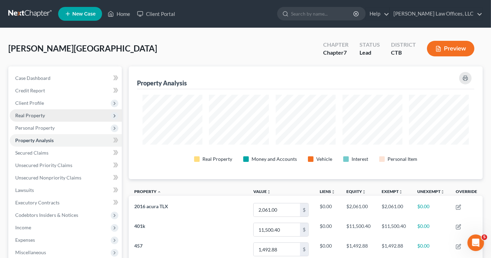
click at [49, 116] on span "Real Property" at bounding box center [66, 115] width 112 height 12
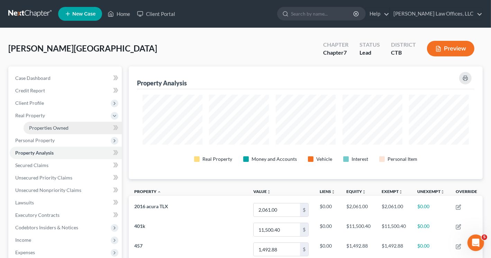
click at [51, 127] on span "Properties Owned" at bounding box center [48, 128] width 39 height 6
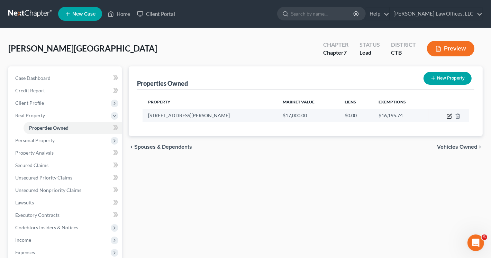
click at [450, 117] on icon "button" at bounding box center [450, 117] width 6 height 6
select select "25"
select select "12"
select select "3"
select select "1"
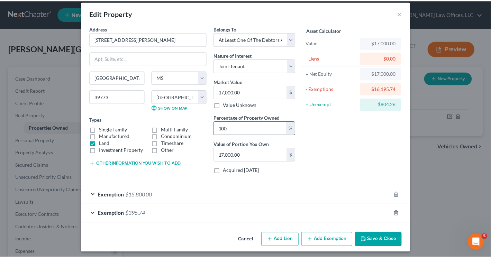
scroll to position [9, 0]
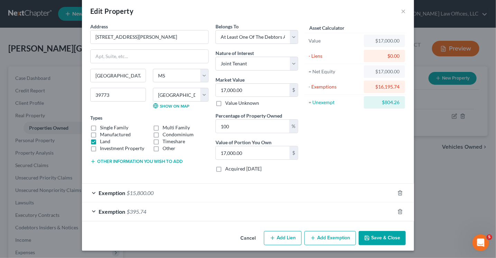
click at [437, 215] on div "Edit Property × Address * 5660 E. [GEOGRAPHIC_DATA][PERSON_NAME][GEOGRAPHIC_DAT…" at bounding box center [248, 129] width 496 height 258
click at [380, 236] on button "Save & Close" at bounding box center [382, 238] width 47 height 15
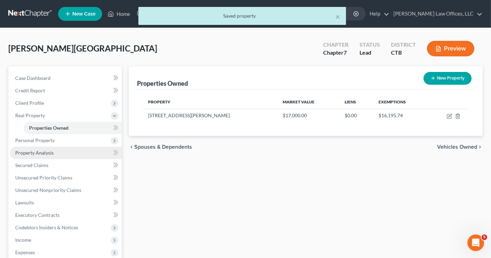
click at [48, 155] on span "Property Analysis" at bounding box center [34, 153] width 38 height 6
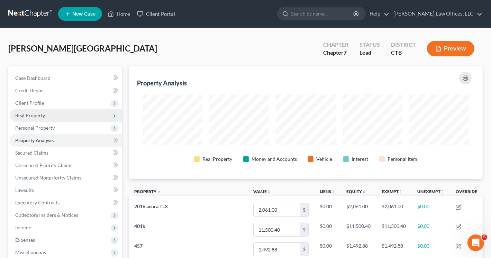
click at [41, 115] on span "Real Property" at bounding box center [30, 115] width 30 height 6
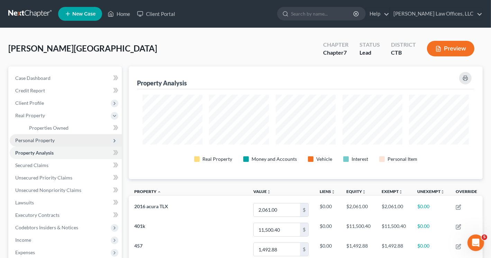
click at [46, 142] on span "Personal Property" at bounding box center [34, 140] width 39 height 6
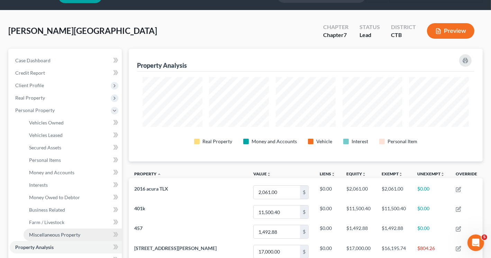
scroll to position [17, 0]
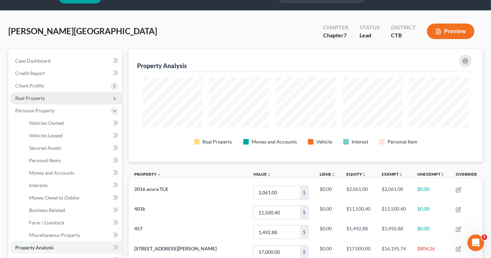
click at [37, 97] on span "Real Property" at bounding box center [30, 98] width 30 height 6
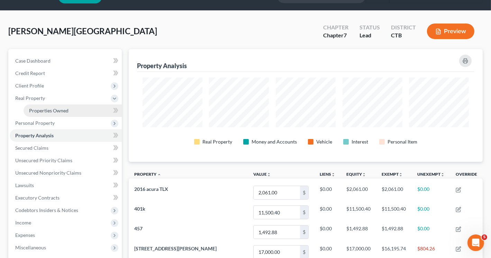
click at [58, 110] on span "Properties Owned" at bounding box center [48, 111] width 39 height 6
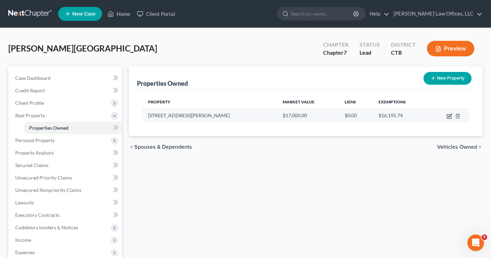
click at [449, 116] on icon "button" at bounding box center [450, 115] width 3 height 3
select select "25"
select select "12"
select select "3"
select select "1"
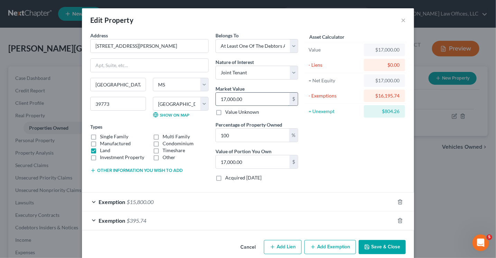
click at [247, 100] on input "17,000.00" at bounding box center [253, 99] width 74 height 13
type input "0"
type input "1"
type input "1.00"
type input "16"
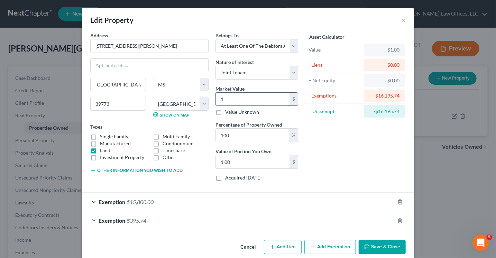
type input "16.00"
type input "164"
type input "164.00"
type input "1644"
type input "1,644.00"
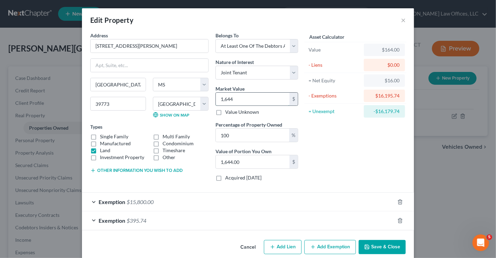
type input "1,6440"
type input "16,440.00"
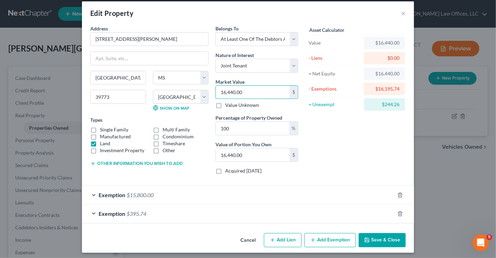
scroll to position [9, 0]
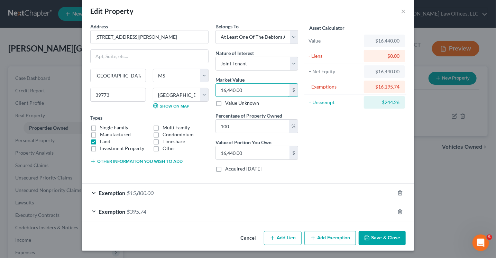
type input "16,440.00"
click at [283, 193] on div "Exemption $15,800.00" at bounding box center [238, 193] width 313 height 18
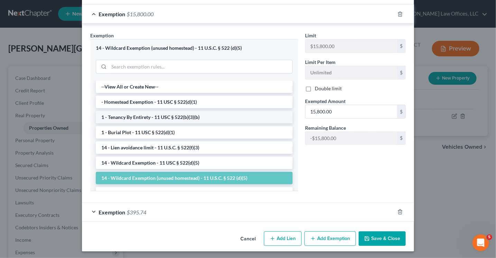
scroll to position [188, 0]
click at [206, 211] on div "Exemption $395.74" at bounding box center [238, 212] width 313 height 18
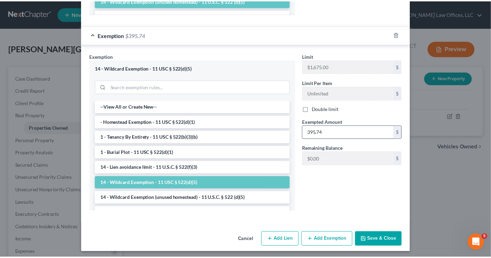
scroll to position [367, 0]
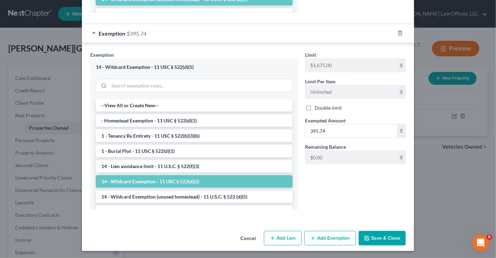
click at [375, 236] on button "Save & Close" at bounding box center [382, 238] width 47 height 15
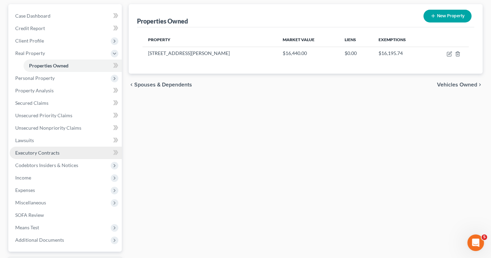
scroll to position [69, 0]
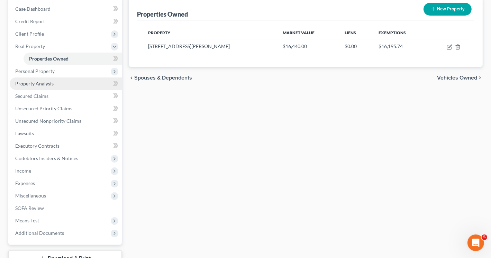
click at [44, 86] on span "Property Analysis" at bounding box center [34, 84] width 38 height 6
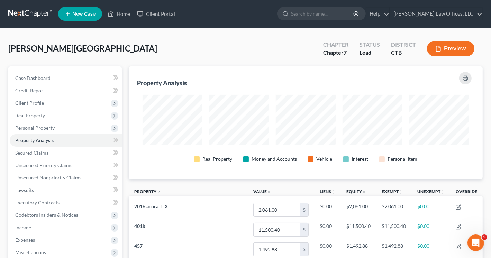
click at [456, 52] on button "Preview" at bounding box center [450, 49] width 47 height 16
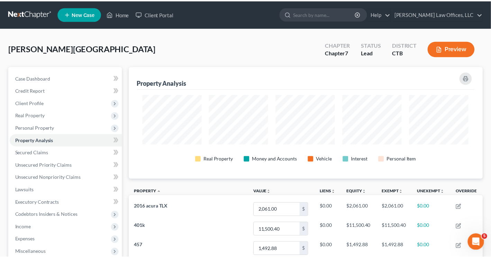
scroll to position [113, 358]
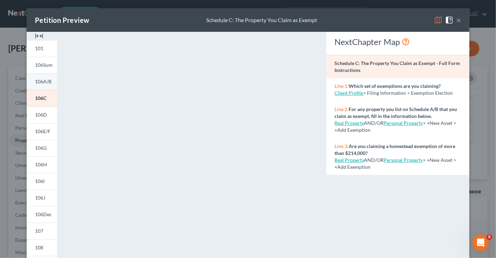
click at [37, 79] on span "106A/B" at bounding box center [43, 82] width 17 height 6
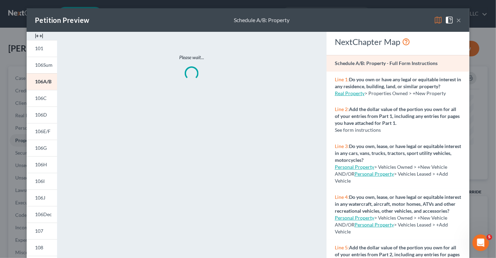
click at [457, 18] on button "×" at bounding box center [459, 20] width 5 height 8
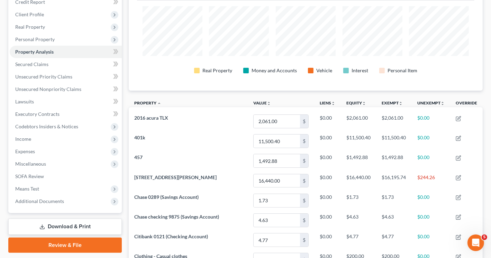
scroll to position [87, 0]
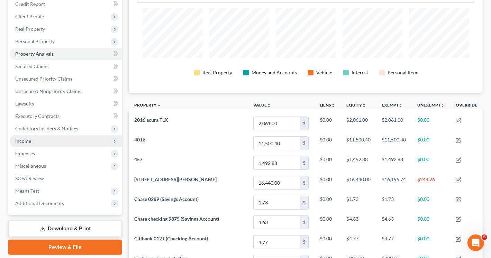
click at [29, 142] on span "Income" at bounding box center [23, 141] width 16 height 6
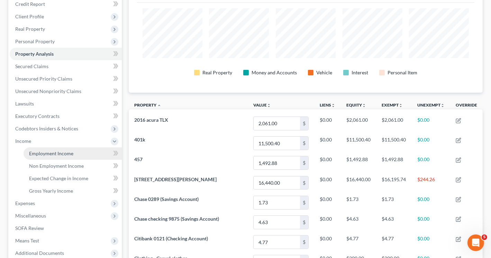
click at [49, 153] on span "Employment Income" at bounding box center [51, 154] width 44 height 6
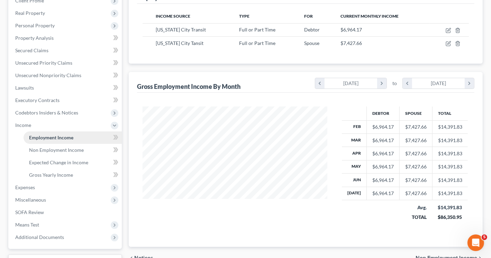
scroll to position [104, 0]
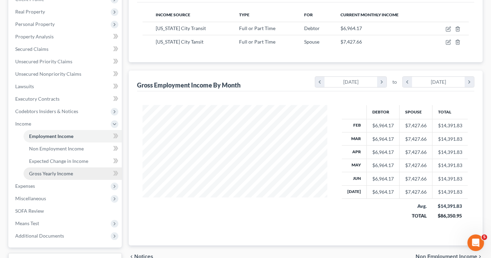
click at [59, 173] on span "Gross Yearly Income" at bounding box center [51, 174] width 44 height 6
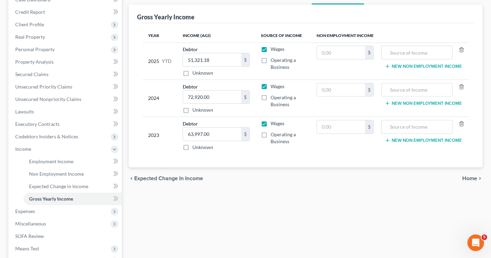
scroll to position [104, 0]
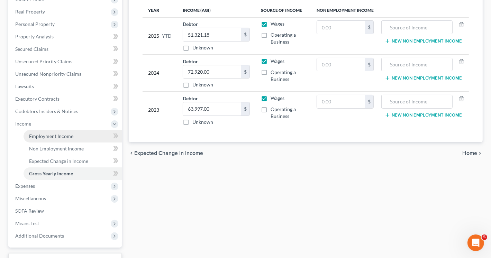
click at [56, 136] on span "Employment Income" at bounding box center [51, 136] width 44 height 6
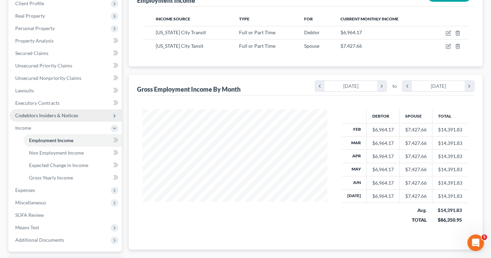
scroll to position [159, 0]
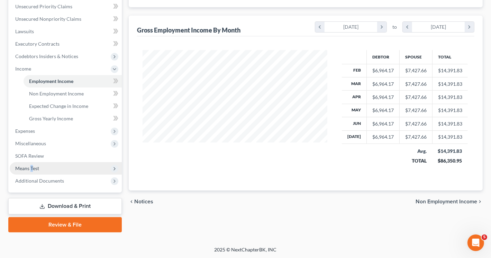
click at [32, 168] on span "Means Test" at bounding box center [27, 168] width 24 height 6
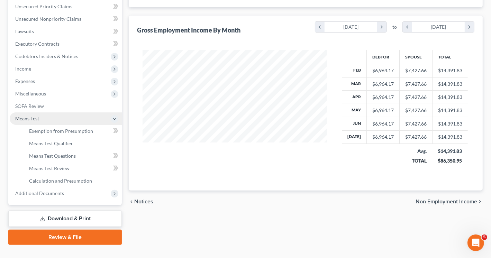
click at [58, 118] on span "Means Test" at bounding box center [66, 118] width 112 height 12
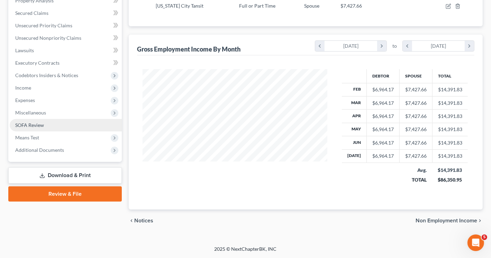
scroll to position [138, 0]
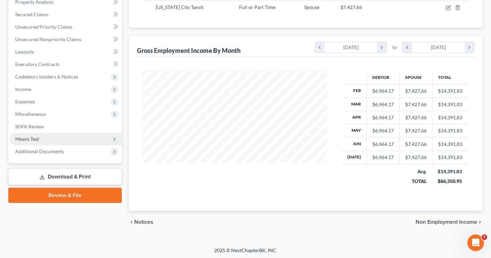
click at [35, 141] on span "Means Test" at bounding box center [27, 139] width 24 height 6
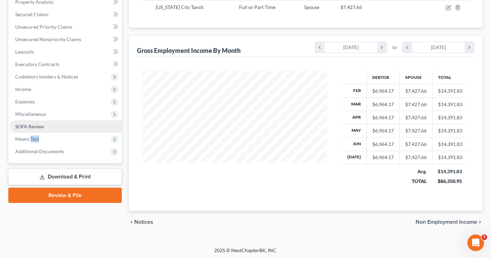
click at [57, 132] on link "SOFA Review" at bounding box center [66, 126] width 112 height 12
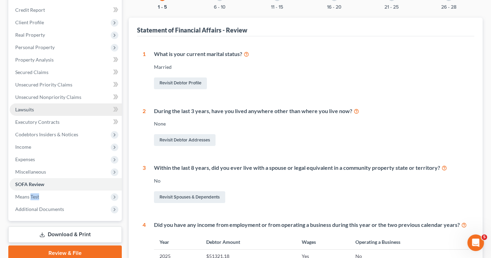
scroll to position [173, 0]
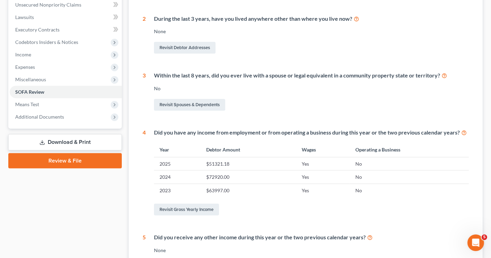
click at [36, 197] on div "Case Dashboard Payments Invoices Payments Payments Credit Report Client Profile" at bounding box center [65, 107] width 120 height 428
click at [27, 101] on span "Means Test" at bounding box center [27, 104] width 24 height 6
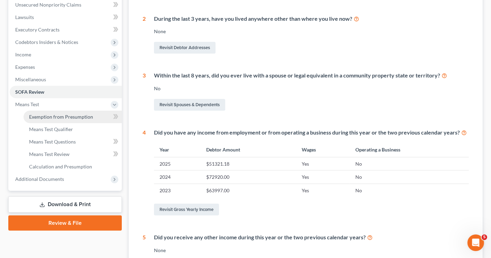
click at [55, 114] on span "Exemption from Presumption" at bounding box center [61, 117] width 64 height 6
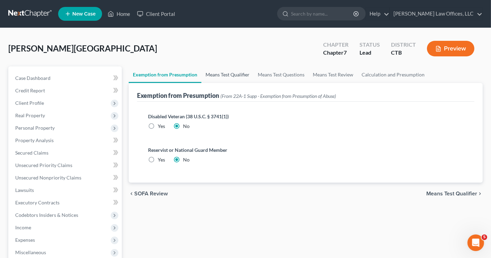
click at [233, 74] on link "Means Test Qualifier" at bounding box center [227, 74] width 52 height 17
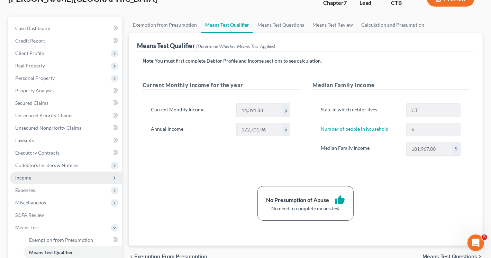
scroll to position [69, 0]
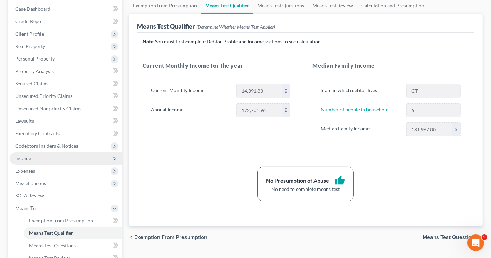
click at [39, 160] on span "Income" at bounding box center [66, 158] width 112 height 12
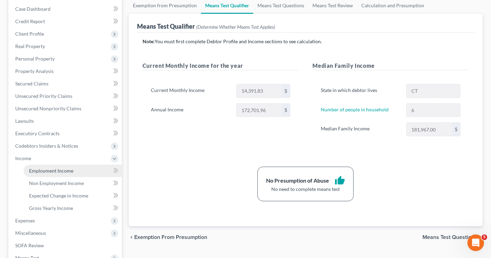
click at [59, 171] on span "Employment Income" at bounding box center [51, 171] width 44 height 6
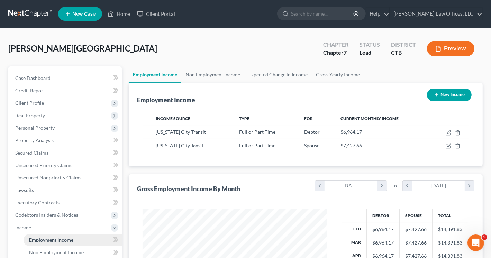
scroll to position [123, 198]
click at [269, 74] on link "Expected Change in Income" at bounding box center [277, 74] width 67 height 17
